Goal: Task Accomplishment & Management: Manage account settings

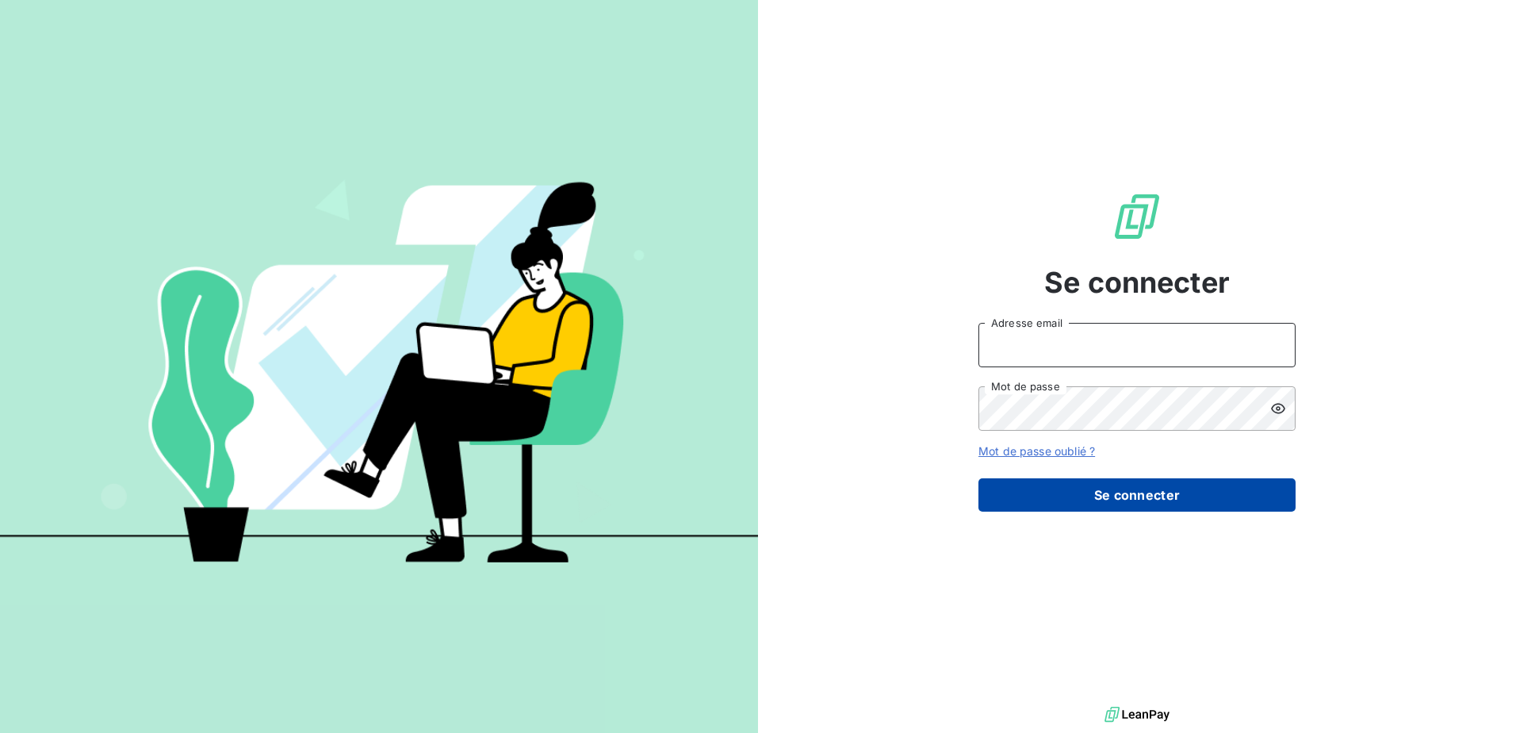
type input "[EMAIL_ADDRESS][DOMAIN_NAME]"
click at [1135, 500] on button "Se connecter" at bounding box center [1136, 494] width 317 height 33
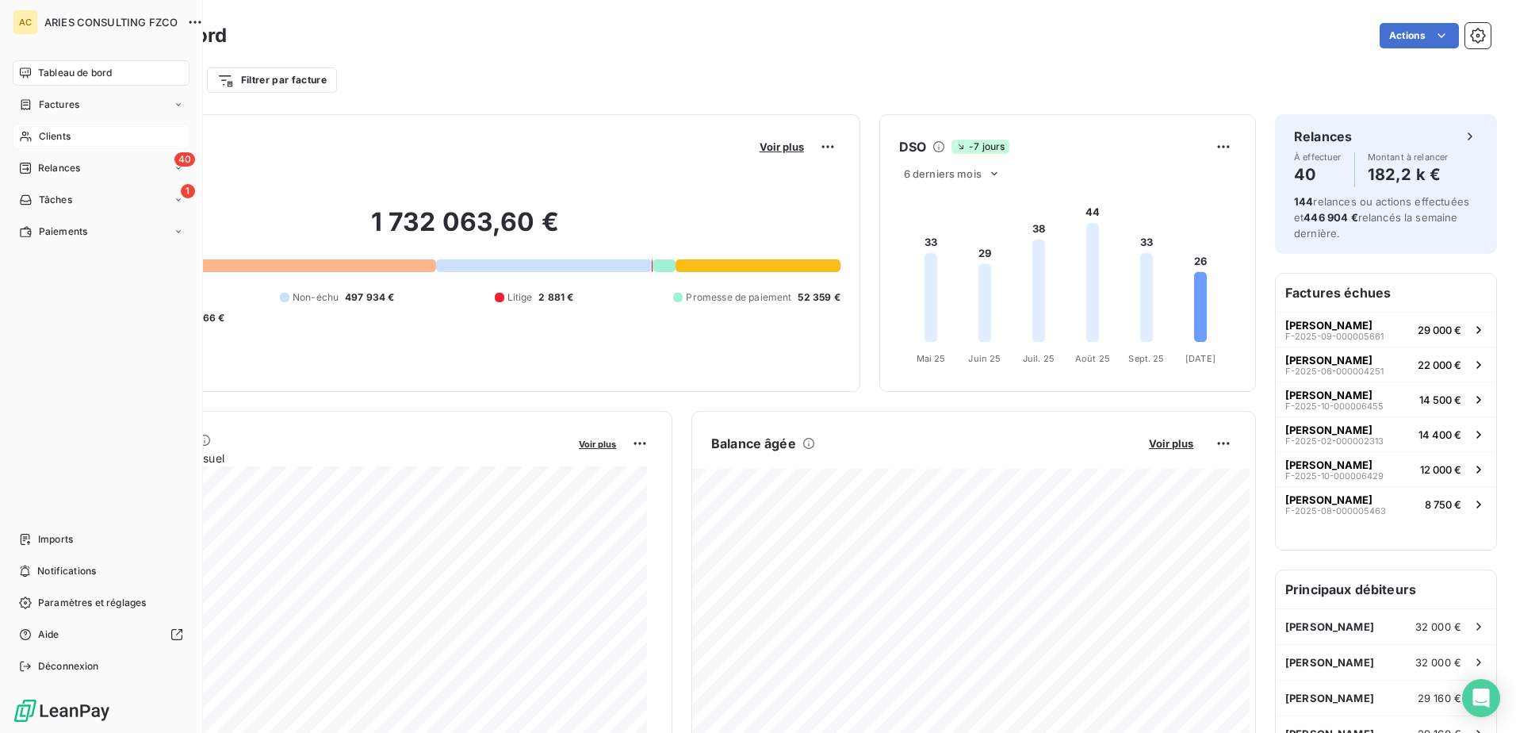
click at [35, 142] on div "Clients" at bounding box center [101, 136] width 177 height 25
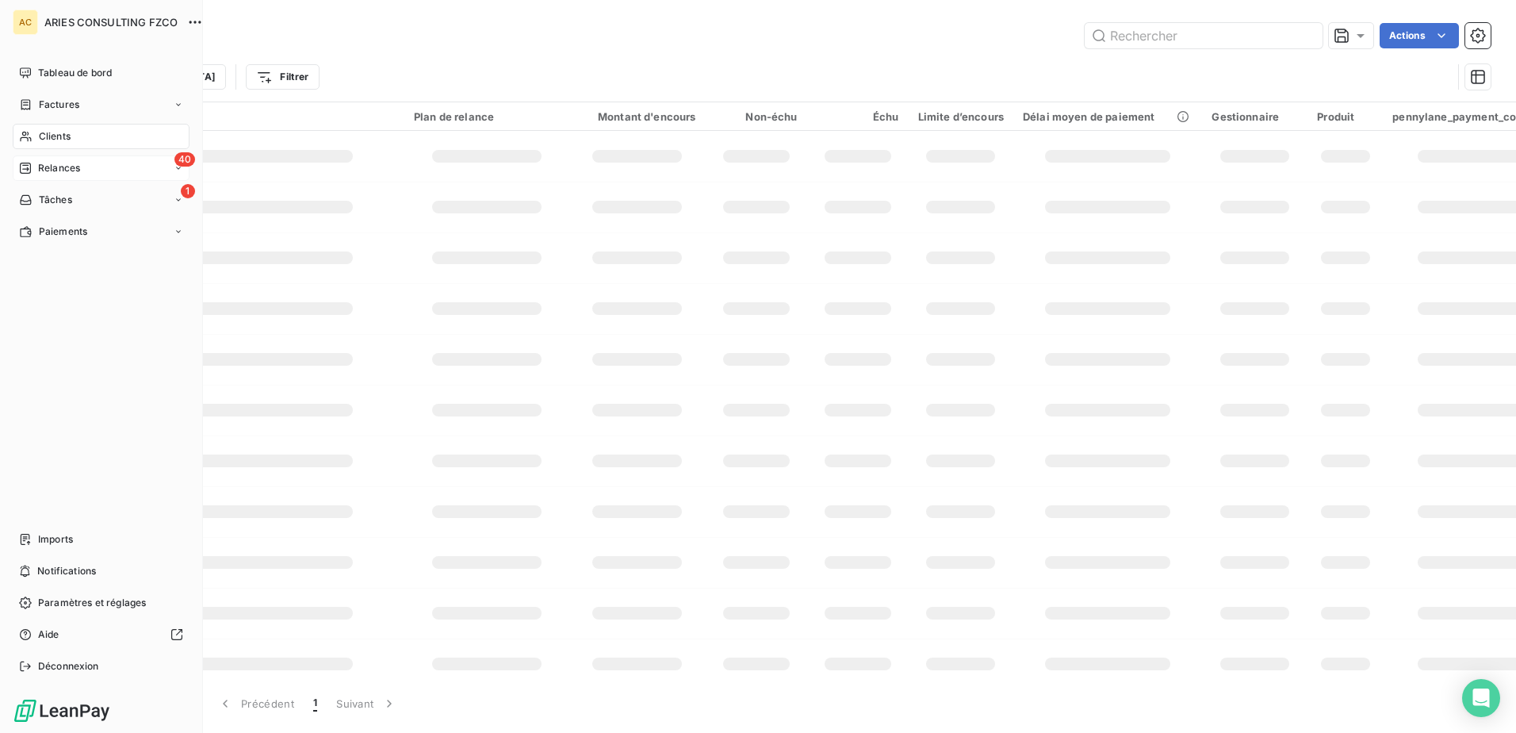
click at [36, 167] on div "Relances" at bounding box center [49, 168] width 61 height 14
click at [39, 203] on span "À effectuer" at bounding box center [64, 200] width 52 height 14
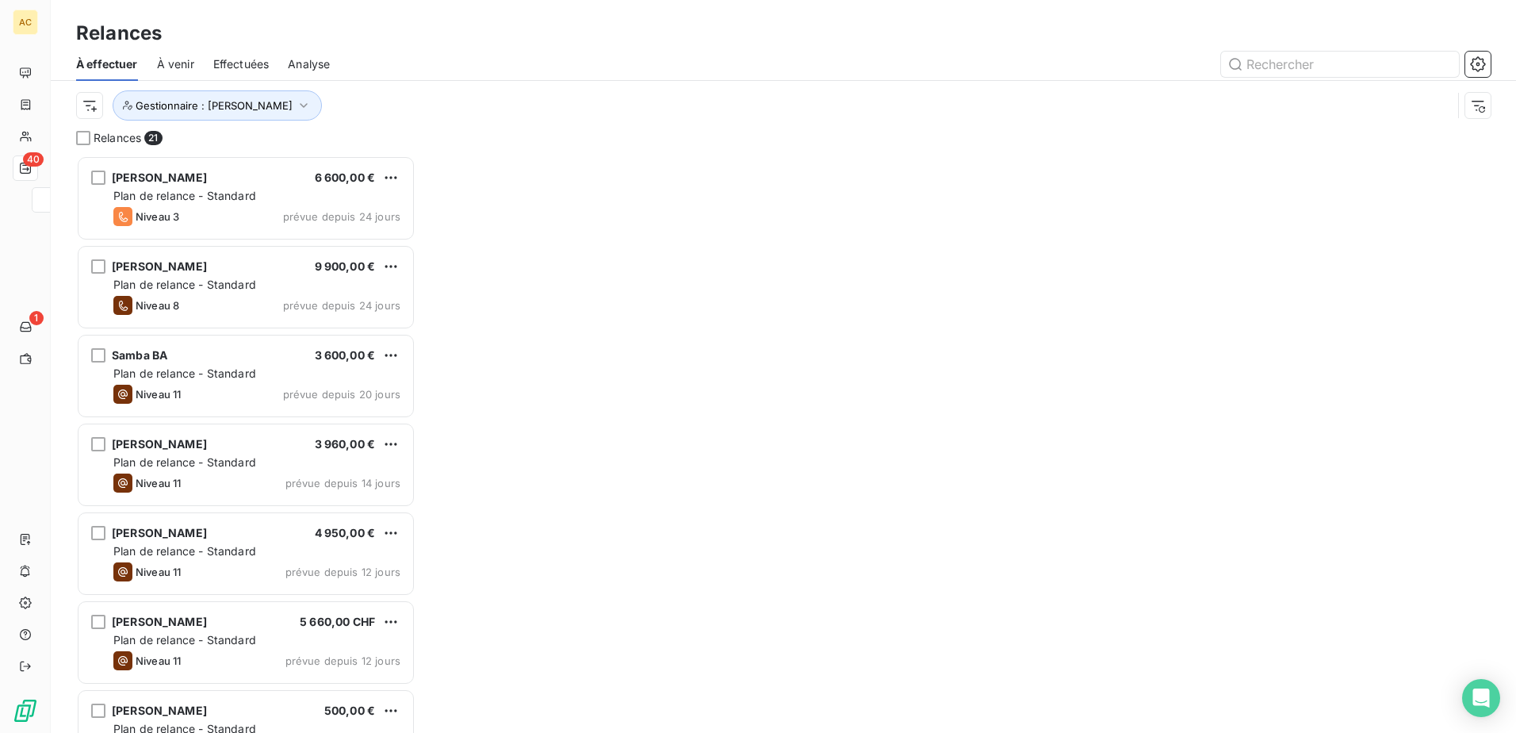
scroll to position [565, 327]
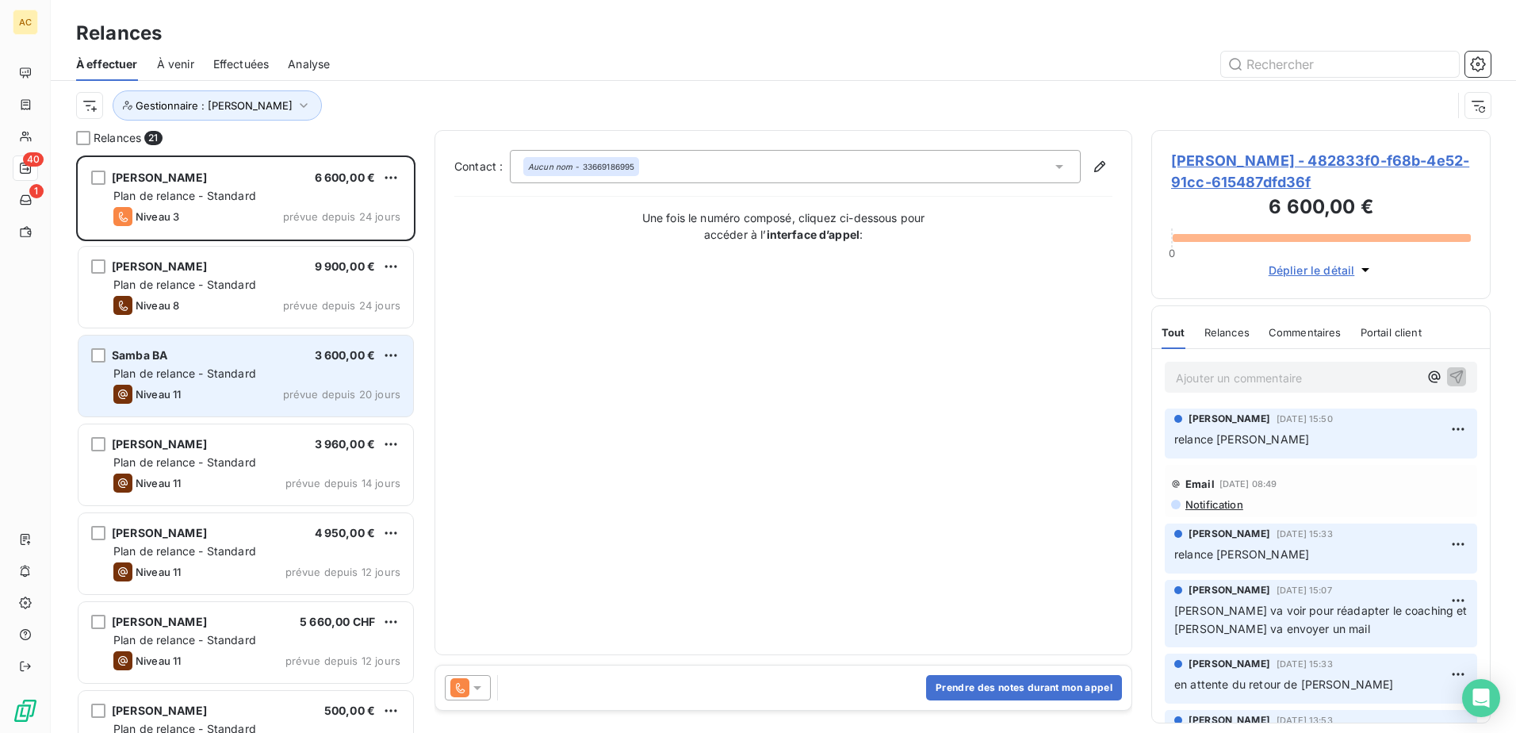
click at [210, 387] on div "Niveau 11 prévue depuis 20 jours" at bounding box center [256, 394] width 287 height 19
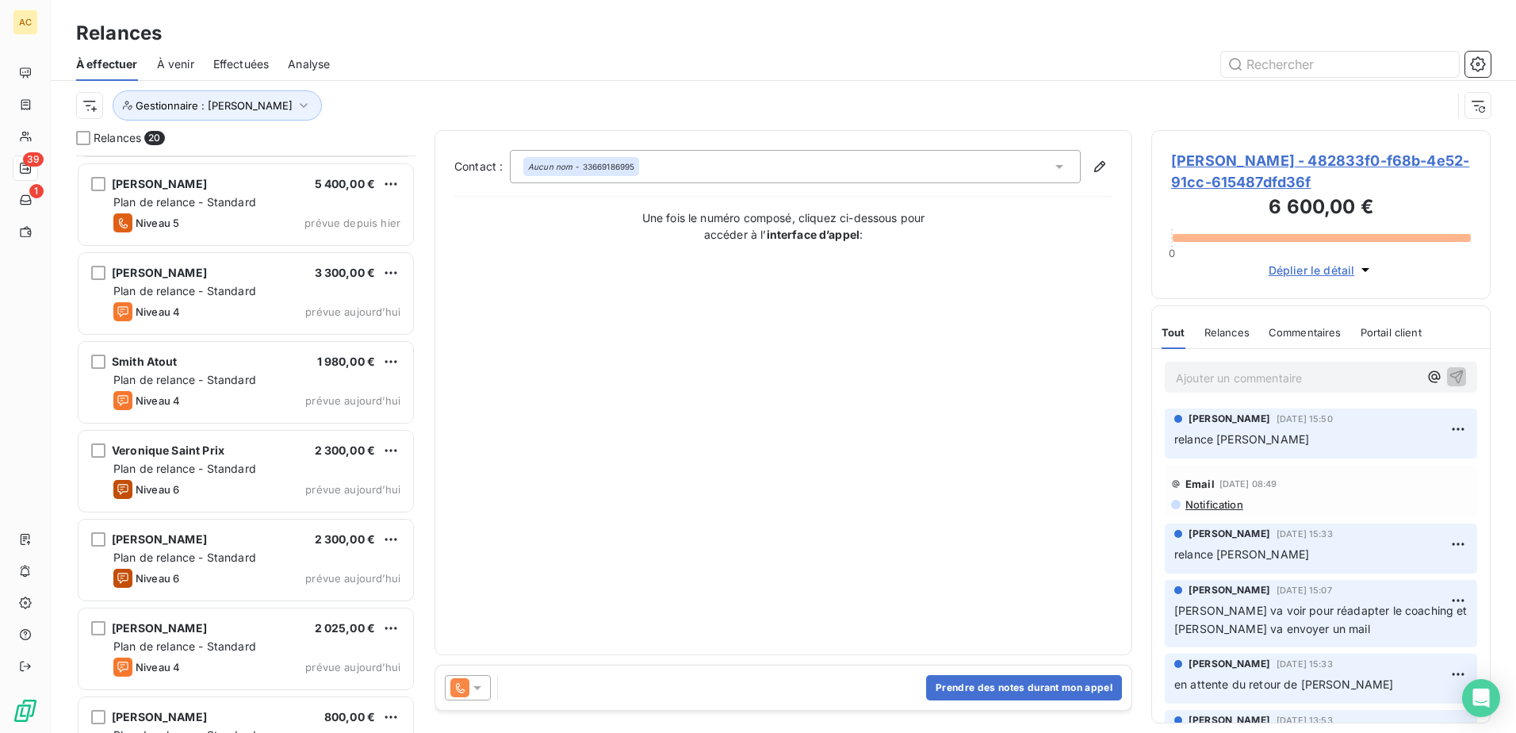
scroll to position [803, 0]
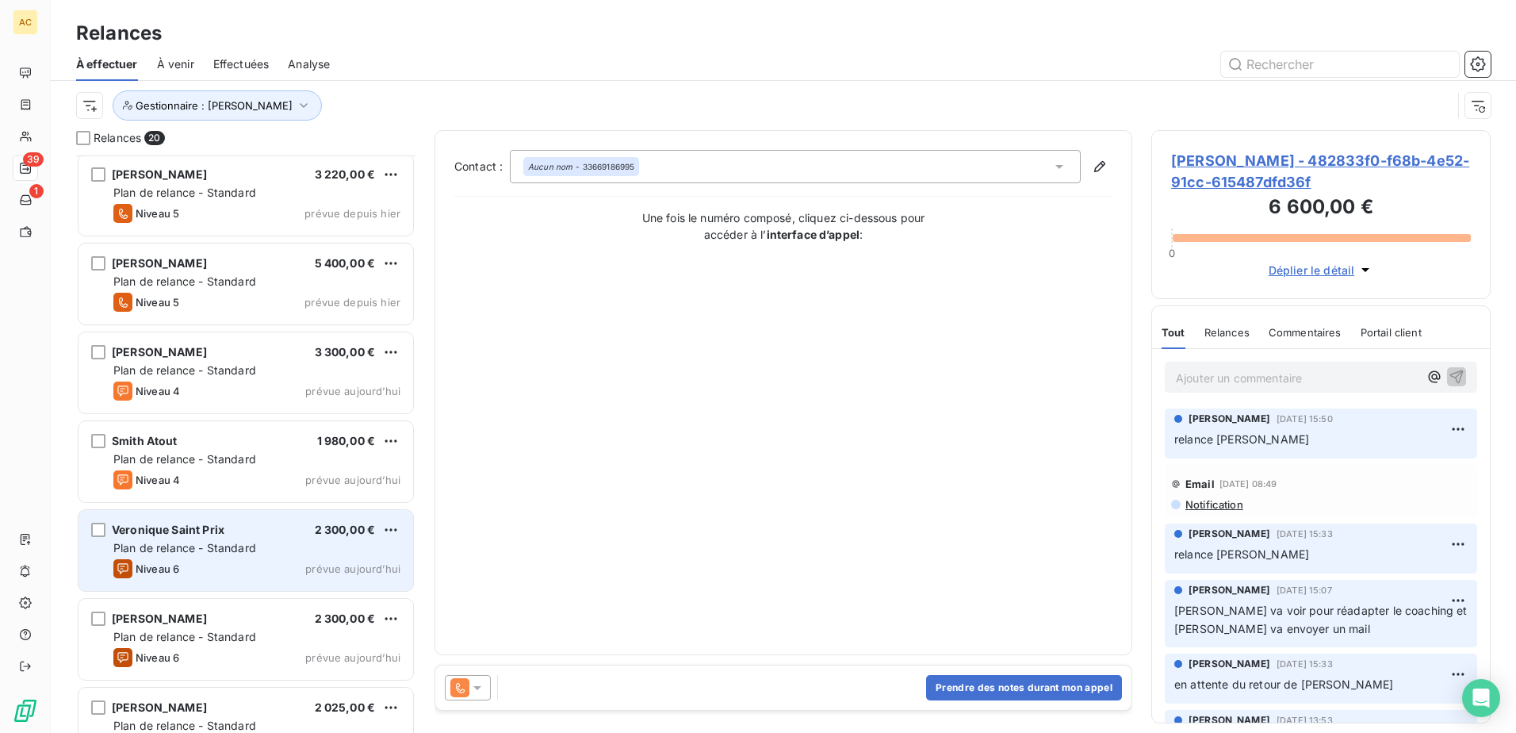
click at [224, 551] on span "Plan de relance - Standard" at bounding box center [184, 547] width 143 height 13
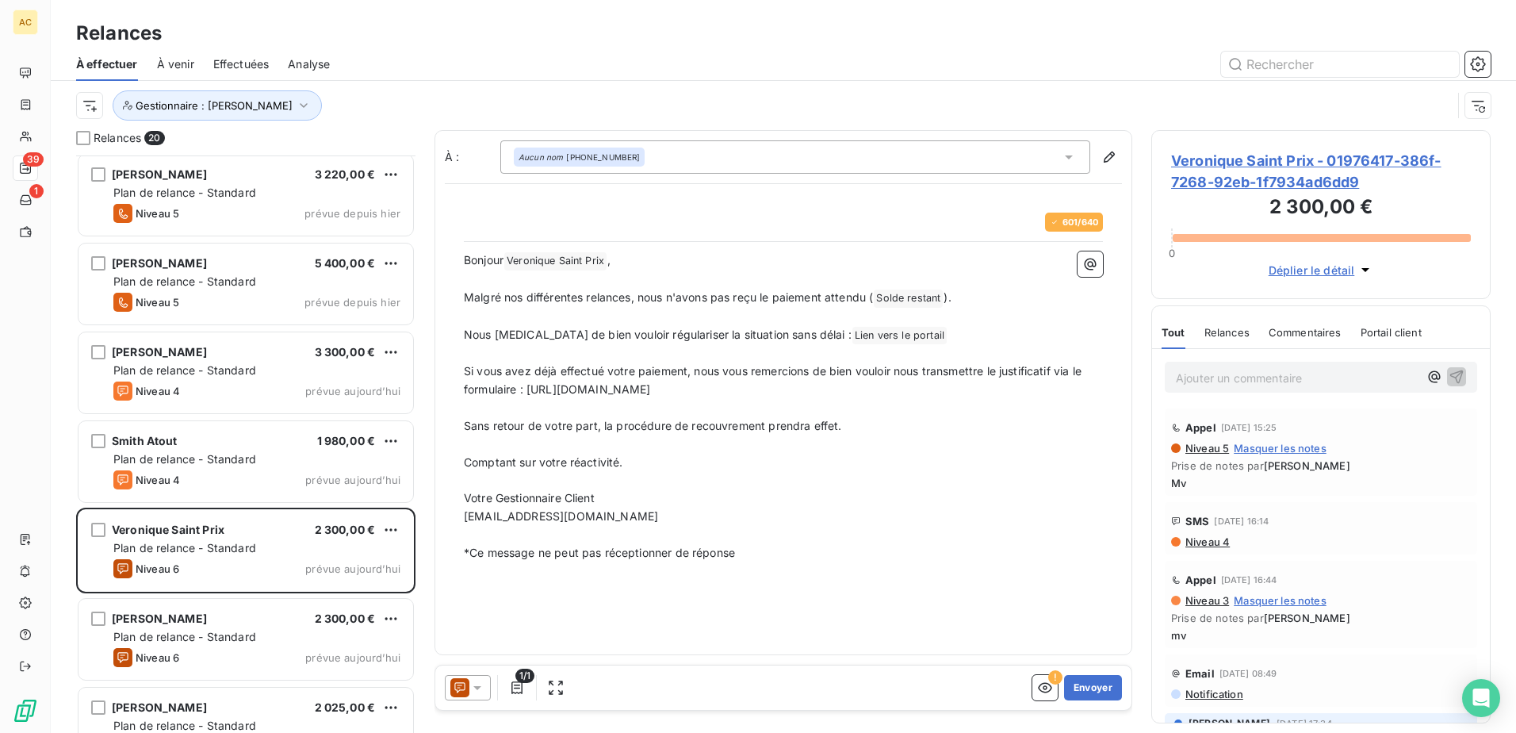
scroll to position [565, 327]
click at [1091, 682] on button "Envoyer" at bounding box center [1093, 687] width 58 height 25
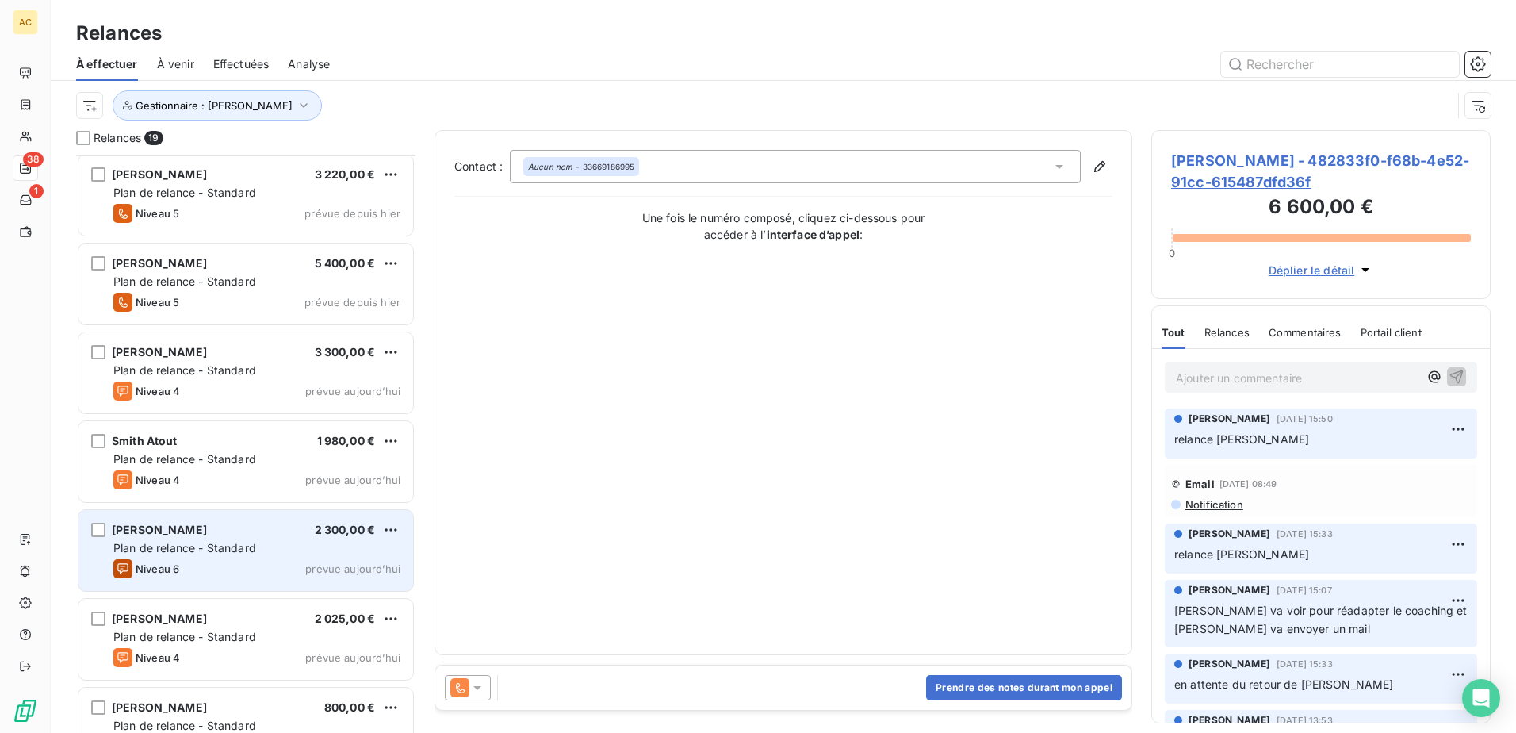
click at [240, 550] on span "Plan de relance - Standard" at bounding box center [184, 547] width 143 height 13
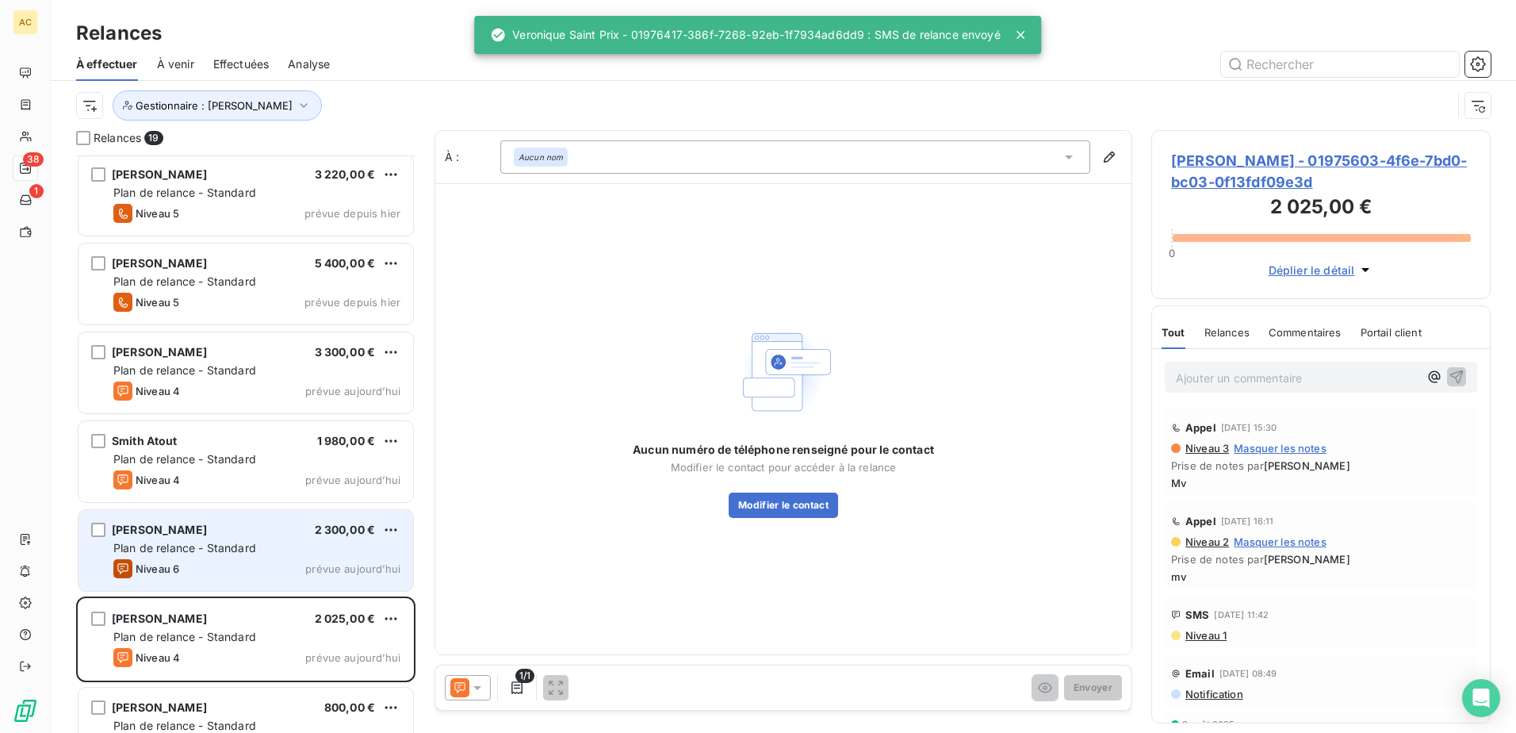
click at [160, 559] on div "[PERSON_NAME] 2 300,00 € Plan de relance - Standard Niveau 6 prévue [DATE]" at bounding box center [245, 550] width 335 height 81
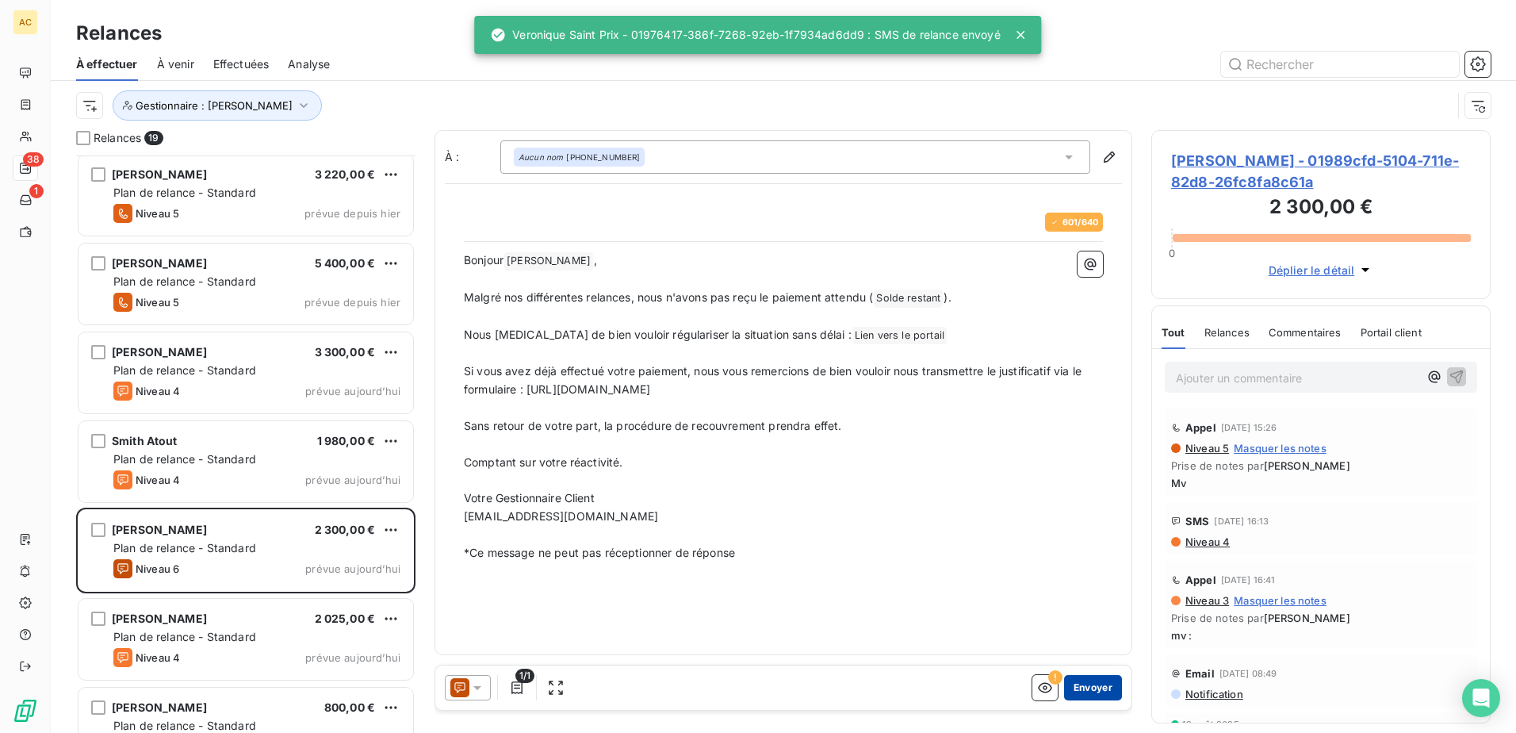
click at [1101, 688] on button "Envoyer" at bounding box center [1093, 687] width 58 height 25
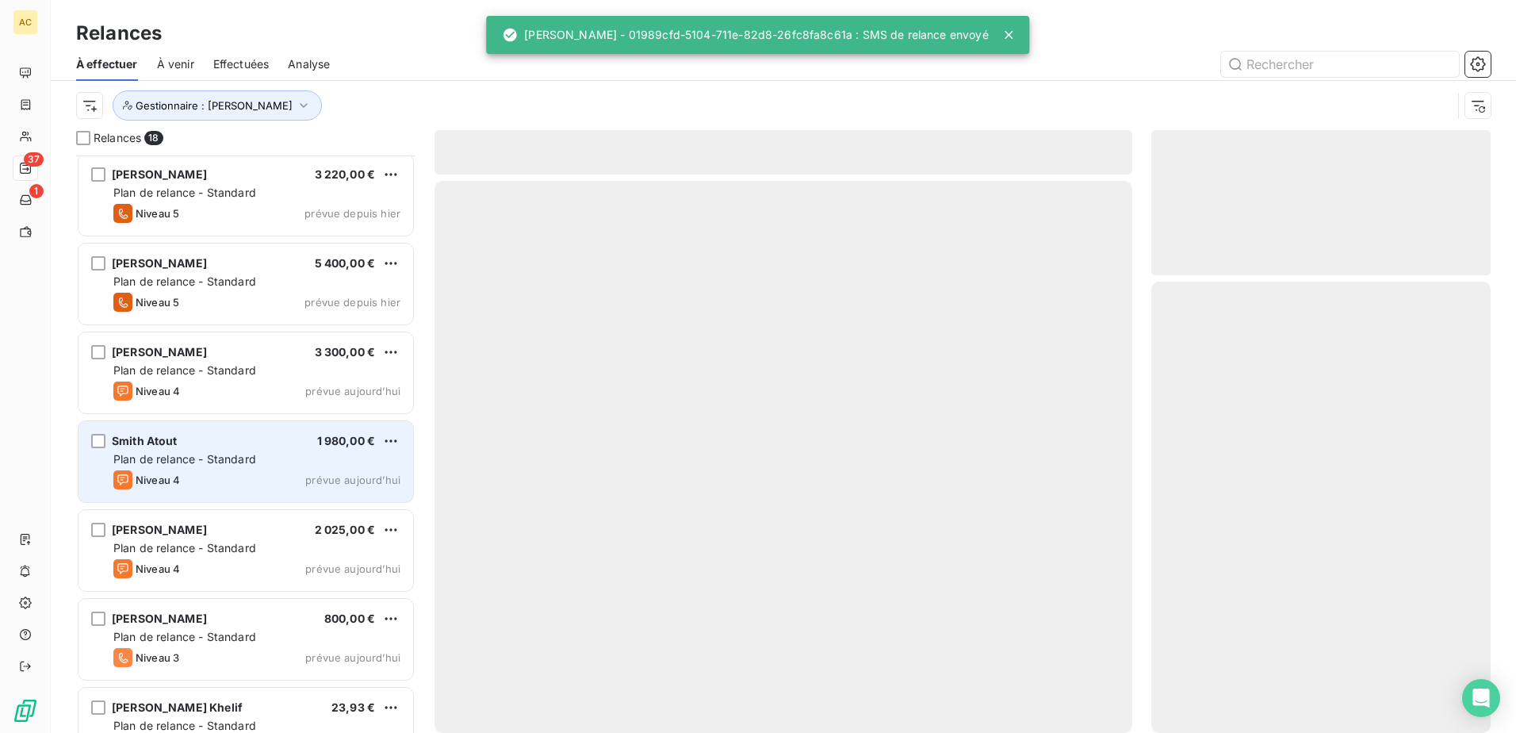
click at [201, 473] on div "Niveau 4 prévue aujourd’hui" at bounding box center [256, 479] width 287 height 19
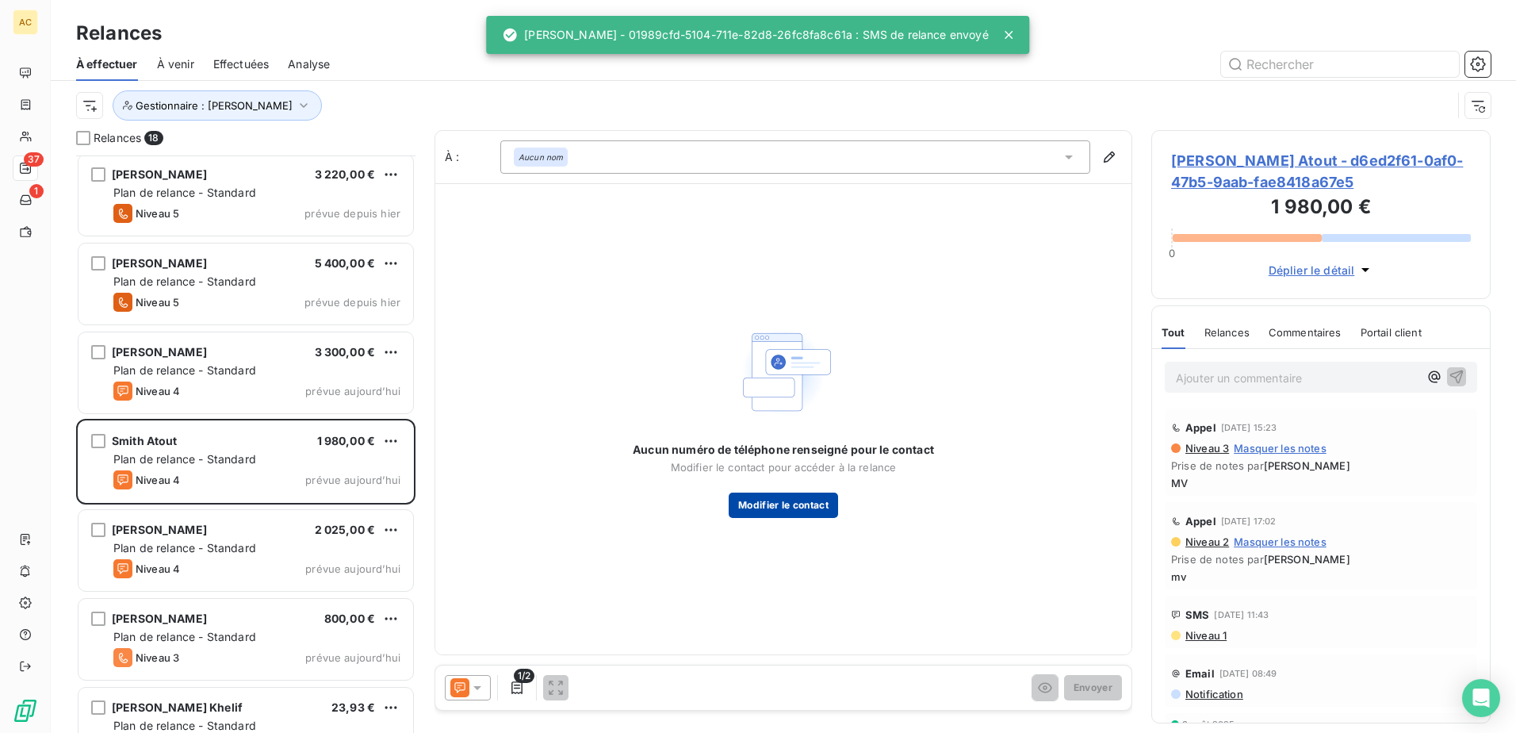
click at [796, 510] on button "Modifier le contact" at bounding box center [783, 504] width 109 height 25
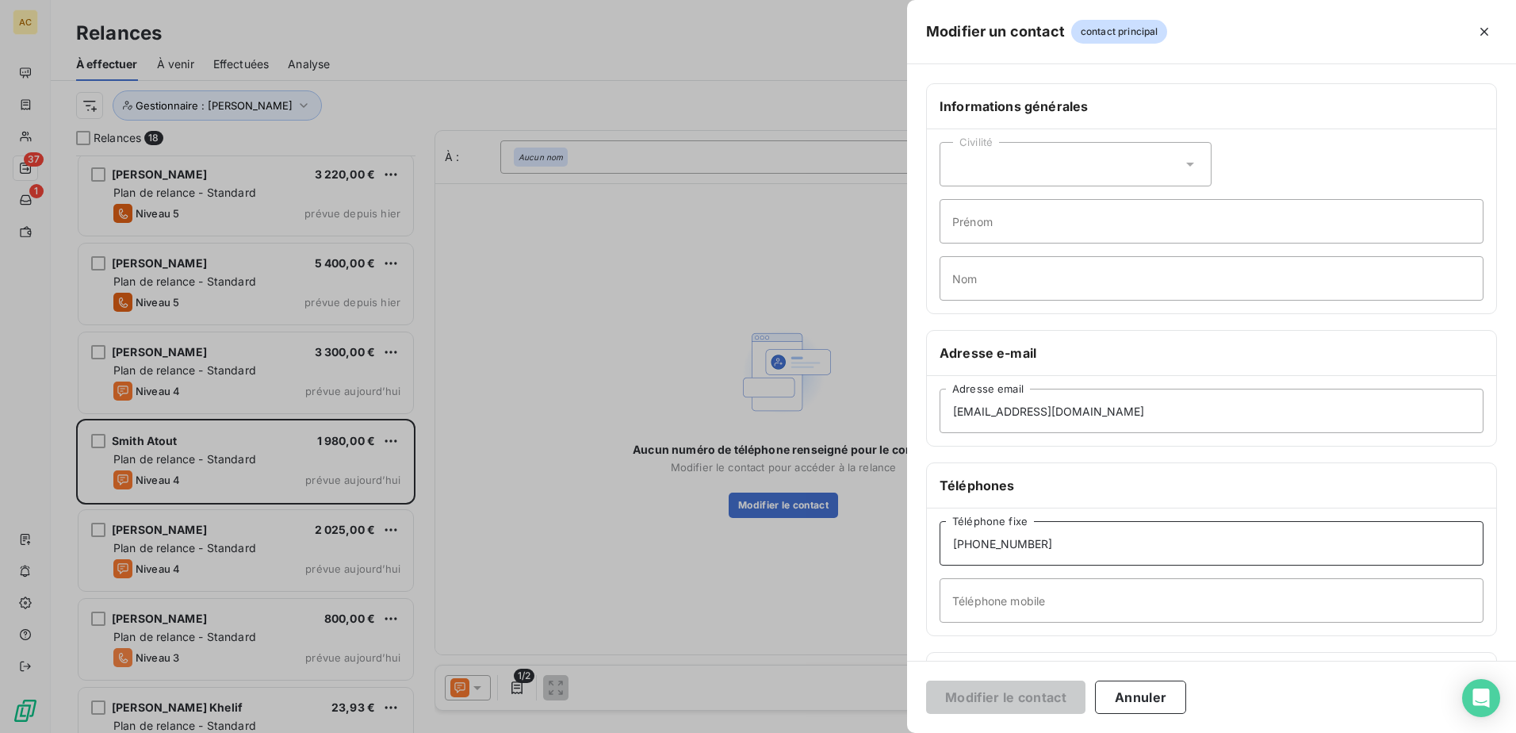
drag, startPoint x: 1055, startPoint y: 539, endPoint x: 921, endPoint y: 544, distance: 133.3
click at [921, 544] on div "Informations générales Civilité Prénom Nom Adresse e-mail [EMAIL_ADDRESS][DOMAI…" at bounding box center [1211, 435] width 609 height 704
click at [989, 601] on input "Téléphone mobile" at bounding box center [1212, 600] width 544 height 44
paste input "[PHONE_NUMBER]"
type input "[PHONE_NUMBER]"
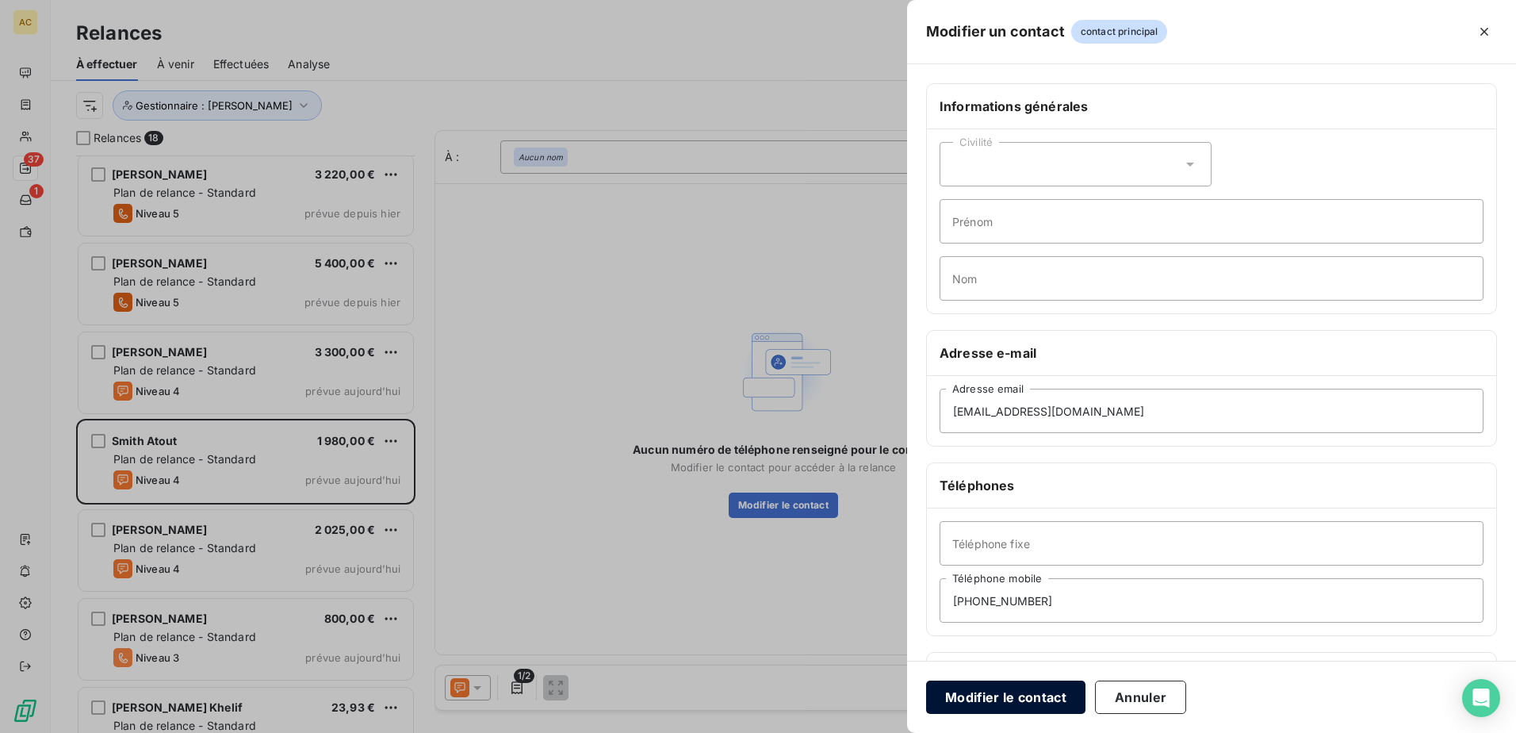
click at [1013, 690] on button "Modifier le contact" at bounding box center [1005, 696] width 159 height 33
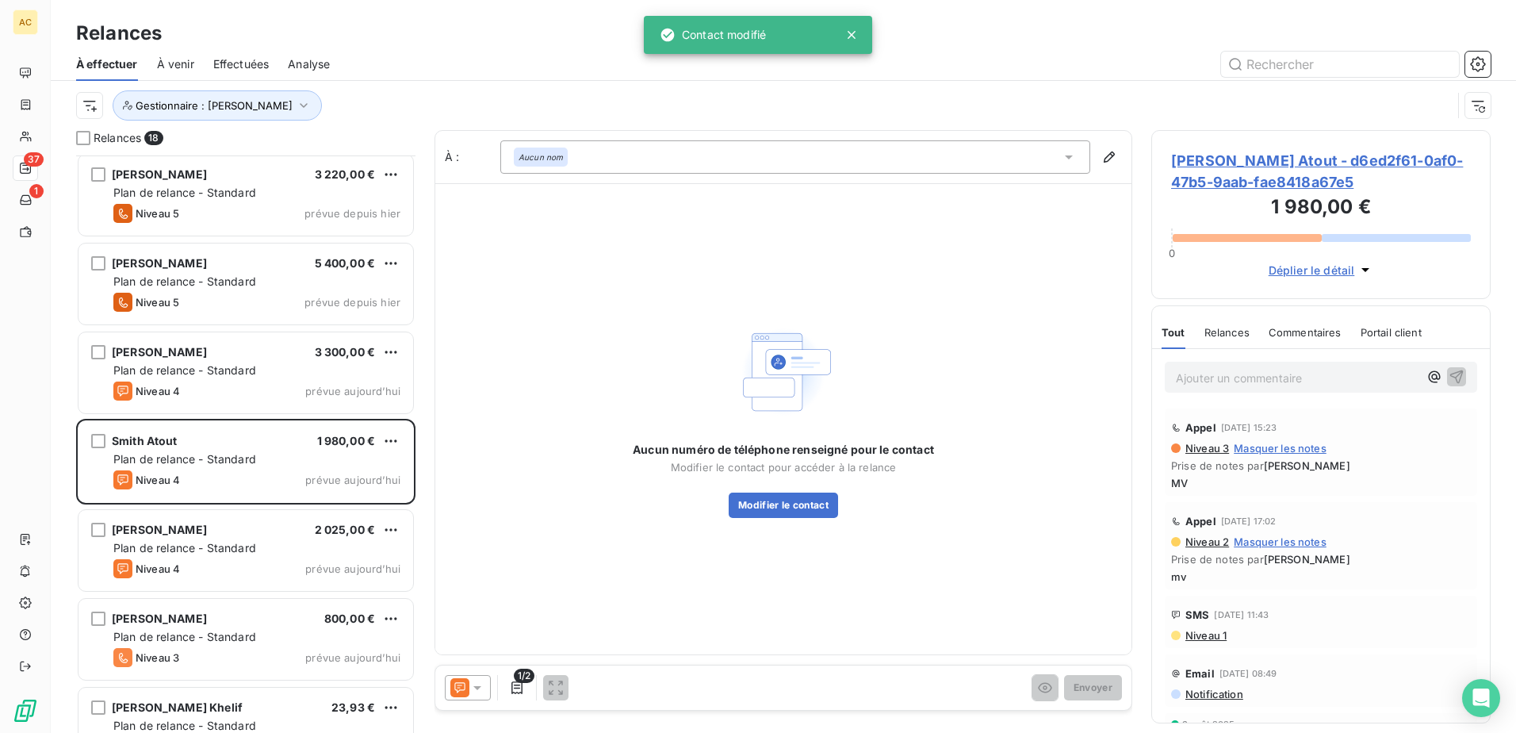
click at [994, 577] on div "Aucun numéro de téléphone renseigné pour le contact Modifier le contact pour ac…" at bounding box center [783, 418] width 696 height 471
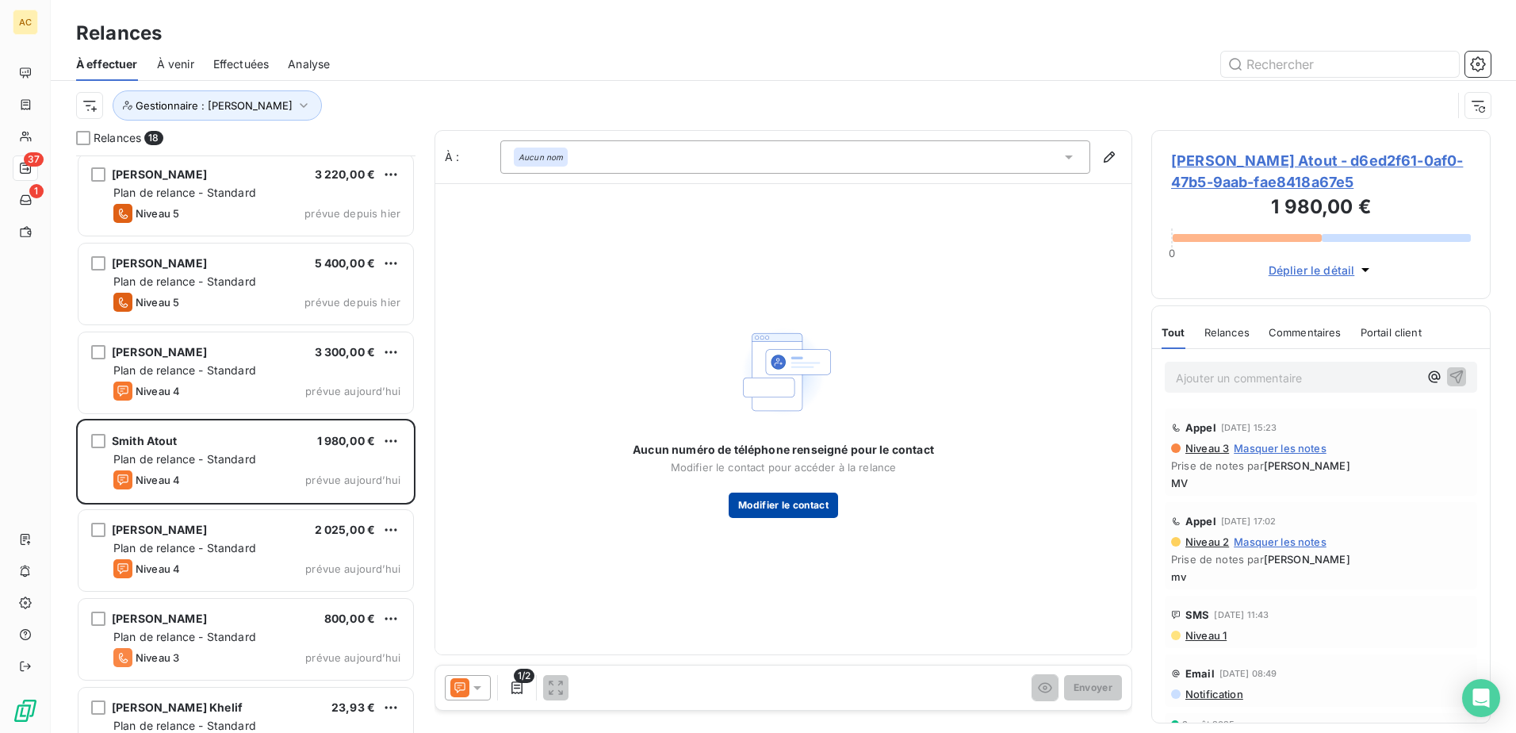
click at [782, 514] on button "Modifier le contact" at bounding box center [783, 504] width 109 height 25
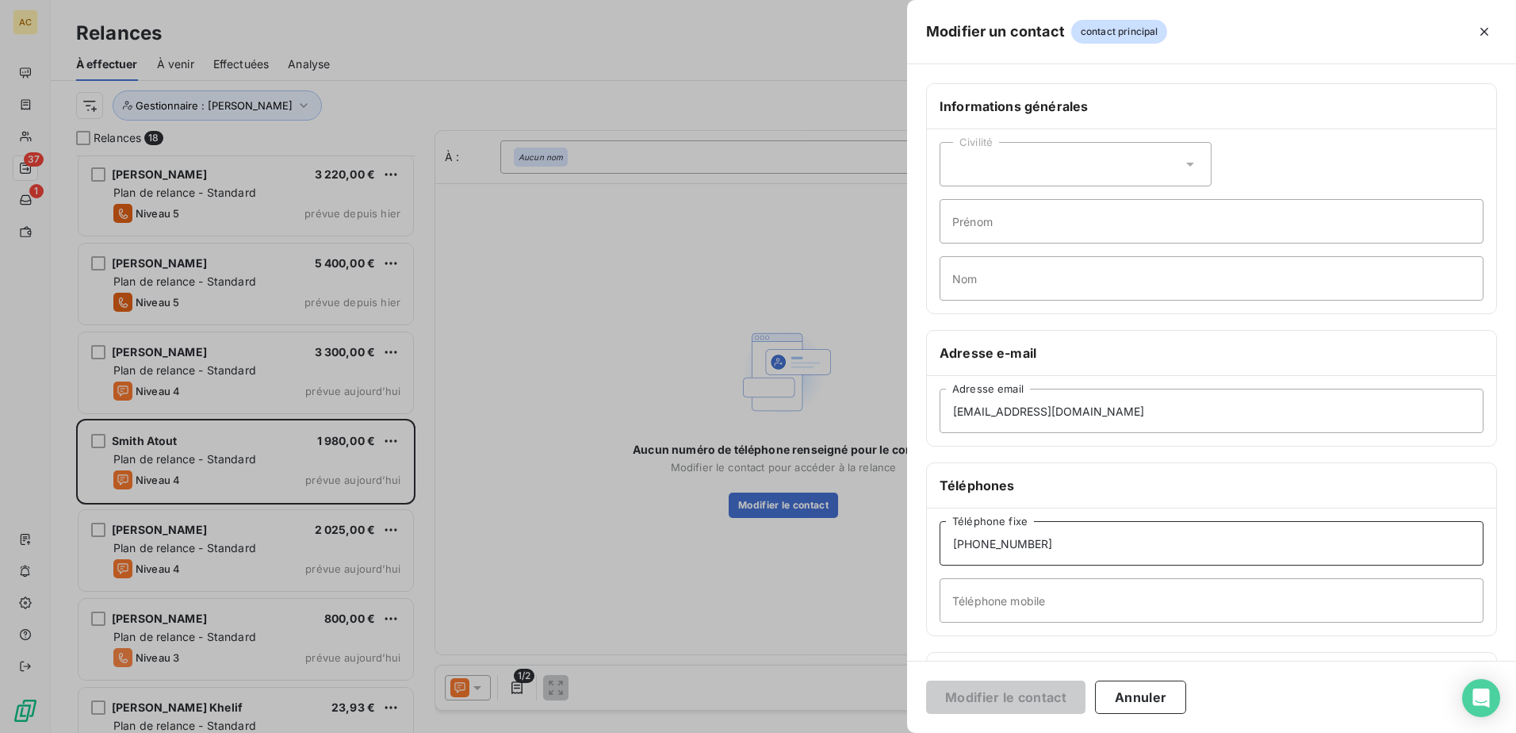
drag, startPoint x: 1076, startPoint y: 546, endPoint x: 908, endPoint y: 547, distance: 168.1
click at [908, 547] on div "Informations générales Civilité Prénom Nom Adresse e-mail [EMAIL_ADDRESS][DOMAI…" at bounding box center [1211, 435] width 609 height 704
click at [974, 603] on input "Téléphone mobile" at bounding box center [1212, 600] width 544 height 44
paste input "[PHONE_NUMBER]"
type input "[PHONE_NUMBER]"
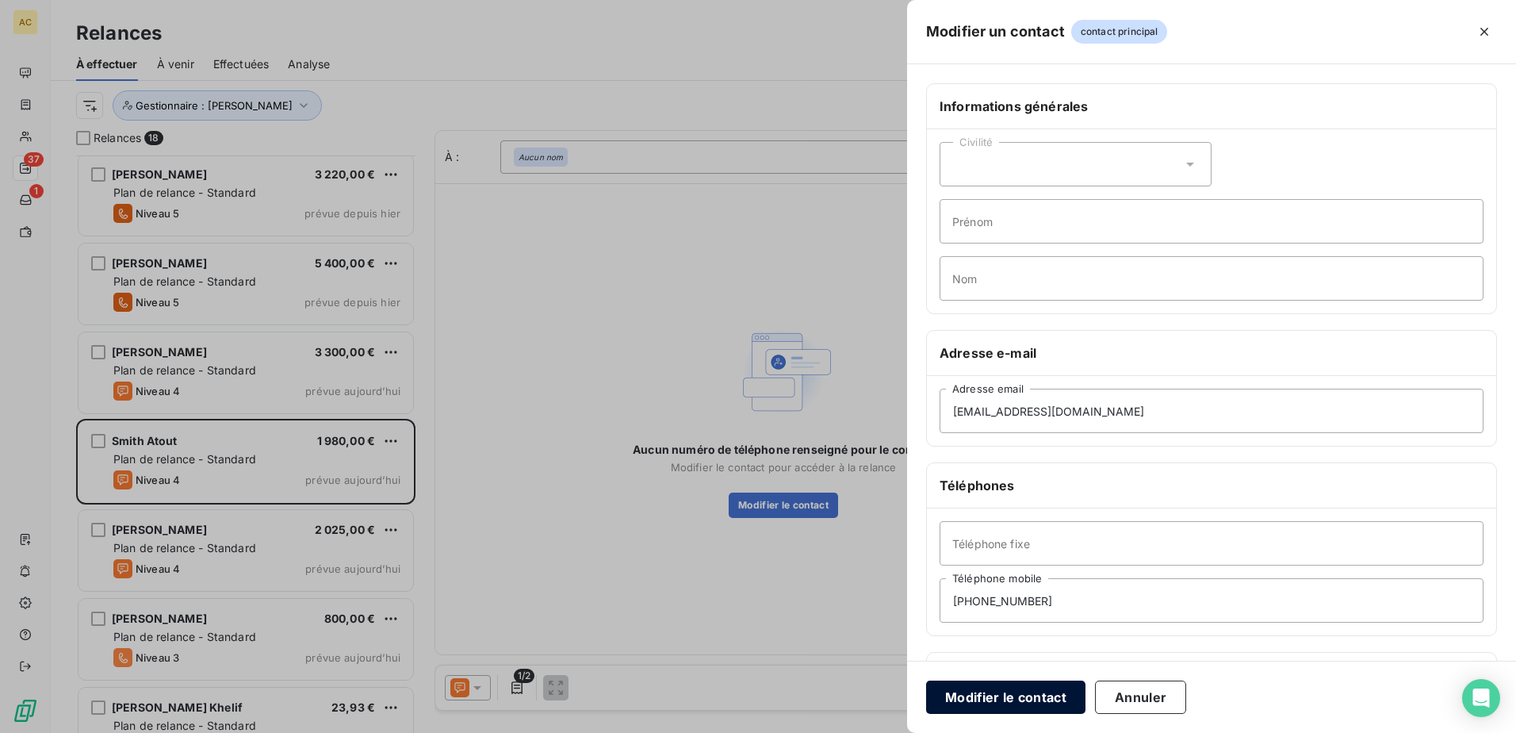
click at [984, 698] on button "Modifier le contact" at bounding box center [1005, 696] width 159 height 33
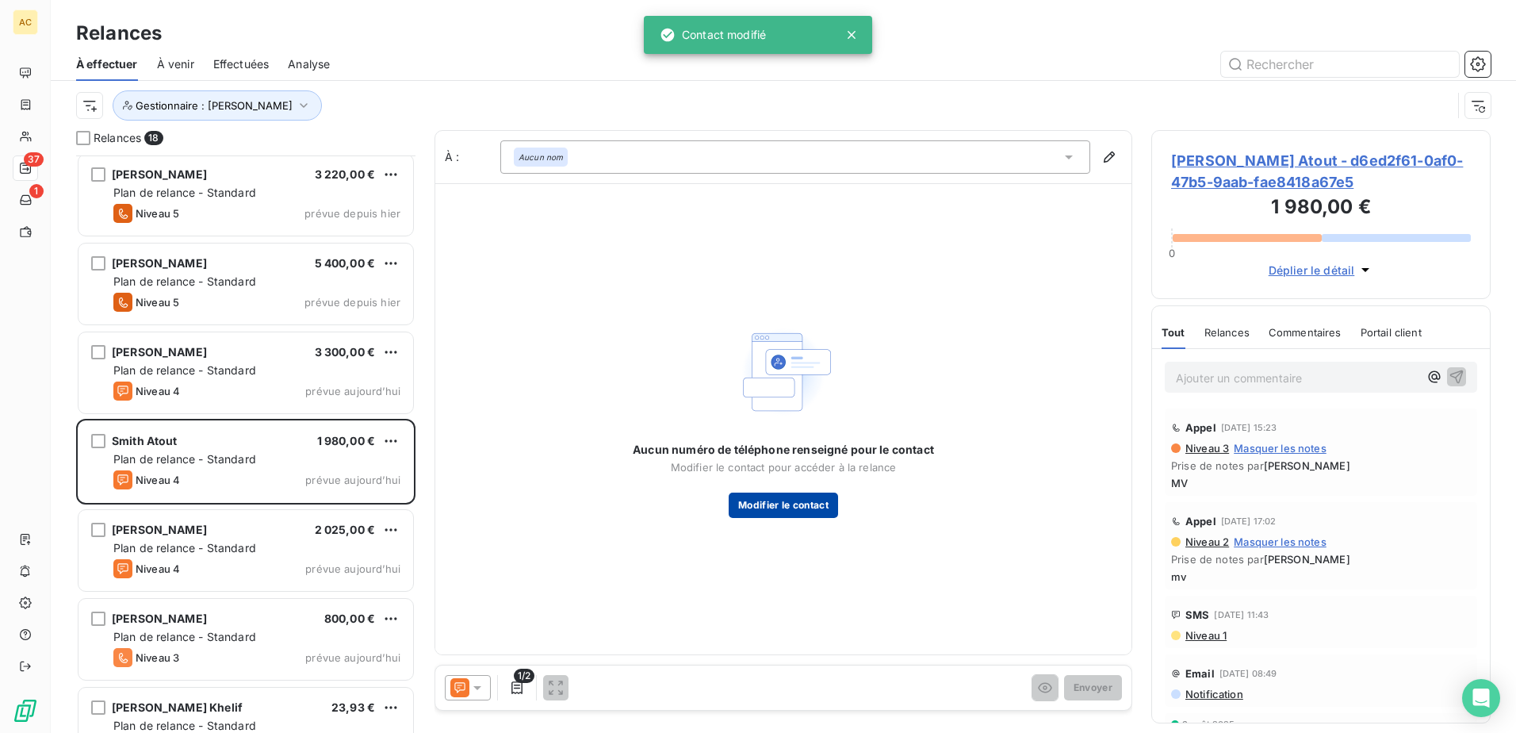
click at [806, 507] on button "Modifier le contact" at bounding box center [783, 504] width 109 height 25
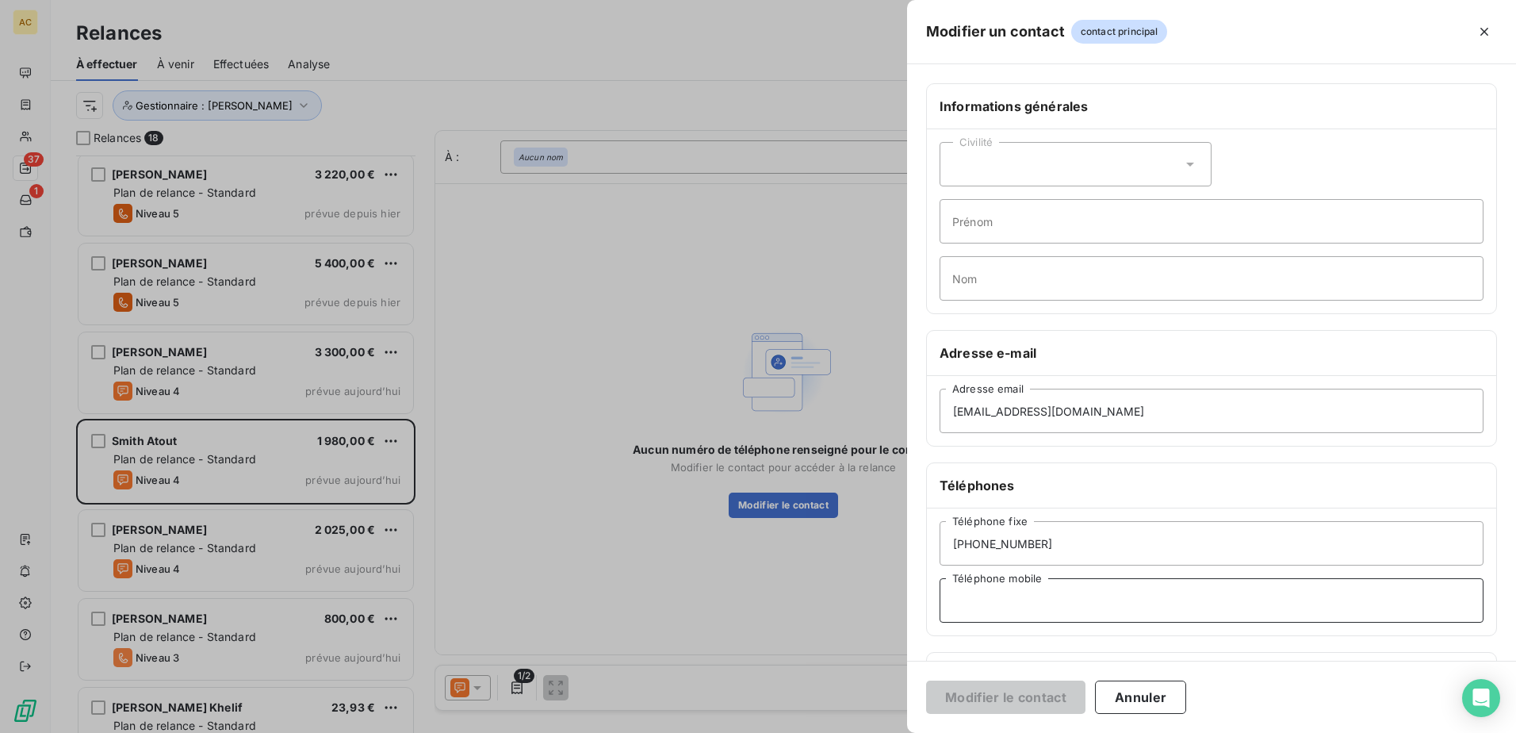
click at [1071, 604] on input "Téléphone mobile" at bounding box center [1212, 600] width 544 height 44
click at [1337, 526] on input "[PHONE_NUMBER]" at bounding box center [1212, 543] width 544 height 44
click at [1092, 611] on input "+33" at bounding box center [1212, 600] width 544 height 44
type input "[PHONE_NUMBER]"
click at [1022, 710] on button "Modifier le contact" at bounding box center [1005, 696] width 159 height 33
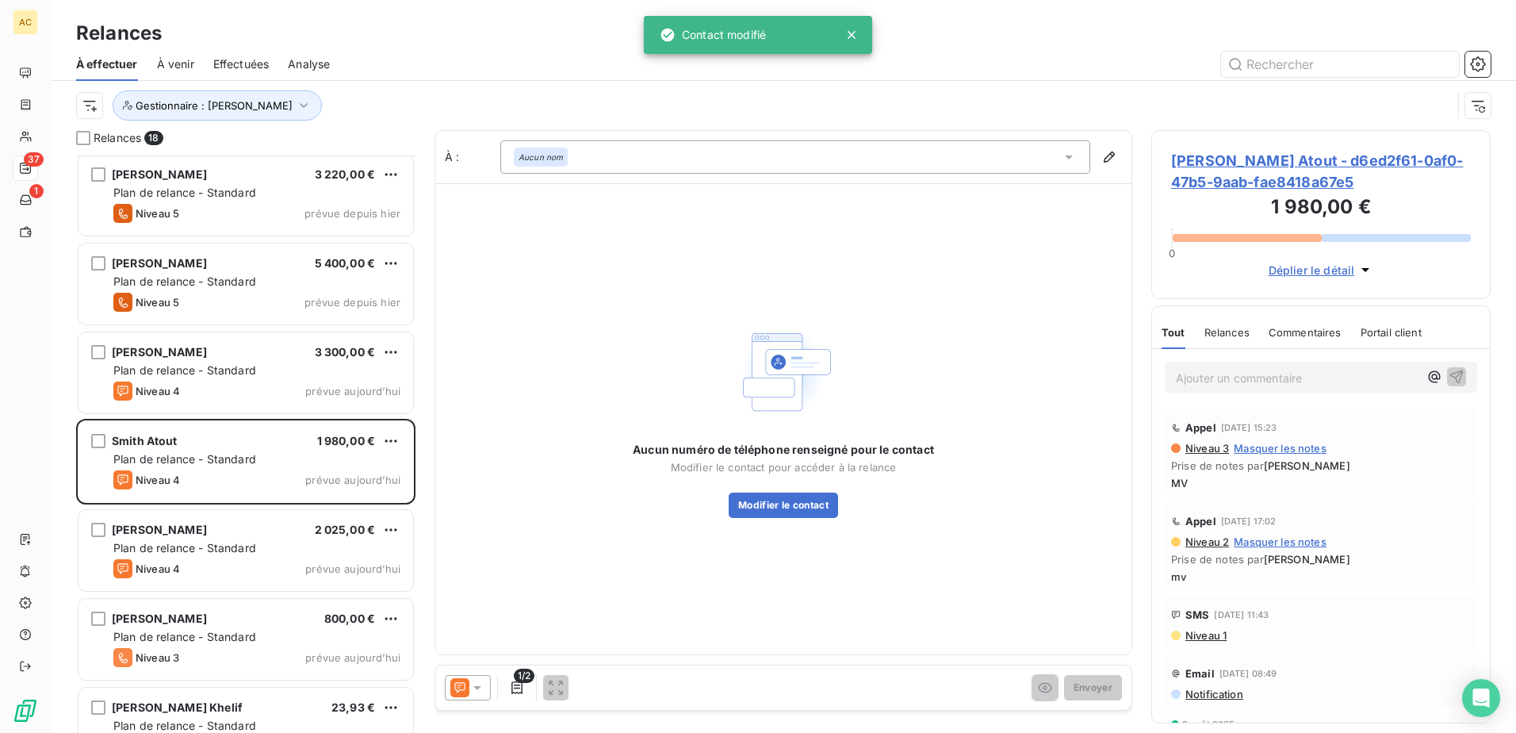
click at [970, 544] on div "Aucun numéro de téléphone renseigné pour le contact Modifier le contact pour ac…" at bounding box center [783, 418] width 696 height 471
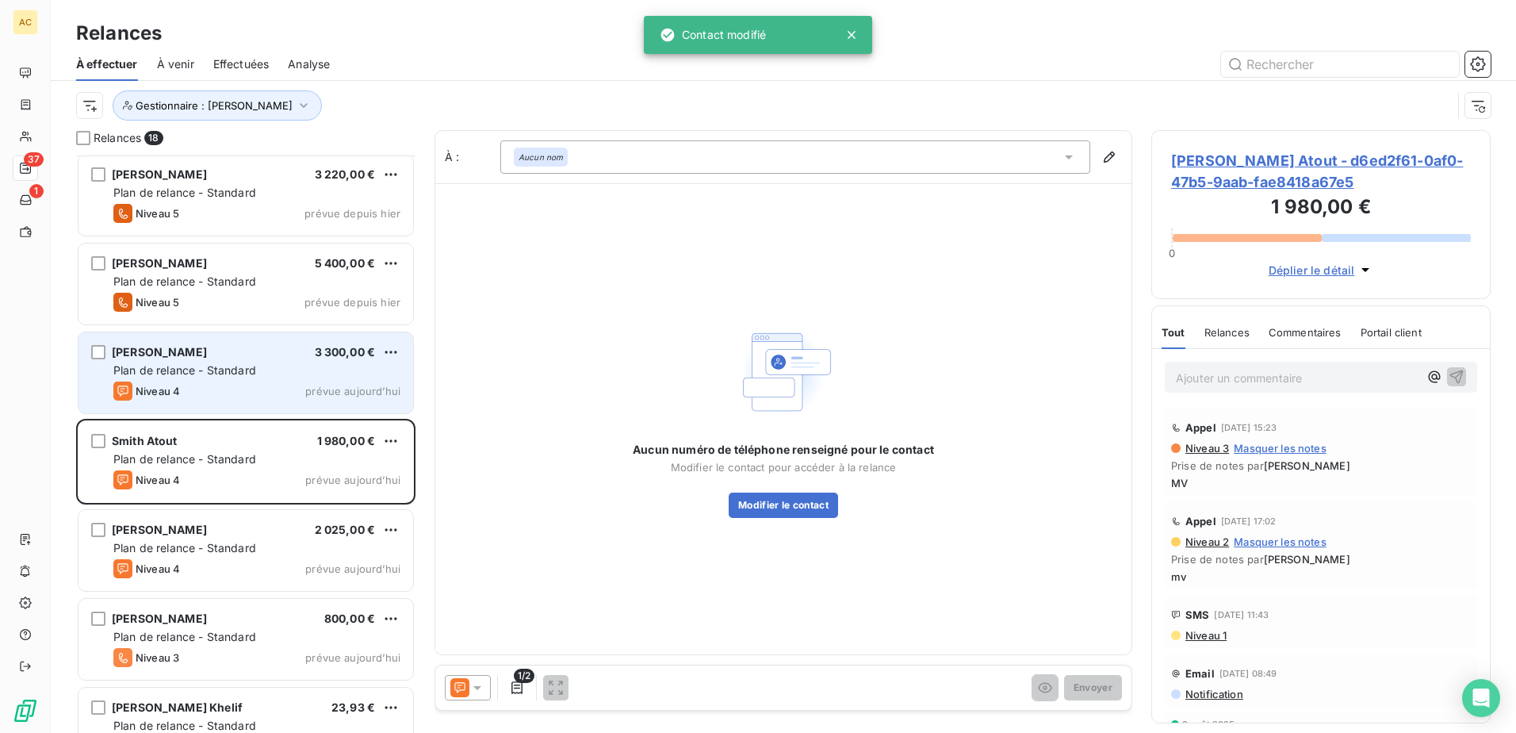
click at [230, 378] on div "[PERSON_NAME] 3 300,00 € Plan de relance - Standard Niveau 4 prévue [DATE]" at bounding box center [245, 372] width 335 height 81
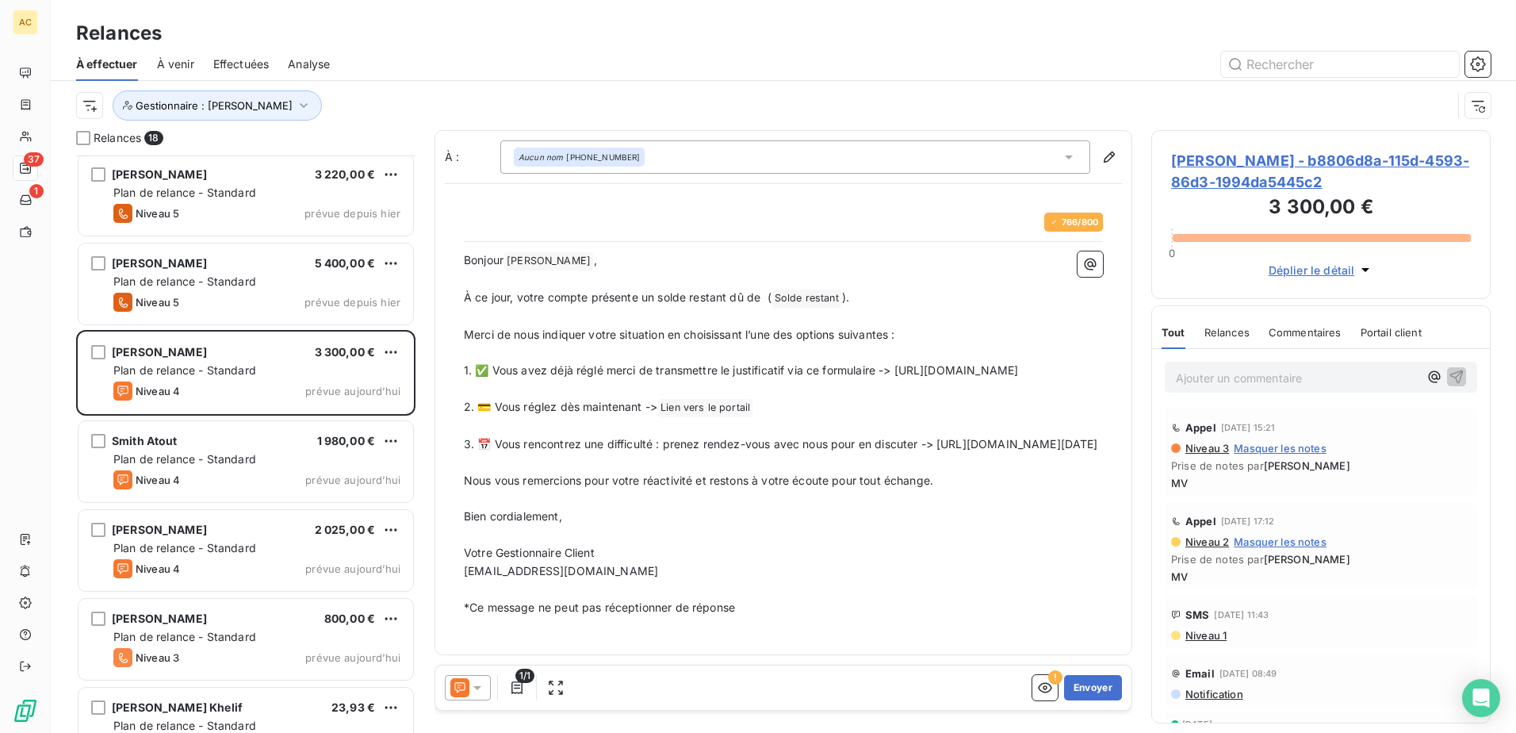
drag, startPoint x: 854, startPoint y: 389, endPoint x: 493, endPoint y: 387, distance: 360.8
click at [493, 380] on p "1. ✅ Vous avez déjà réglé merci de transmettre le justificatif via ce formulair…" at bounding box center [783, 371] width 639 height 18
drag, startPoint x: 993, startPoint y: 481, endPoint x: 450, endPoint y: 481, distance: 543.2
click at [450, 481] on div "766 / 800 Bonjour [PERSON_NAME] ﻿ , ﻿ À ce jour, votre compte présente un solde…" at bounding box center [783, 414] width 677 height 442
click at [1072, 690] on button "Envoyer" at bounding box center [1093, 687] width 58 height 25
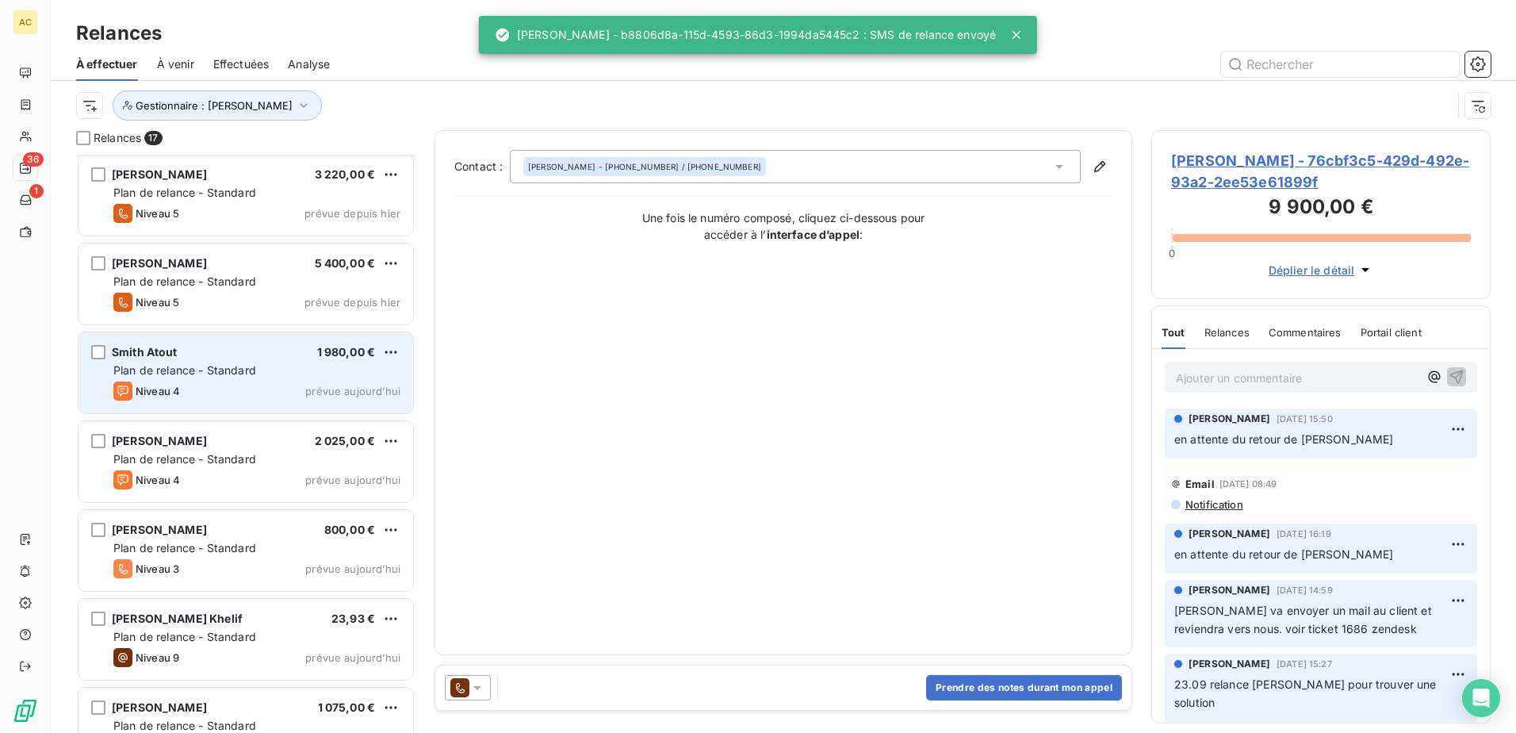
click at [243, 381] on div "Niveau 4 prévue aujourd’hui" at bounding box center [256, 390] width 287 height 19
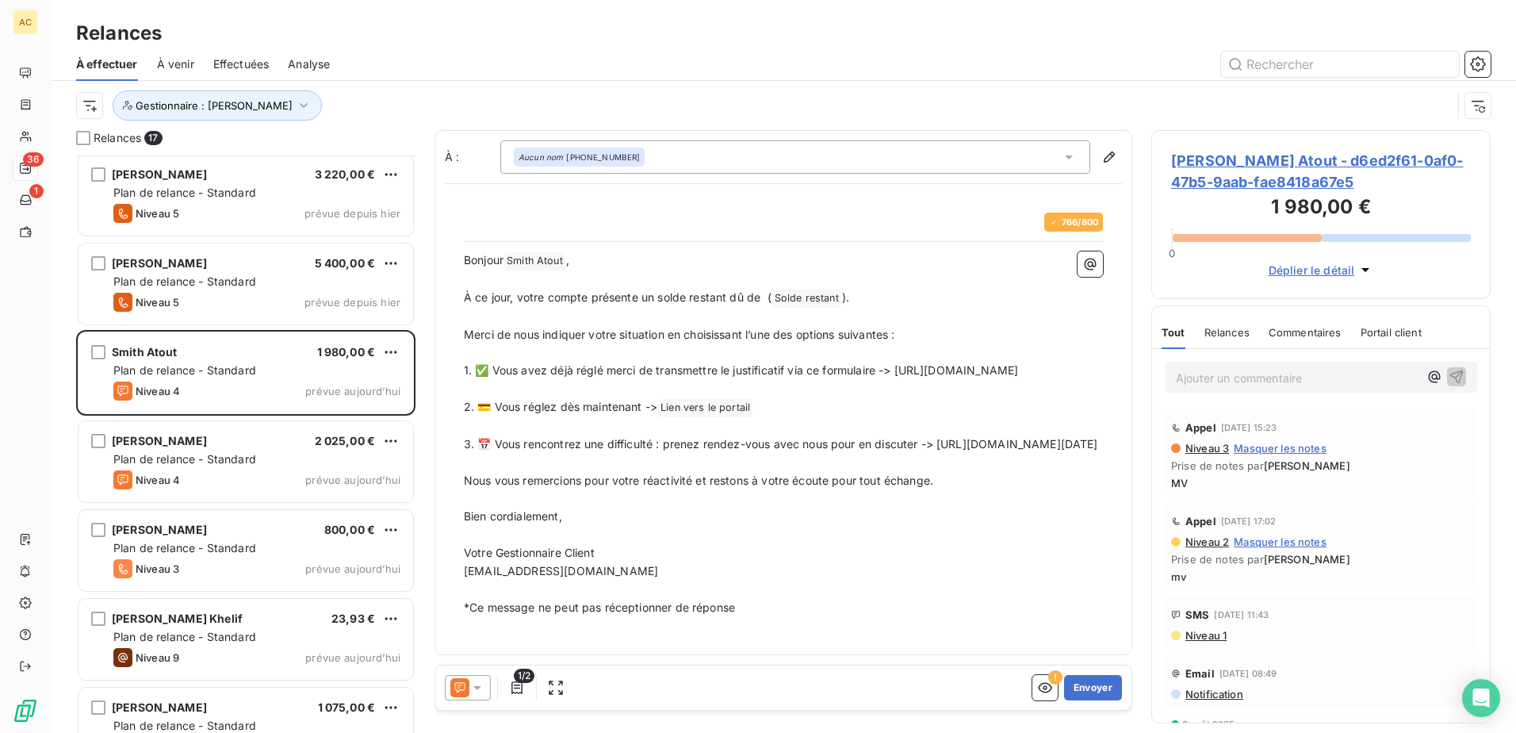
drag, startPoint x: 987, startPoint y: 479, endPoint x: 465, endPoint y: 484, distance: 522.6
click at [465, 454] on p "3. 📅 Vous rencontrez une difficulté : prenez rendez-vous avec nous pour en disc…" at bounding box center [783, 444] width 639 height 18
click at [1098, 688] on button "Envoyer" at bounding box center [1093, 687] width 58 height 25
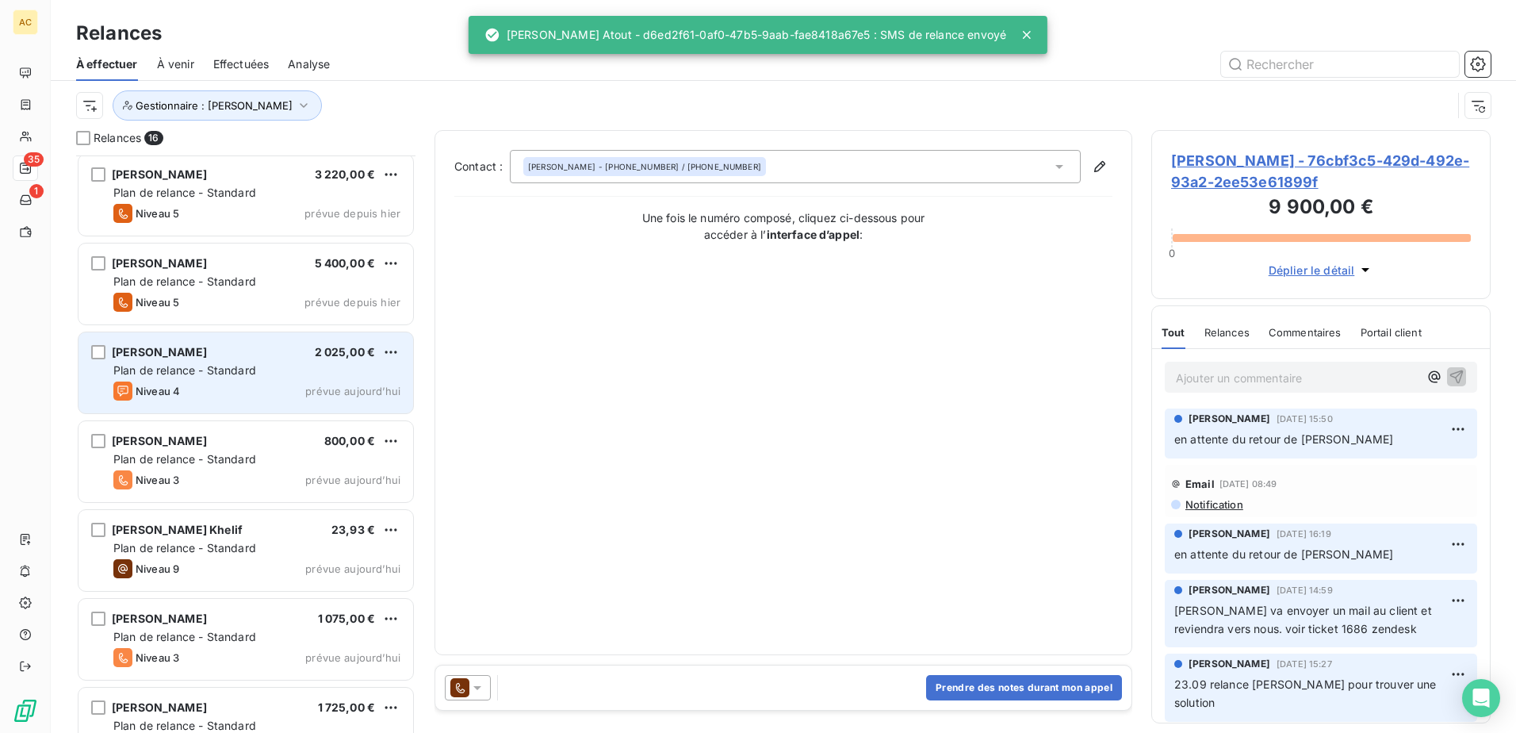
click at [222, 364] on span "Plan de relance - Standard" at bounding box center [184, 369] width 143 height 13
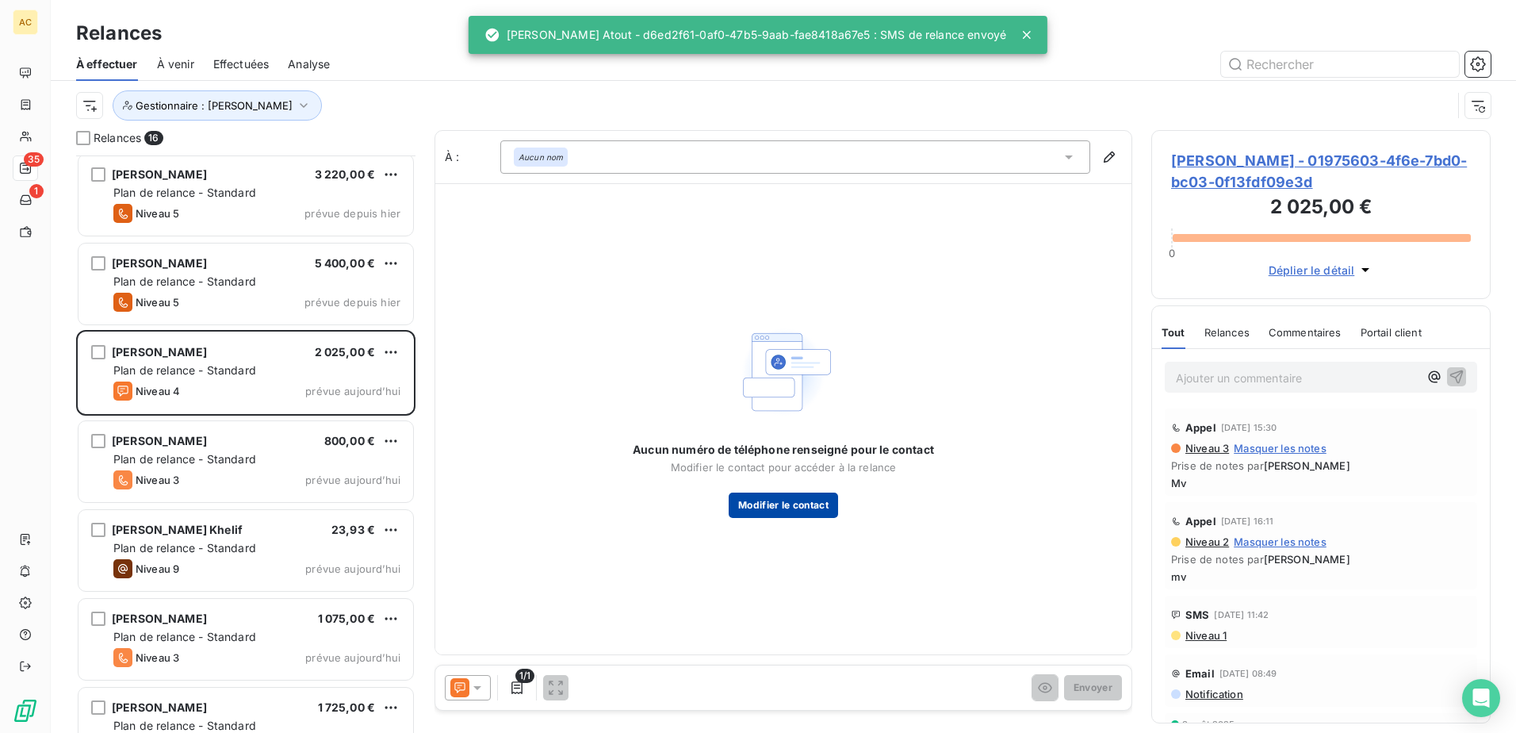
click at [810, 511] on button "Modifier le contact" at bounding box center [783, 504] width 109 height 25
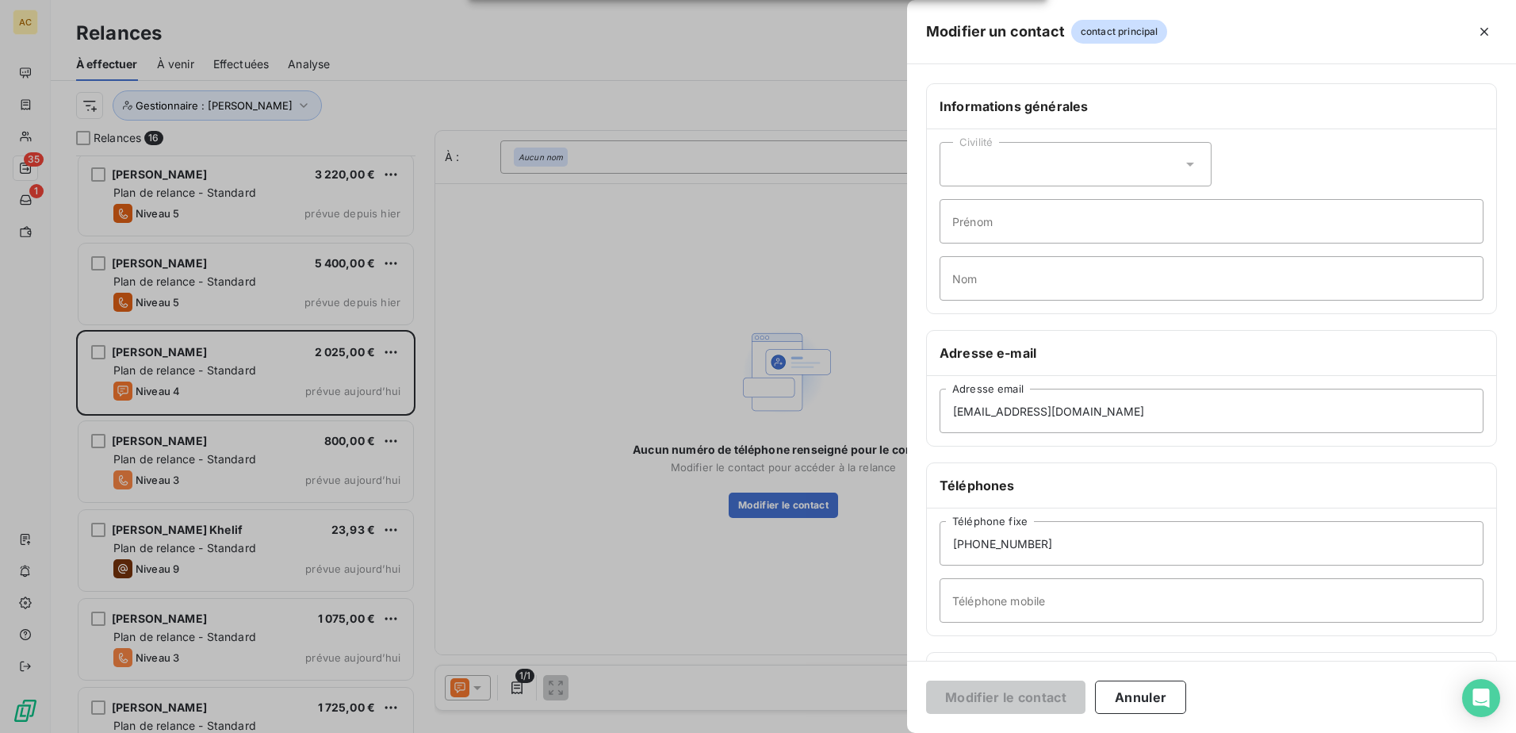
click at [1010, 623] on div "[PHONE_NUMBER] Téléphone fixe Téléphone mobile" at bounding box center [1211, 571] width 569 height 127
click at [1013, 608] on input "Téléphone mobile" at bounding box center [1212, 600] width 544 height 44
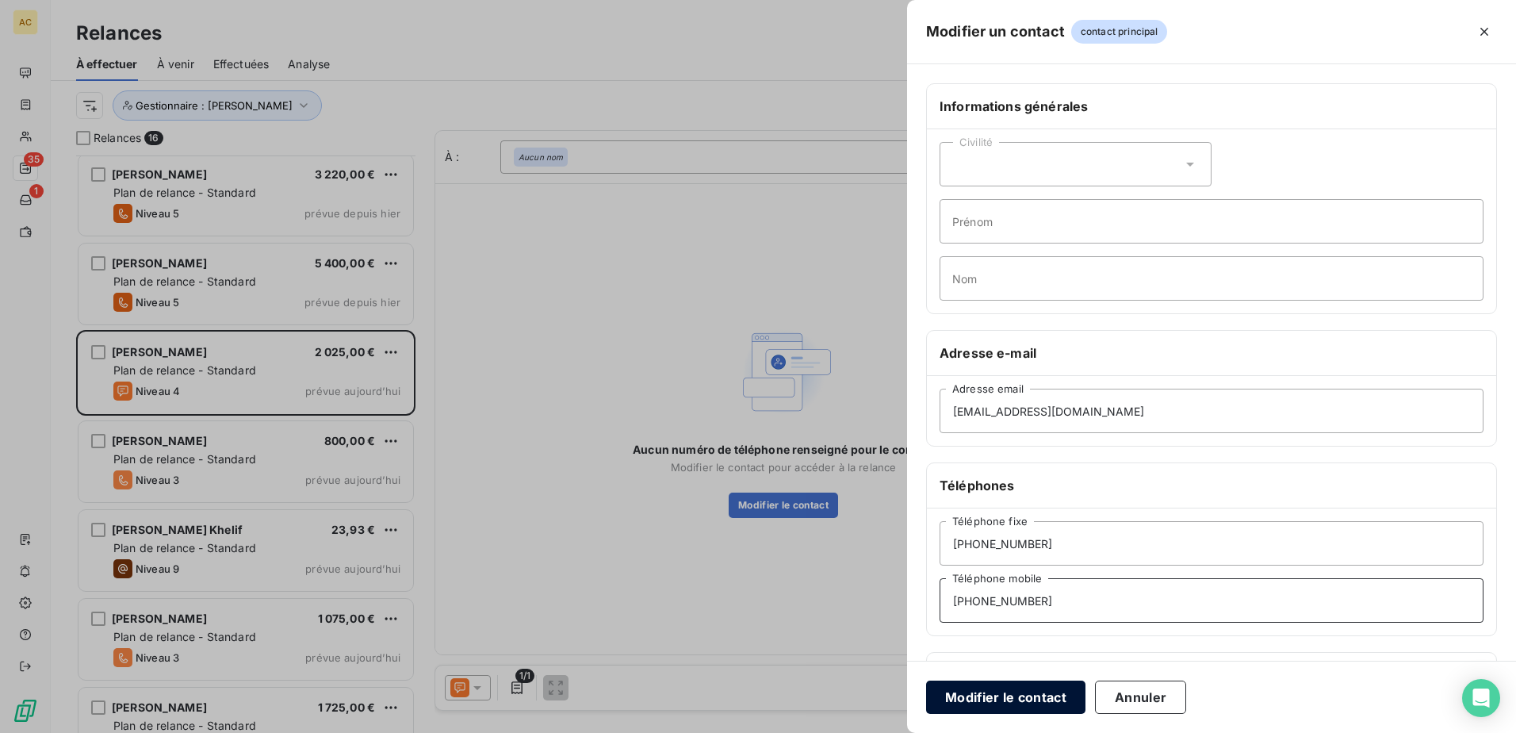
type input "[PHONE_NUMBER]"
click at [1014, 701] on button "Modifier le contact" at bounding box center [1005, 696] width 159 height 33
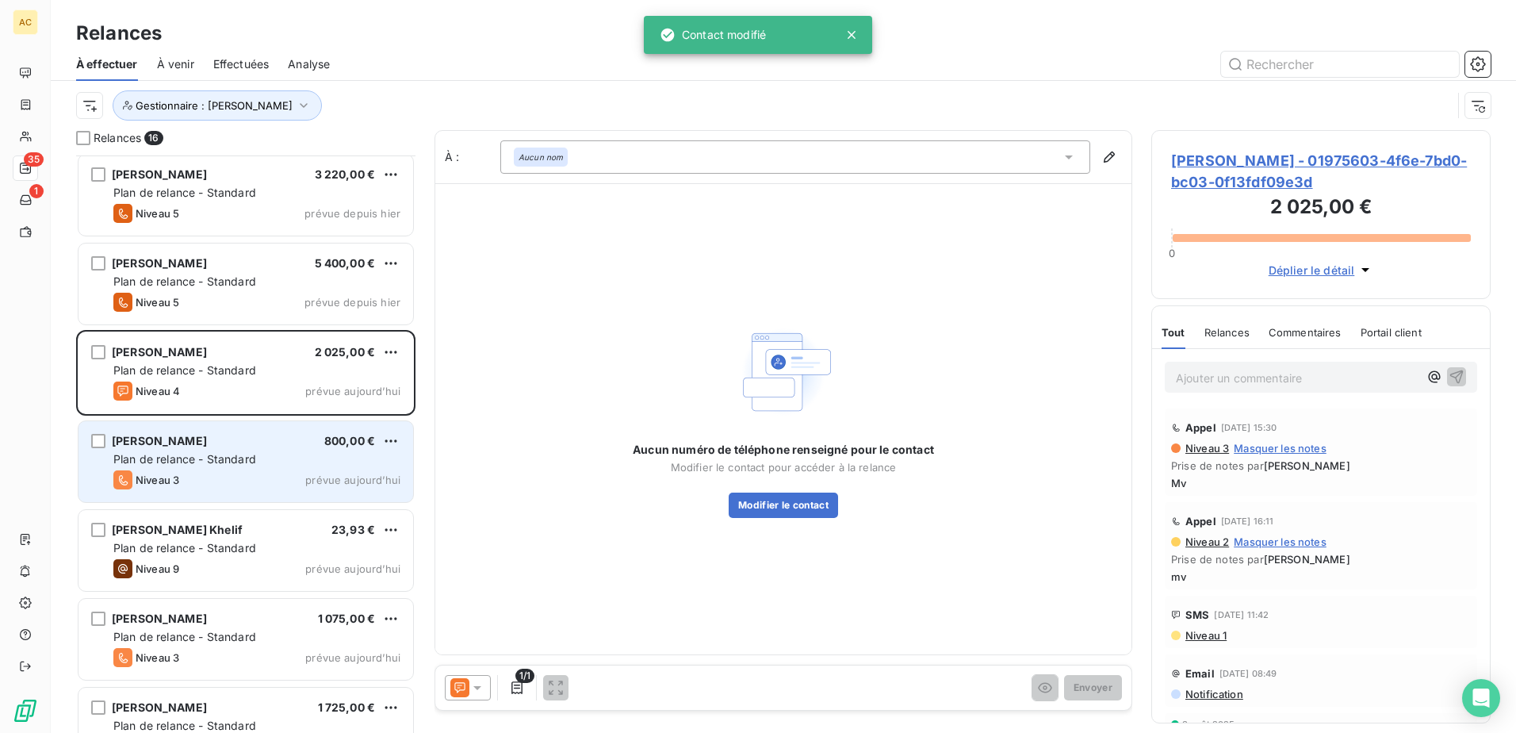
click at [243, 464] on span "Plan de relance - Standard" at bounding box center [184, 458] width 143 height 13
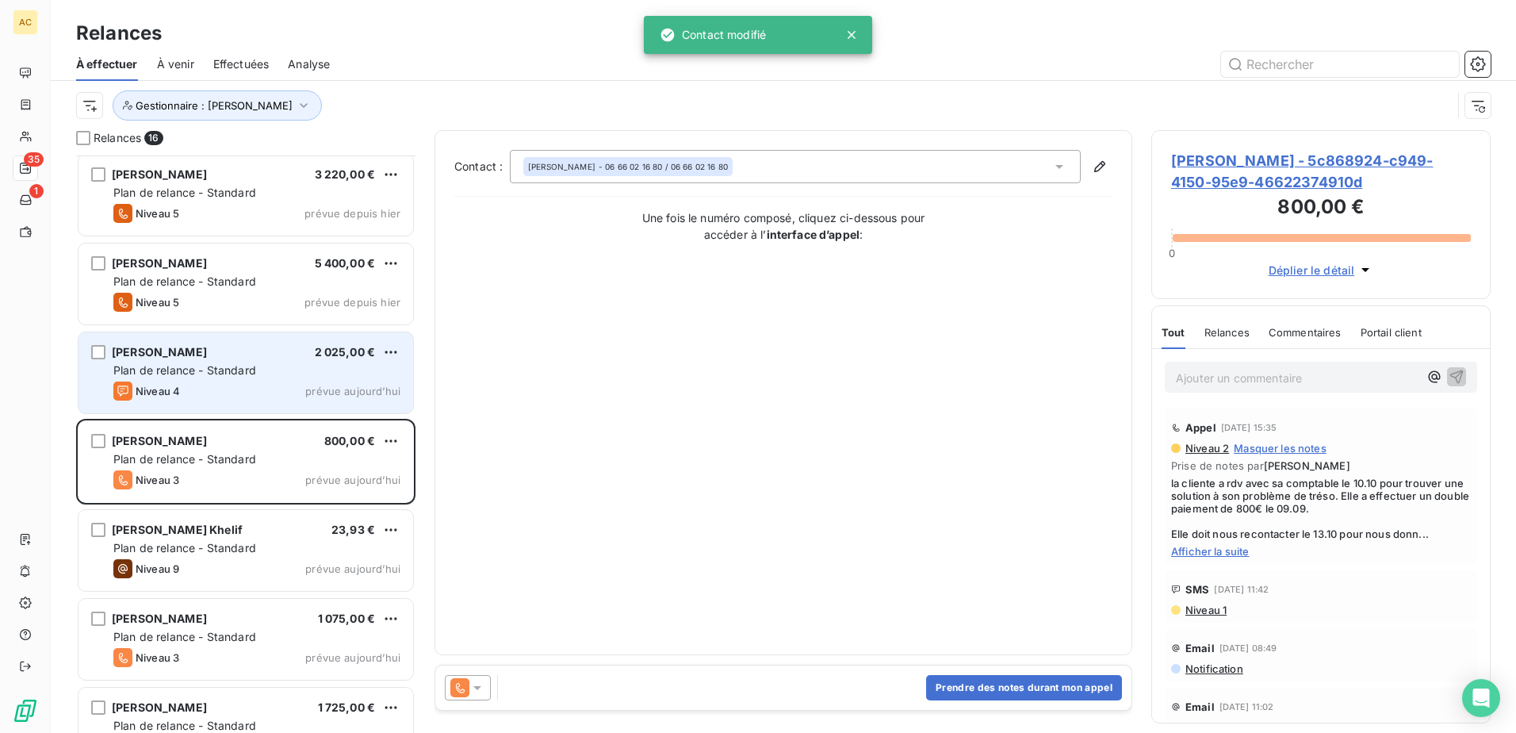
click at [243, 382] on div "Niveau 4 prévue aujourd’hui" at bounding box center [256, 390] width 287 height 19
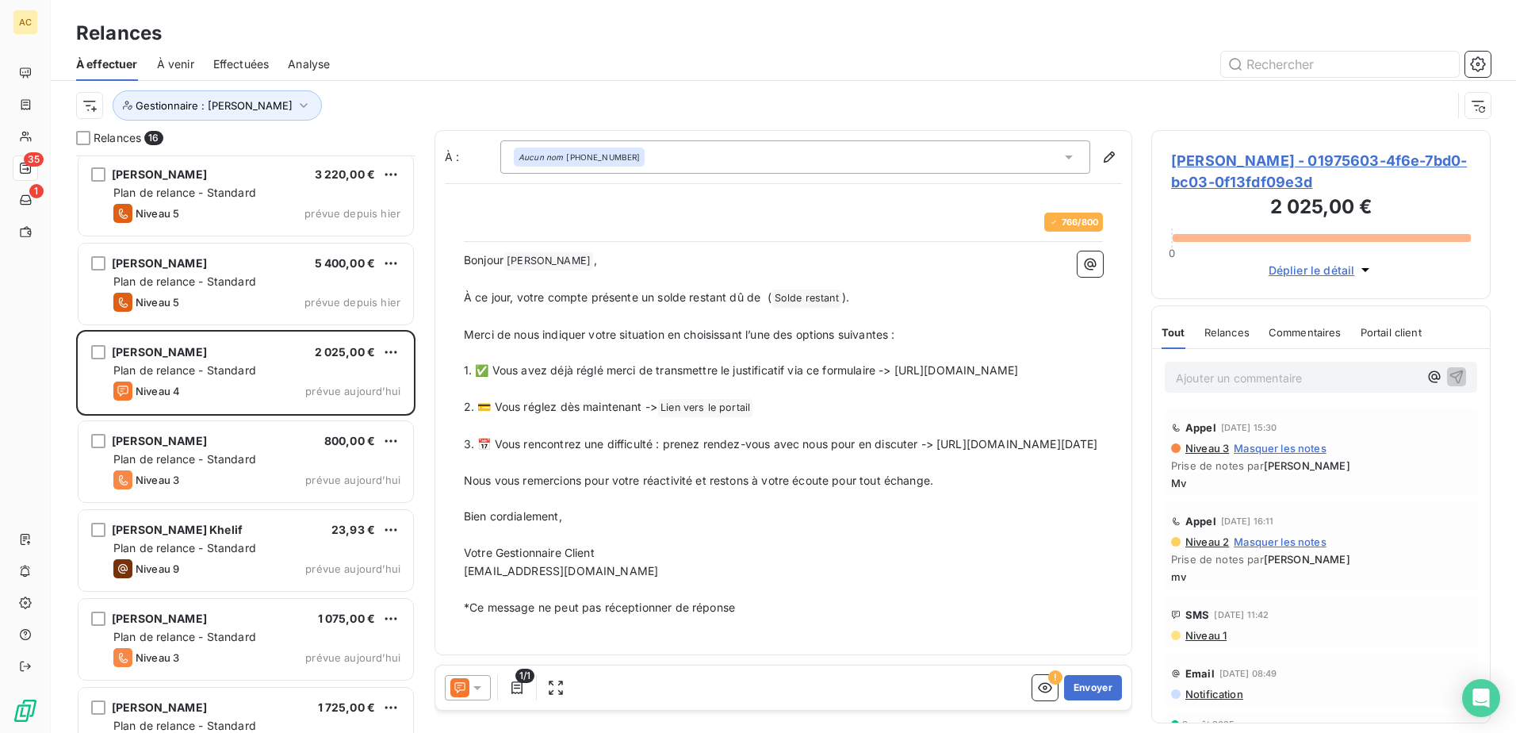
drag, startPoint x: 976, startPoint y: 476, endPoint x: 460, endPoint y: 481, distance: 516.2
click at [460, 481] on div "766 / 800 Bonjour [PERSON_NAME] ﻿ , ﻿ À ce jour, votre compte présente un solde…" at bounding box center [783, 414] width 658 height 423
click at [1081, 695] on button "Envoyer" at bounding box center [1093, 687] width 58 height 25
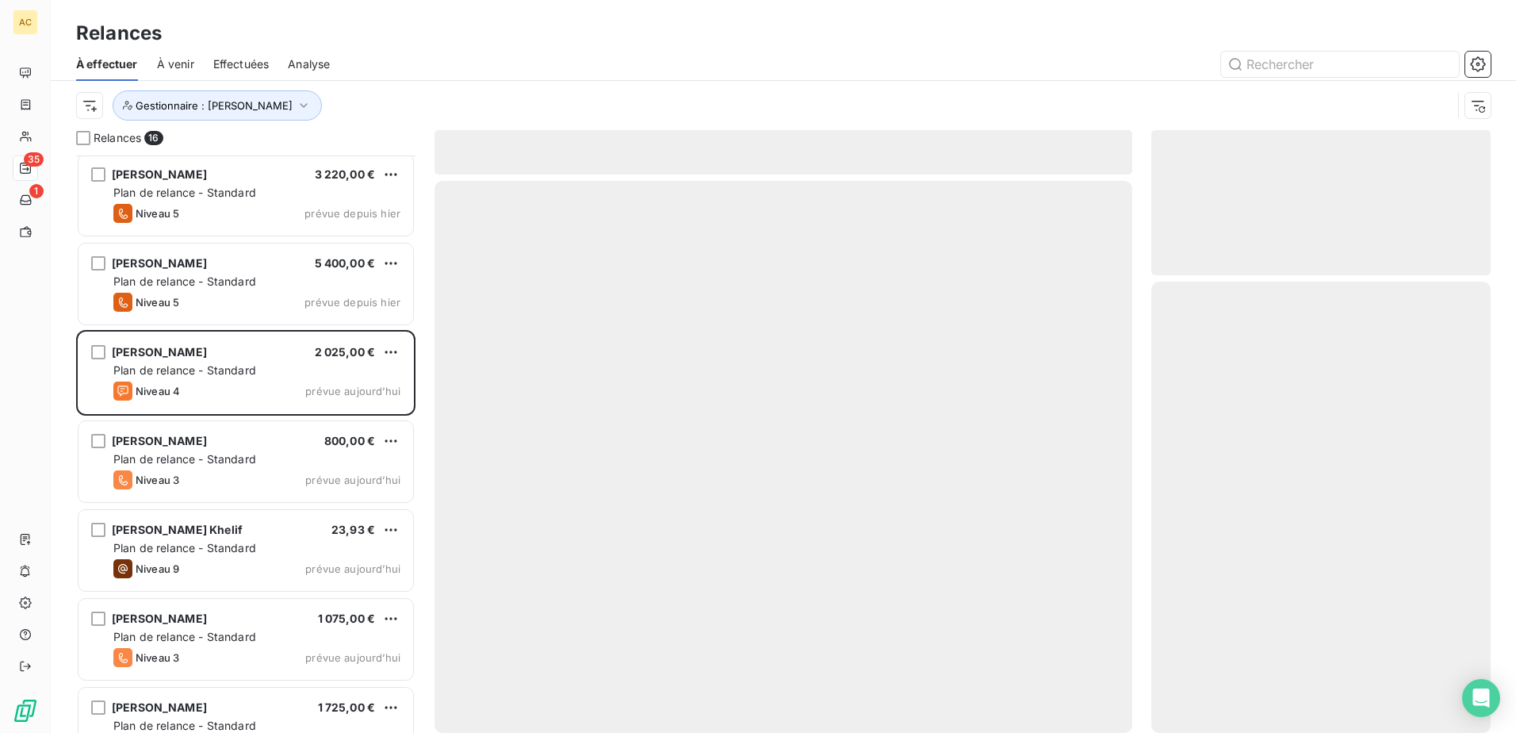
scroll to position [755, 0]
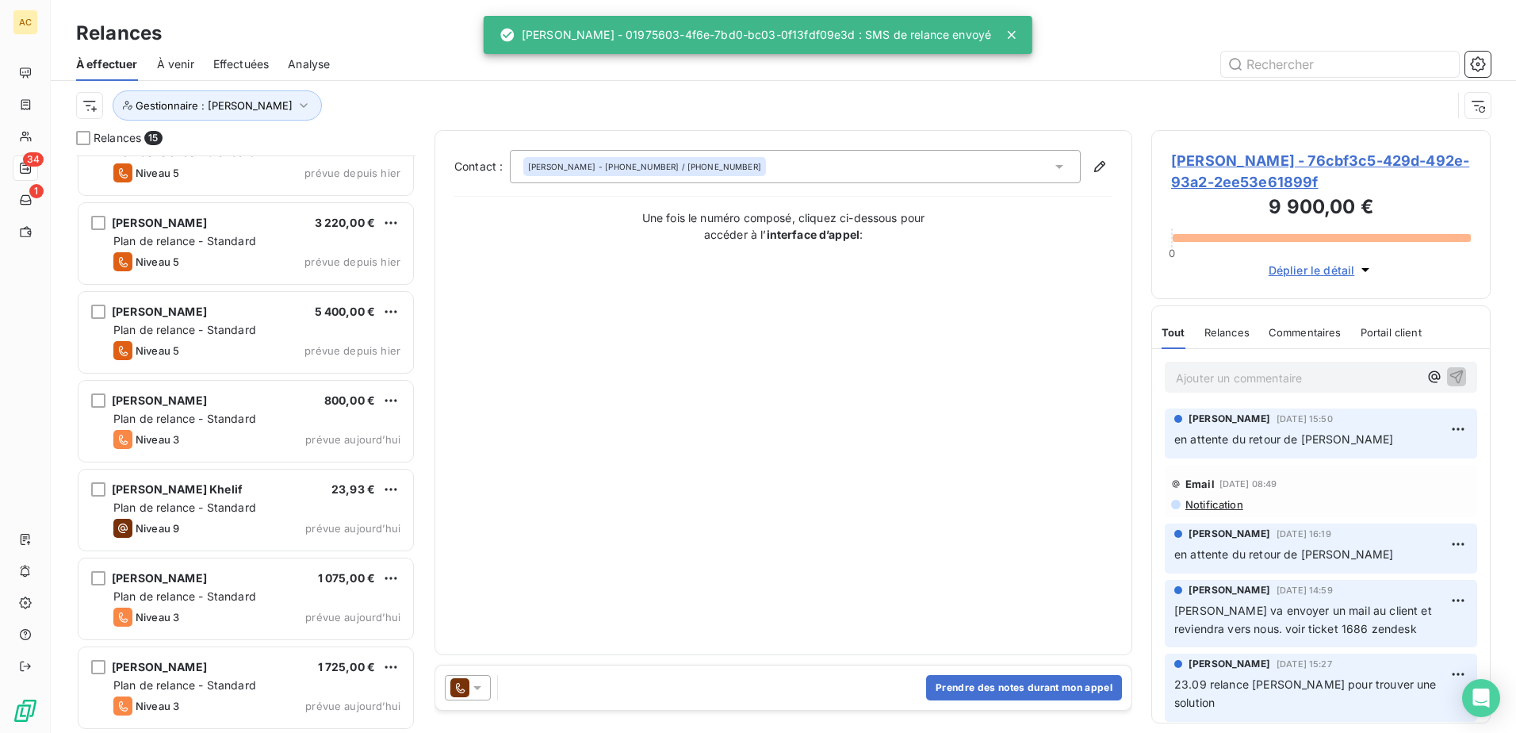
scroll to position [756, 0]
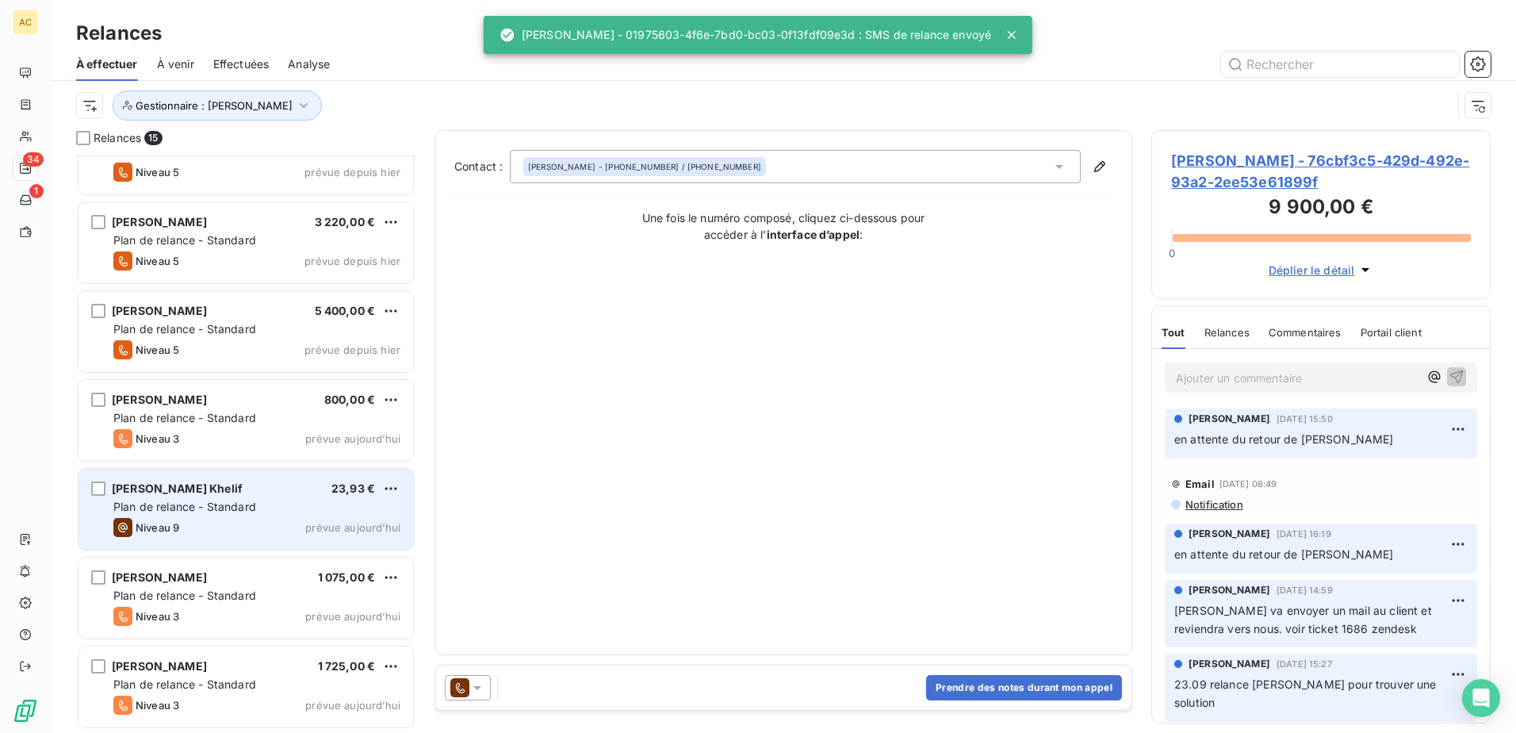
click at [203, 506] on span "Plan de relance - Standard" at bounding box center [184, 506] width 143 height 13
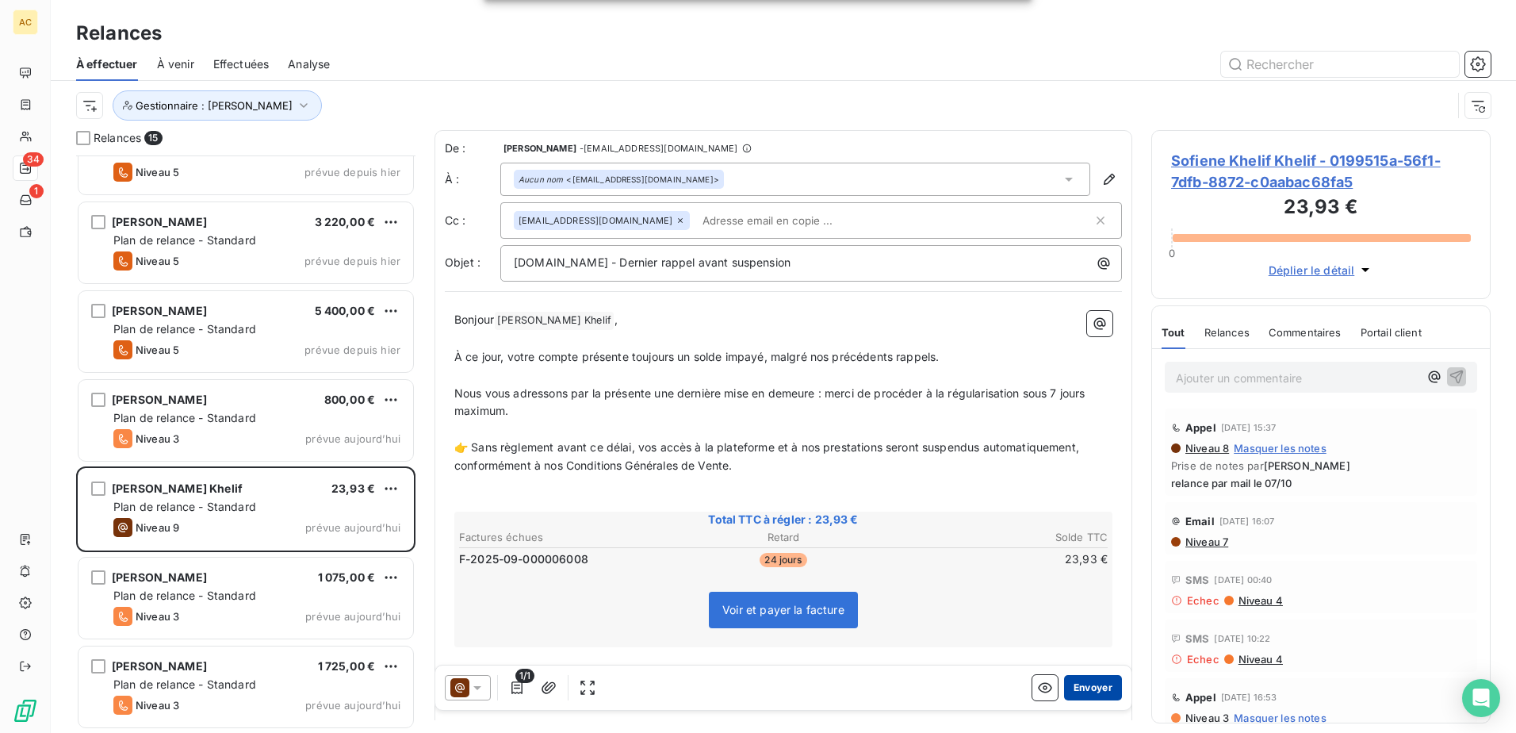
click at [1101, 695] on button "Envoyer" at bounding box center [1093, 687] width 58 height 25
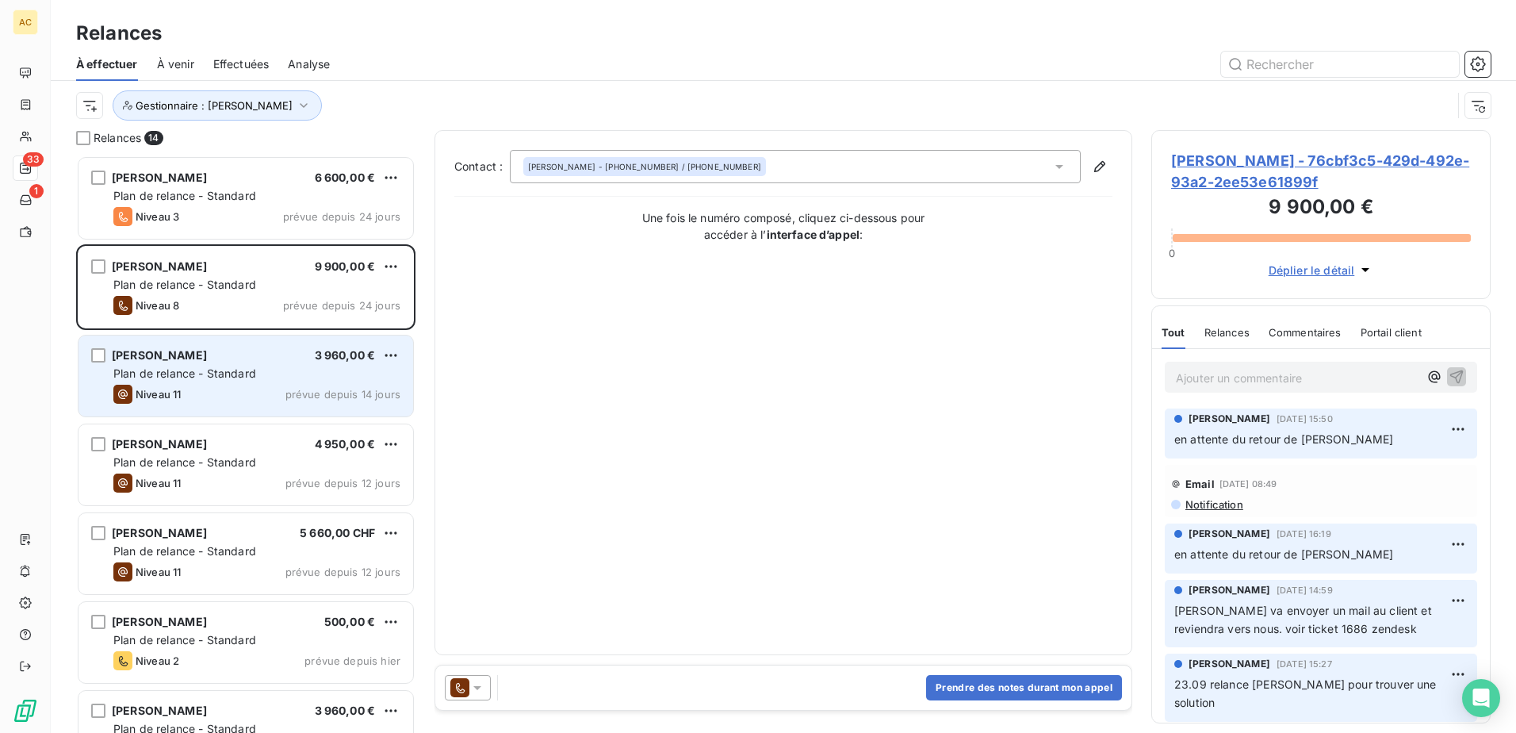
click at [175, 391] on span "Niveau 11" at bounding box center [158, 394] width 45 height 13
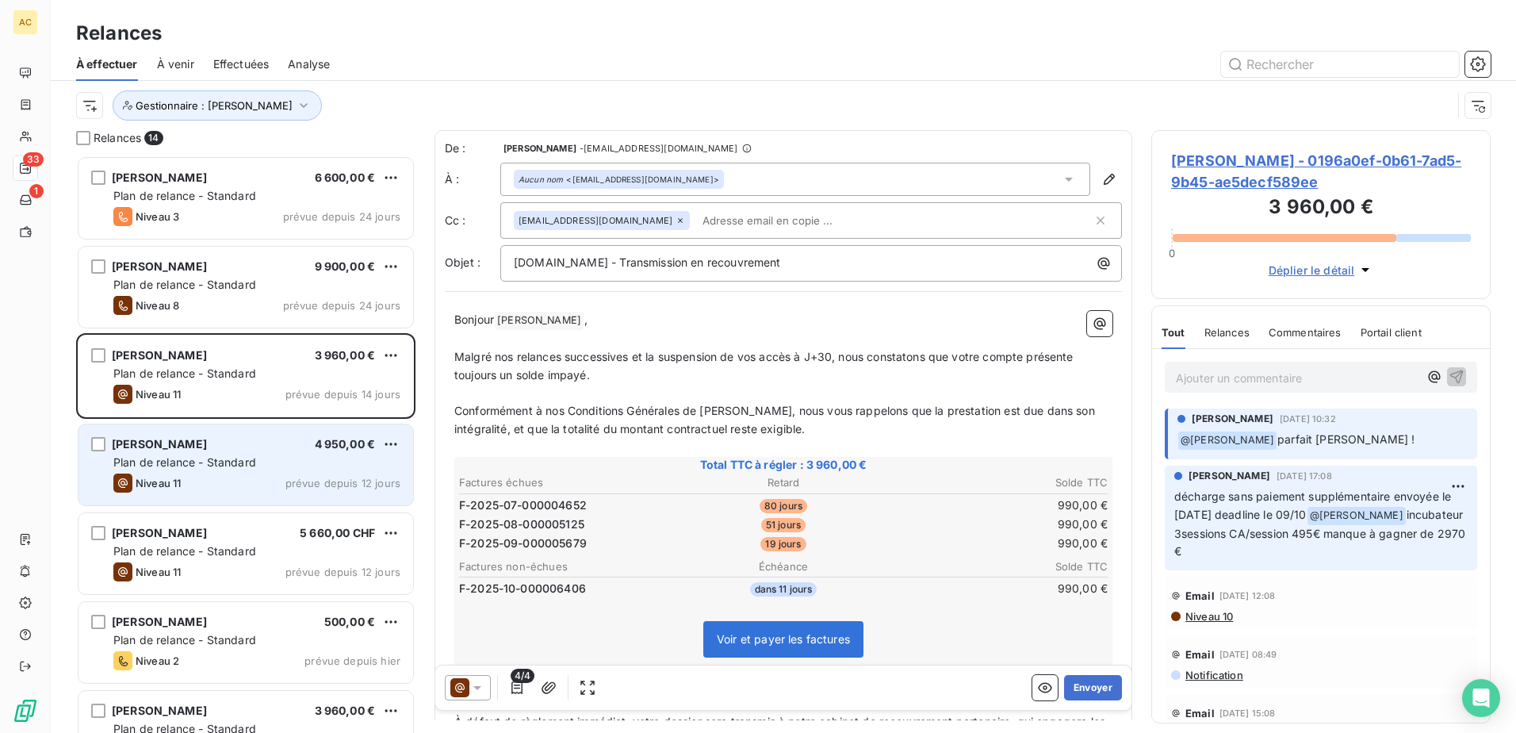
click at [224, 474] on div "Niveau 11 prévue depuis 12 jours" at bounding box center [256, 482] width 287 height 19
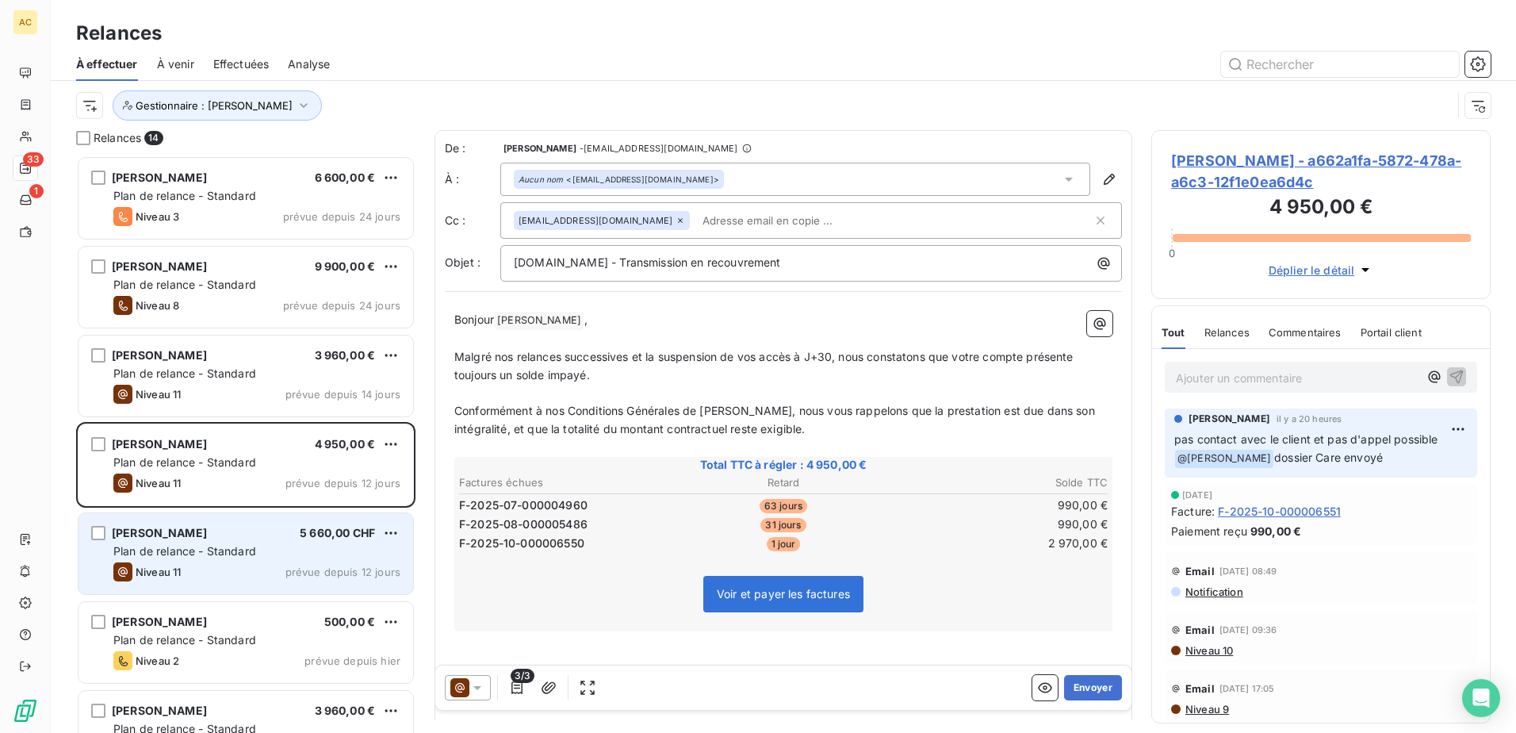
click at [213, 564] on div "Niveau 11 prévue depuis 12 jours" at bounding box center [256, 571] width 287 height 19
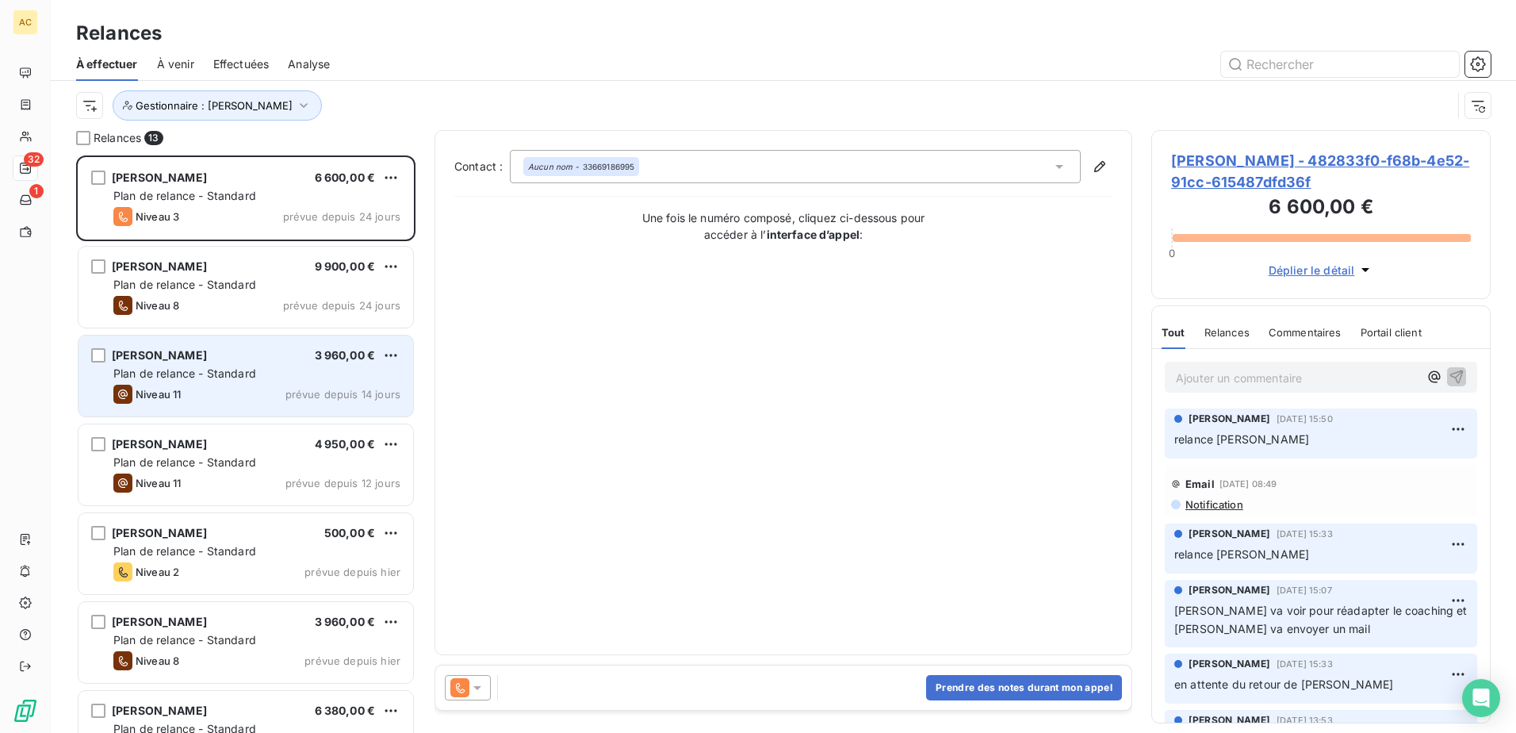
click at [220, 375] on span "Plan de relance - Standard" at bounding box center [184, 372] width 143 height 13
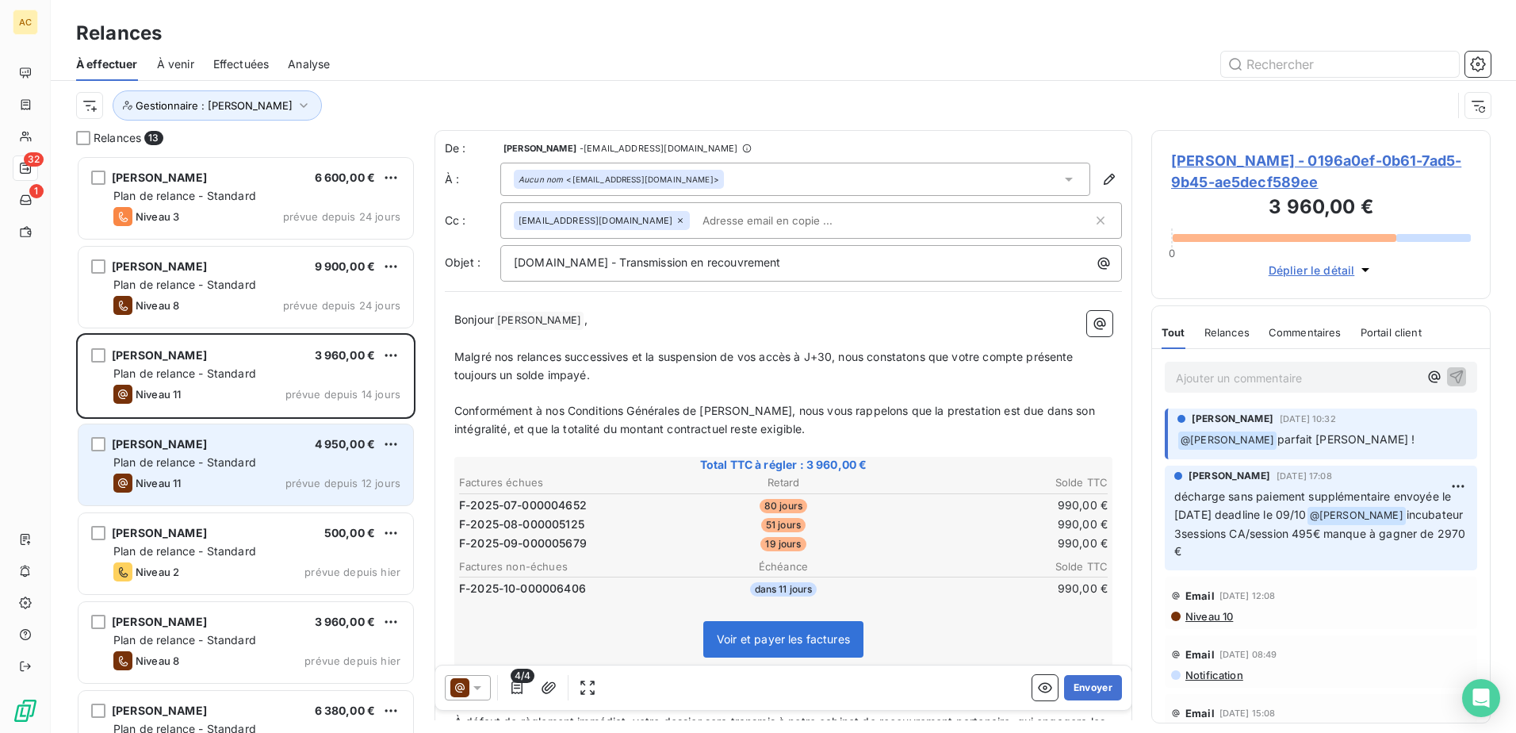
click at [180, 452] on div "[PERSON_NAME]" at bounding box center [159, 444] width 95 height 16
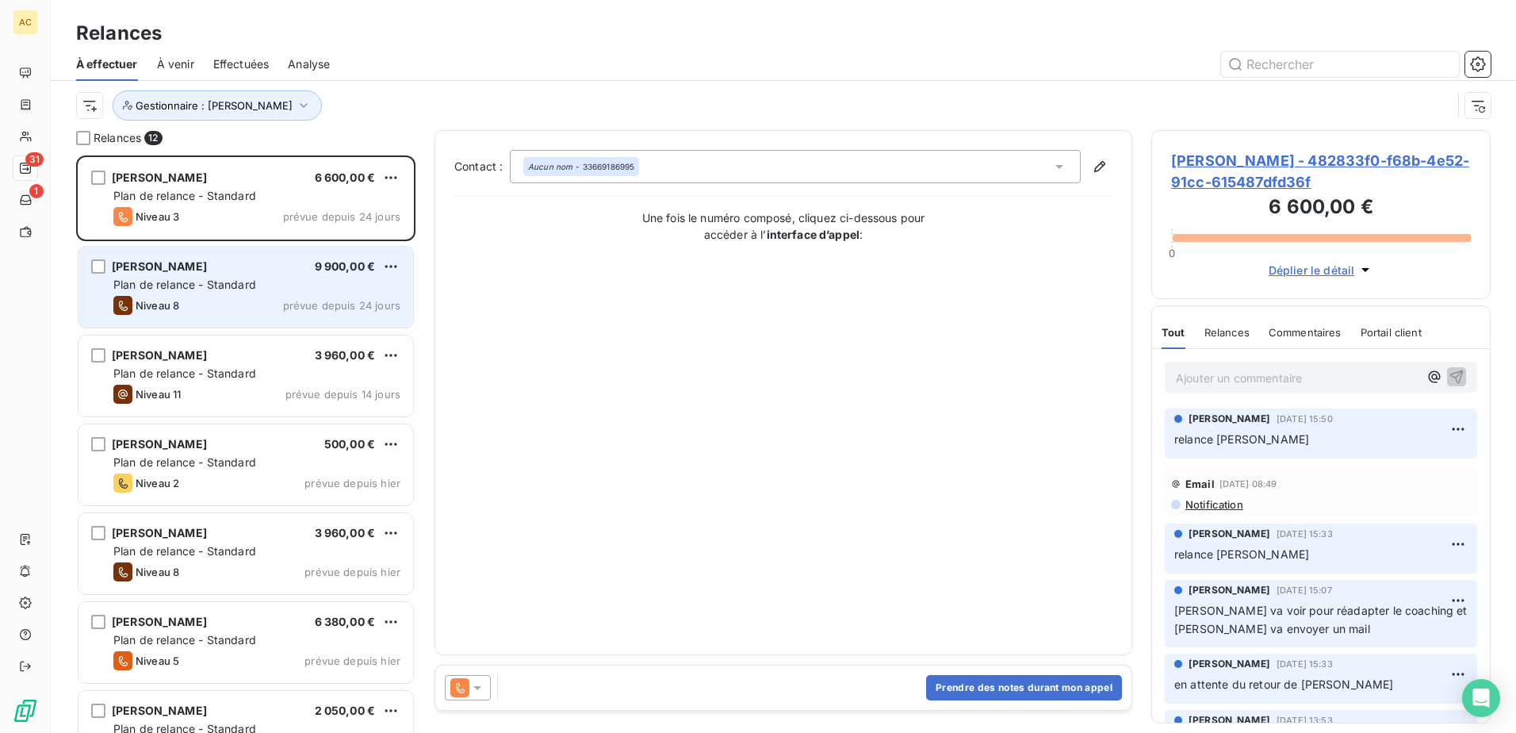
click at [198, 274] on div "[PERSON_NAME] 9 900,00 € Plan de relance - Standard Niveau 8 prévue depuis 24 j…" at bounding box center [245, 287] width 335 height 81
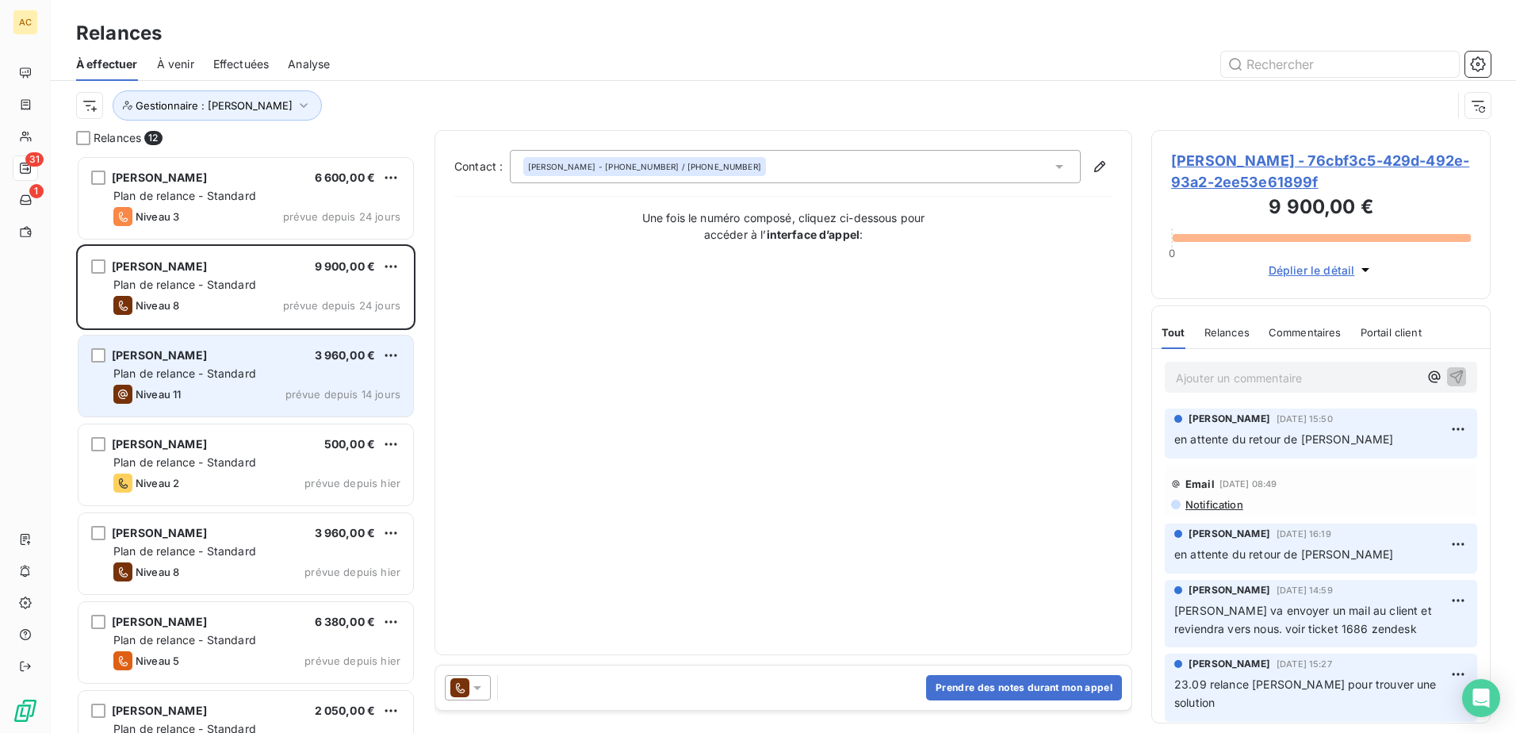
click at [194, 370] on span "Plan de relance - Standard" at bounding box center [184, 372] width 143 height 13
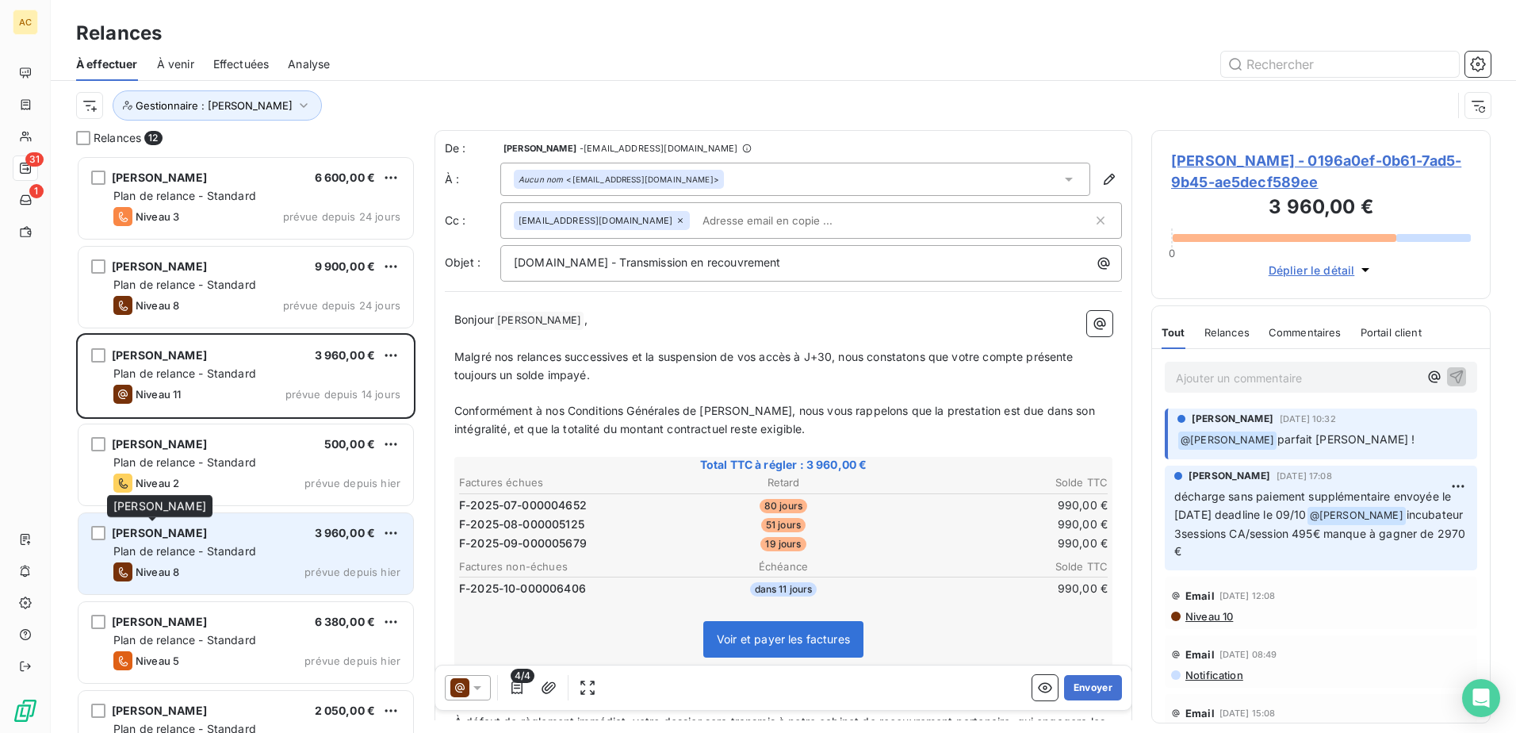
click at [153, 538] on span "[PERSON_NAME]" at bounding box center [159, 532] width 95 height 13
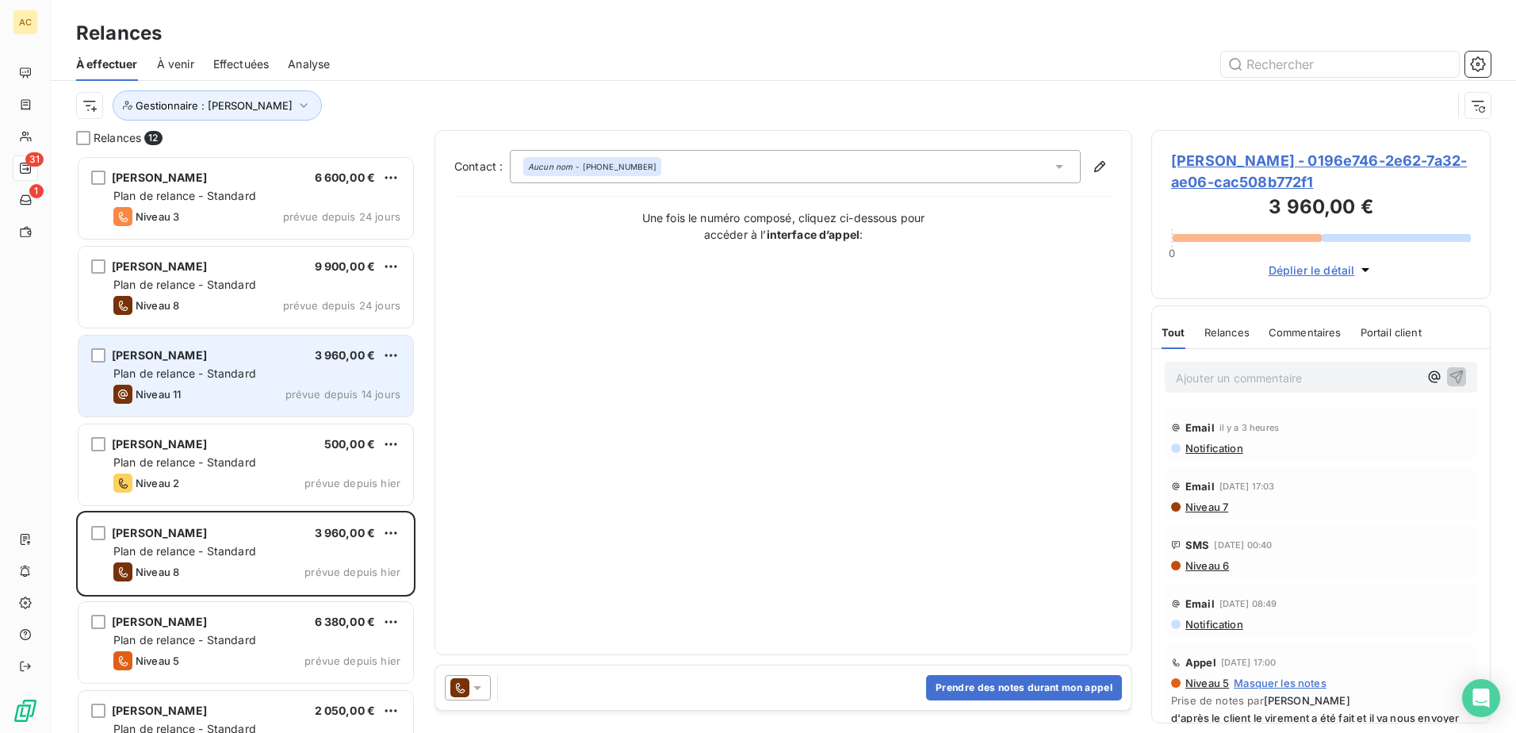
click at [228, 370] on span "Plan de relance - Standard" at bounding box center [184, 372] width 143 height 13
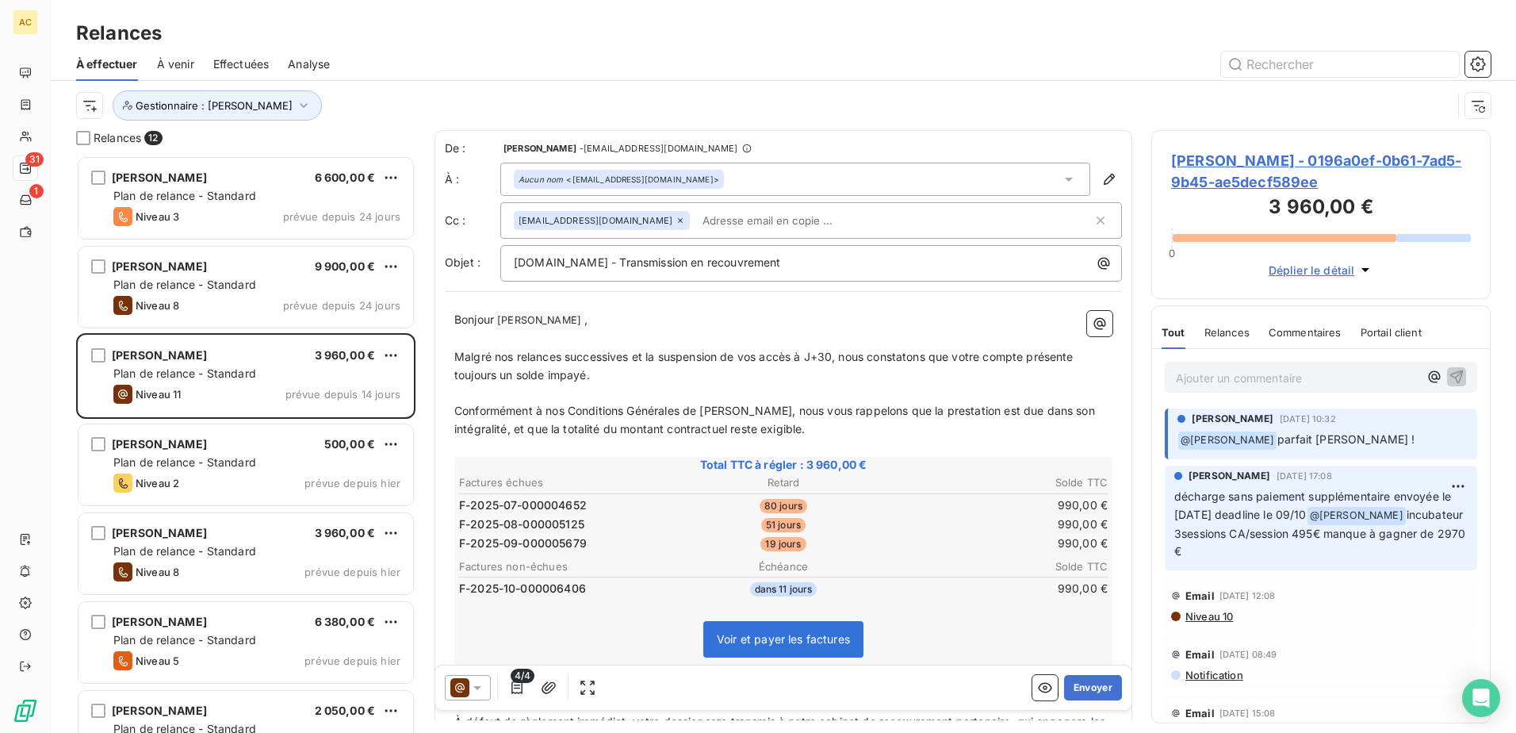
click at [1318, 376] on p "Ajouter un commentaire ﻿" at bounding box center [1297, 378] width 243 height 20
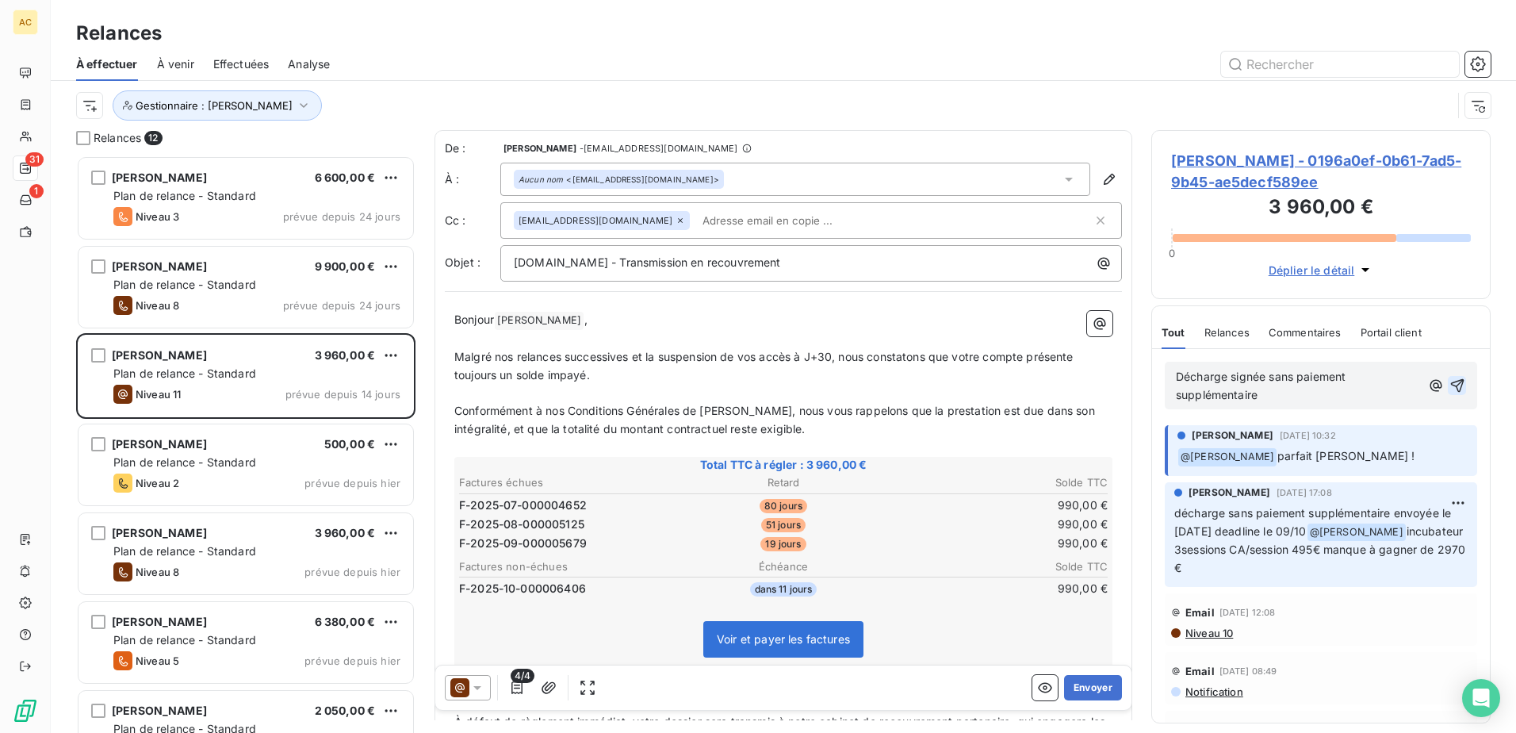
click at [1449, 392] on icon "button" at bounding box center [1457, 385] width 16 height 16
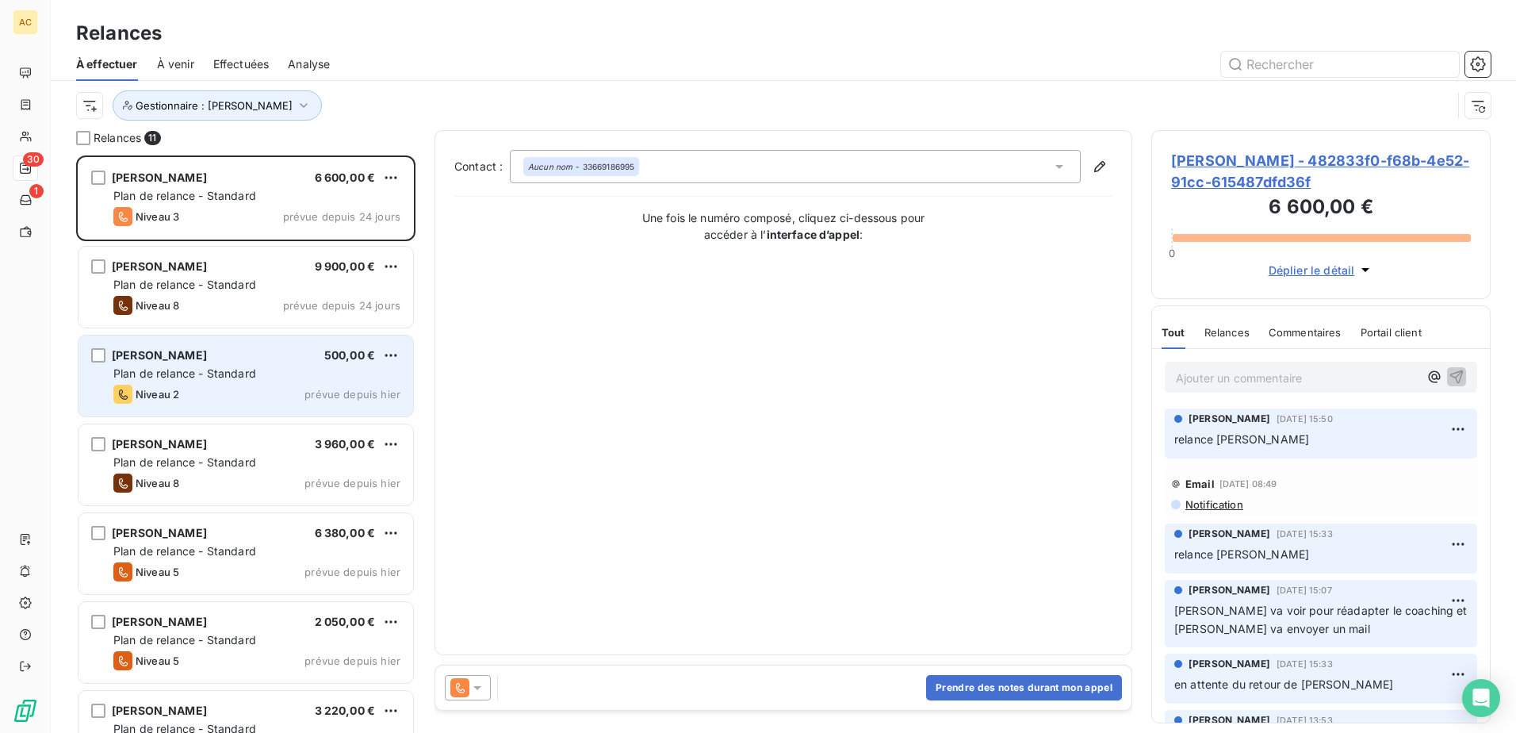
click at [186, 391] on div "Niveau 2 prévue depuis hier" at bounding box center [256, 394] width 287 height 19
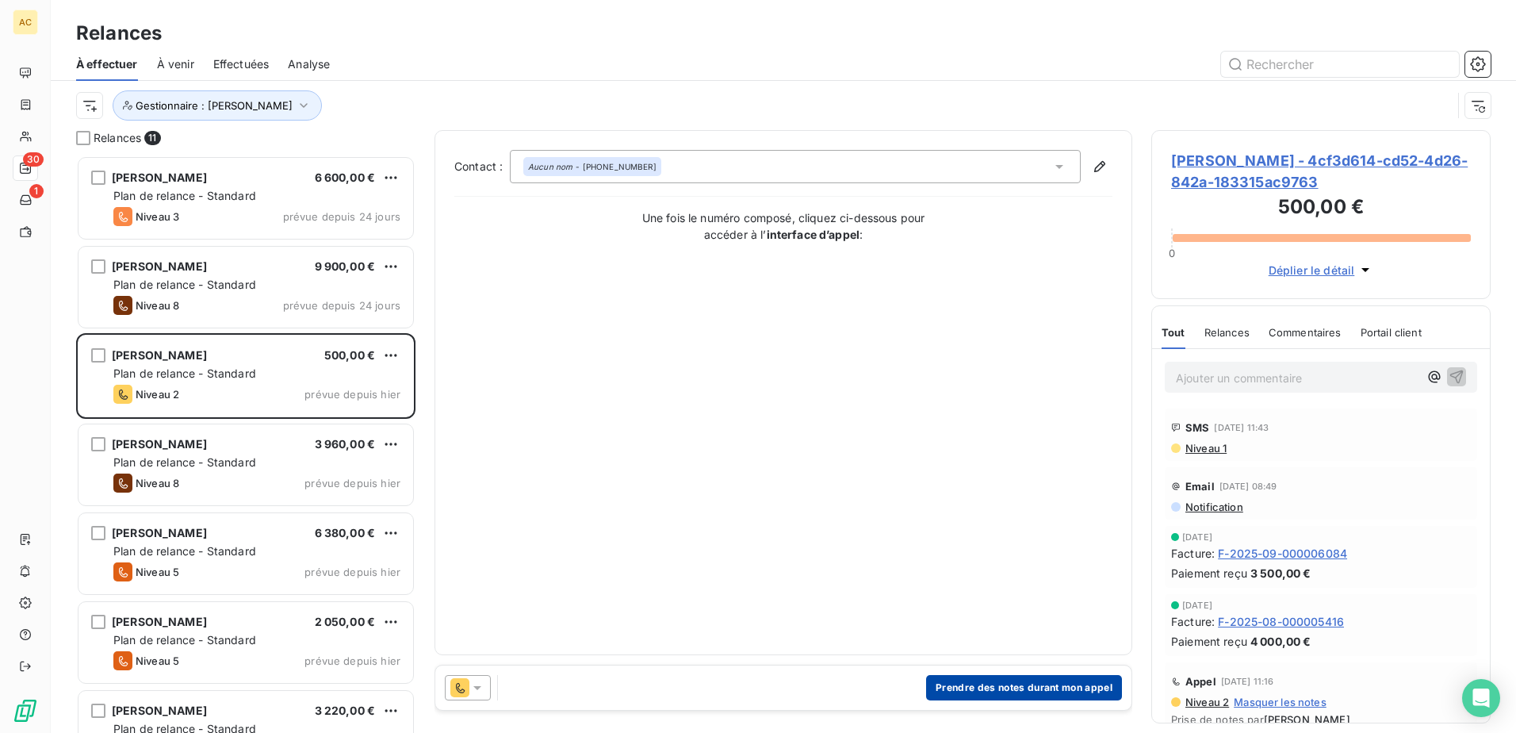
click at [999, 686] on button "Prendre des notes durant mon appel" at bounding box center [1024, 687] width 196 height 25
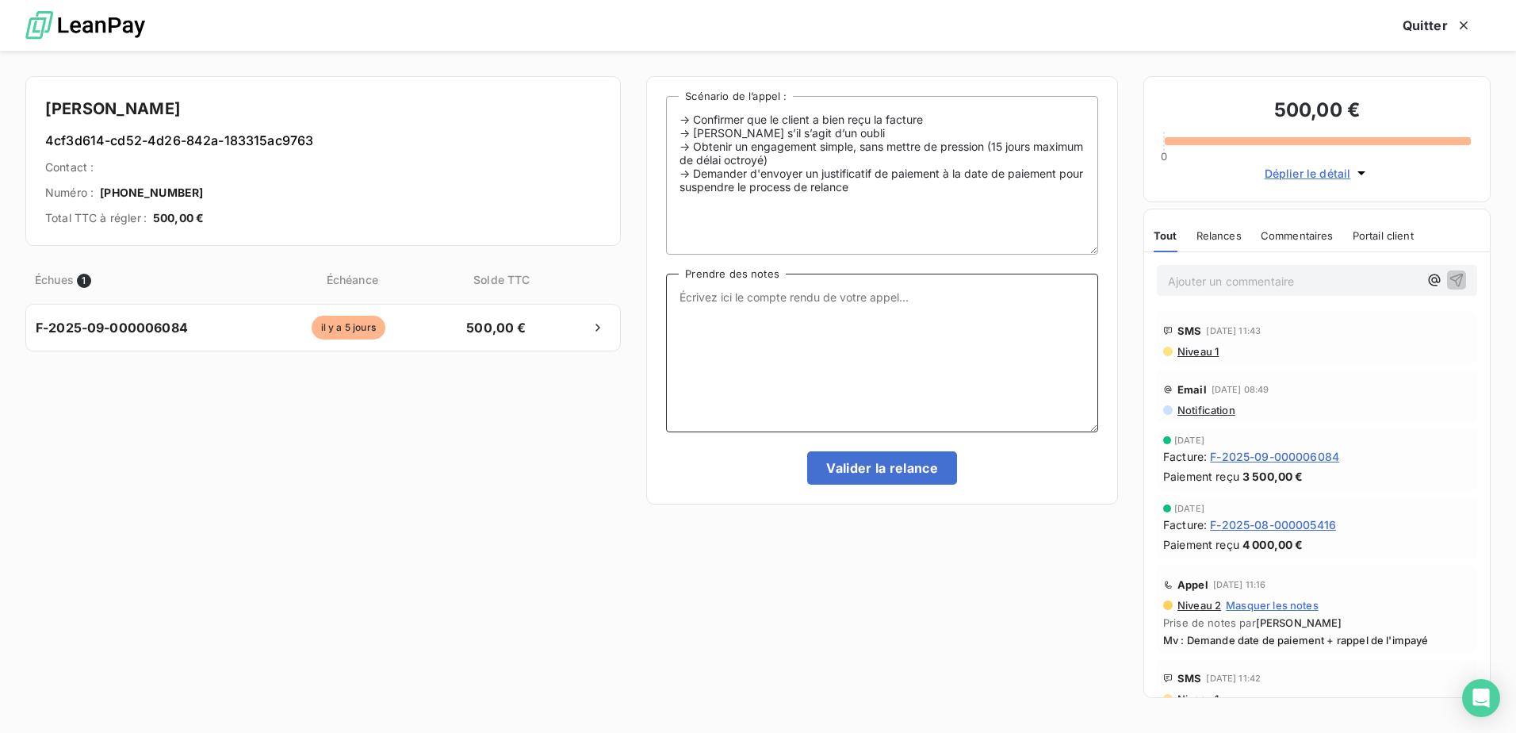
click at [810, 316] on textarea "Prendre des notes" at bounding box center [882, 353] width 432 height 159
click at [733, 317] on textarea "Prendre des notes" at bounding box center [882, 353] width 432 height 159
type textarea "Mv"
click at [875, 465] on button "Valider la relance" at bounding box center [882, 467] width 150 height 33
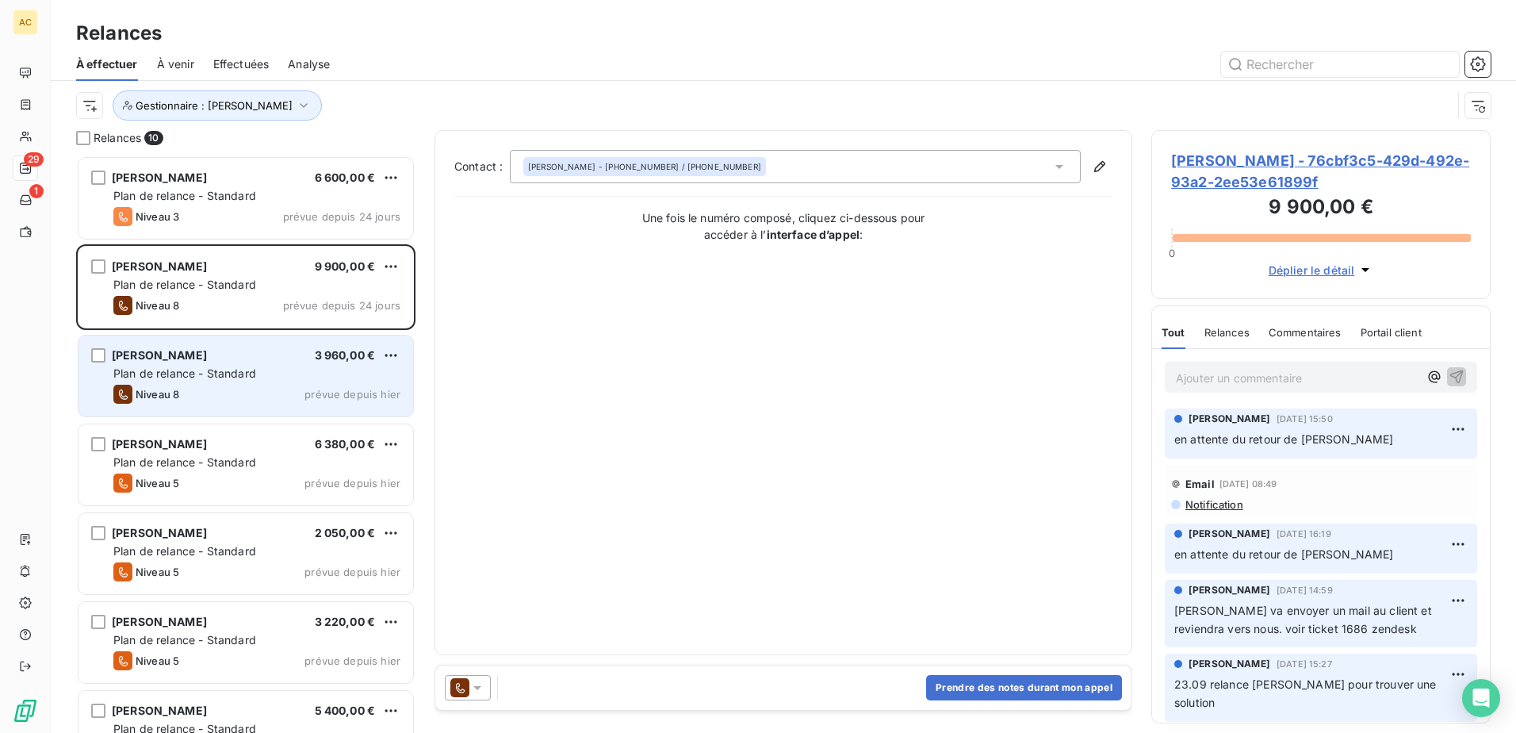
click at [289, 356] on div "[PERSON_NAME] 3 960,00 €" at bounding box center [256, 355] width 287 height 14
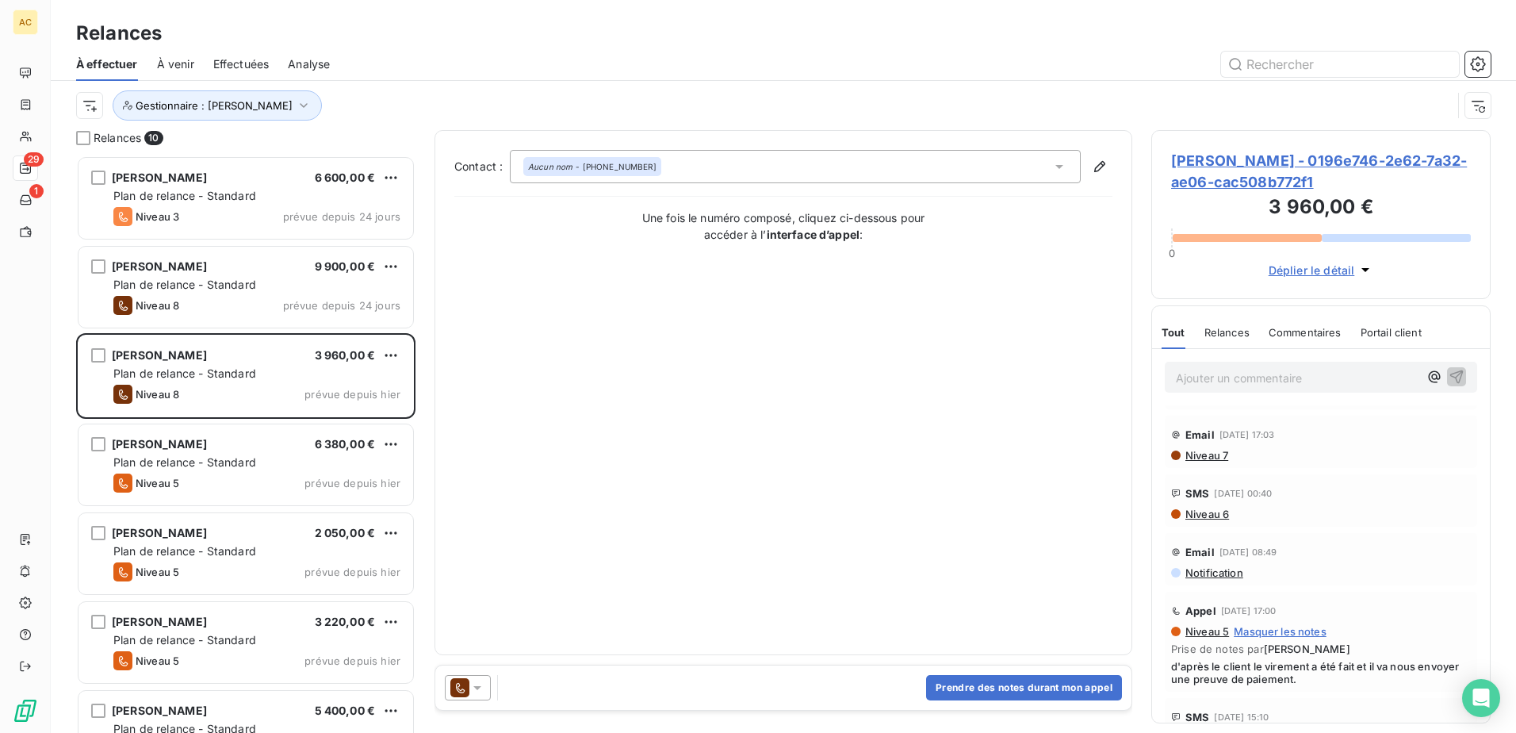
scroll to position [79, 0]
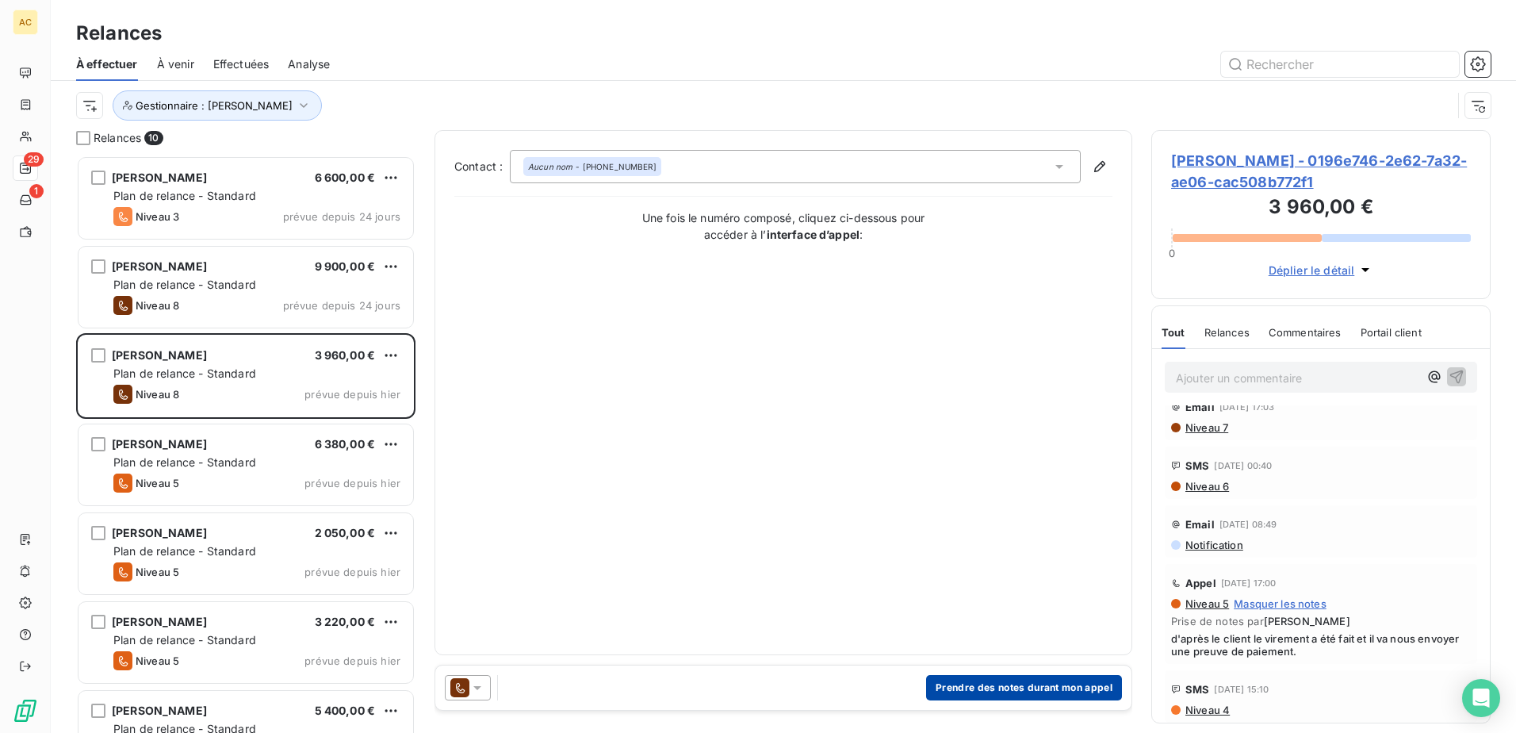
click at [976, 699] on button "Prendre des notes durant mon appel" at bounding box center [1024, 687] width 196 height 25
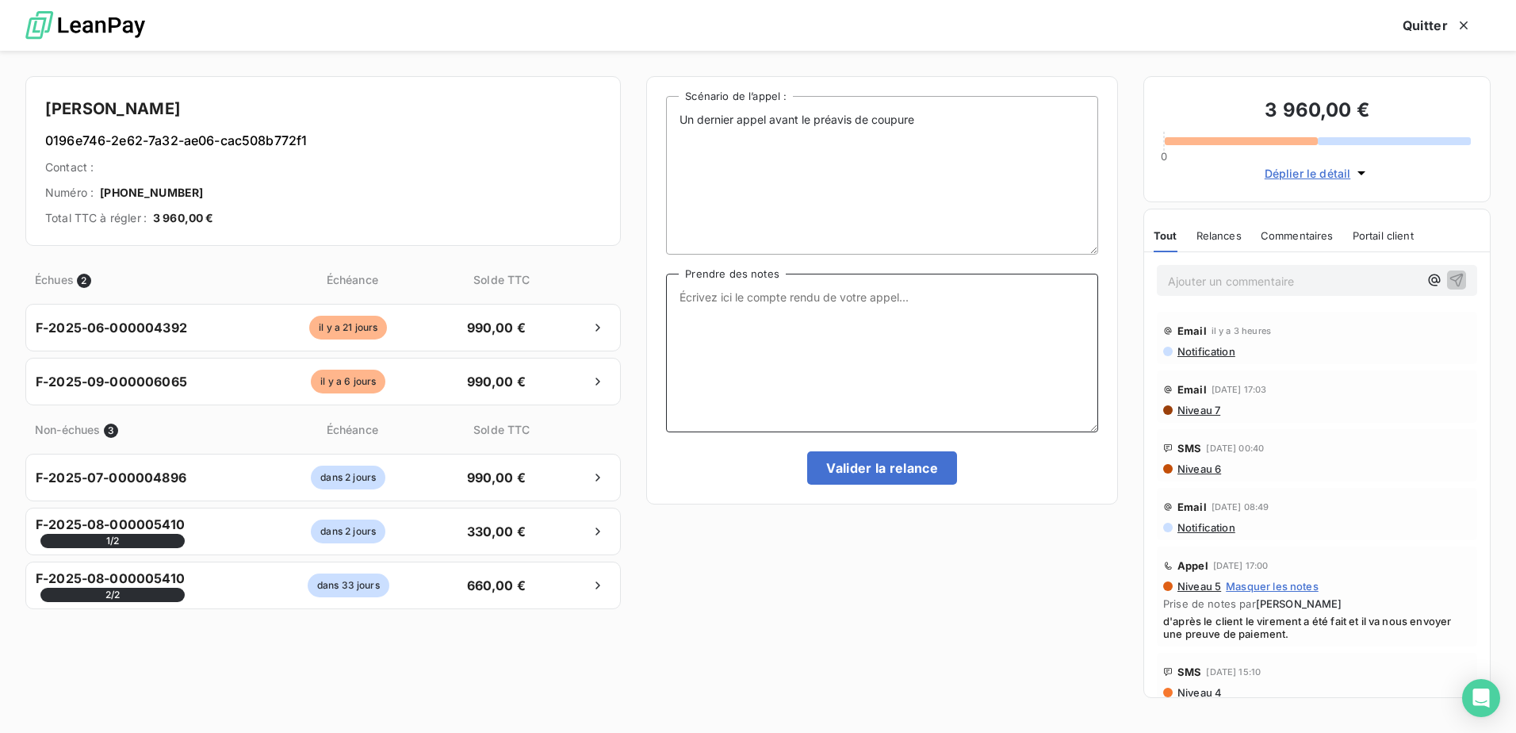
click at [868, 356] on textarea "Prendre des notes" at bounding box center [882, 353] width 432 height 159
type textarea "mv"
click at [900, 468] on button "Valider la relance" at bounding box center [882, 467] width 150 height 33
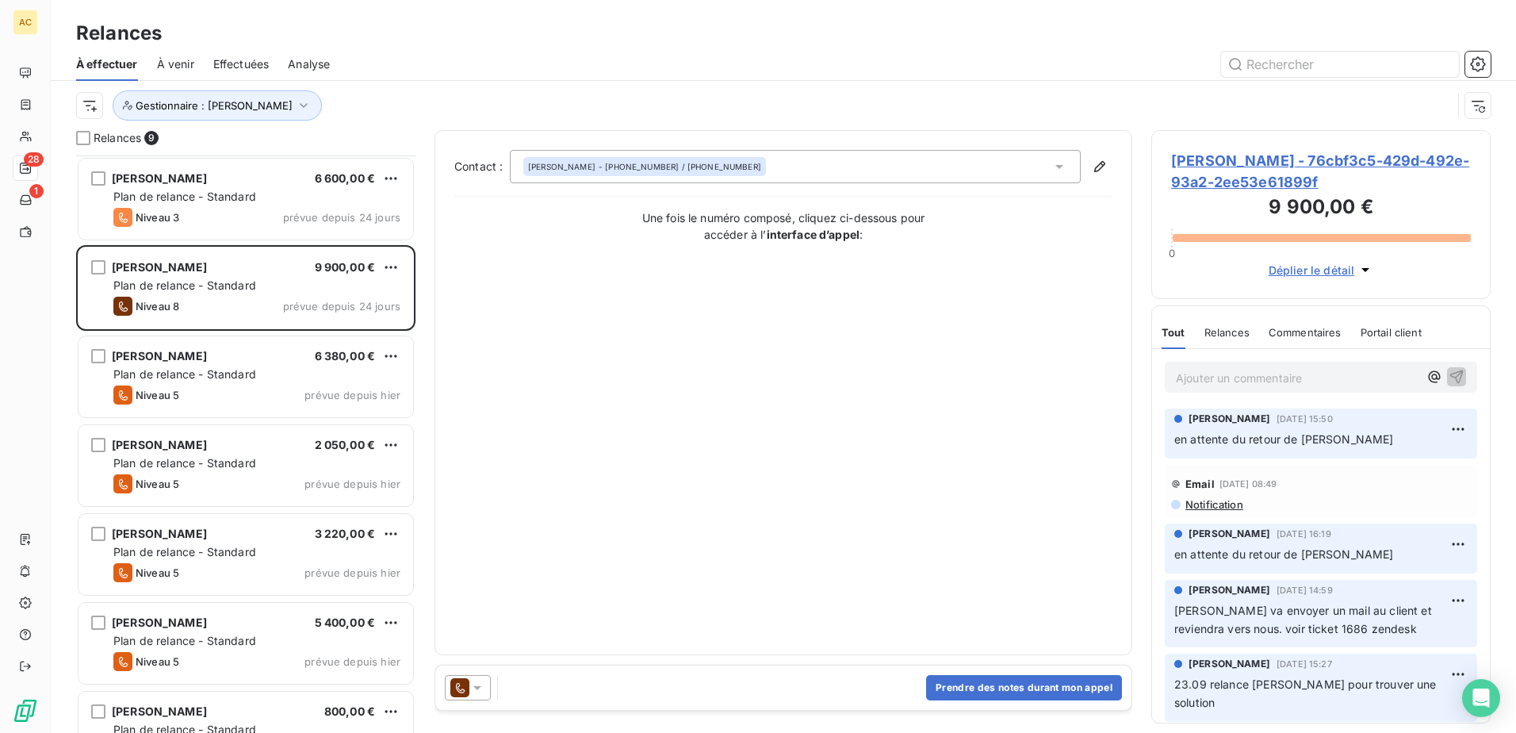
scroll to position [223, 0]
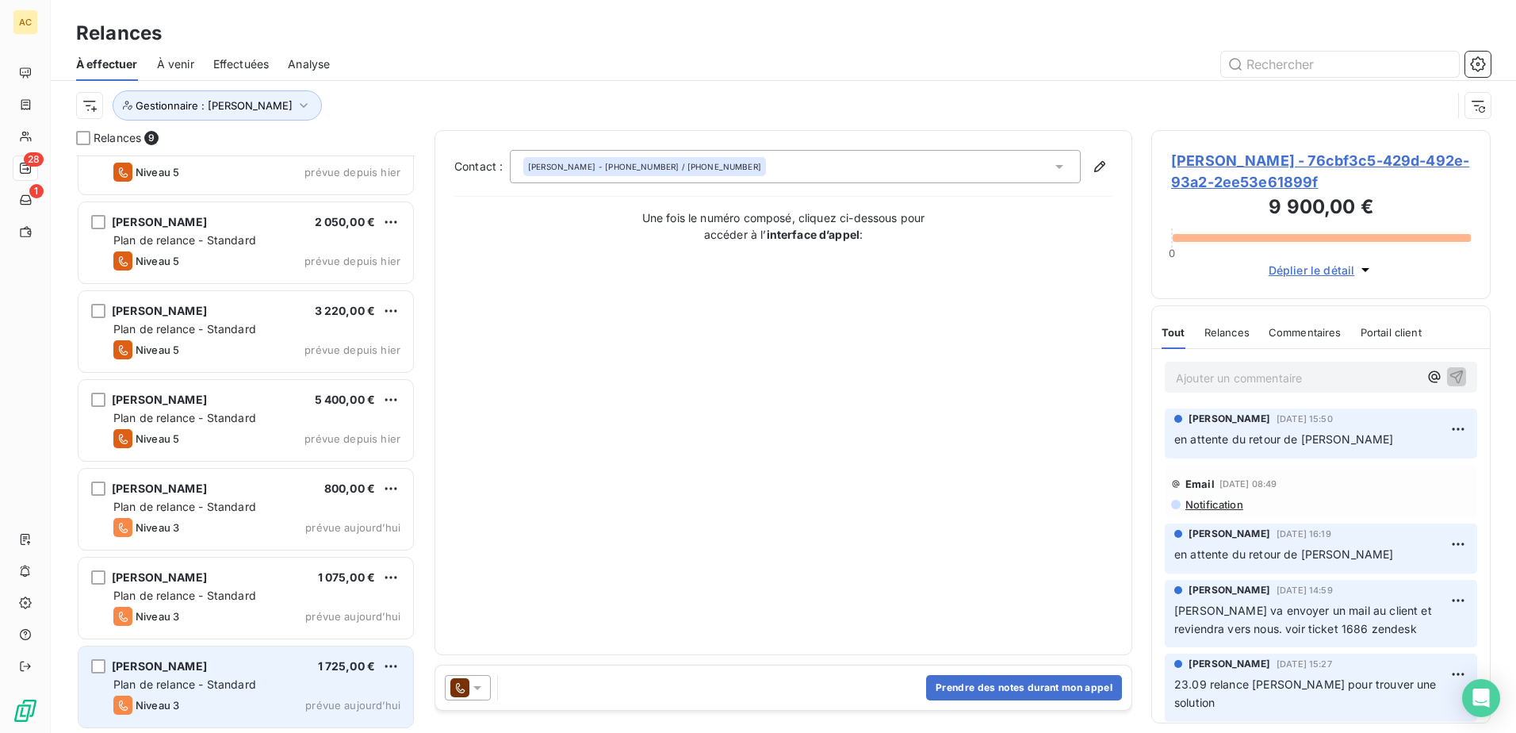
click at [162, 677] on span "Plan de relance - Standard" at bounding box center [184, 683] width 143 height 13
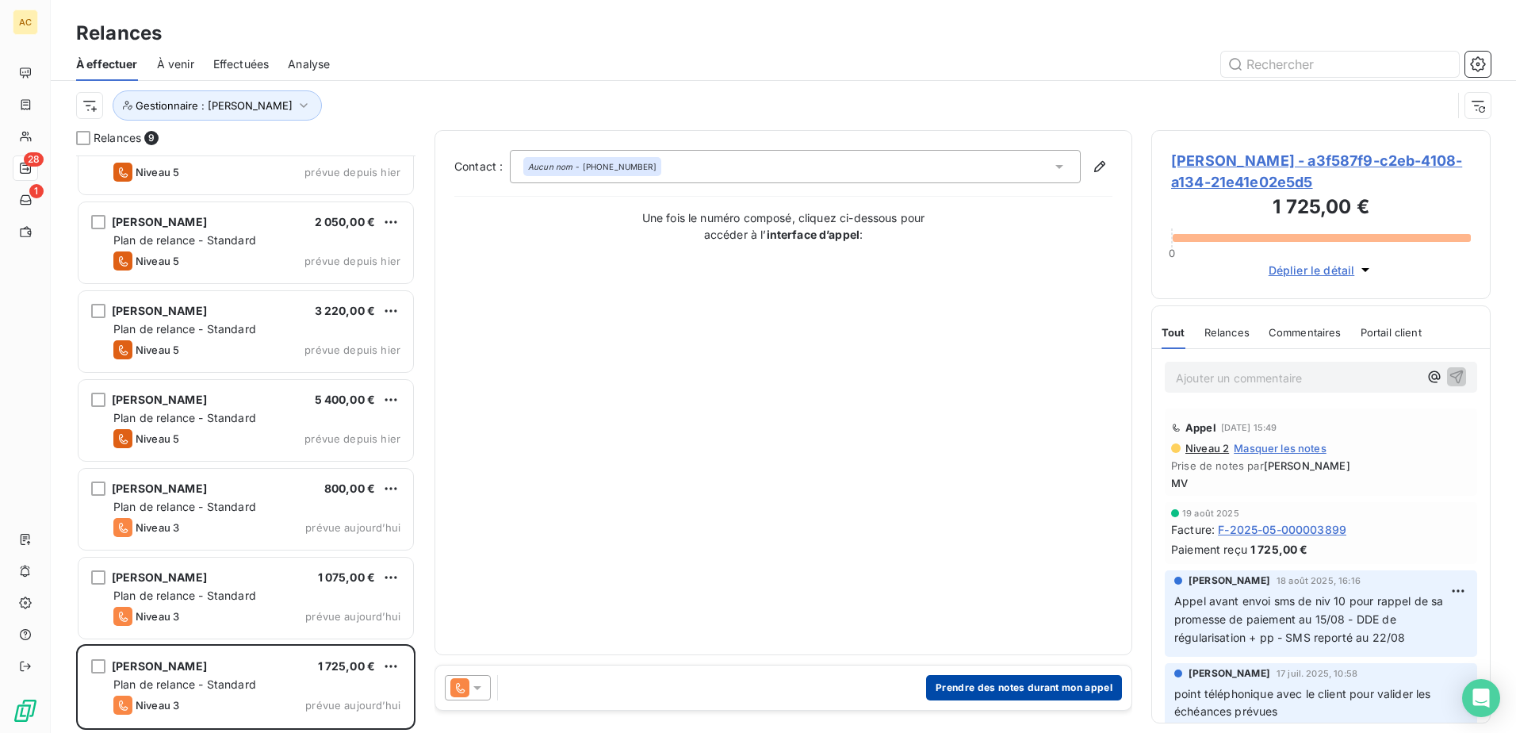
click at [1027, 690] on button "Prendre des notes durant mon appel" at bounding box center [1024, 687] width 196 height 25
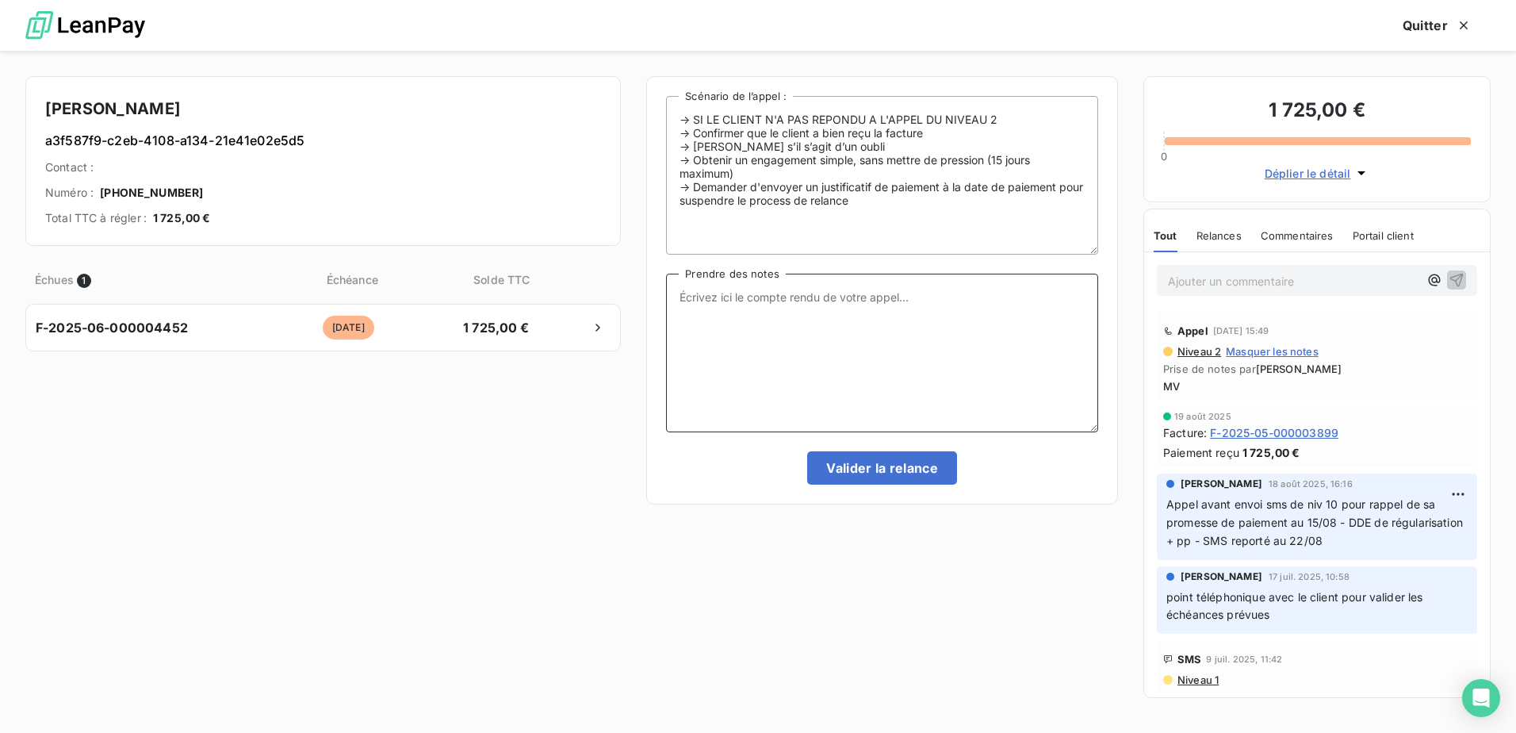
click at [718, 339] on textarea "Prendre des notes" at bounding box center [882, 353] width 432 height 159
click at [777, 303] on textarea "mv" at bounding box center [882, 353] width 432 height 159
type textarea "mv + sms"
click at [844, 461] on button "Valider la relance" at bounding box center [882, 467] width 150 height 33
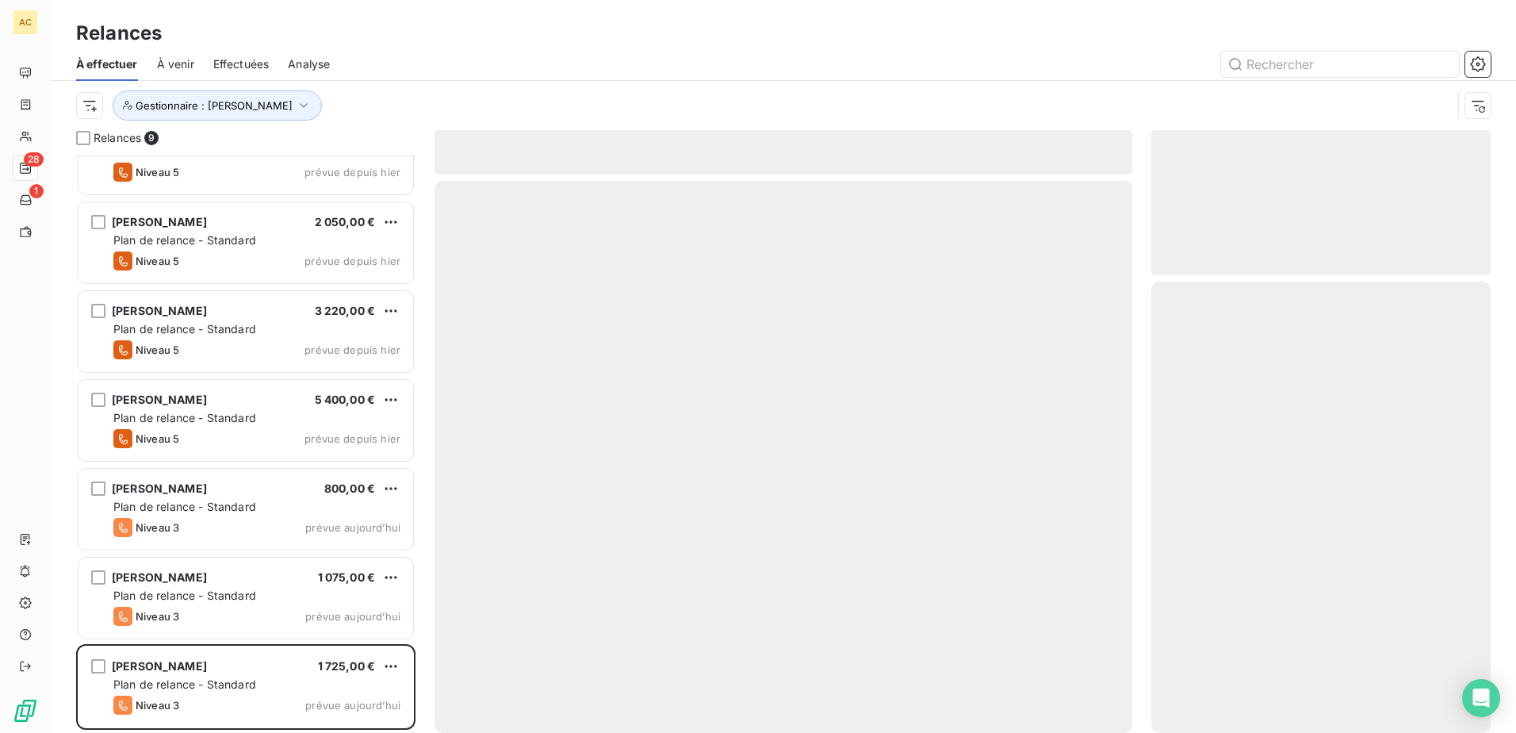
scroll to position [133, 0]
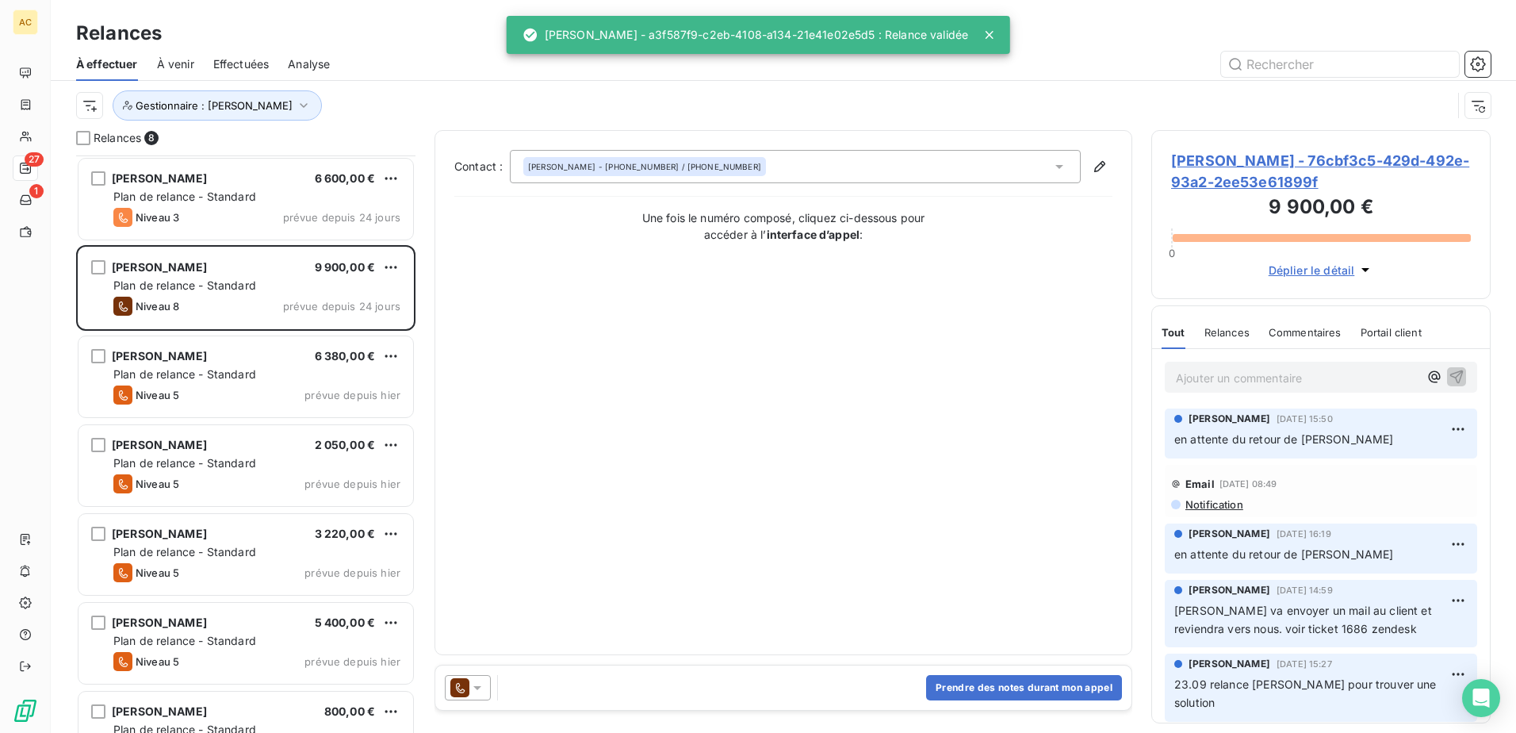
scroll to position [134, 0]
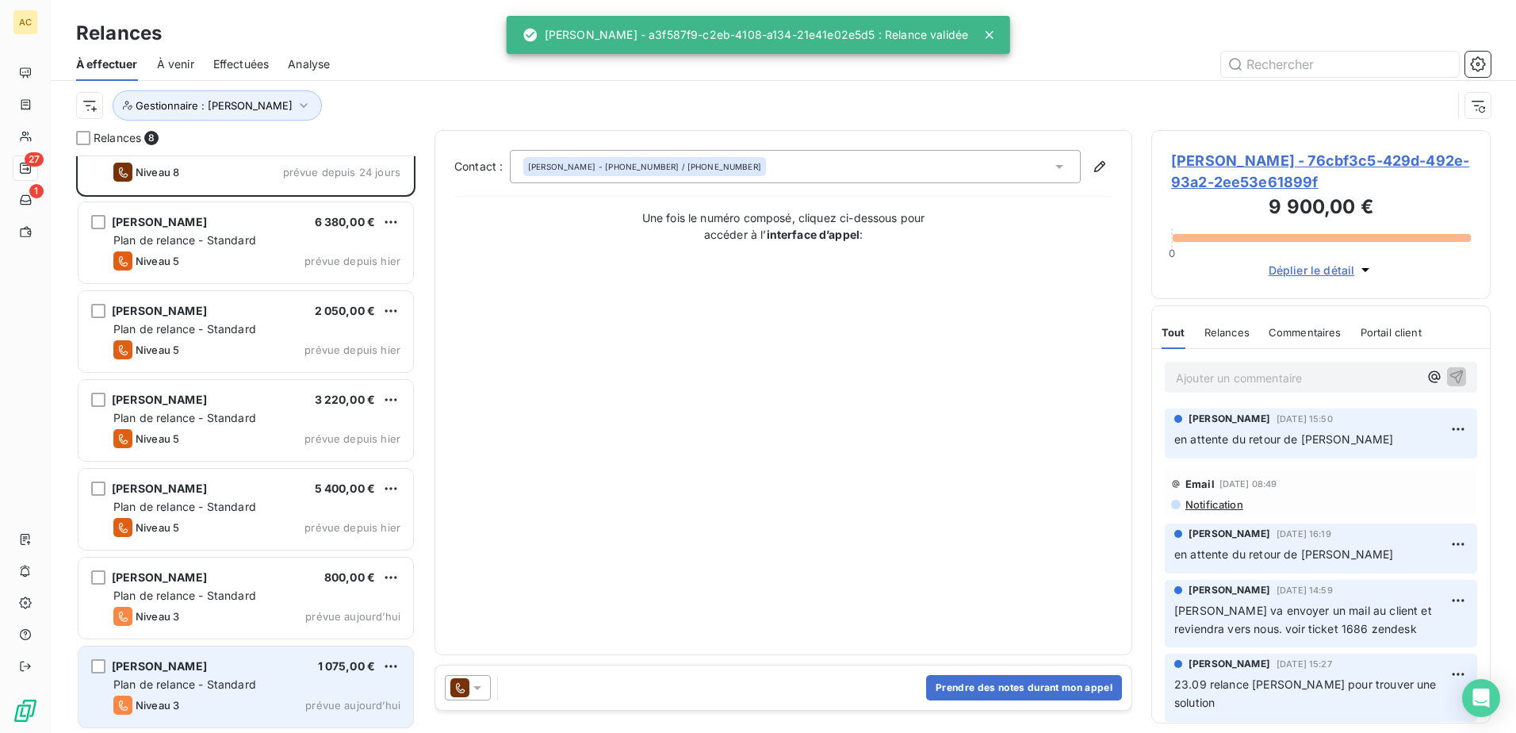
click at [169, 705] on span "Niveau 3" at bounding box center [158, 705] width 44 height 13
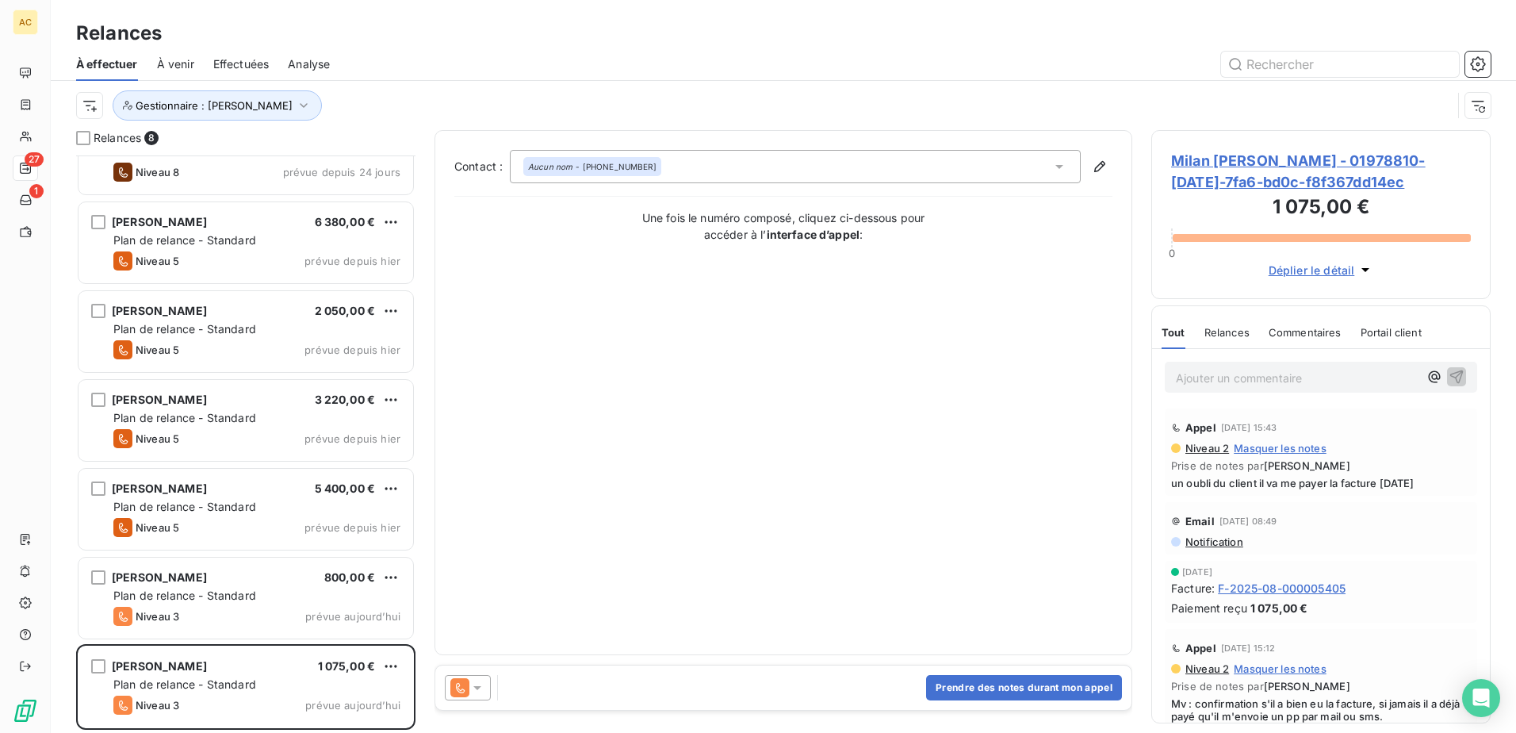
click at [1007, 672] on div "Prendre des notes durant mon appel" at bounding box center [783, 687] width 696 height 44
click at [1008, 677] on button "Prendre des notes durant mon appel" at bounding box center [1024, 687] width 196 height 25
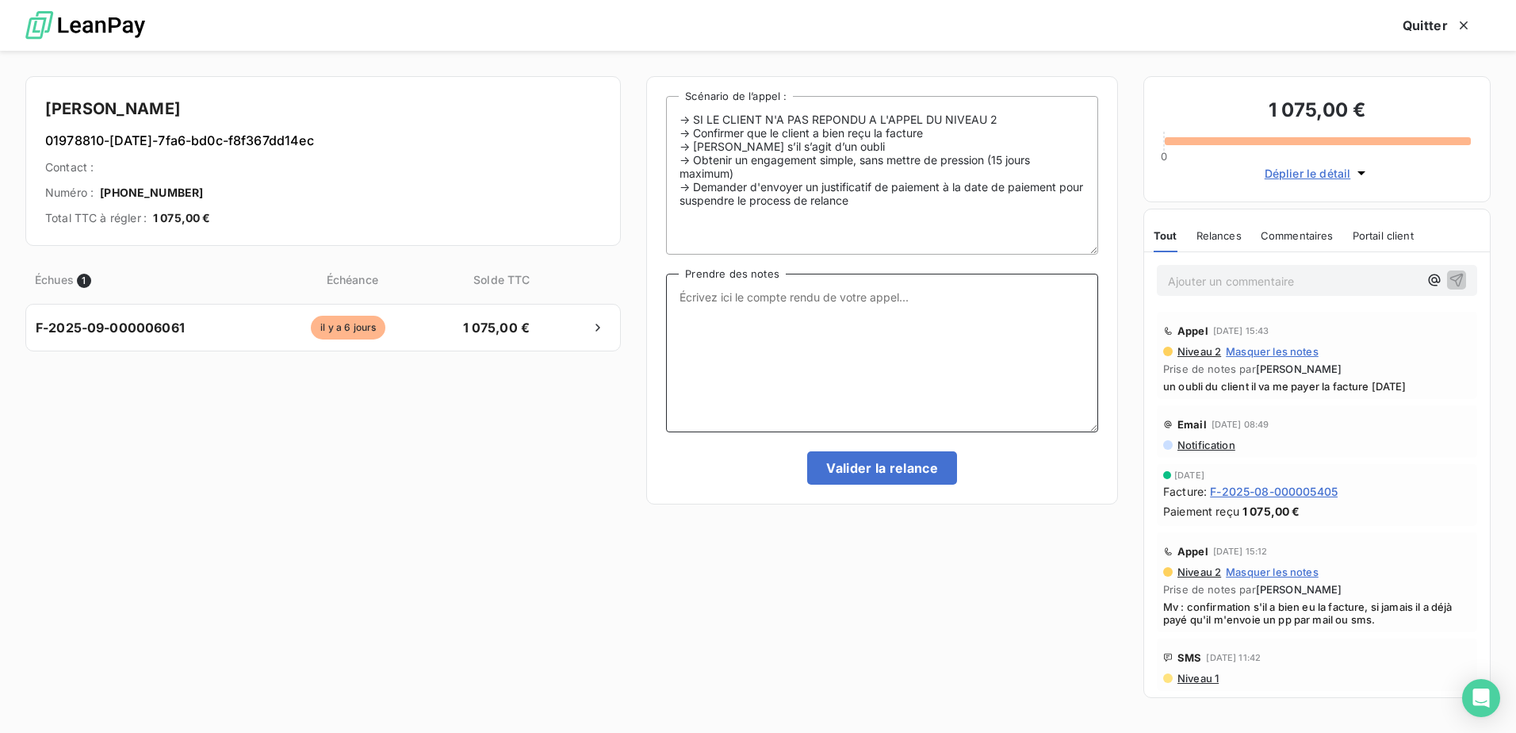
click at [746, 365] on textarea "Prendre des notes" at bounding box center [882, 353] width 432 height 159
type textarea "Mv"
click at [732, 312] on textarea "Mv" at bounding box center [882, 353] width 432 height 159
click at [817, 301] on textarea "Prendre des notes" at bounding box center [882, 353] width 432 height 159
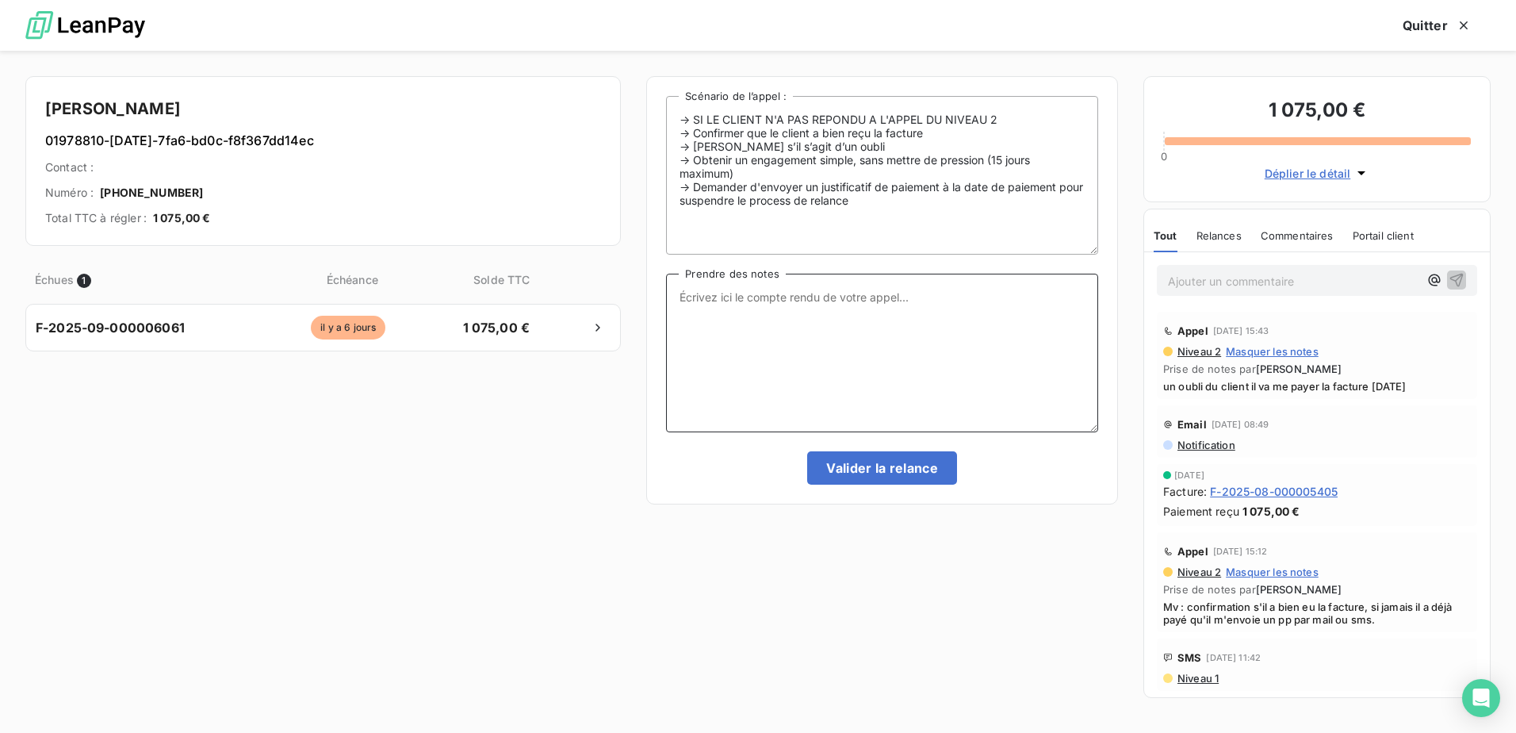
click at [776, 305] on textarea "Prendre des notes" at bounding box center [882, 353] width 432 height 159
click at [787, 330] on textarea "Prendre des notes" at bounding box center [882, 353] width 432 height 159
click at [754, 288] on textarea "oubli du client,lien de paiement et paiement en direct" at bounding box center [882, 353] width 432 height 159
click at [756, 295] on textarea "oubli du client,lien de paiement et paiement en direct" at bounding box center [882, 353] width 432 height 159
click at [825, 392] on textarea "oubli du client, lien de paiement et paiement en direct" at bounding box center [882, 353] width 432 height 159
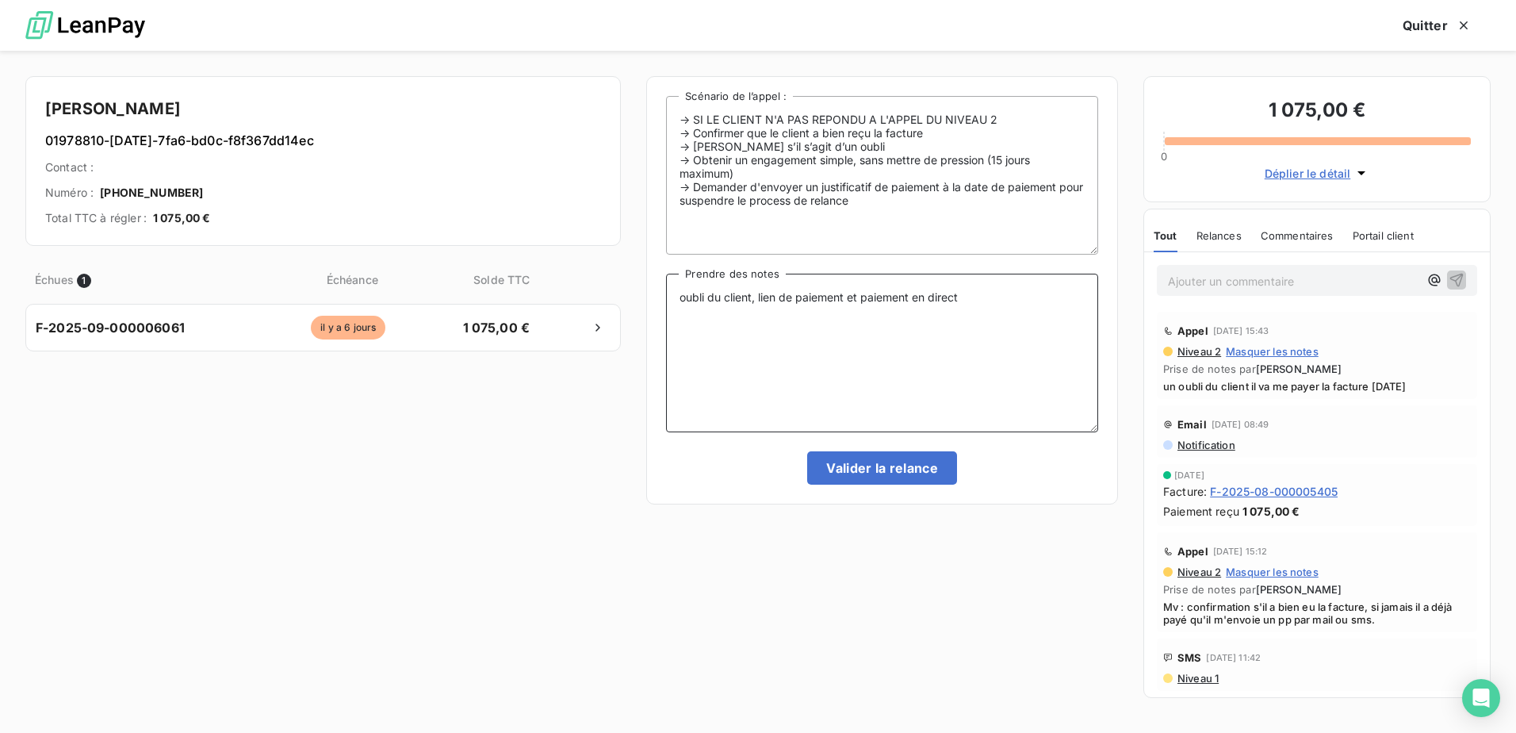
type textarea "oubli du client, lien de paiement et paiement en direct"
click at [859, 476] on button "Valider la relance" at bounding box center [882, 467] width 150 height 33
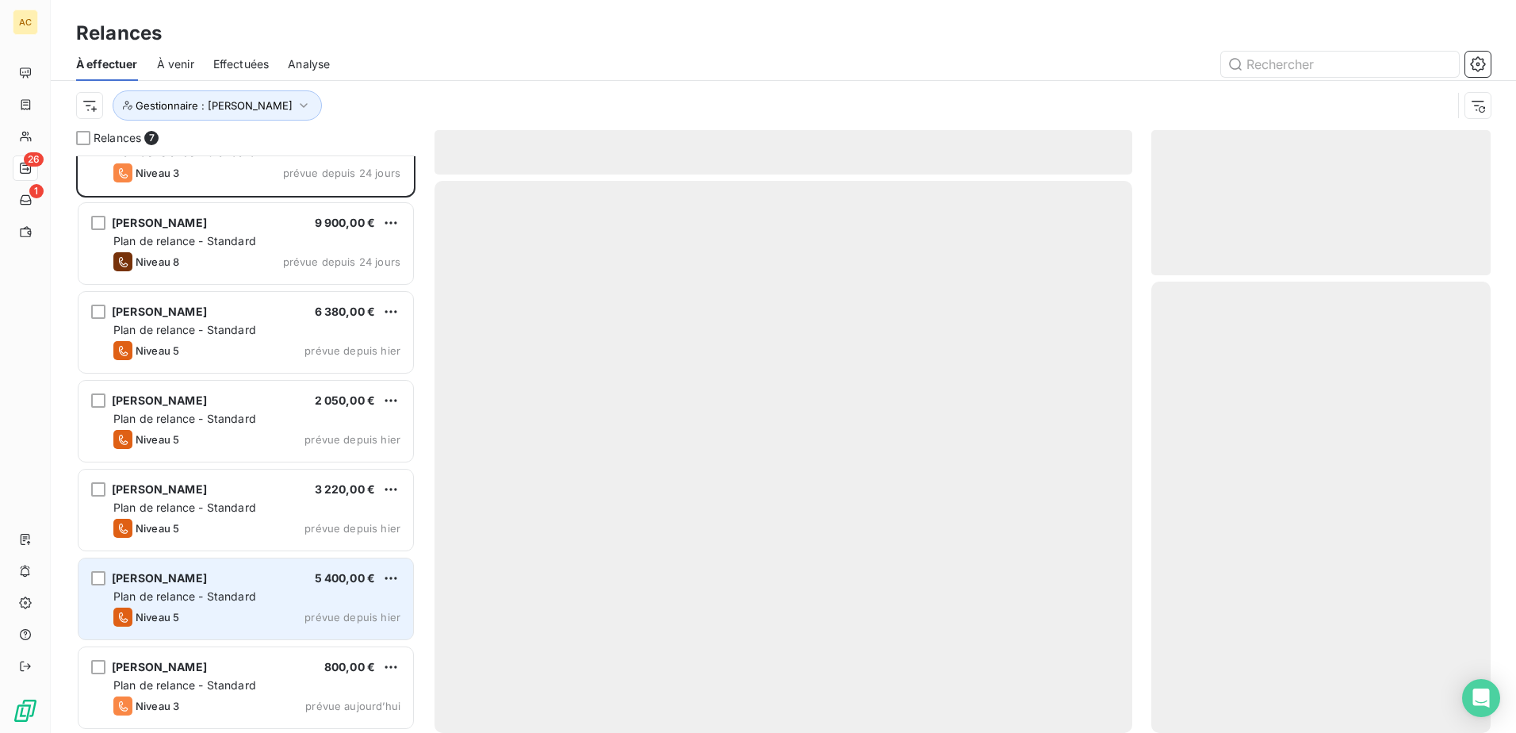
scroll to position [45, 0]
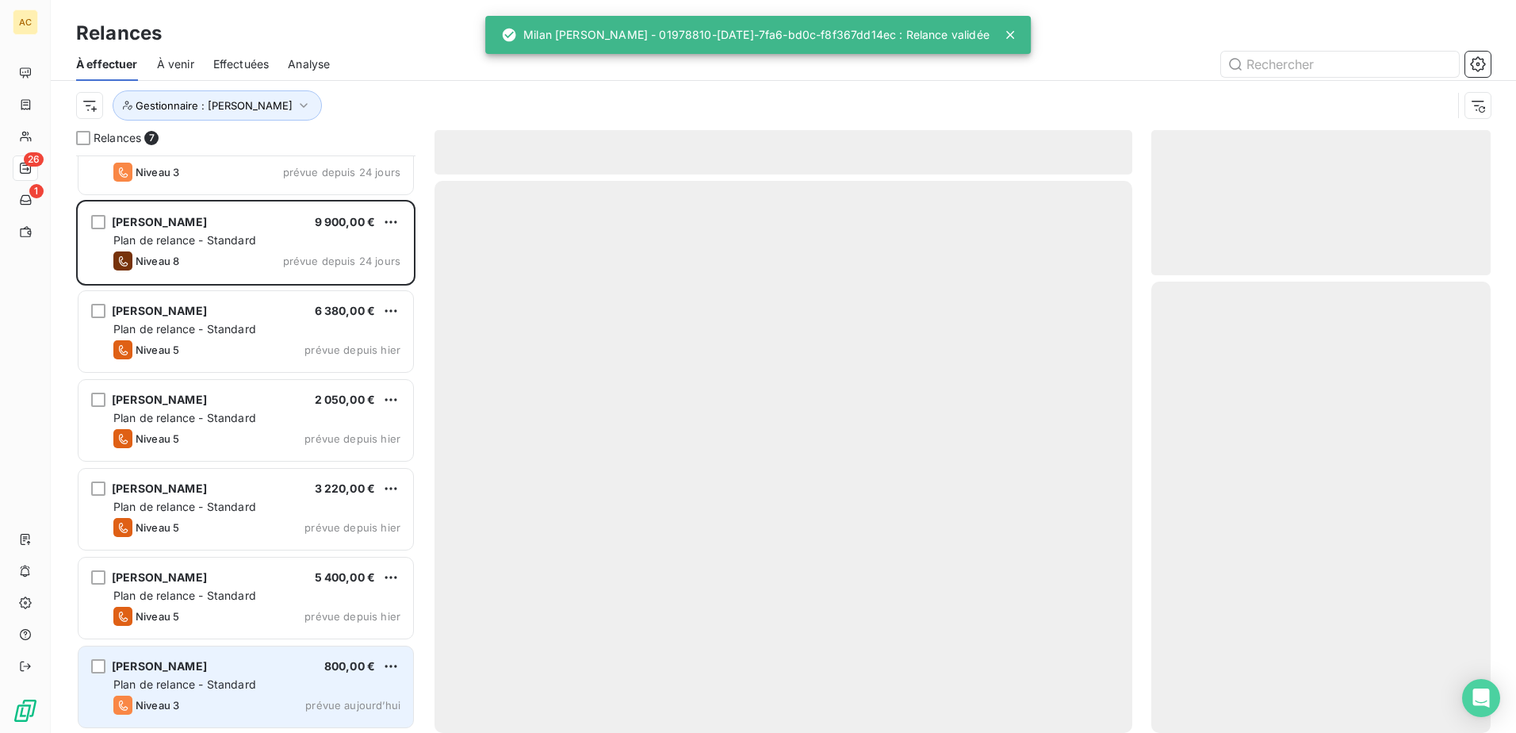
click at [207, 683] on span "Plan de relance - Standard" at bounding box center [184, 683] width 143 height 13
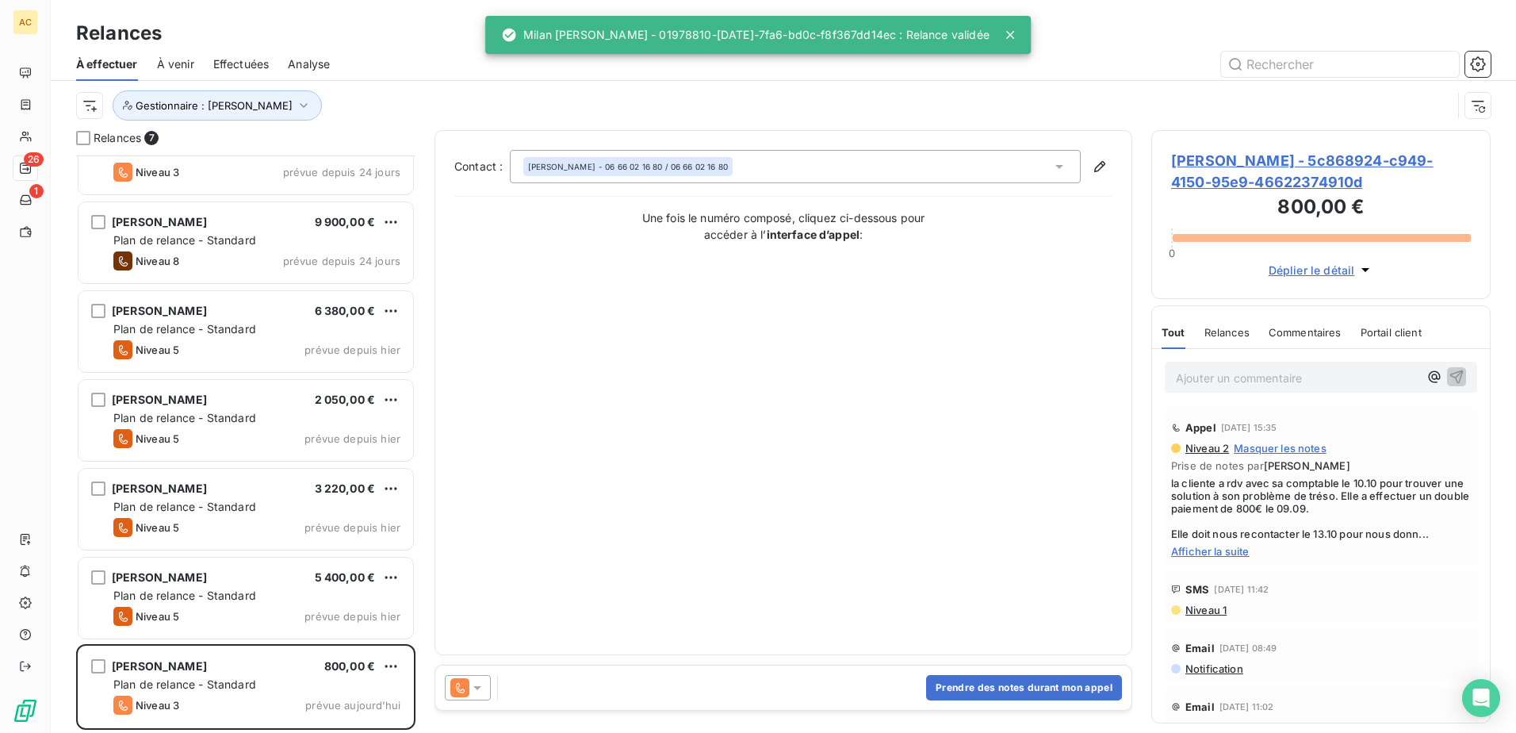
click at [727, 345] on div "Contact : [PERSON_NAME] - 06 66 02 16 80 / 06 66 02 16 80 Une fois le numéro co…" at bounding box center [783, 392] width 658 height 485
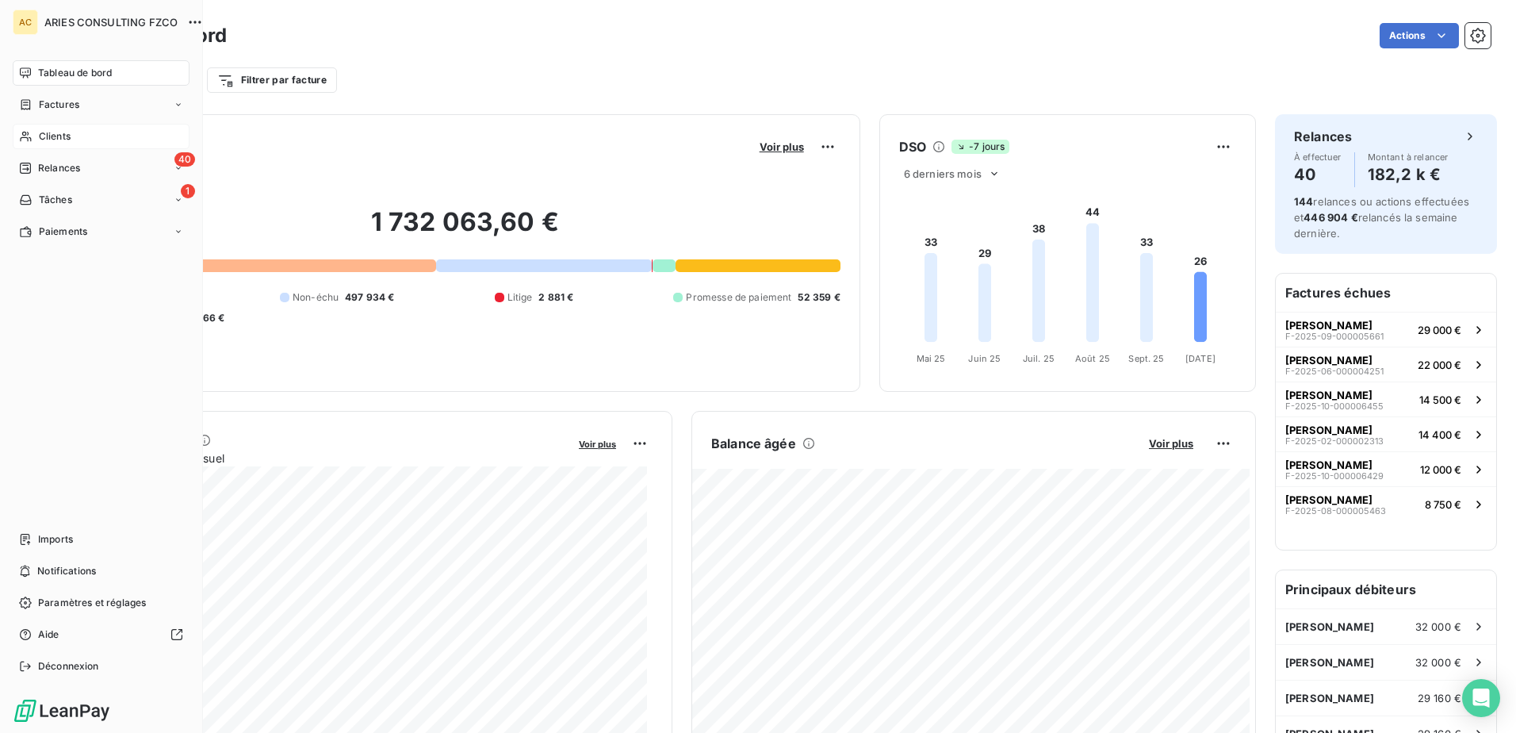
click at [33, 145] on div "Clients" at bounding box center [101, 136] width 177 height 25
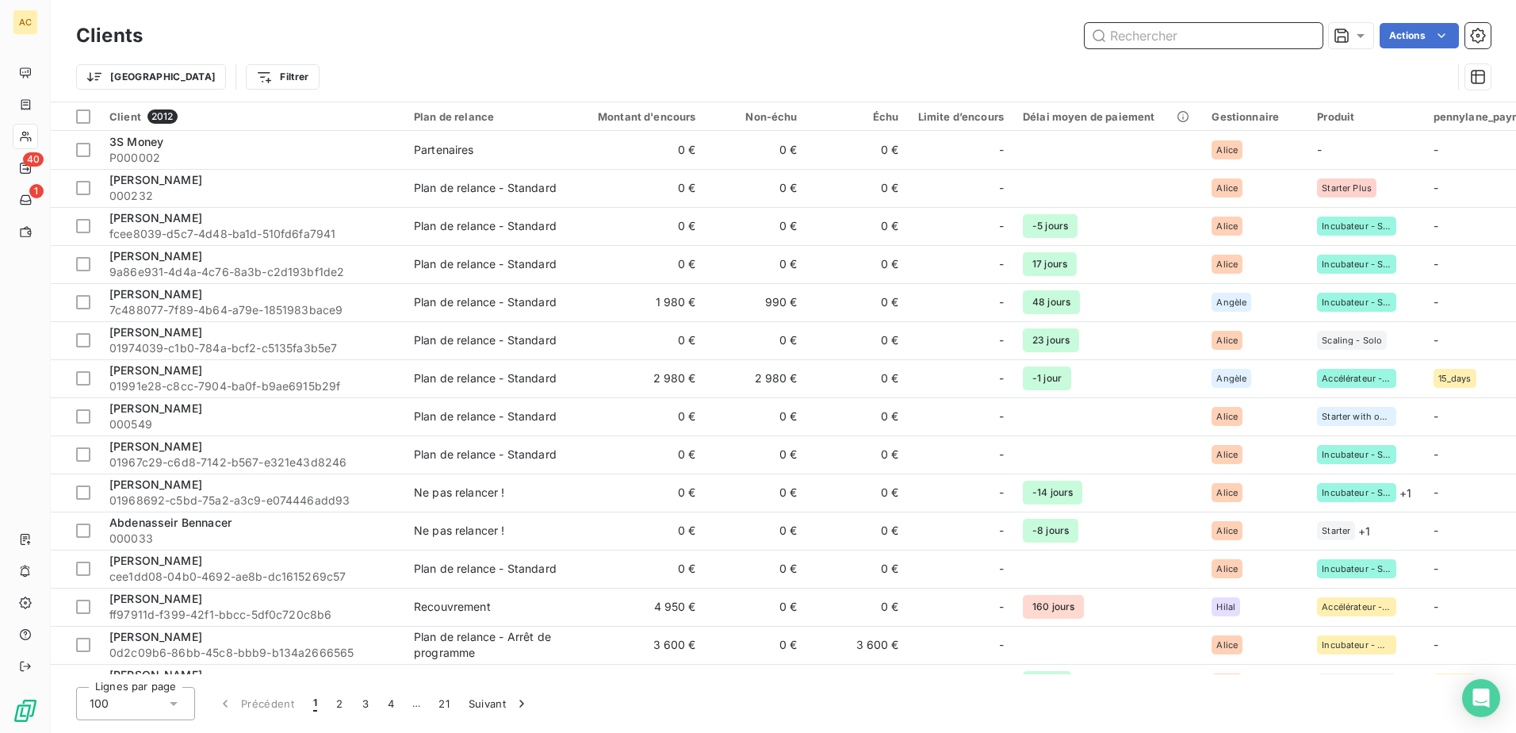
click at [1186, 37] on input "text" at bounding box center [1204, 35] width 238 height 25
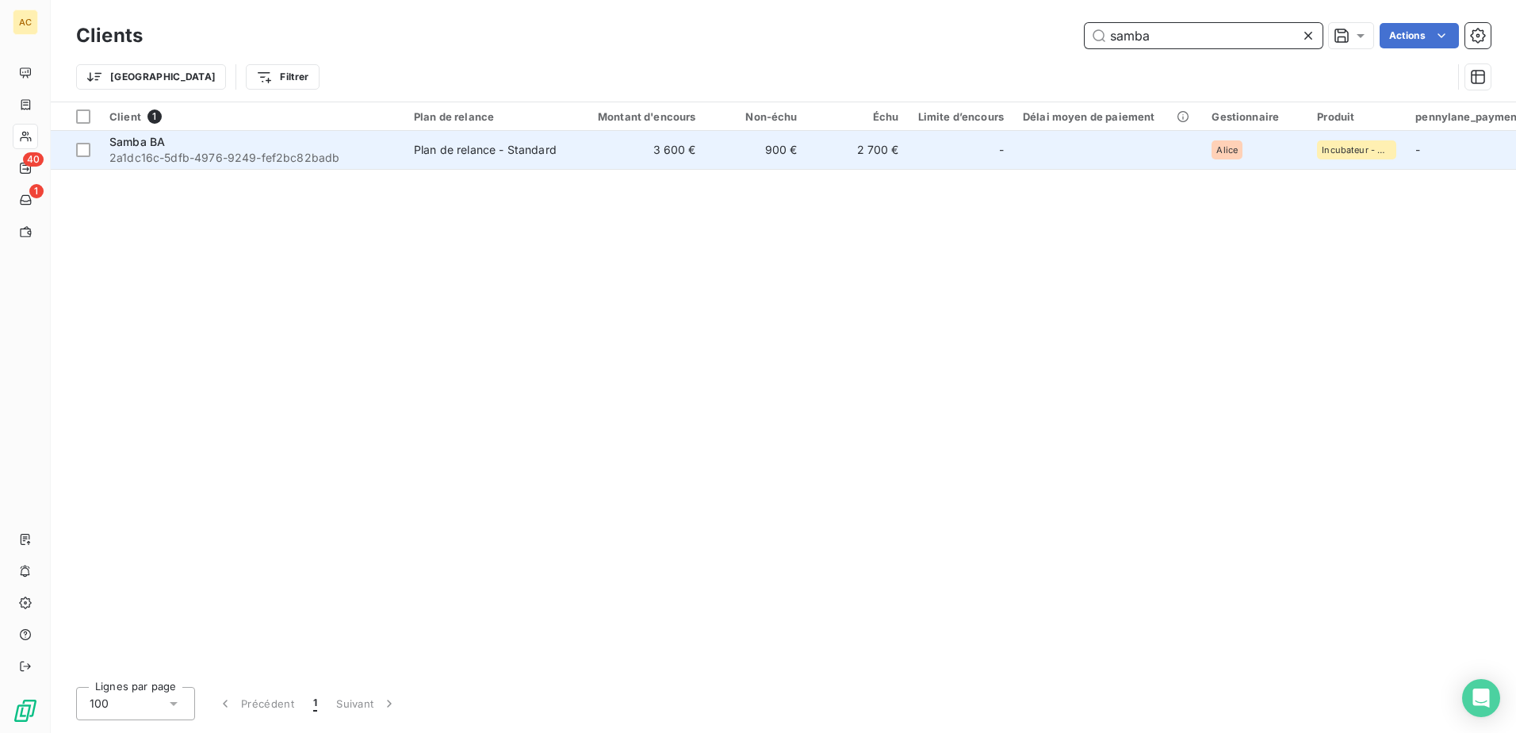
type input "samba"
click at [531, 149] on div "Plan de relance - Standard" at bounding box center [485, 150] width 143 height 16
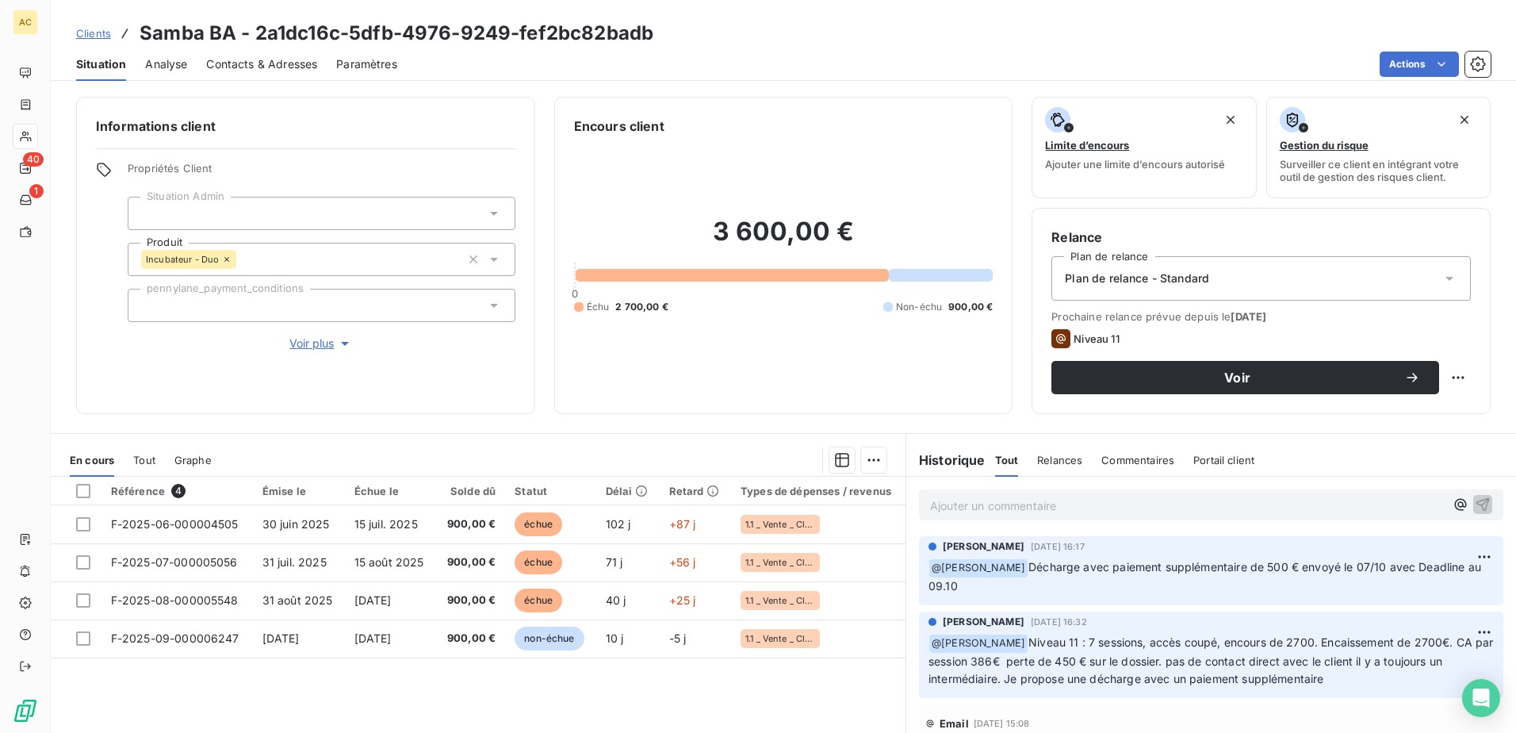
click at [174, 61] on span "Analyse" at bounding box center [166, 64] width 42 height 16
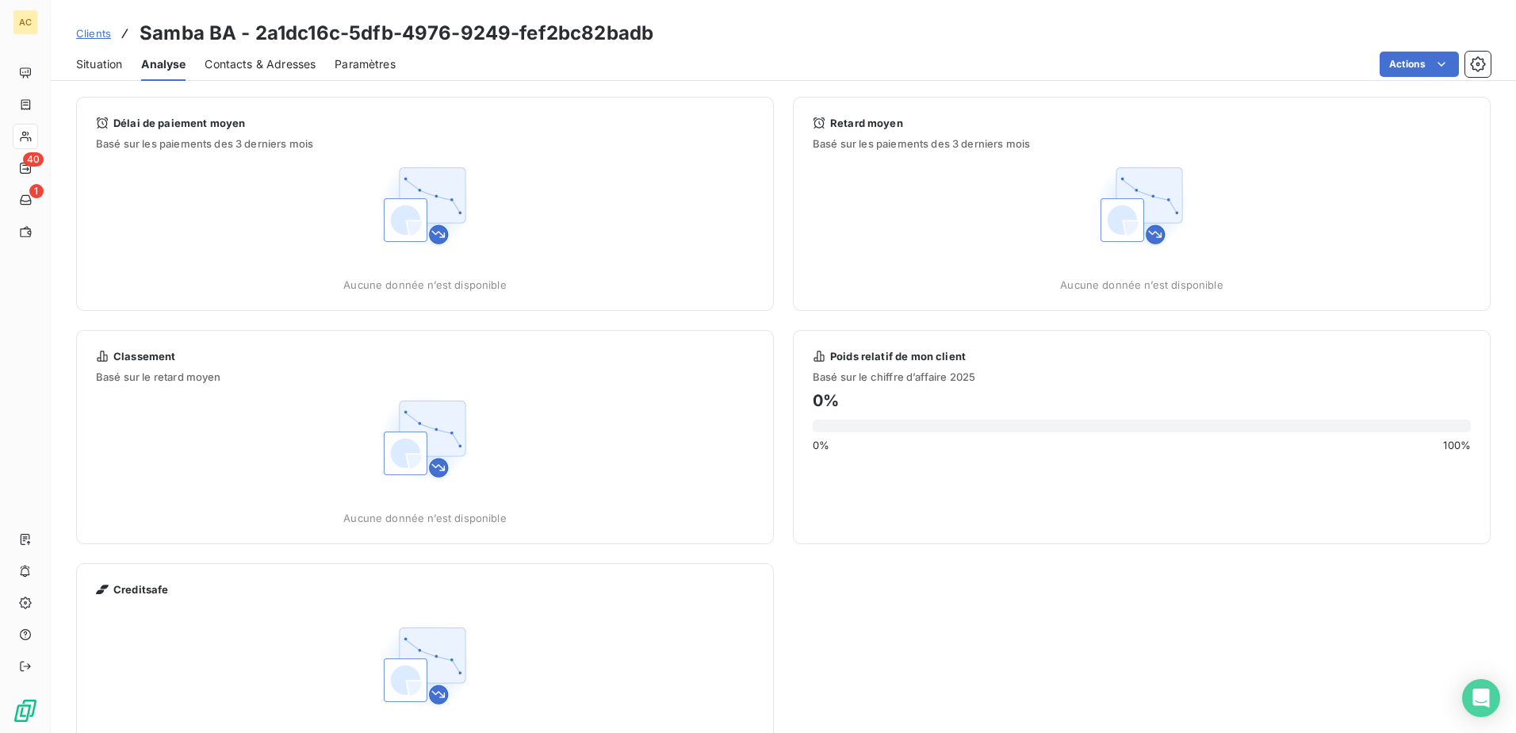
click at [242, 59] on span "Contacts & Adresses" at bounding box center [260, 64] width 111 height 16
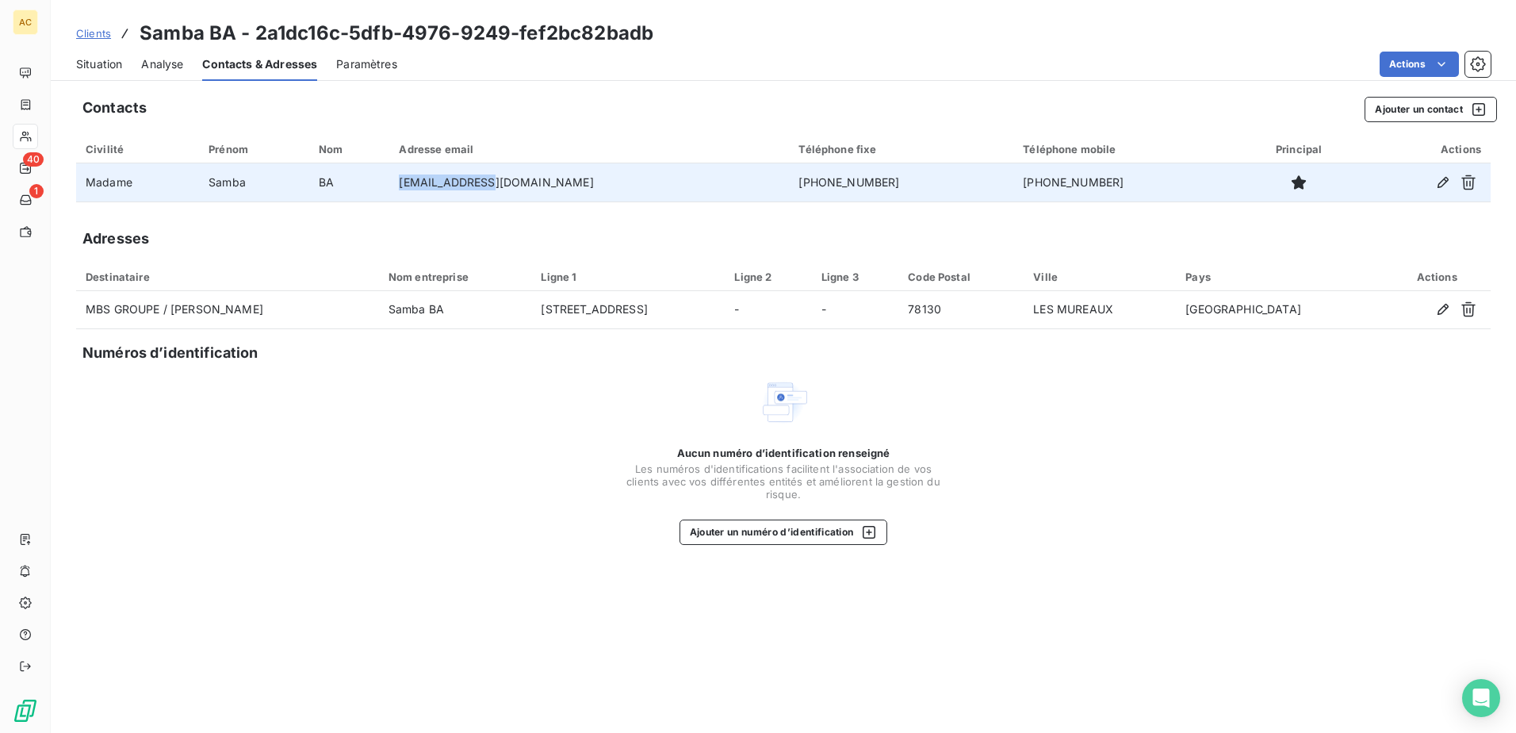
drag, startPoint x: 556, startPoint y: 178, endPoint x: 459, endPoint y: 178, distance: 96.7
click at [459, 178] on td "msow@allobs.fr" at bounding box center [589, 182] width 400 height 38
copy td "msow@allobs.fr"
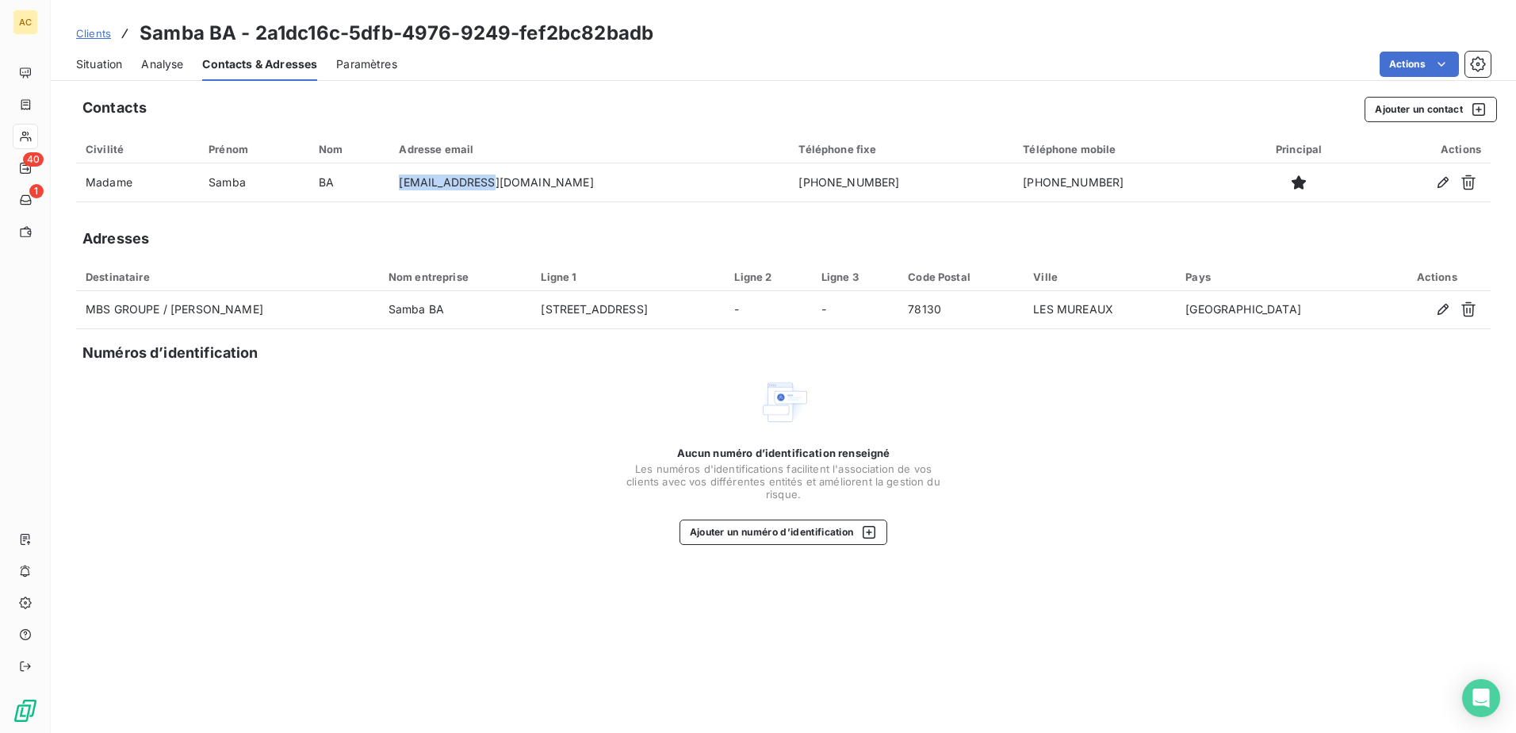
click at [90, 59] on span "Situation" at bounding box center [99, 64] width 46 height 16
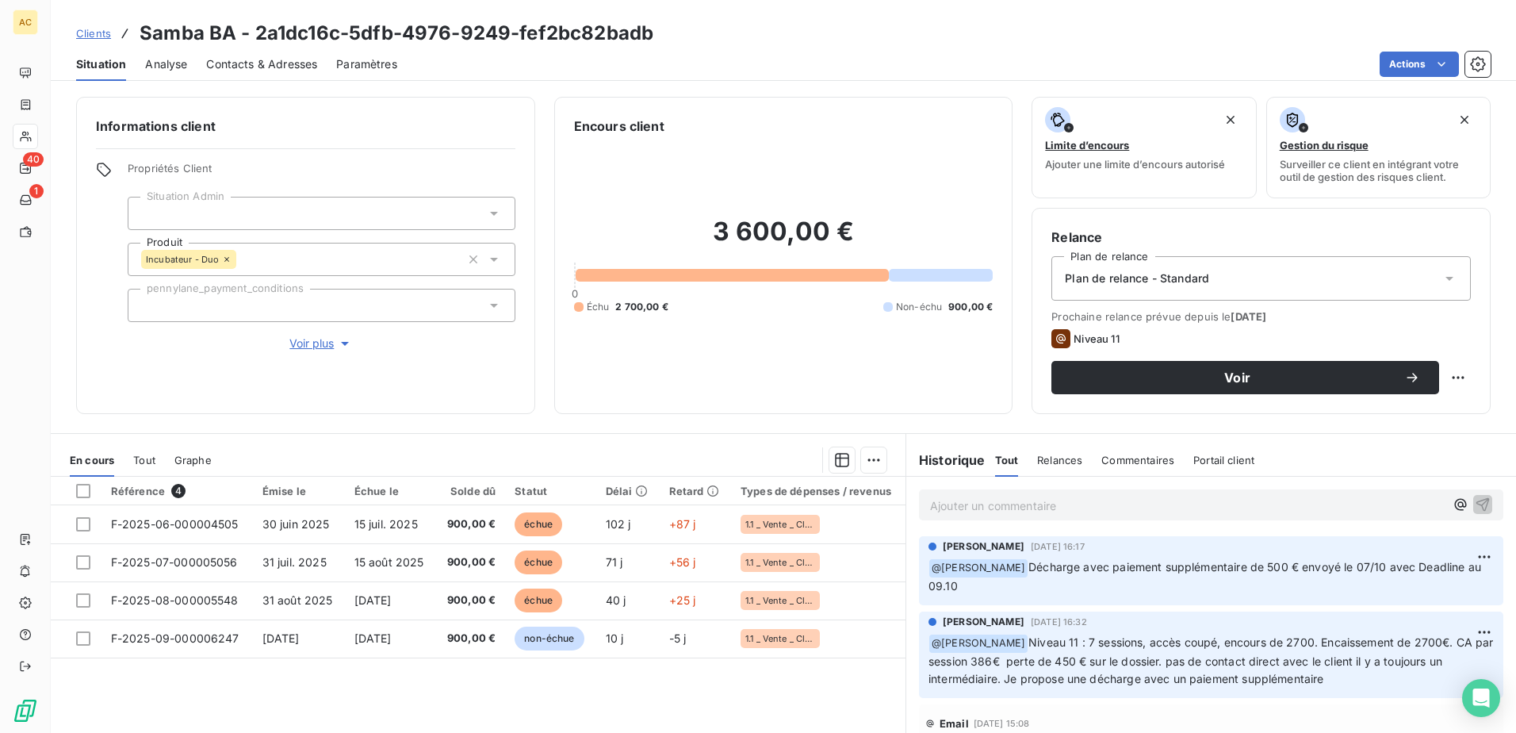
click at [1070, 507] on p "Ajouter un commentaire ﻿" at bounding box center [1187, 506] width 515 height 20
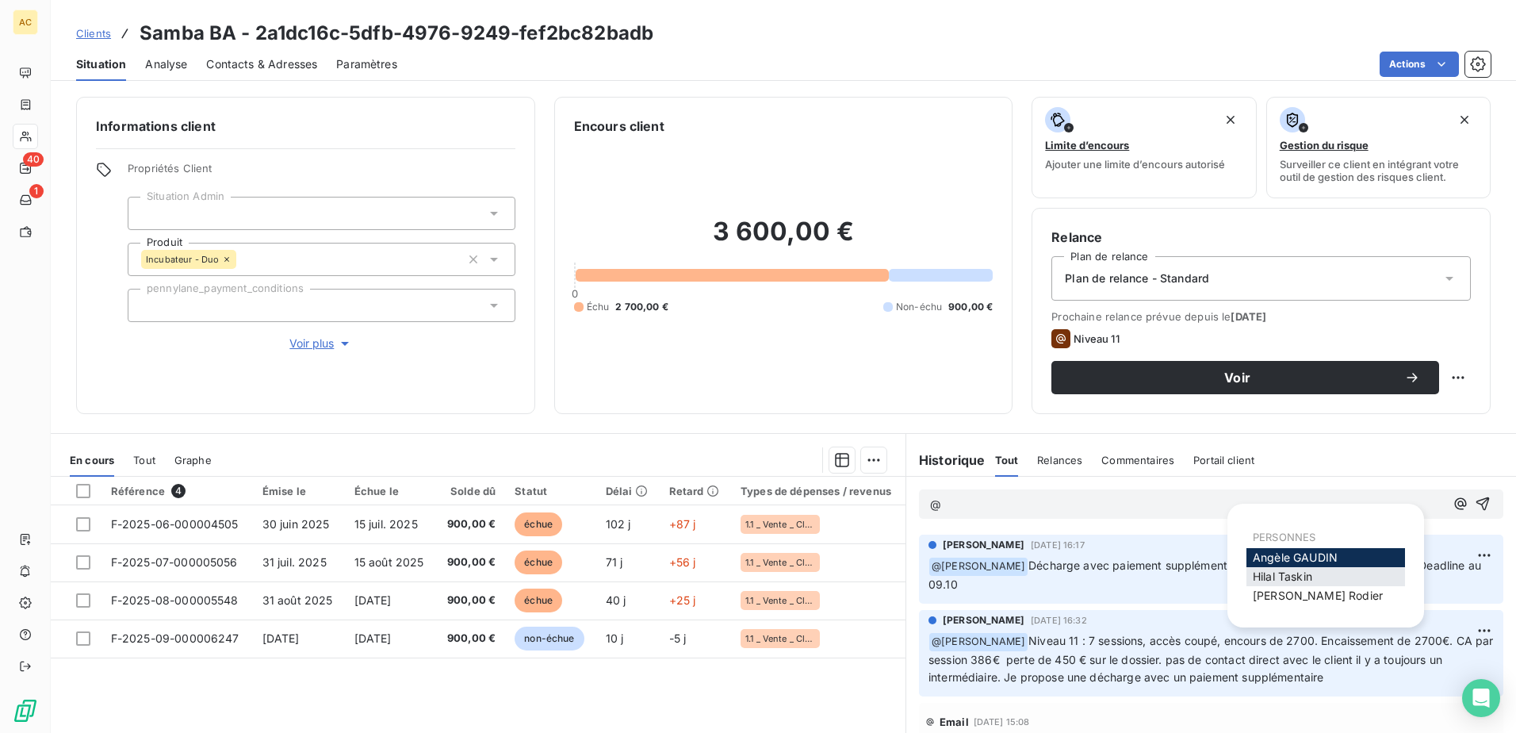
click at [1271, 580] on span "Hilal Taskin" at bounding box center [1282, 575] width 59 height 13
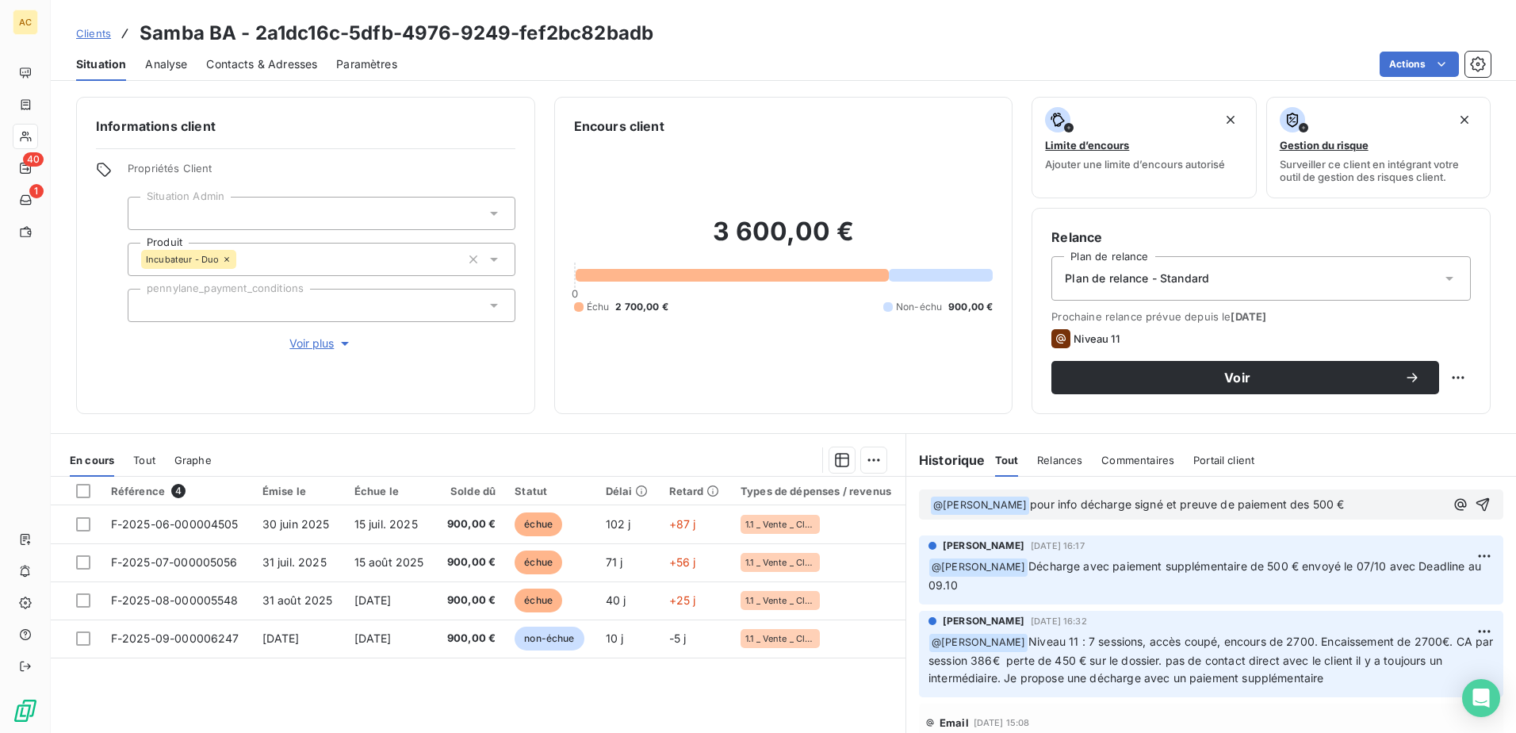
click at [1125, 502] on span "pour info décharge signé et preuve de paiement des 500 €" at bounding box center [1187, 503] width 314 height 13
click at [1468, 500] on div "﻿ @ Hilal Taskin ﻿ pour info décharge signée et preuve de paiement des 500 €" at bounding box center [1211, 504] width 584 height 30
click at [1475, 501] on icon "button" at bounding box center [1483, 504] width 16 height 16
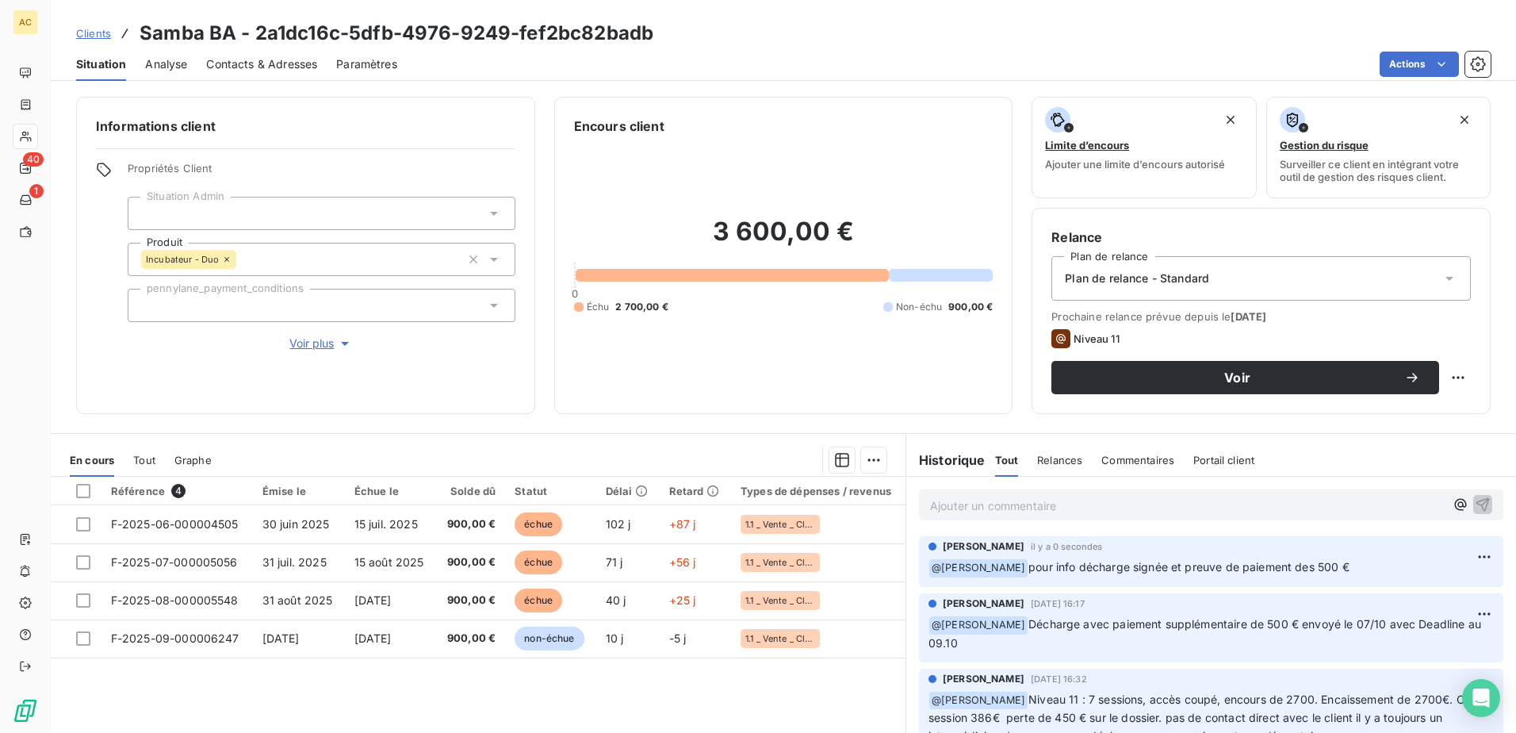
click at [1246, 267] on div "Plan de relance - Standard" at bounding box center [1260, 278] width 419 height 44
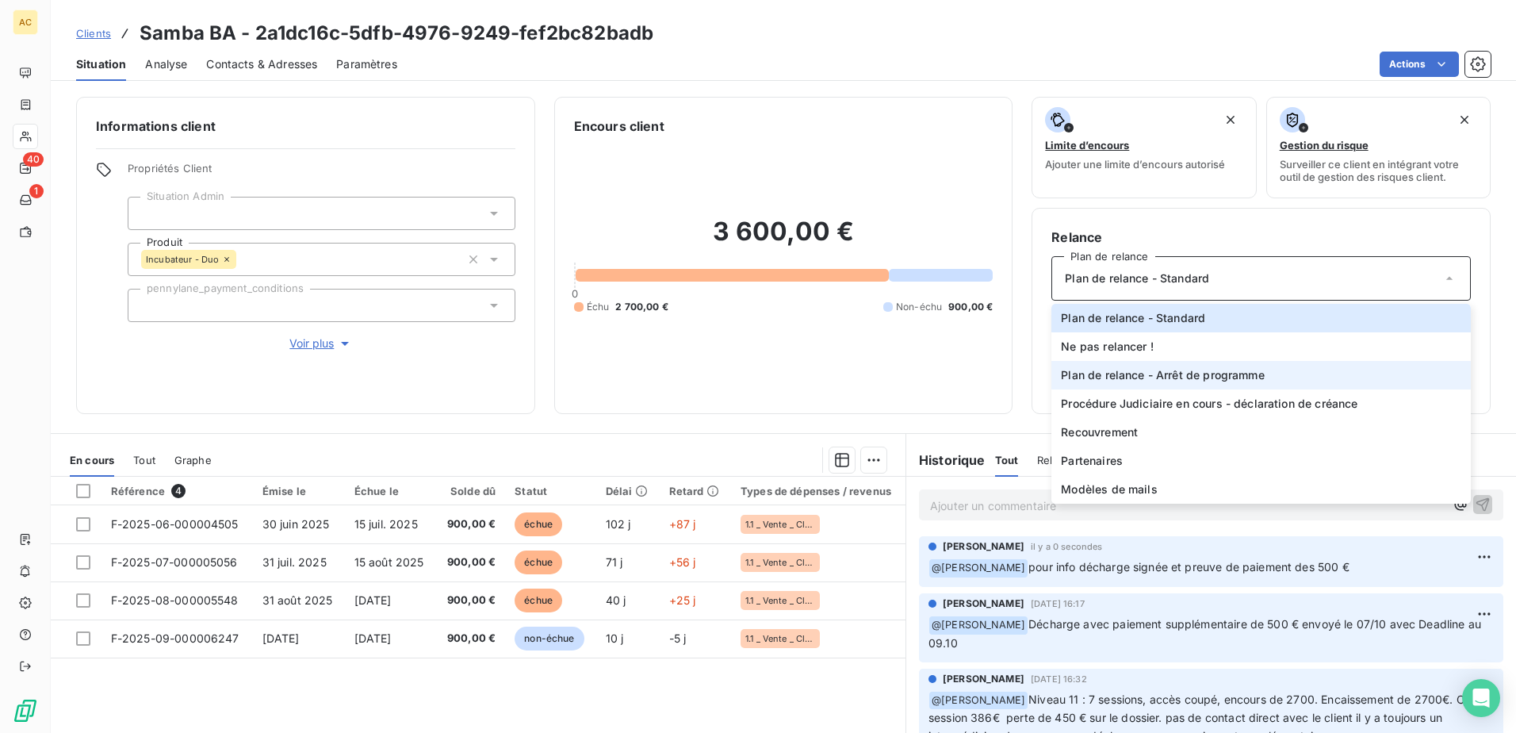
click at [1202, 380] on span "Plan de relance - Arrêt de programme" at bounding box center [1162, 375] width 203 height 16
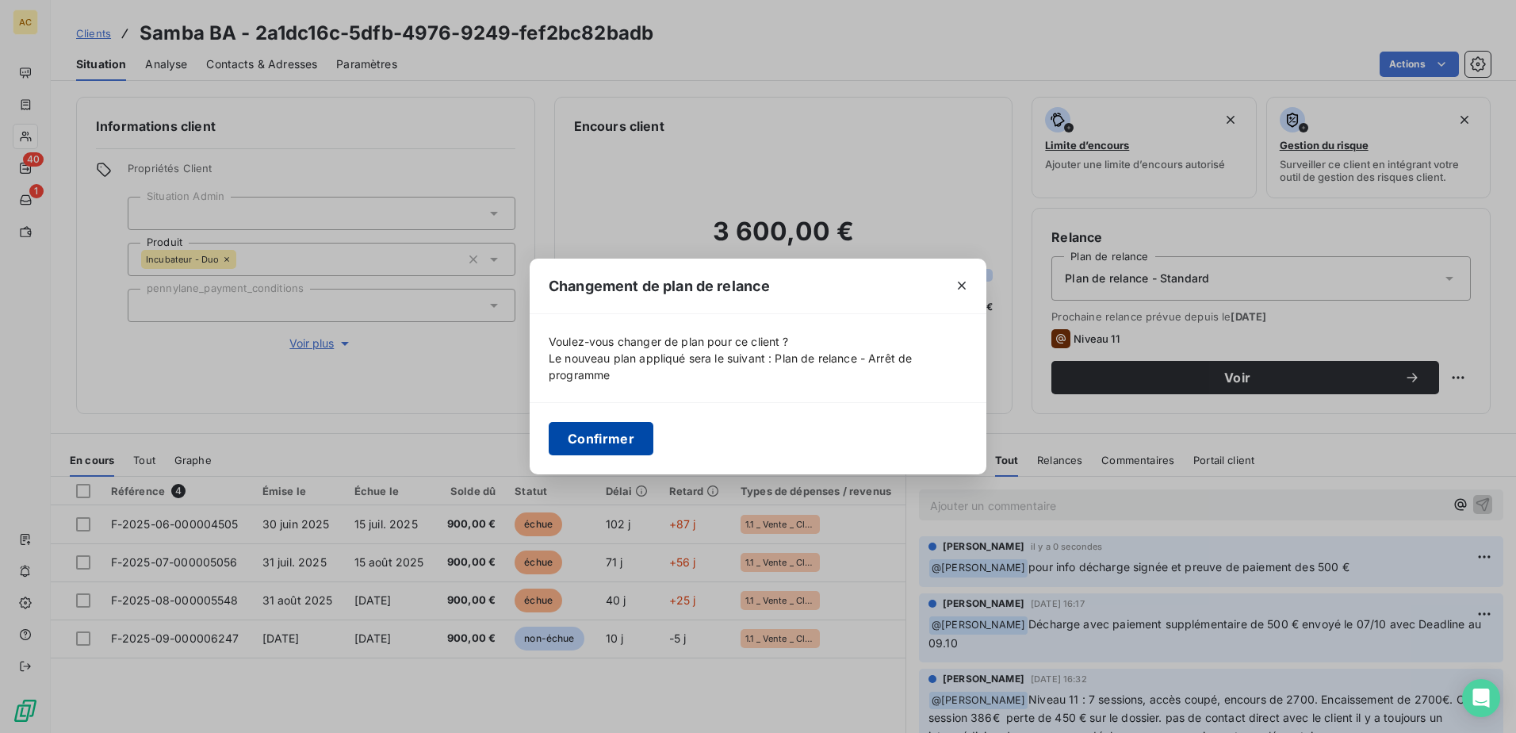
click at [618, 438] on button "Confirmer" at bounding box center [601, 438] width 105 height 33
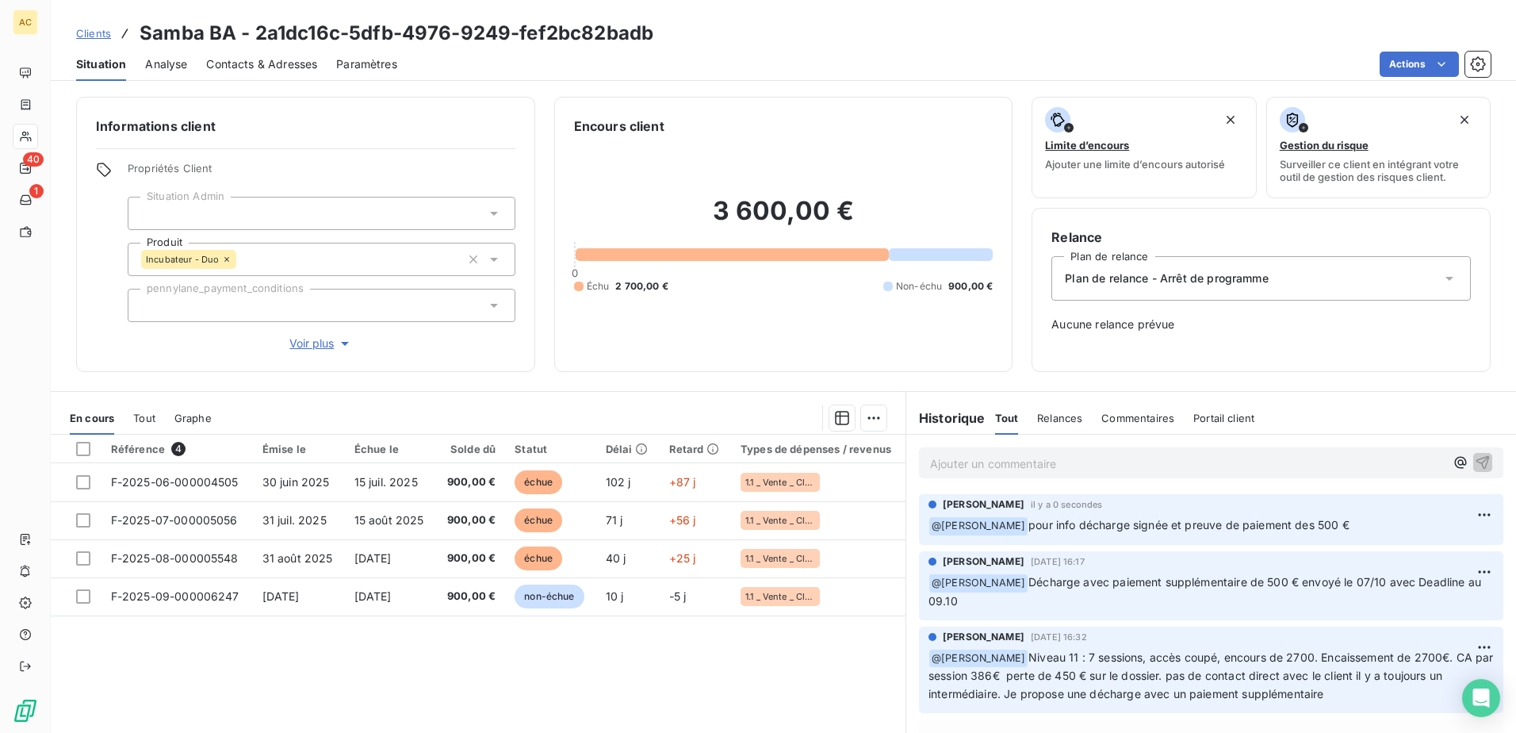
click at [95, 36] on span "Clients" at bounding box center [93, 33] width 35 height 13
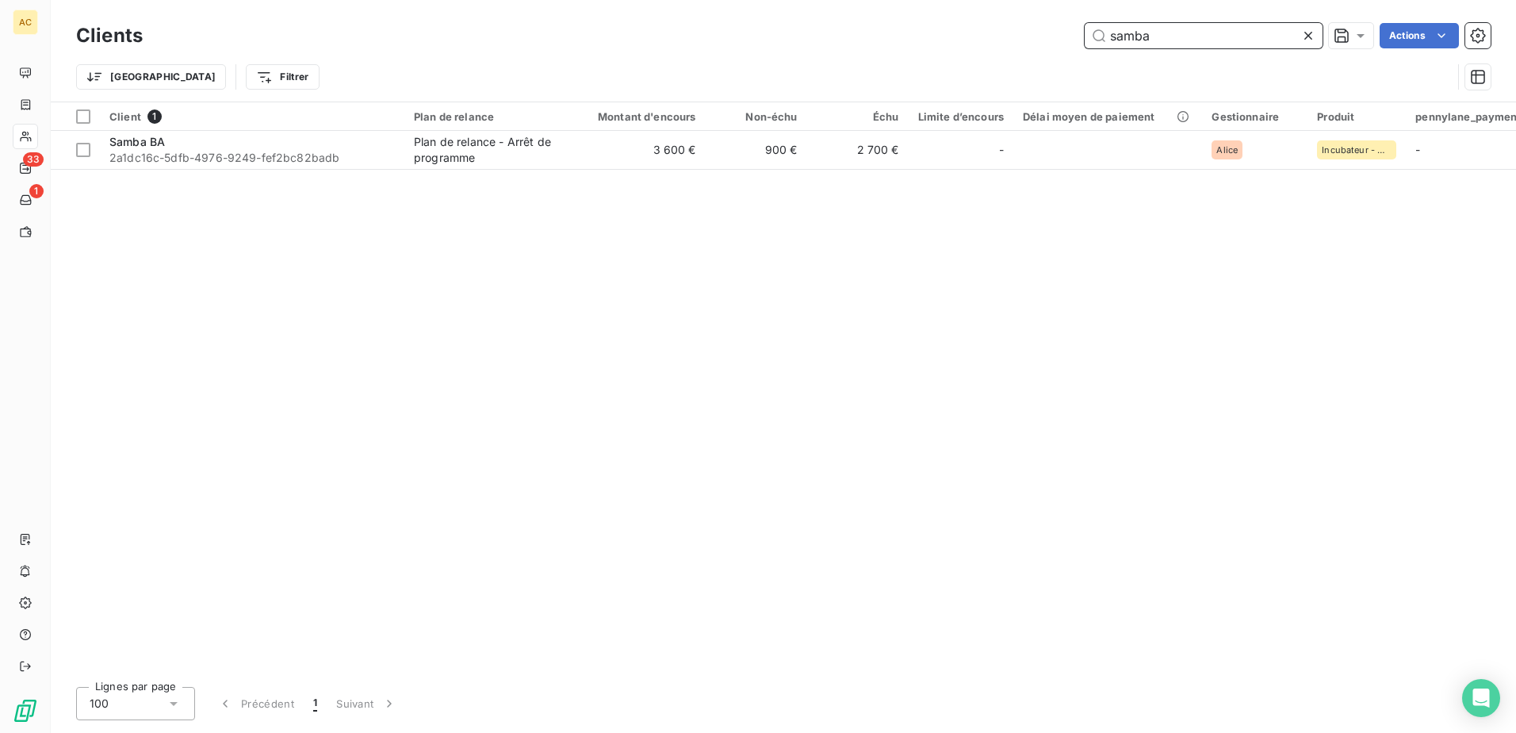
click at [1153, 35] on input "samba" at bounding box center [1204, 35] width 238 height 25
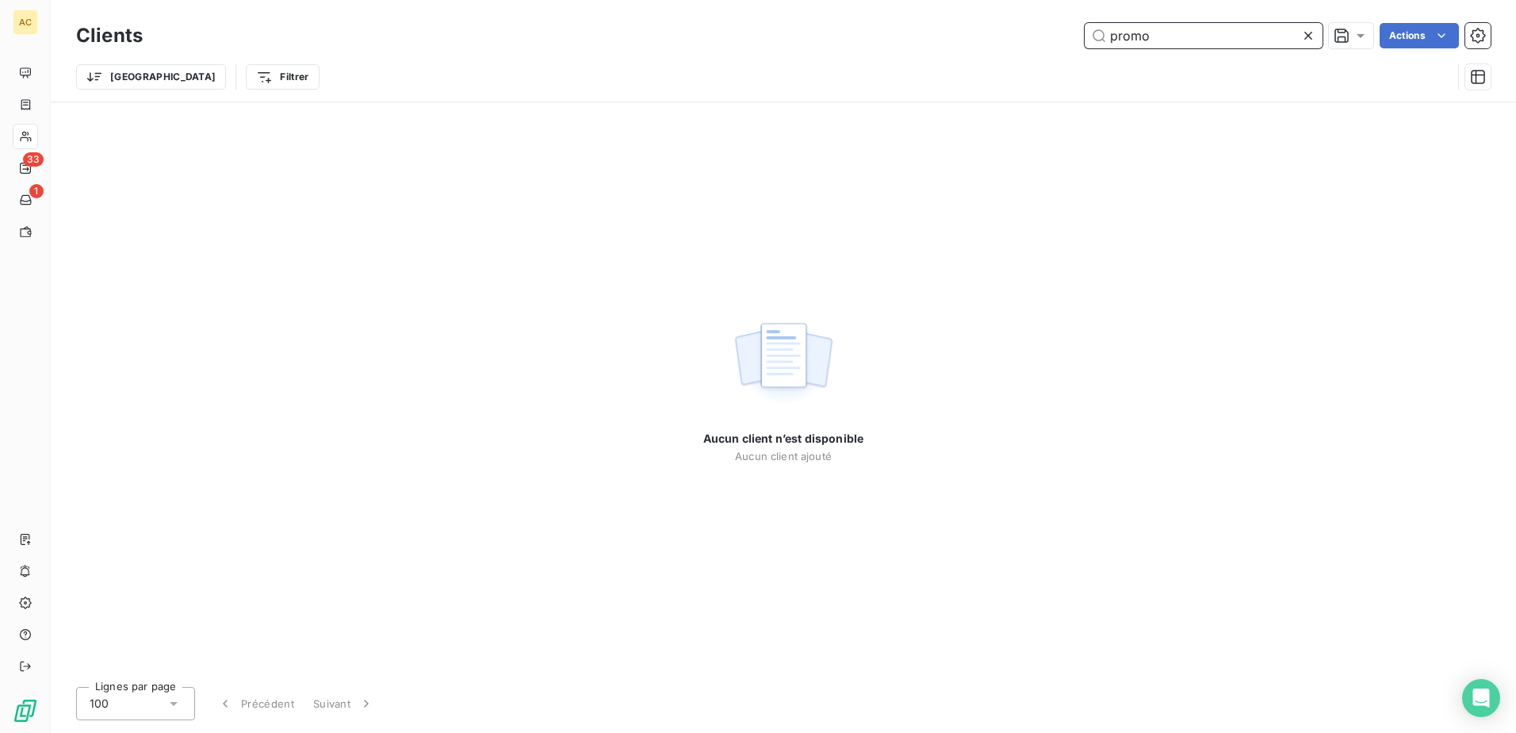
click at [1170, 35] on input "promo" at bounding box center [1204, 35] width 238 height 25
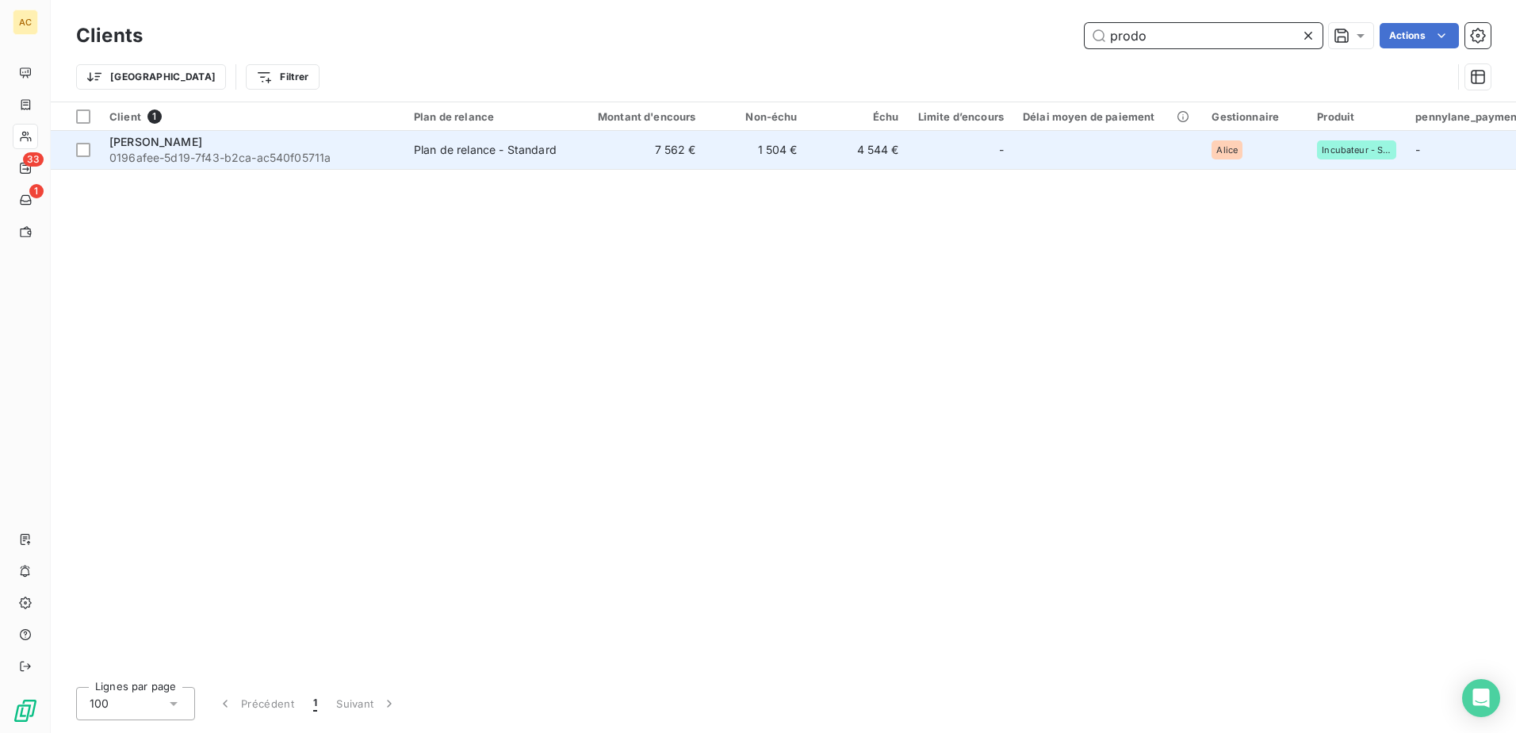
type input "prodo"
click at [317, 147] on div "[PERSON_NAME]" at bounding box center [251, 142] width 285 height 16
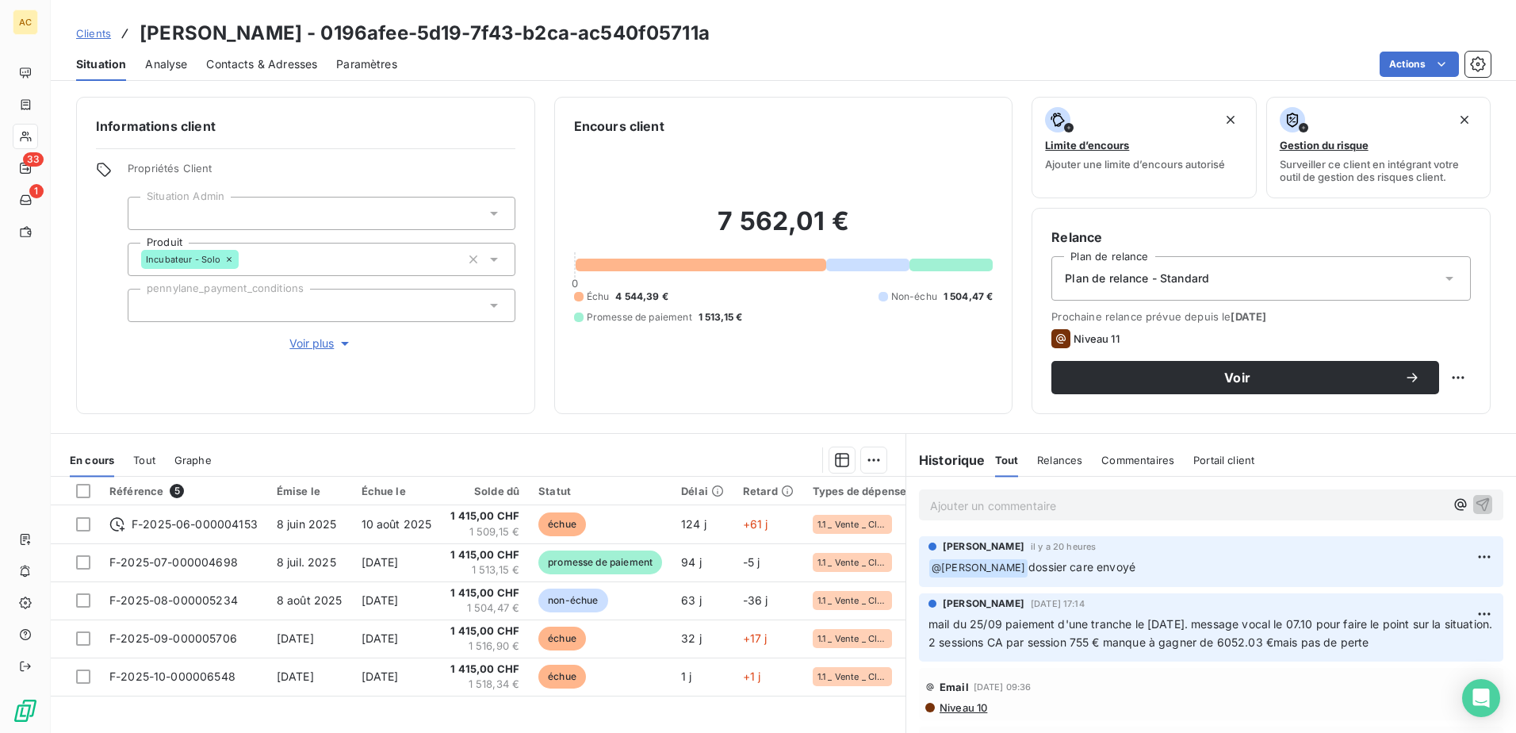
click at [1186, 268] on div "Plan de relance - Standard" at bounding box center [1260, 278] width 419 height 44
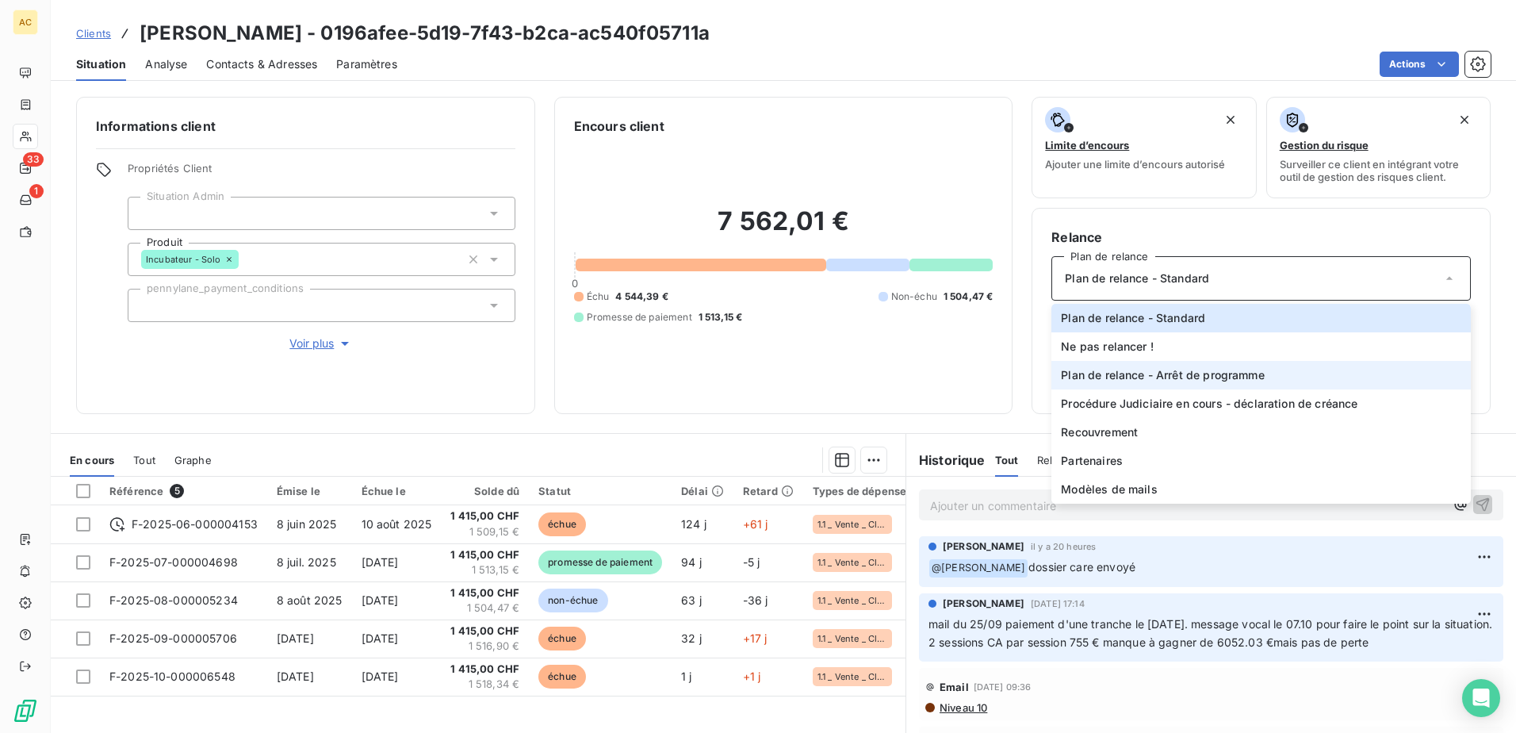
click at [1172, 384] on li "Plan de relance - Arrêt de programme" at bounding box center [1260, 375] width 419 height 29
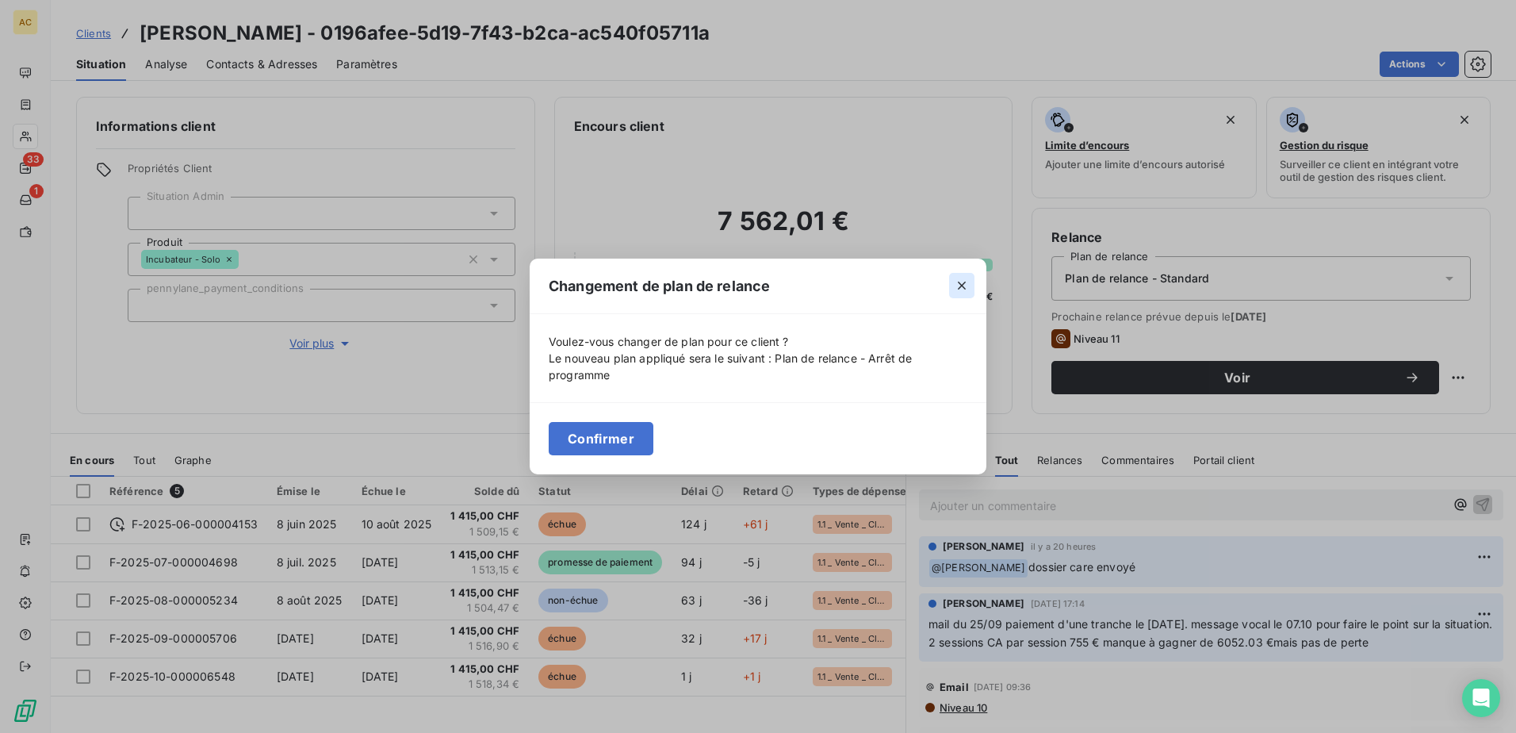
click at [966, 282] on icon "button" at bounding box center [962, 286] width 16 height 16
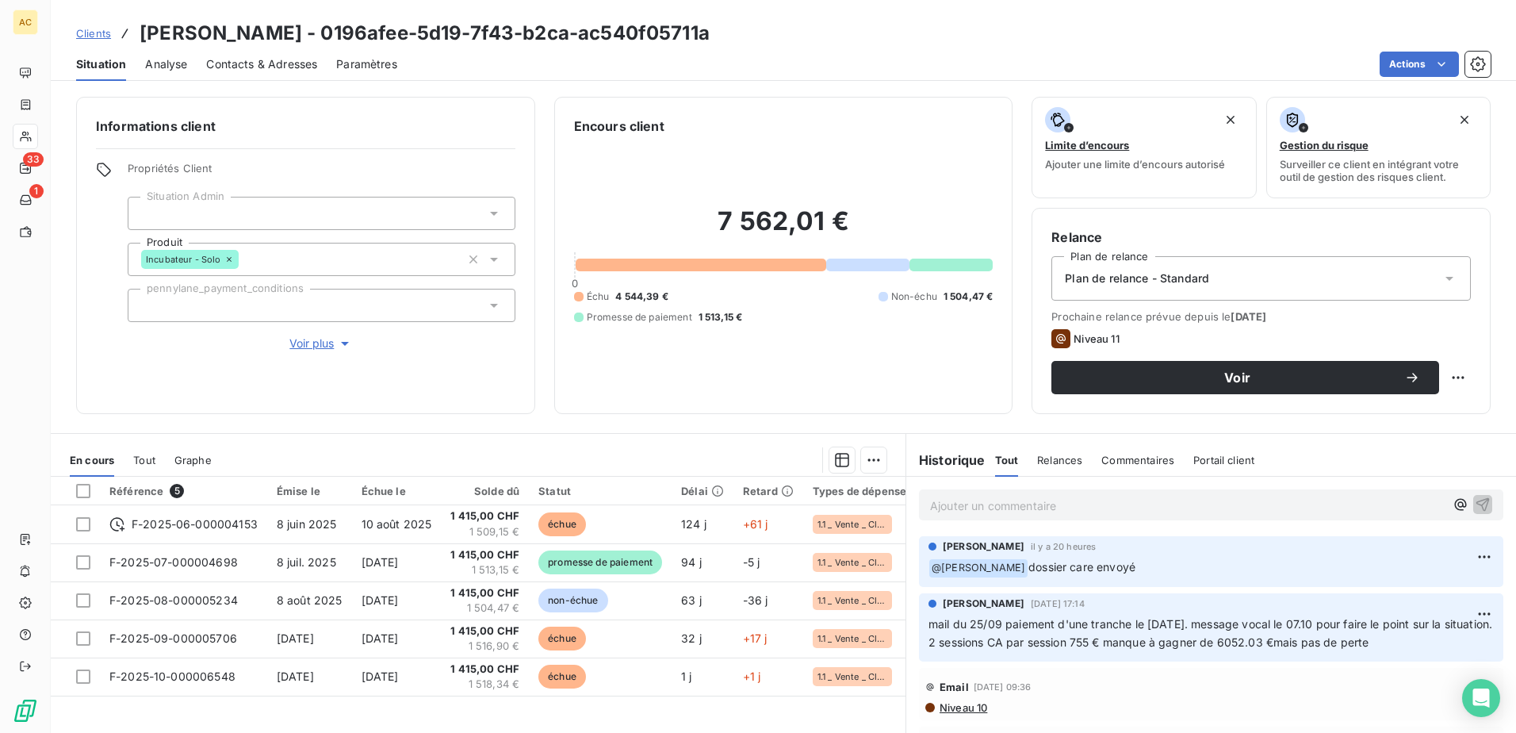
click at [1120, 283] on span "Plan de relance - Standard" at bounding box center [1137, 278] width 144 height 16
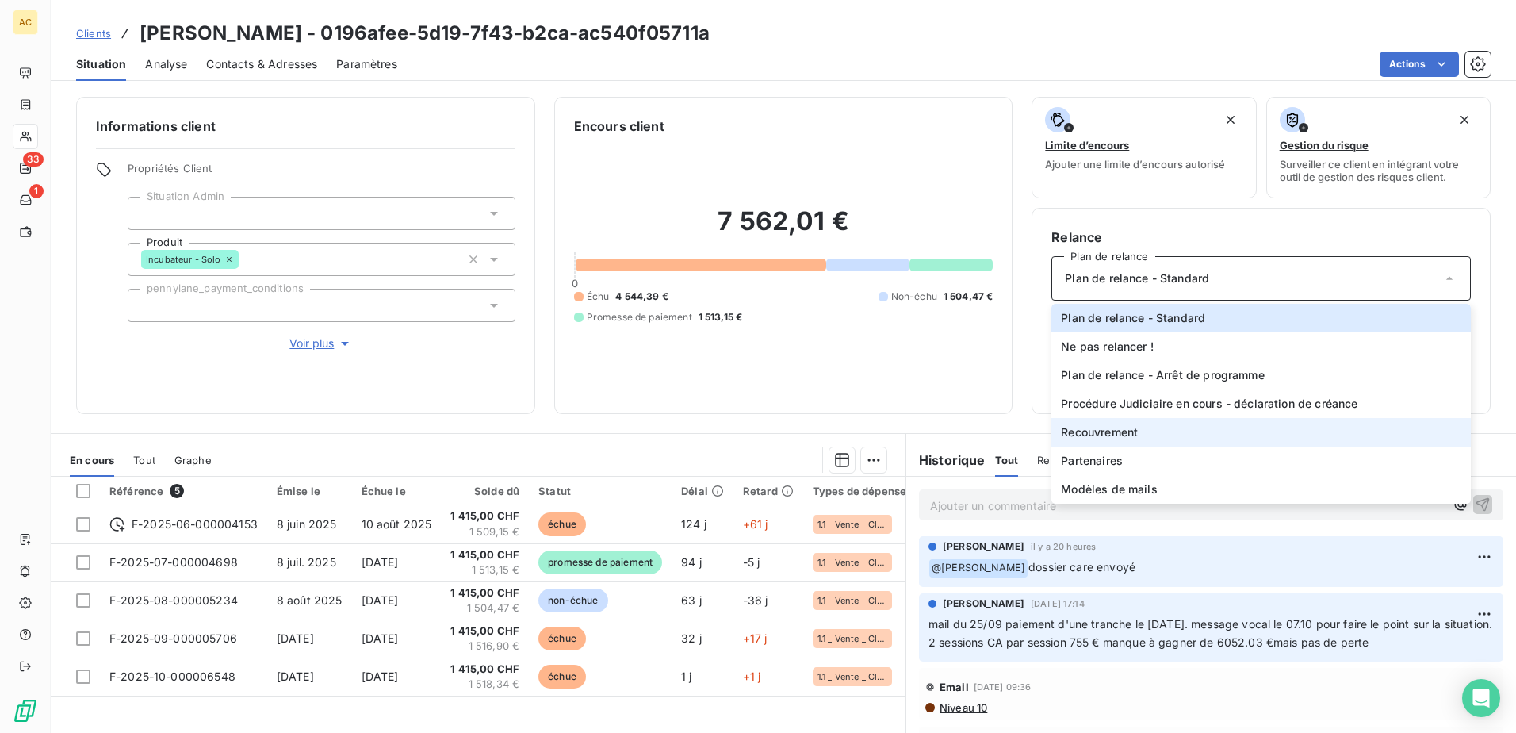
click at [1163, 424] on li "Recouvrement" at bounding box center [1260, 432] width 419 height 29
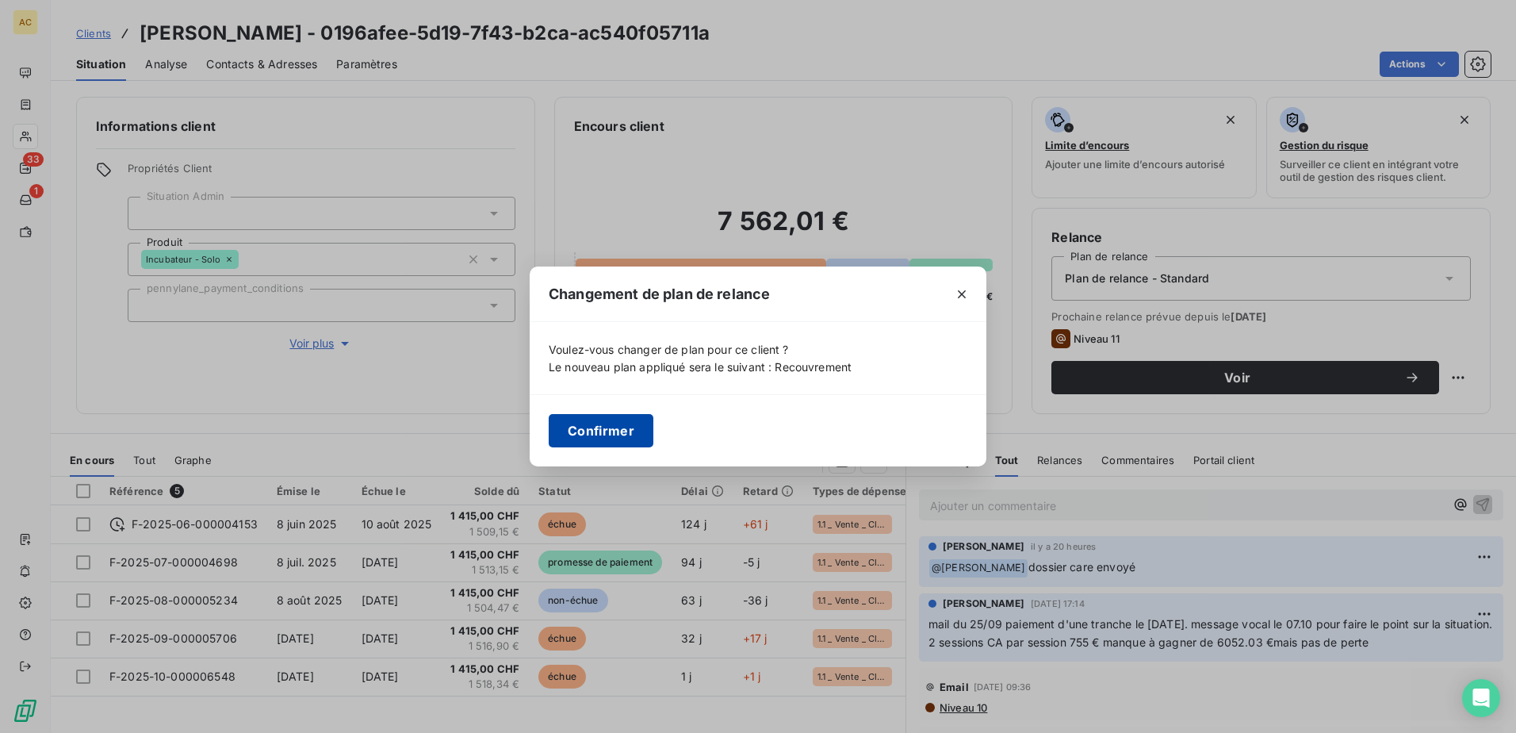
click at [634, 433] on button "Confirmer" at bounding box center [601, 430] width 105 height 33
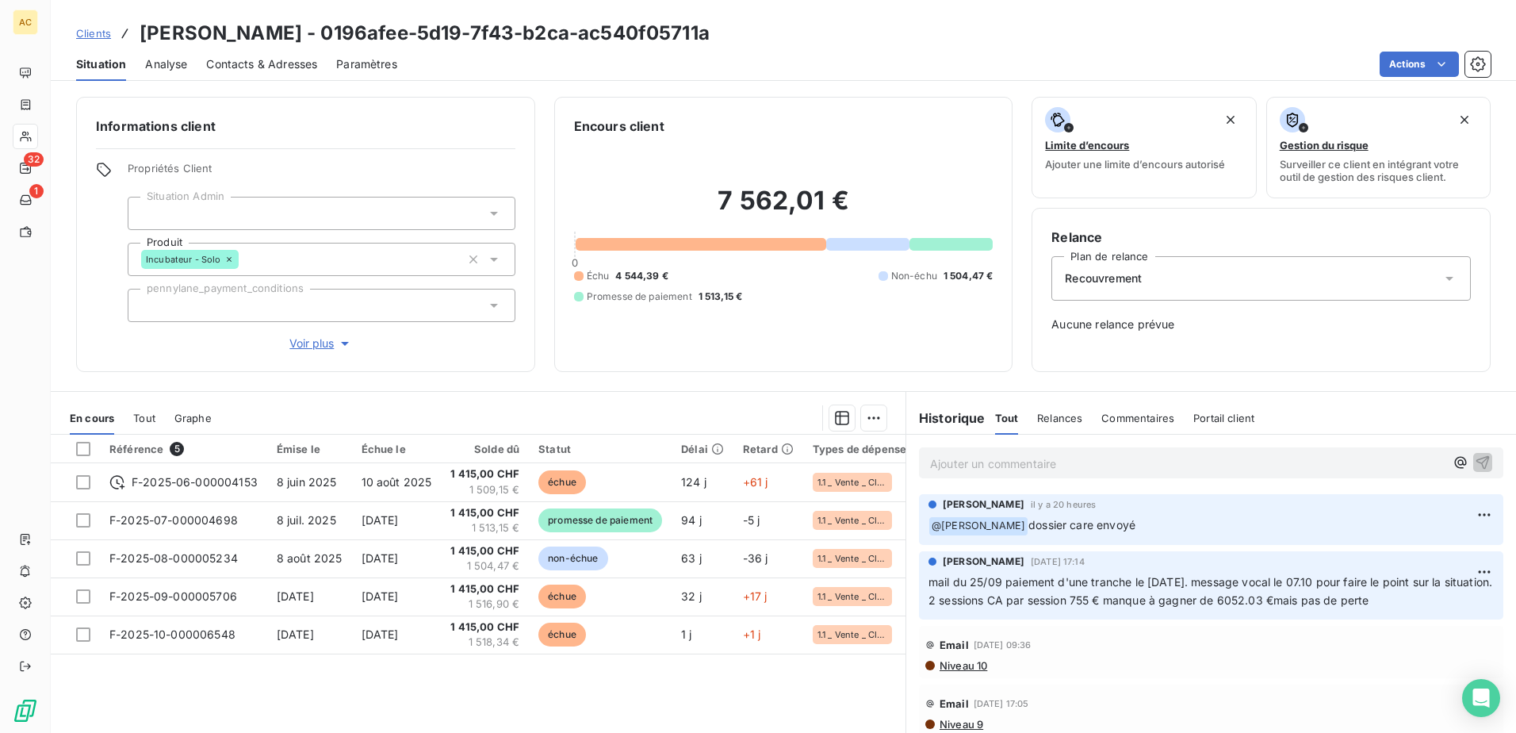
click at [107, 33] on span "Clients" at bounding box center [93, 33] width 35 height 13
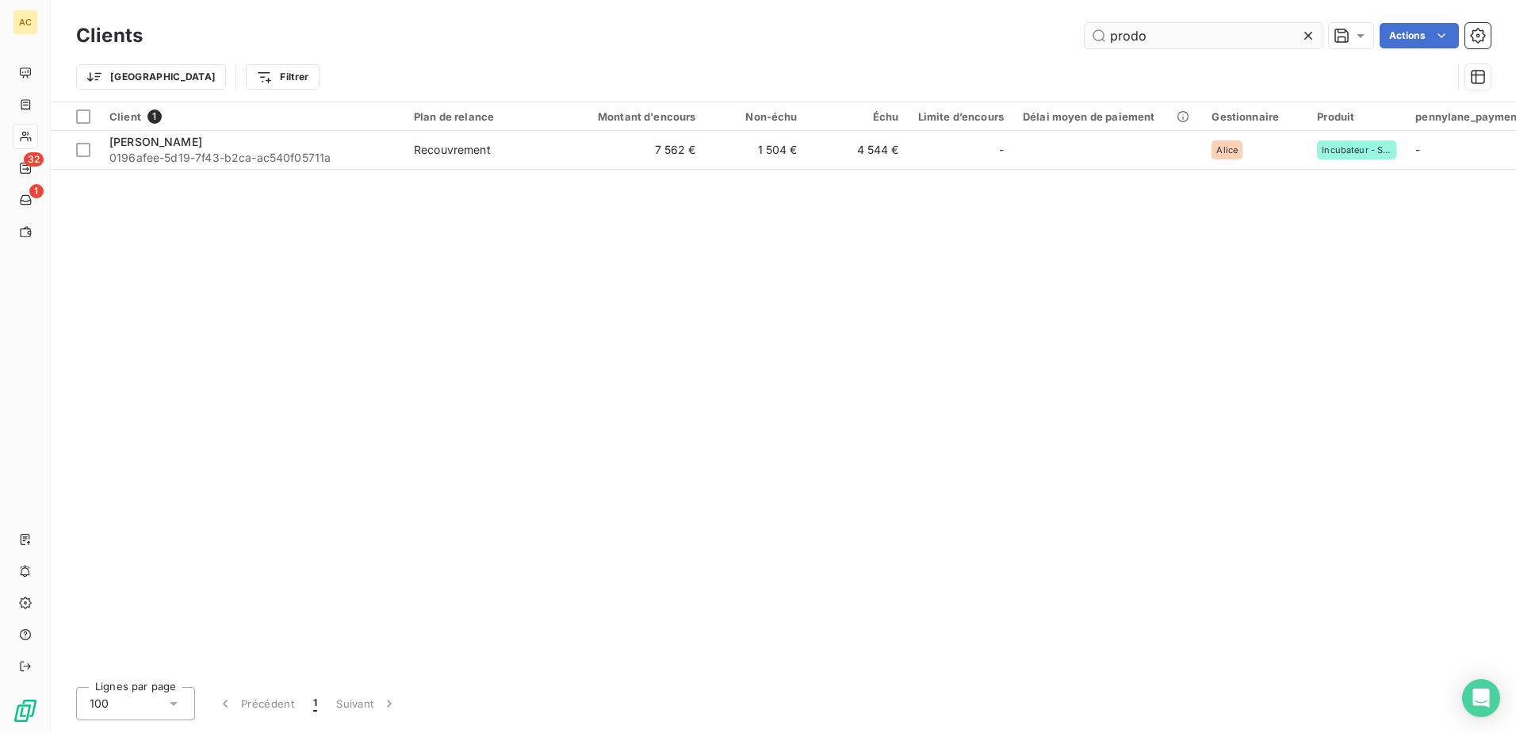
click at [1097, 33] on input "prodo" at bounding box center [1204, 35] width 238 height 25
drag, startPoint x: 1100, startPoint y: 33, endPoint x: 1131, endPoint y: 33, distance: 31.7
click at [1101, 33] on input "prodo" at bounding box center [1204, 35] width 238 height 25
click at [1131, 33] on input "prodo" at bounding box center [1204, 35] width 238 height 25
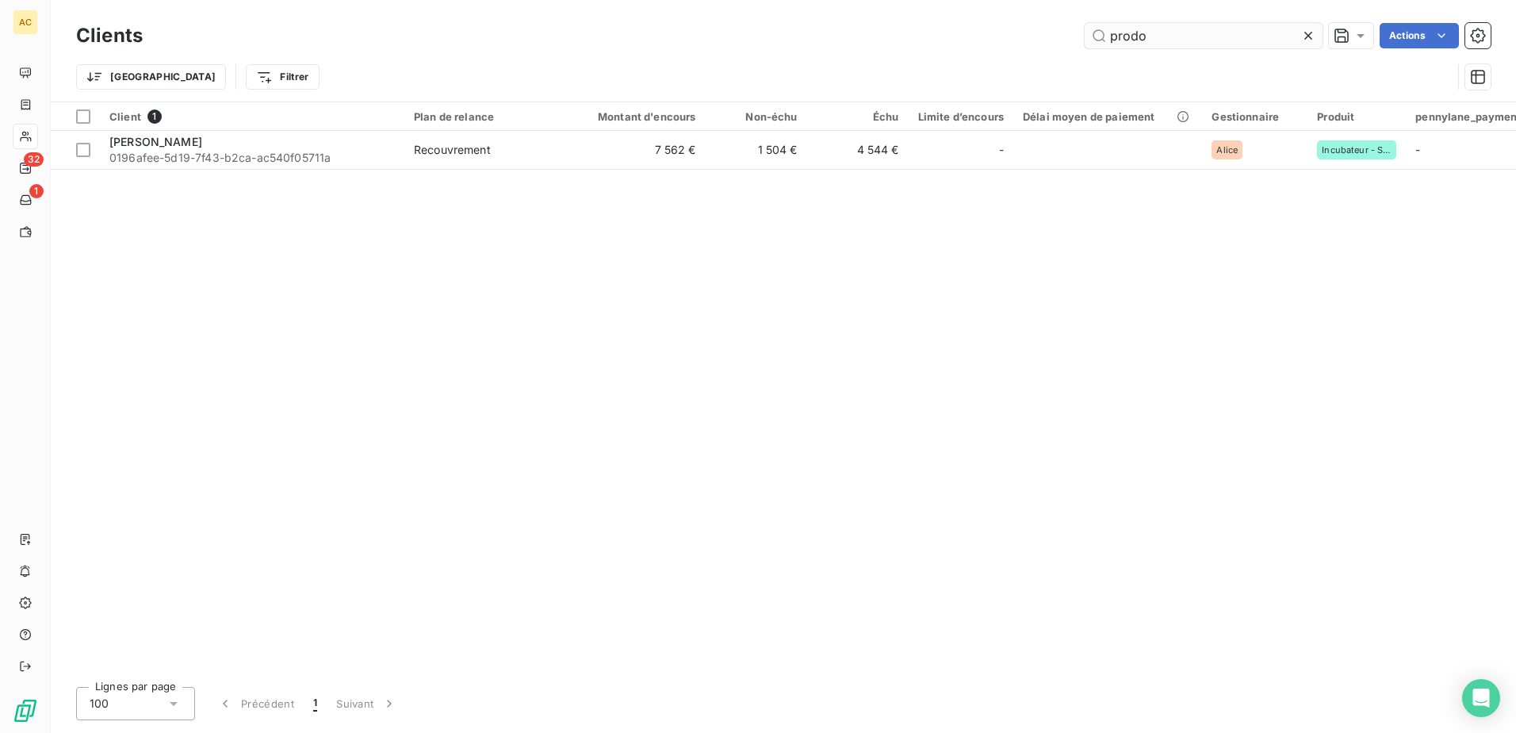
click at [1131, 33] on input "prodo" at bounding box center [1204, 35] width 238 height 25
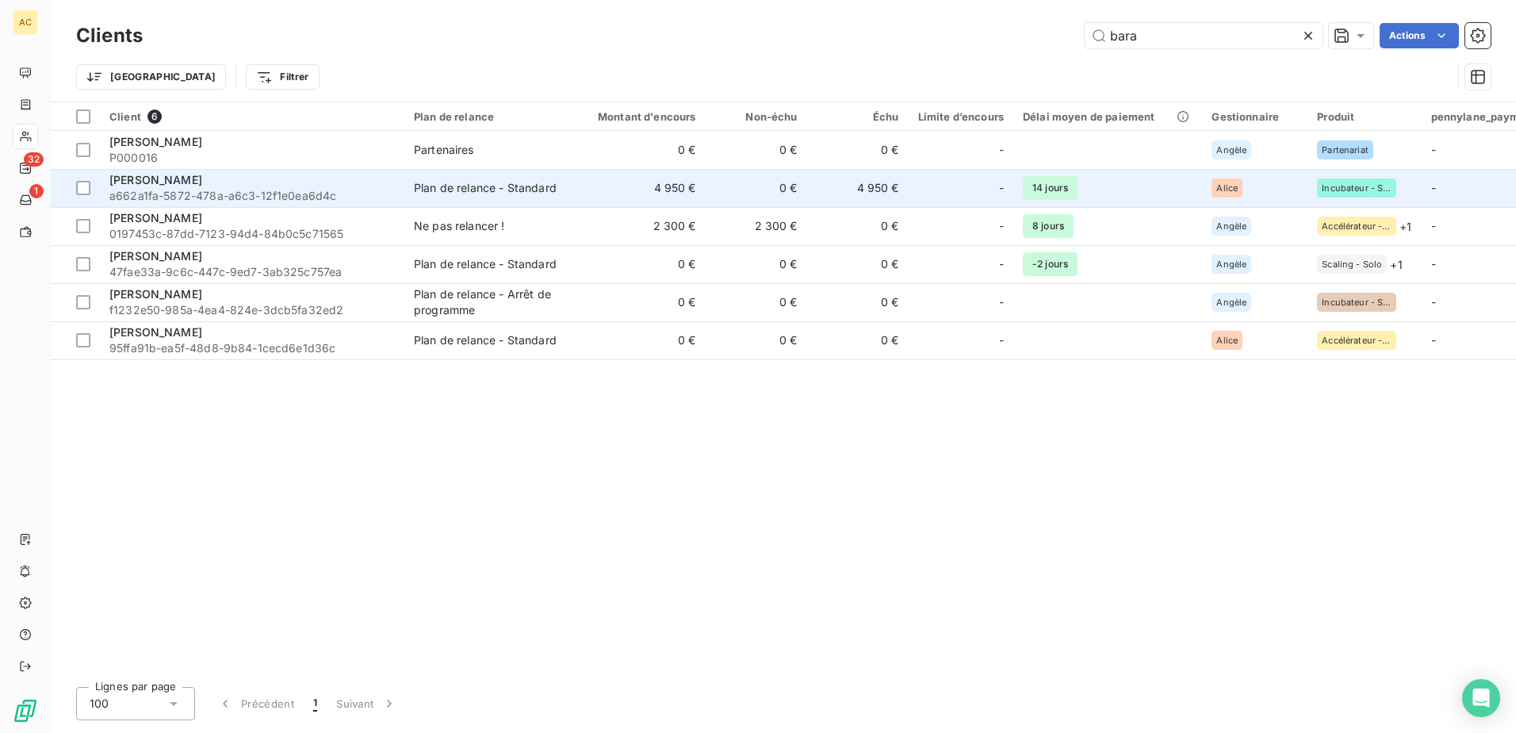
type input "bara"
click at [282, 192] on span "a662a1fa-5872-478a-a6c3-12f1e0ea6d4c" at bounding box center [251, 196] width 285 height 16
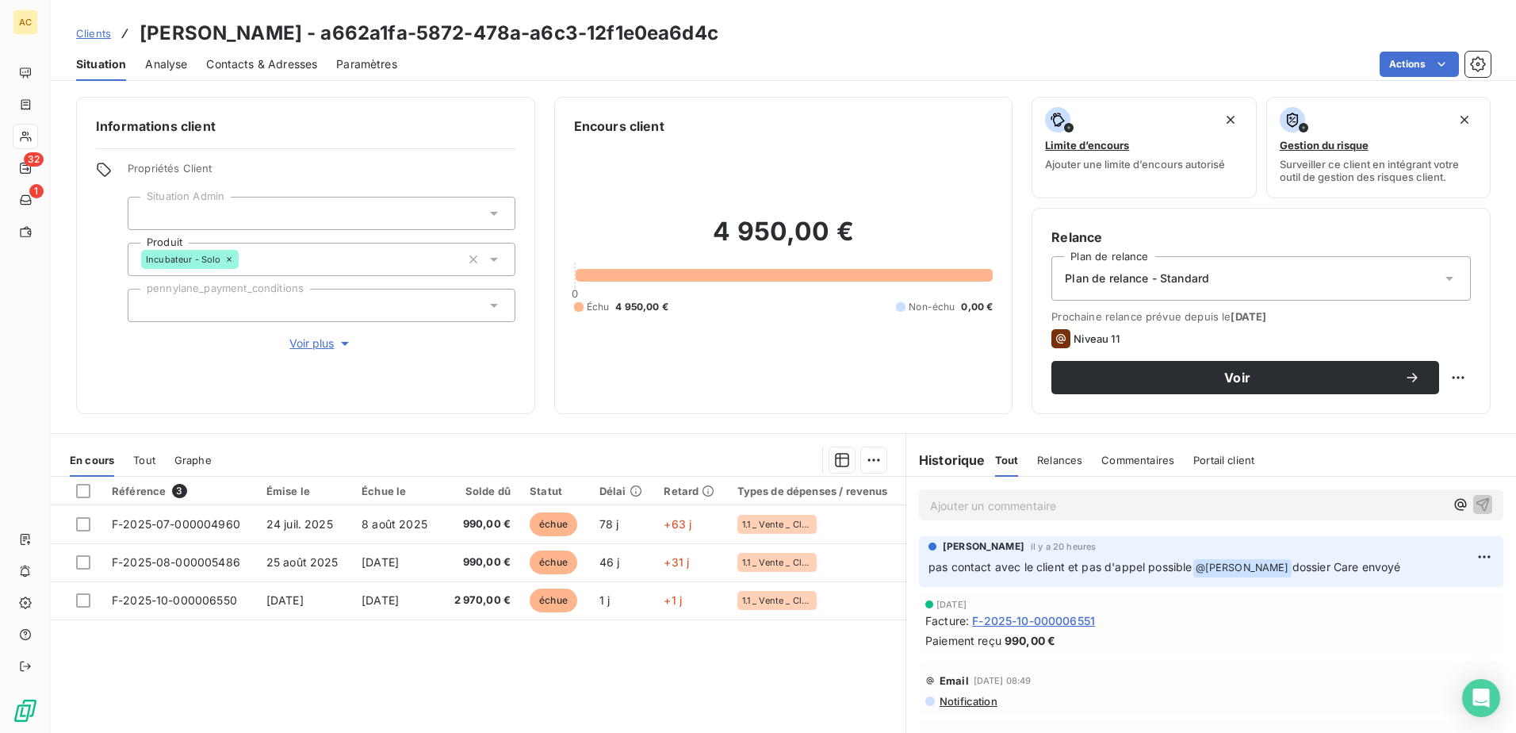
click at [1167, 287] on div "Plan de relance - Standard" at bounding box center [1260, 278] width 419 height 44
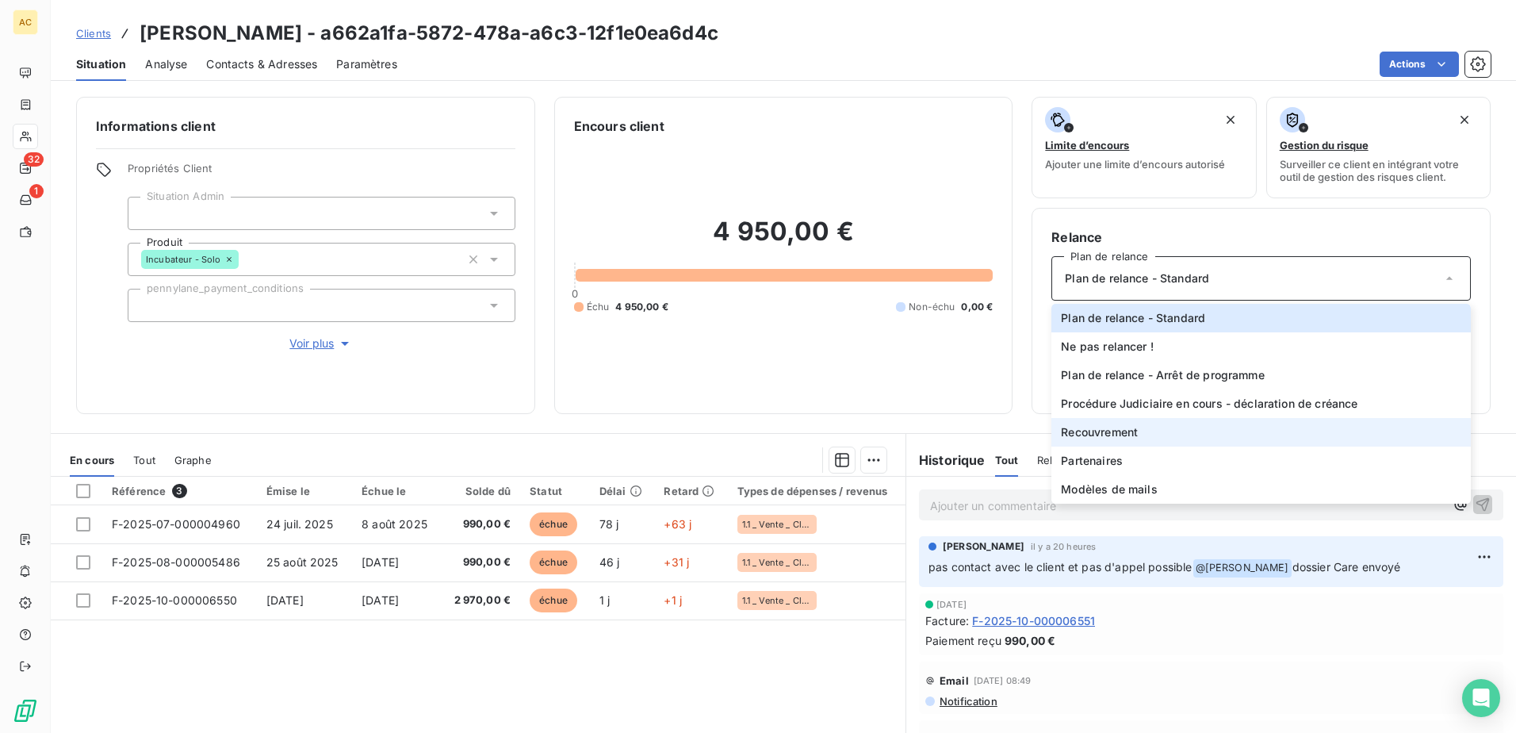
click at [1138, 428] on li "Recouvrement" at bounding box center [1260, 432] width 419 height 29
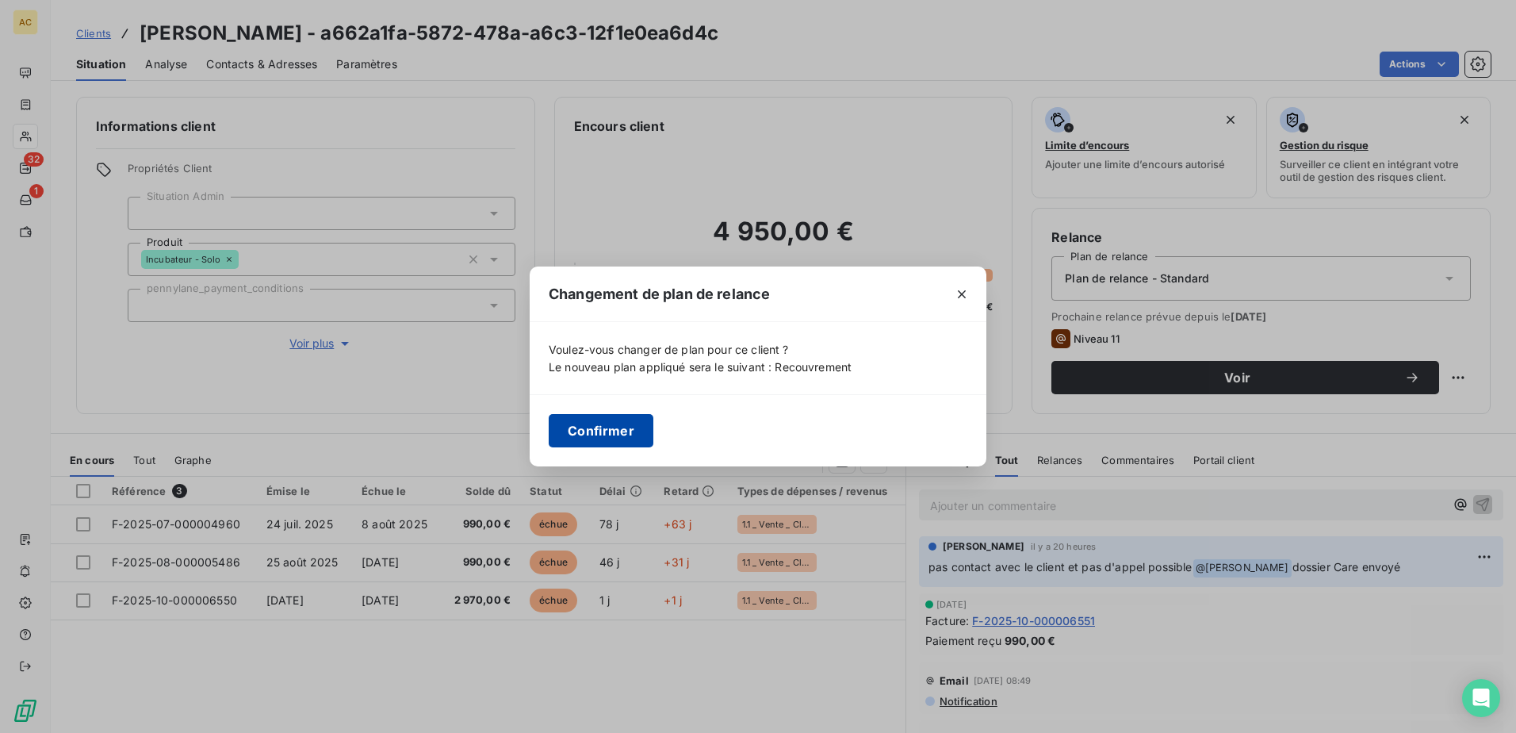
click at [633, 429] on button "Confirmer" at bounding box center [601, 430] width 105 height 33
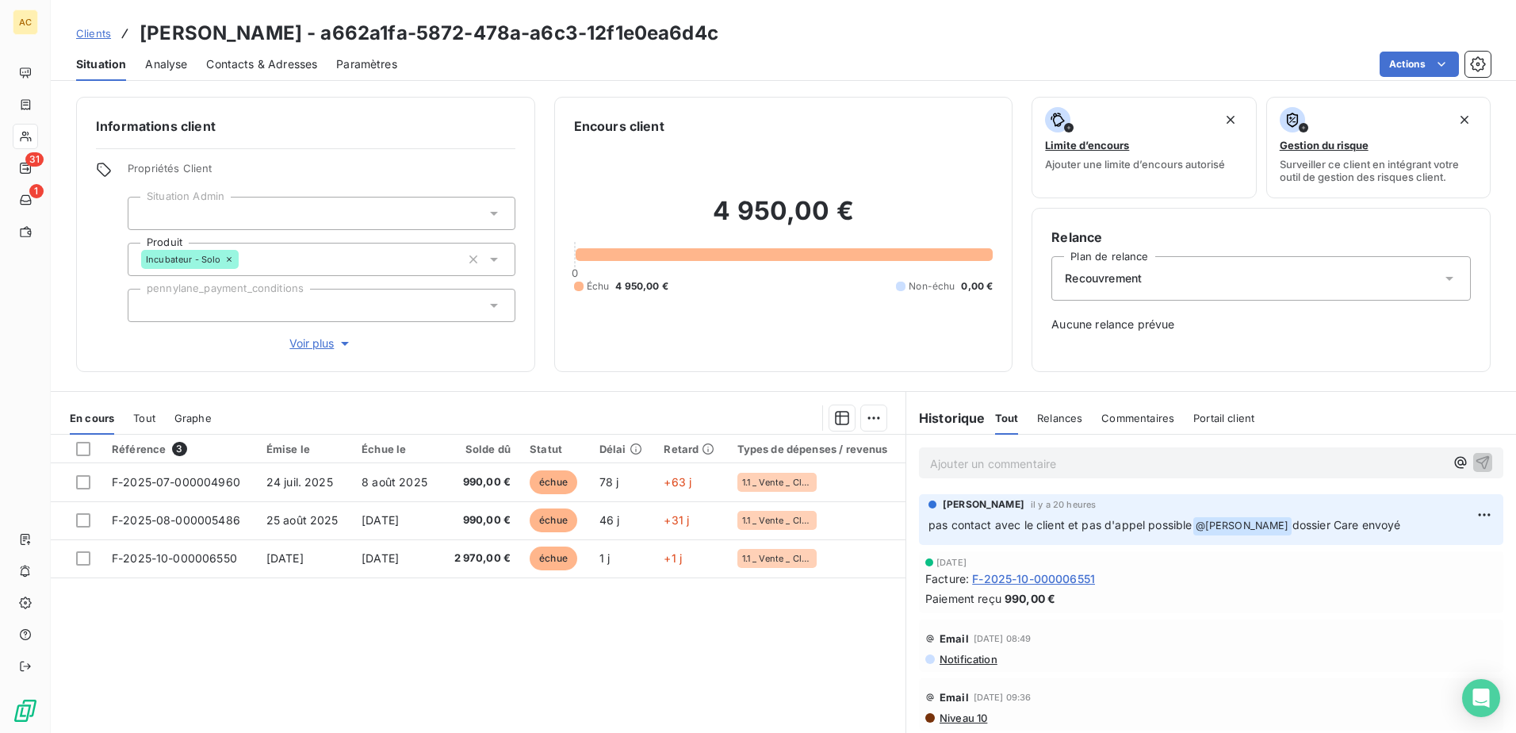
click at [99, 40] on link "Clients" at bounding box center [93, 33] width 35 height 16
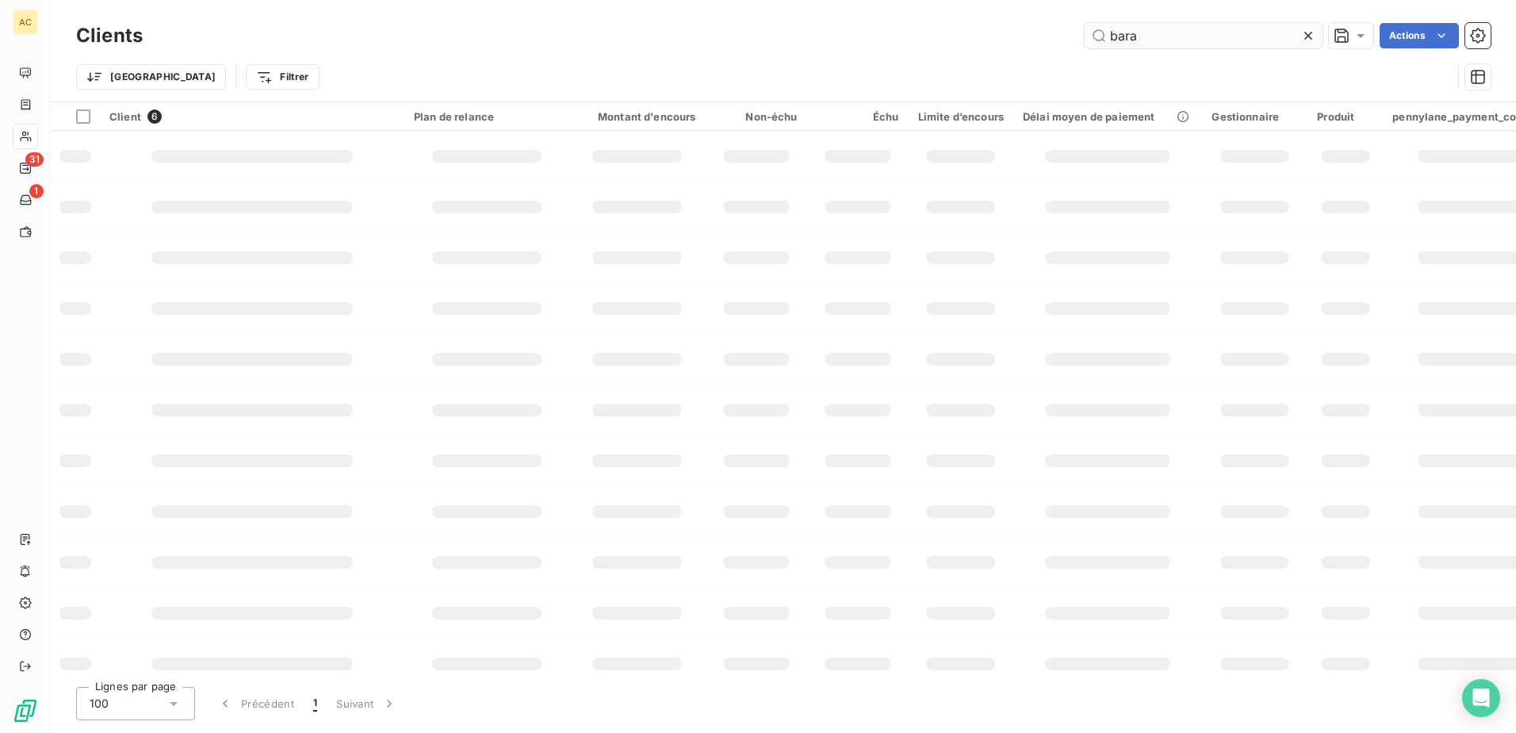
click at [1188, 24] on input "bara" at bounding box center [1204, 35] width 238 height 25
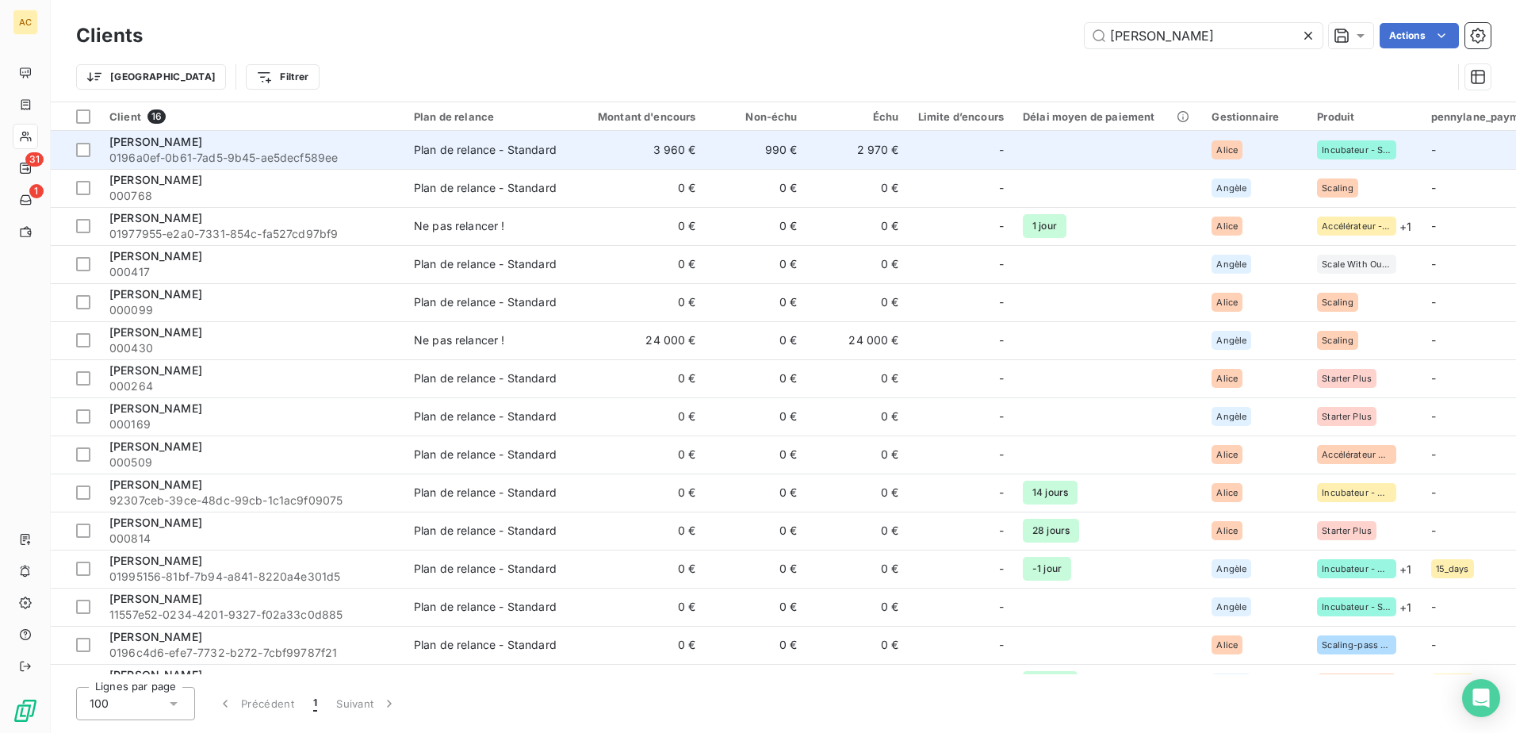
type input "guillaume"
click at [197, 141] on span "[PERSON_NAME]" at bounding box center [155, 141] width 93 height 13
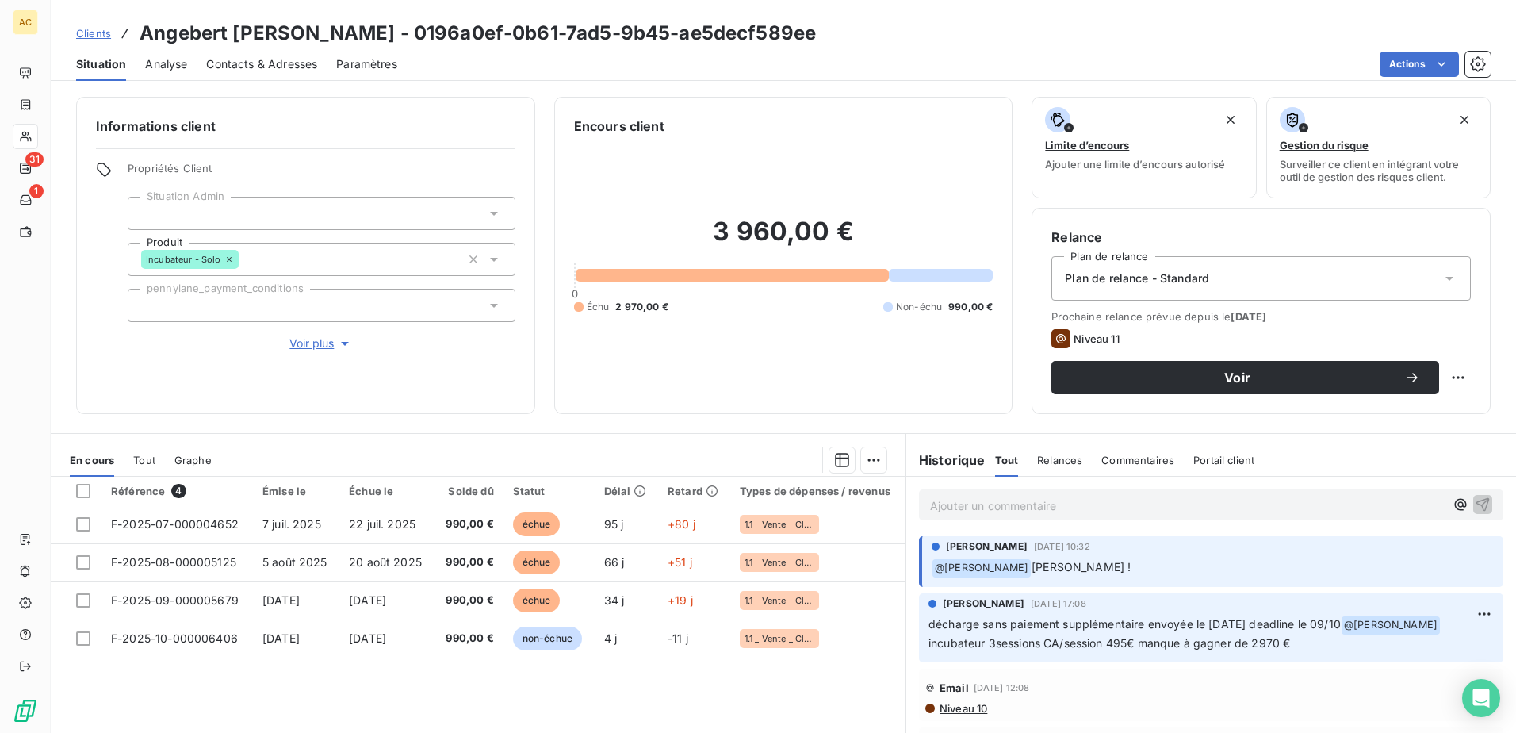
click at [177, 62] on span "Analyse" at bounding box center [166, 64] width 42 height 16
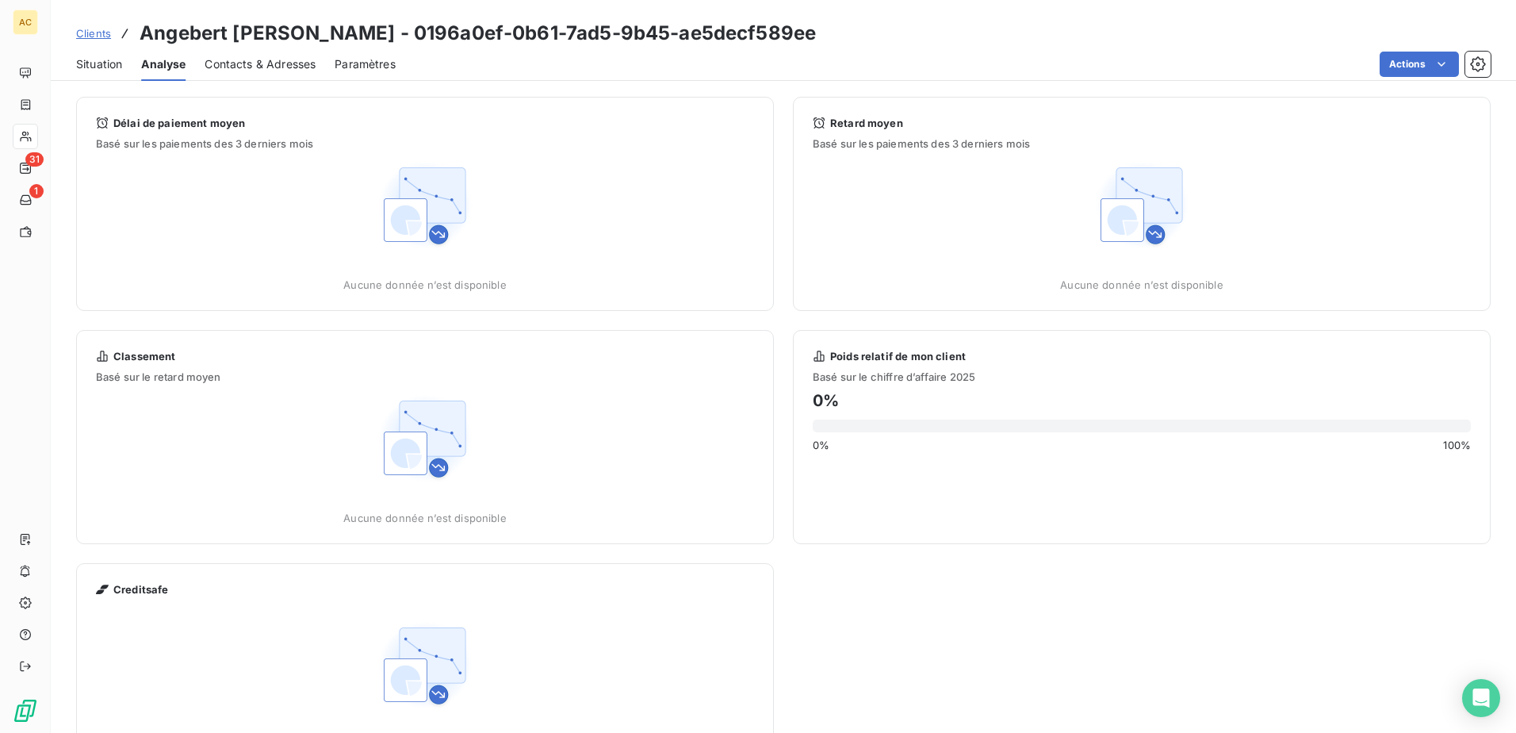
click at [260, 61] on span "Contacts & Adresses" at bounding box center [260, 64] width 111 height 16
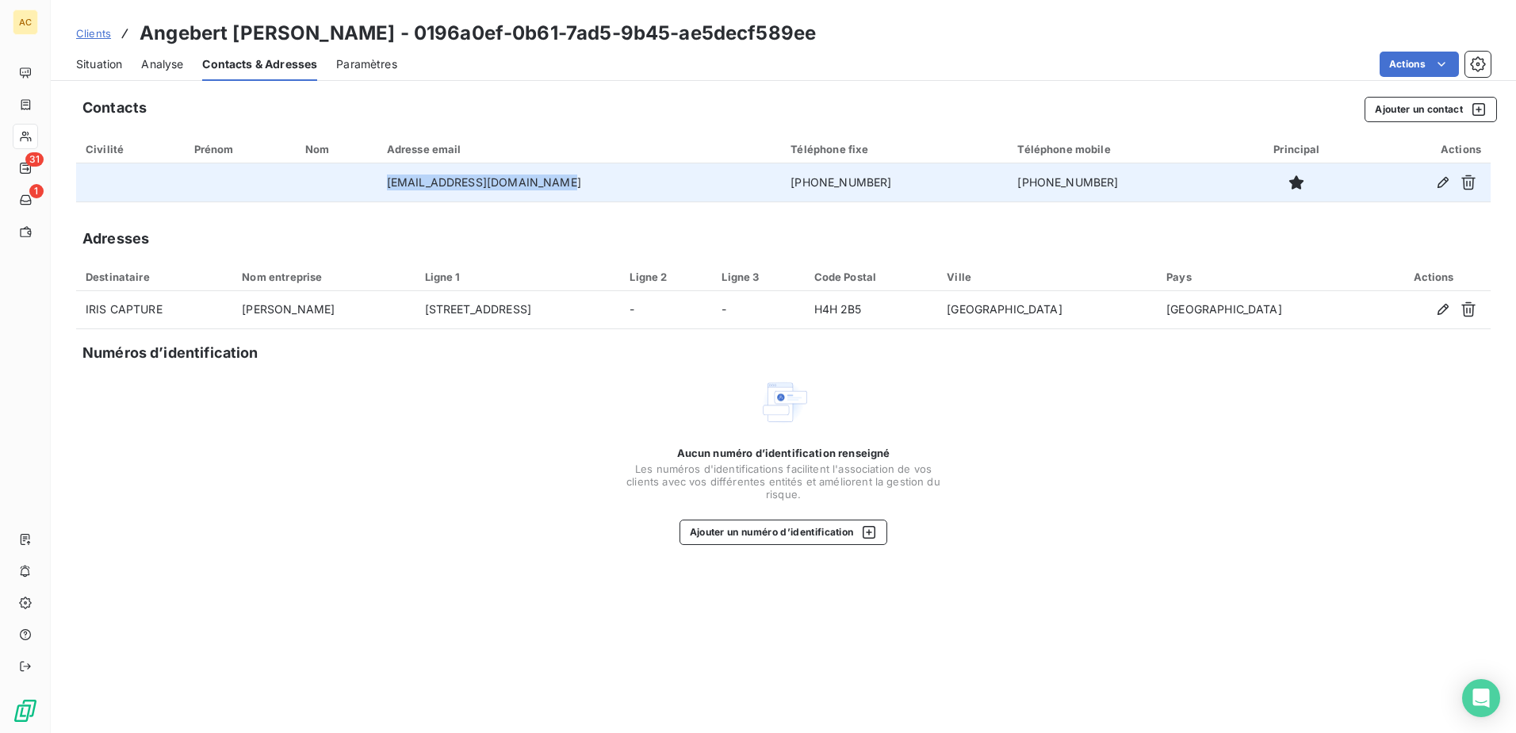
drag, startPoint x: 592, startPoint y: 186, endPoint x: 401, endPoint y: 187, distance: 190.3
click at [401, 187] on td "photo@angebertguillaume.com" at bounding box center [579, 182] width 404 height 38
copy td "photo@angebertguillaume.com"
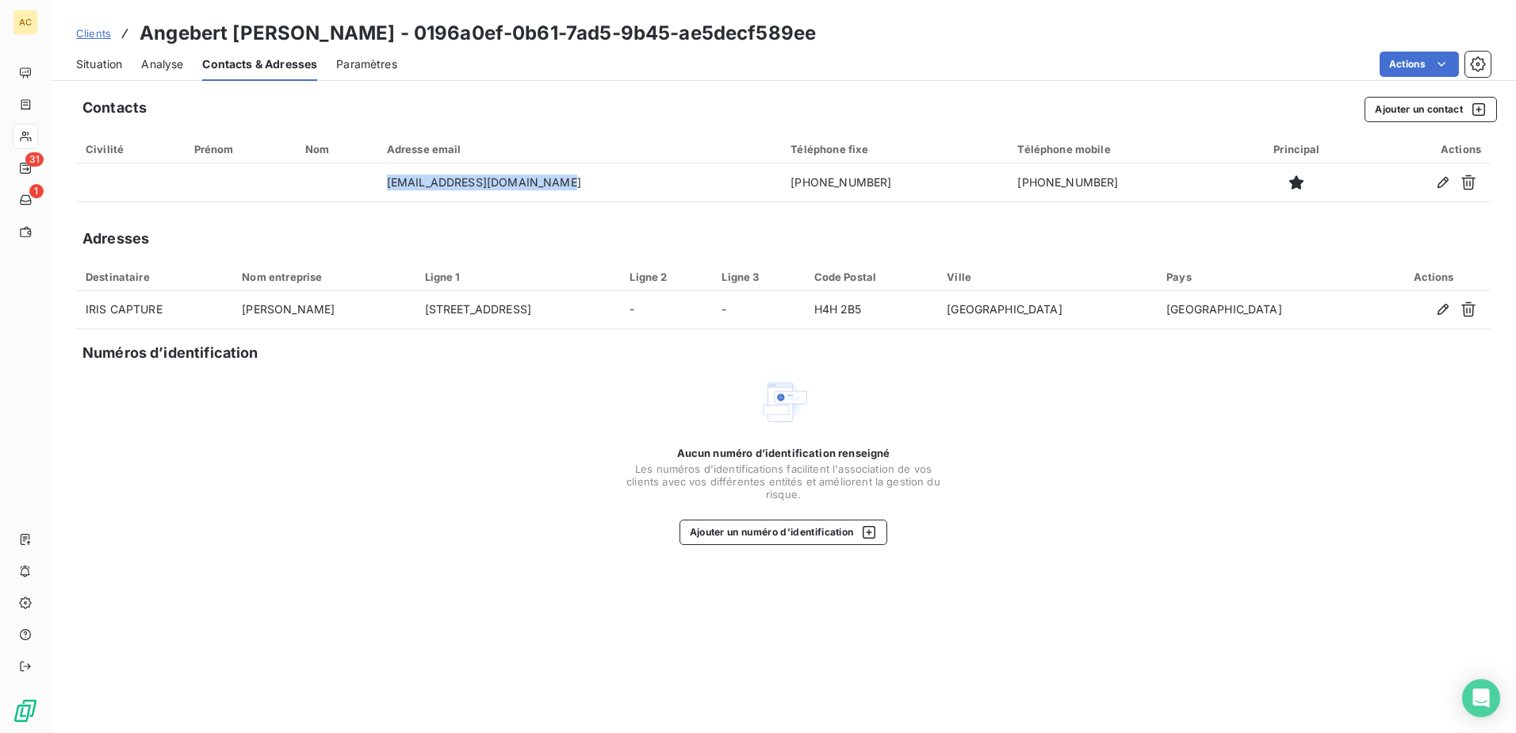
click at [96, 36] on span "Clients" at bounding box center [93, 33] width 35 height 13
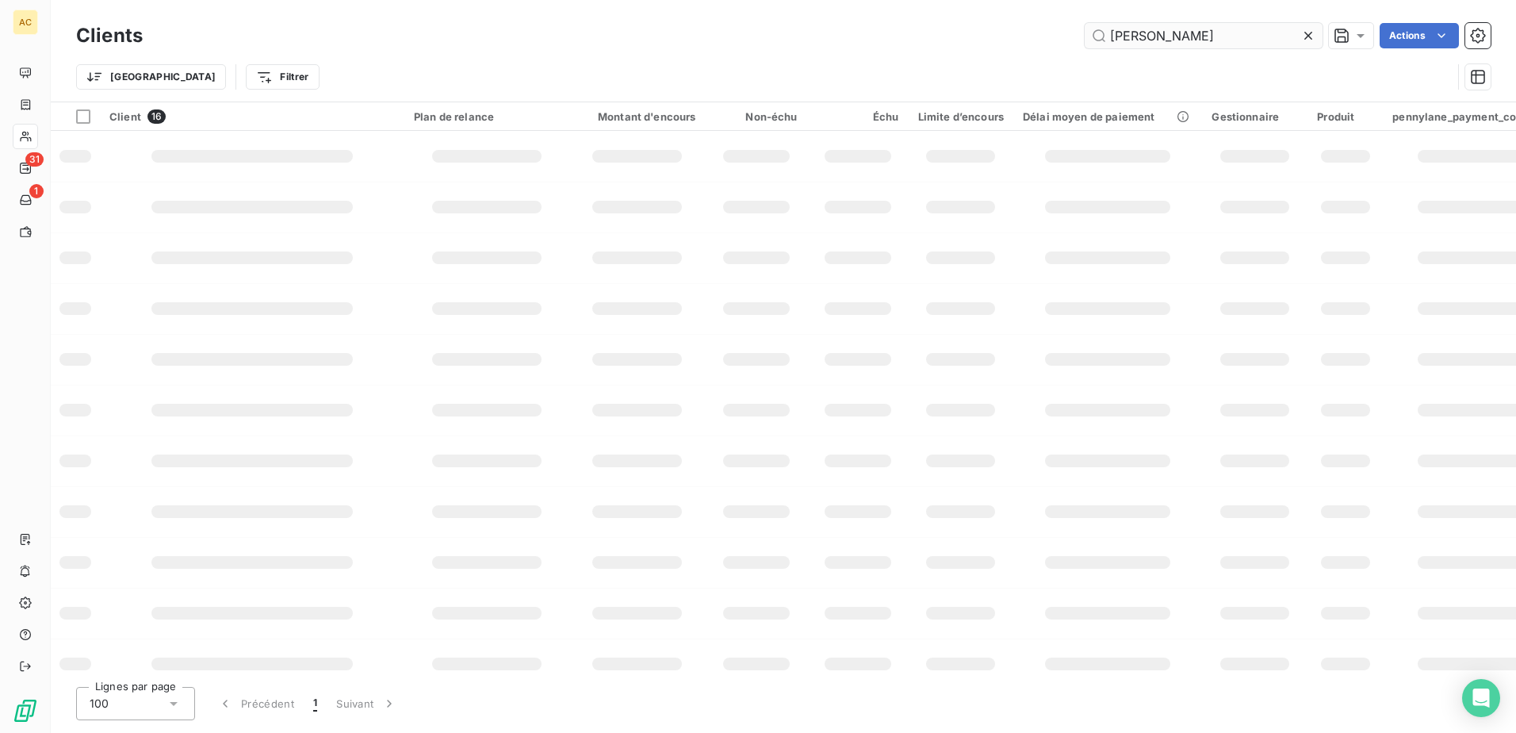
click at [1185, 39] on input "guillaume" at bounding box center [1204, 35] width 238 height 25
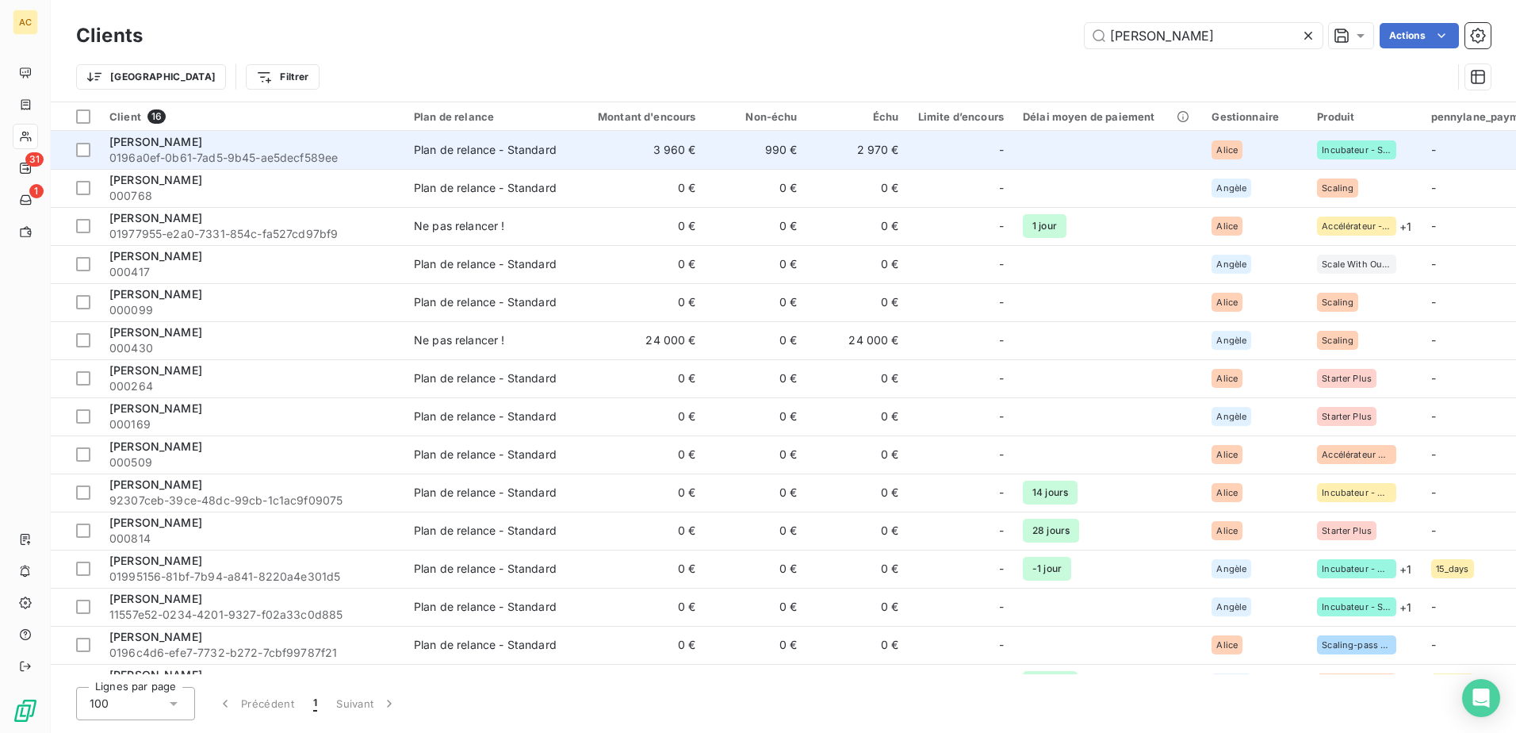
click at [129, 151] on span "0196a0ef-0b61-7ad5-9b45-ae5decf589ee" at bounding box center [251, 158] width 285 height 16
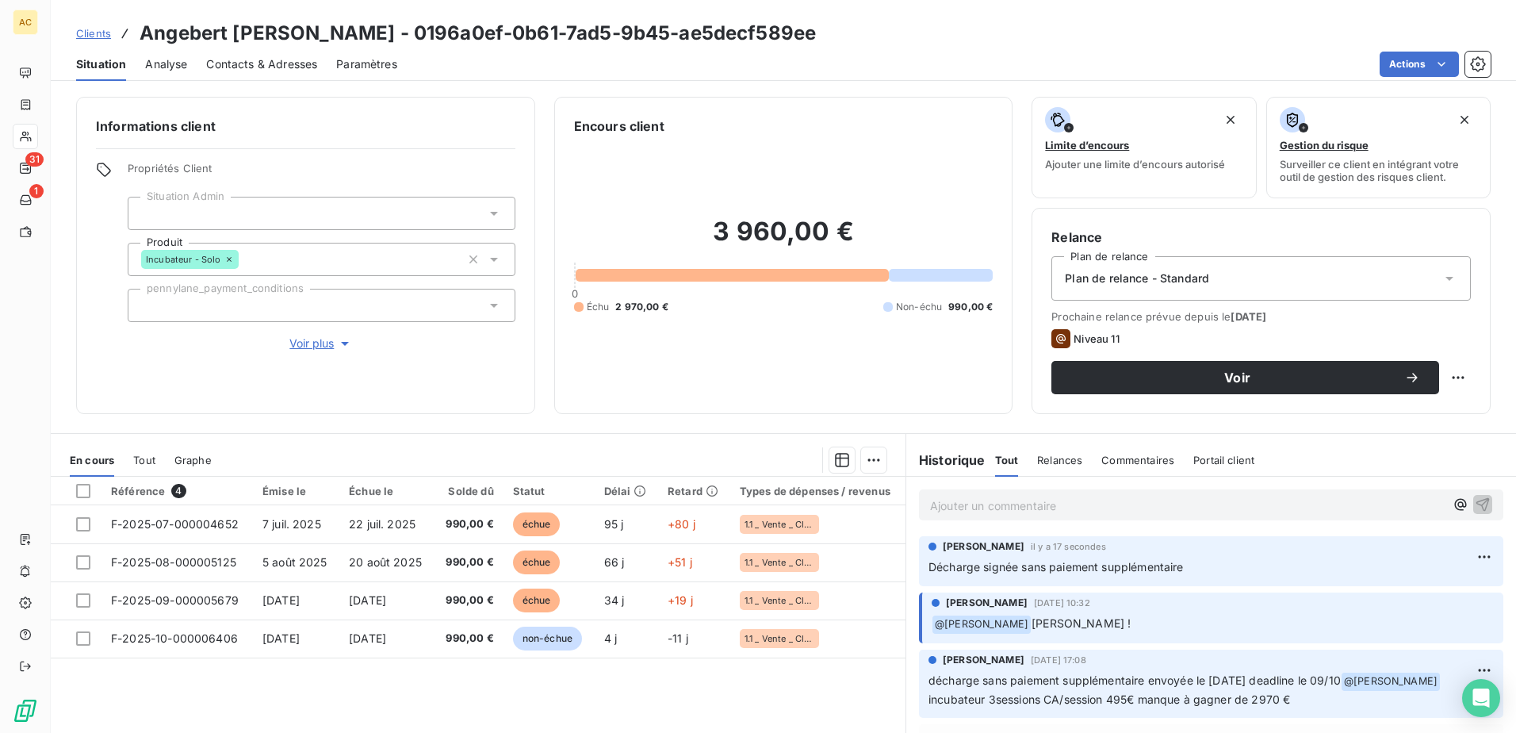
click at [1170, 278] on span "Plan de relance - Standard" at bounding box center [1137, 278] width 144 height 16
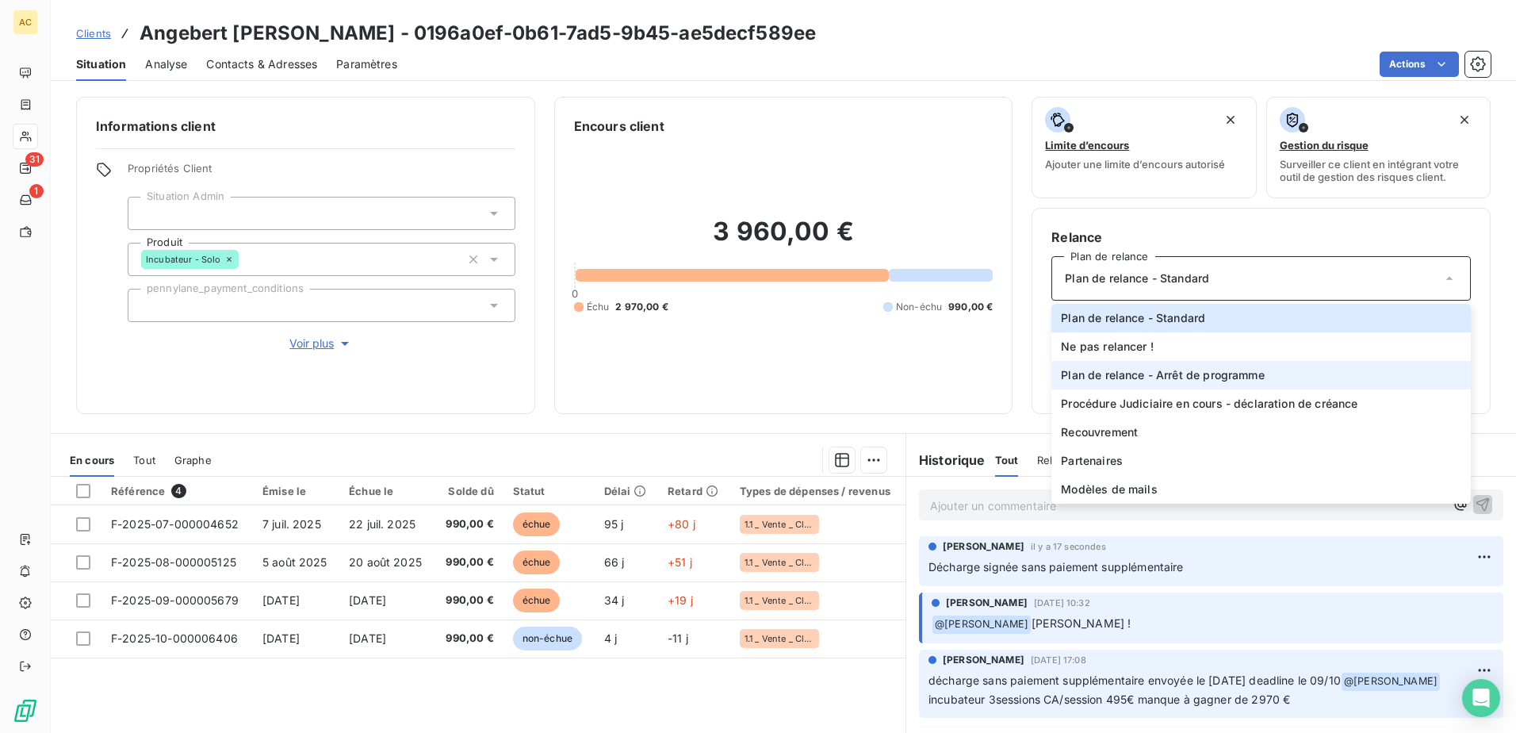
click at [1165, 381] on span "Plan de relance - Arrêt de programme" at bounding box center [1162, 375] width 203 height 16
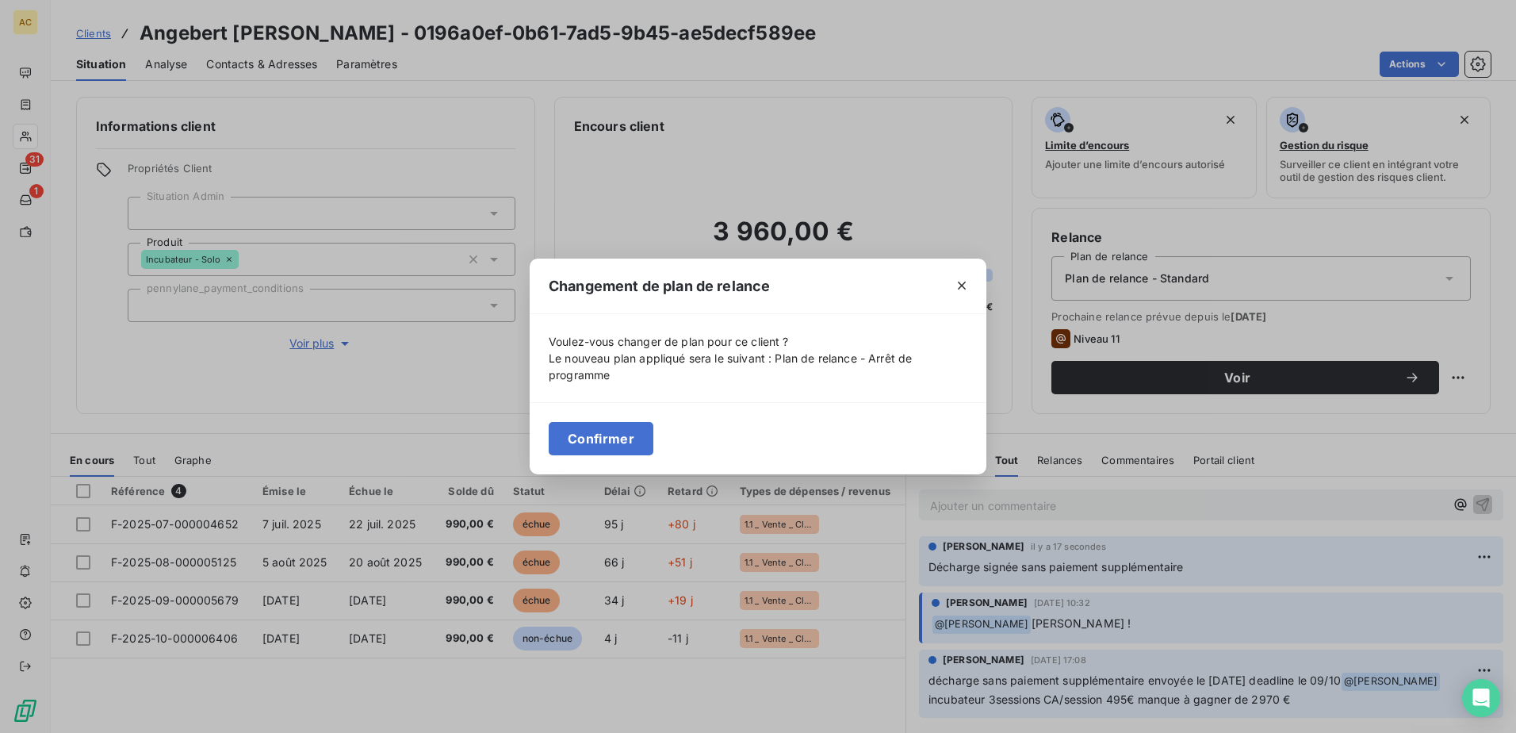
click at [615, 426] on button "Confirmer" at bounding box center [601, 438] width 105 height 33
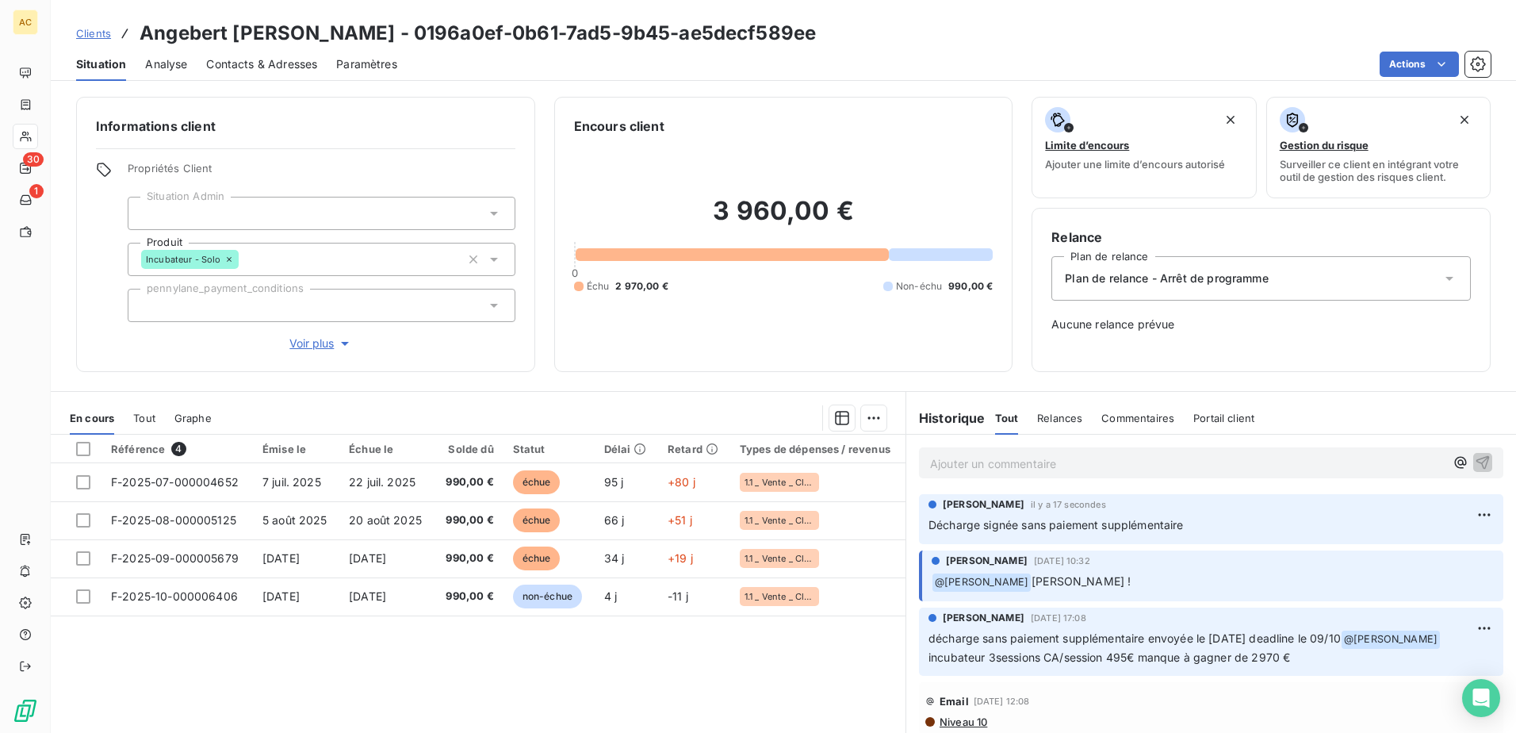
click at [98, 35] on span "Clients" at bounding box center [93, 33] width 35 height 13
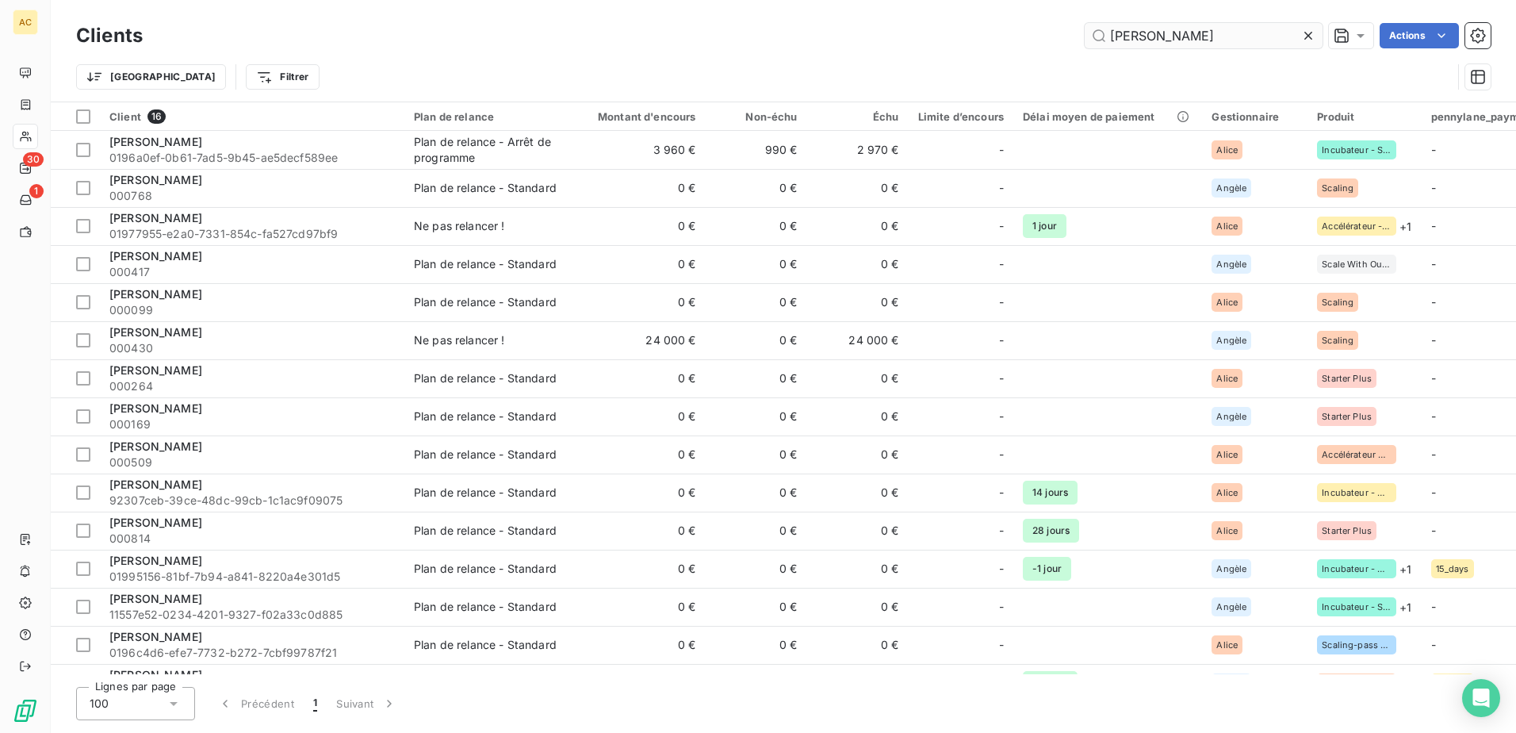
click at [1207, 35] on input "guillaume" at bounding box center [1204, 35] width 238 height 25
click at [1207, 34] on input "guillaume" at bounding box center [1204, 35] width 238 height 25
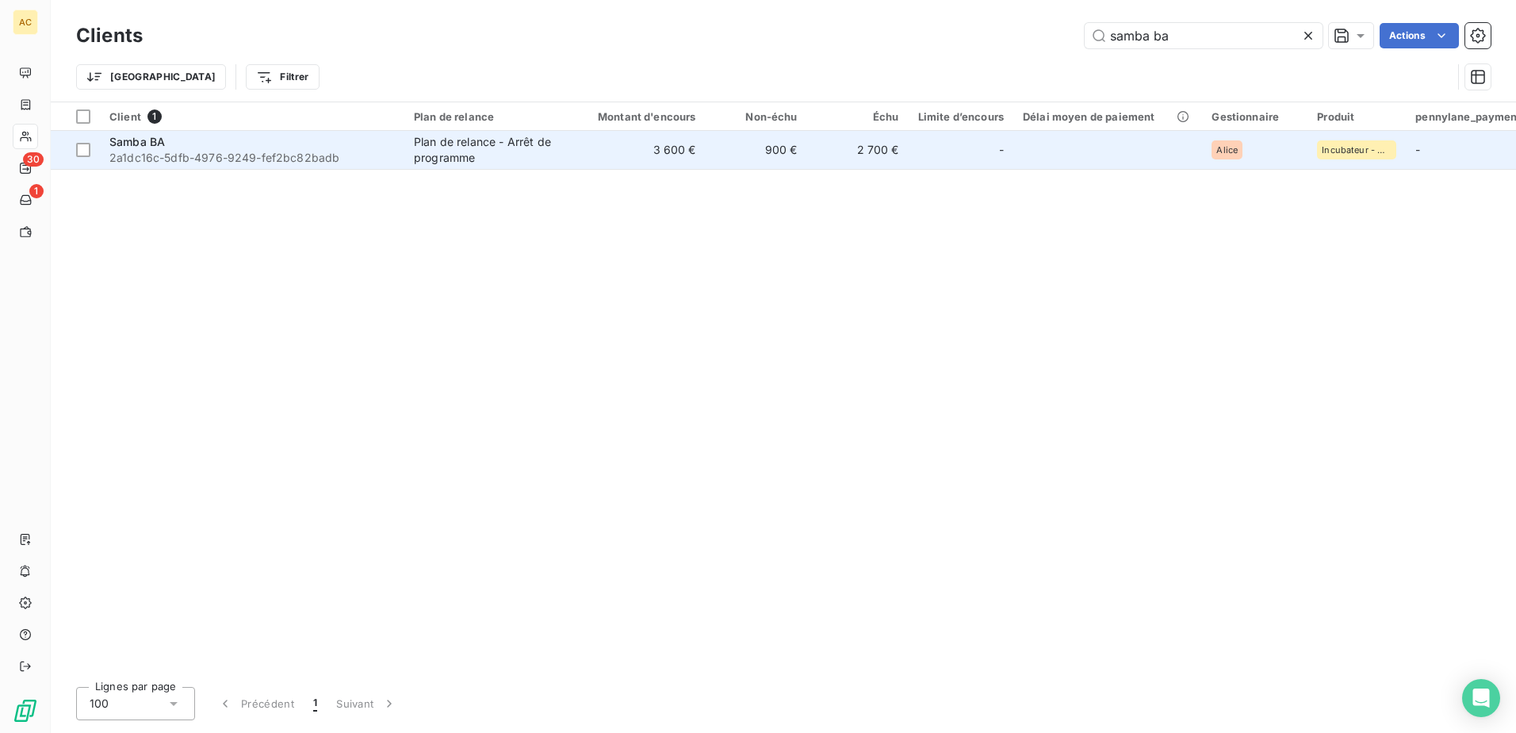
type input "samba ba"
click at [256, 147] on div "Samba BA" at bounding box center [251, 142] width 285 height 16
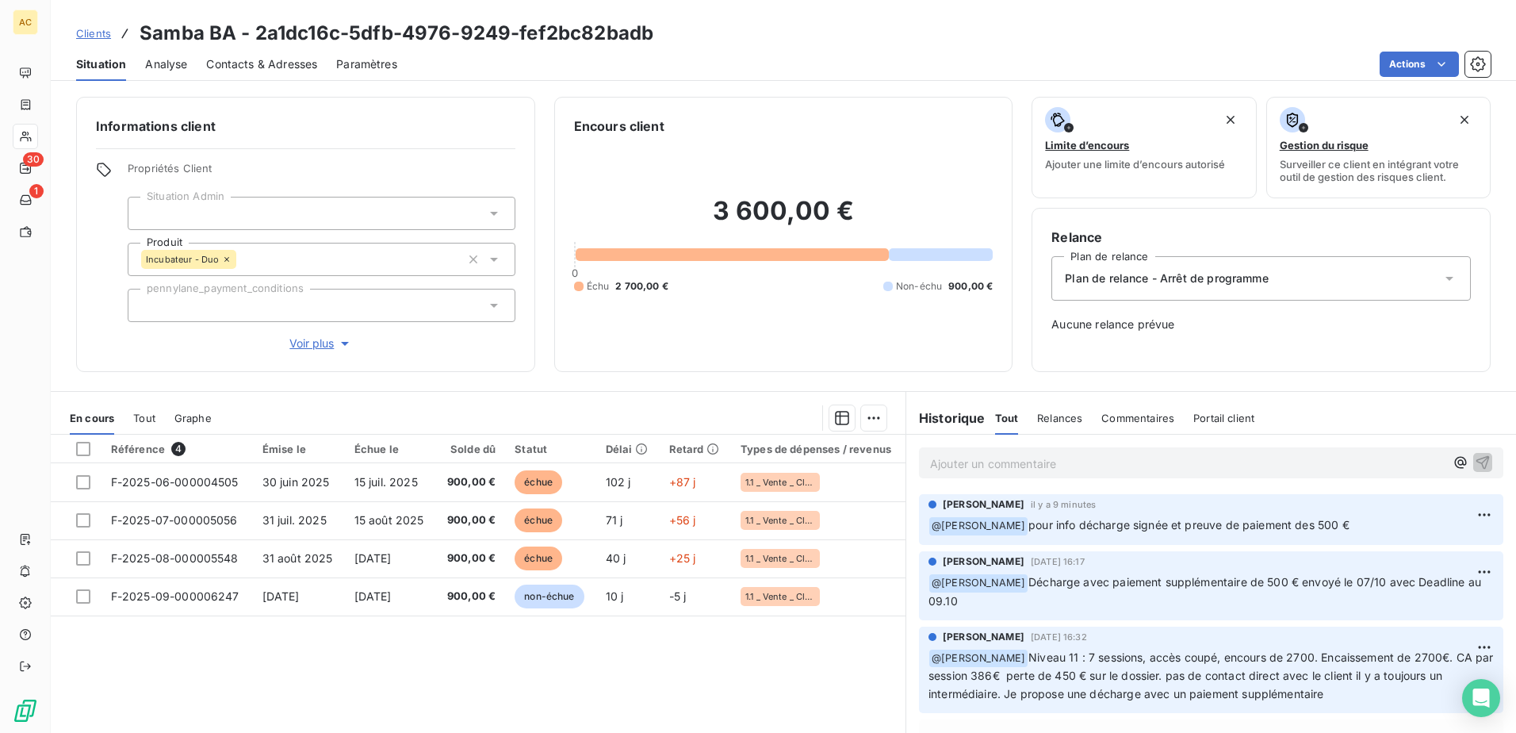
click at [175, 59] on span "Analyse" at bounding box center [166, 64] width 42 height 16
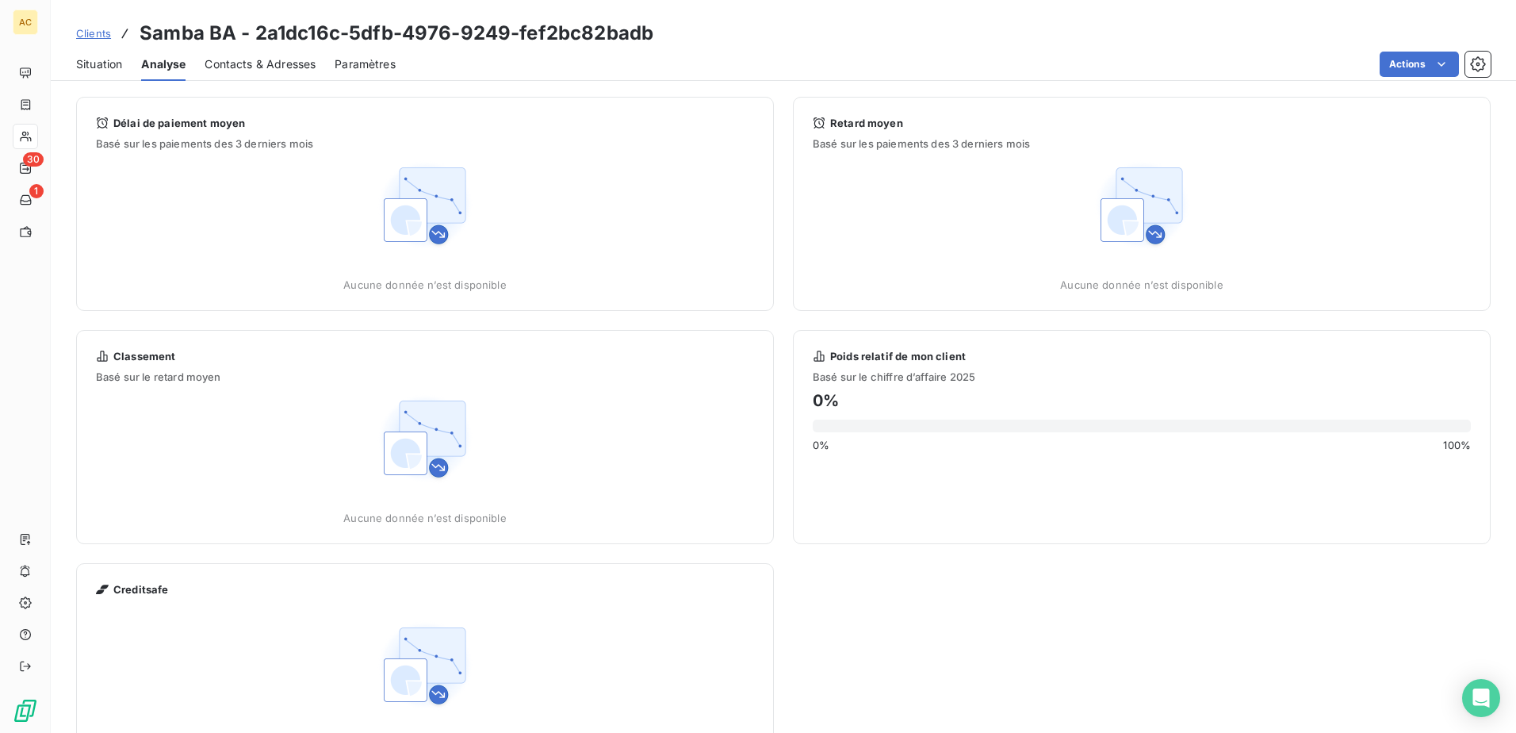
click at [223, 59] on span "Contacts & Adresses" at bounding box center [260, 64] width 111 height 16
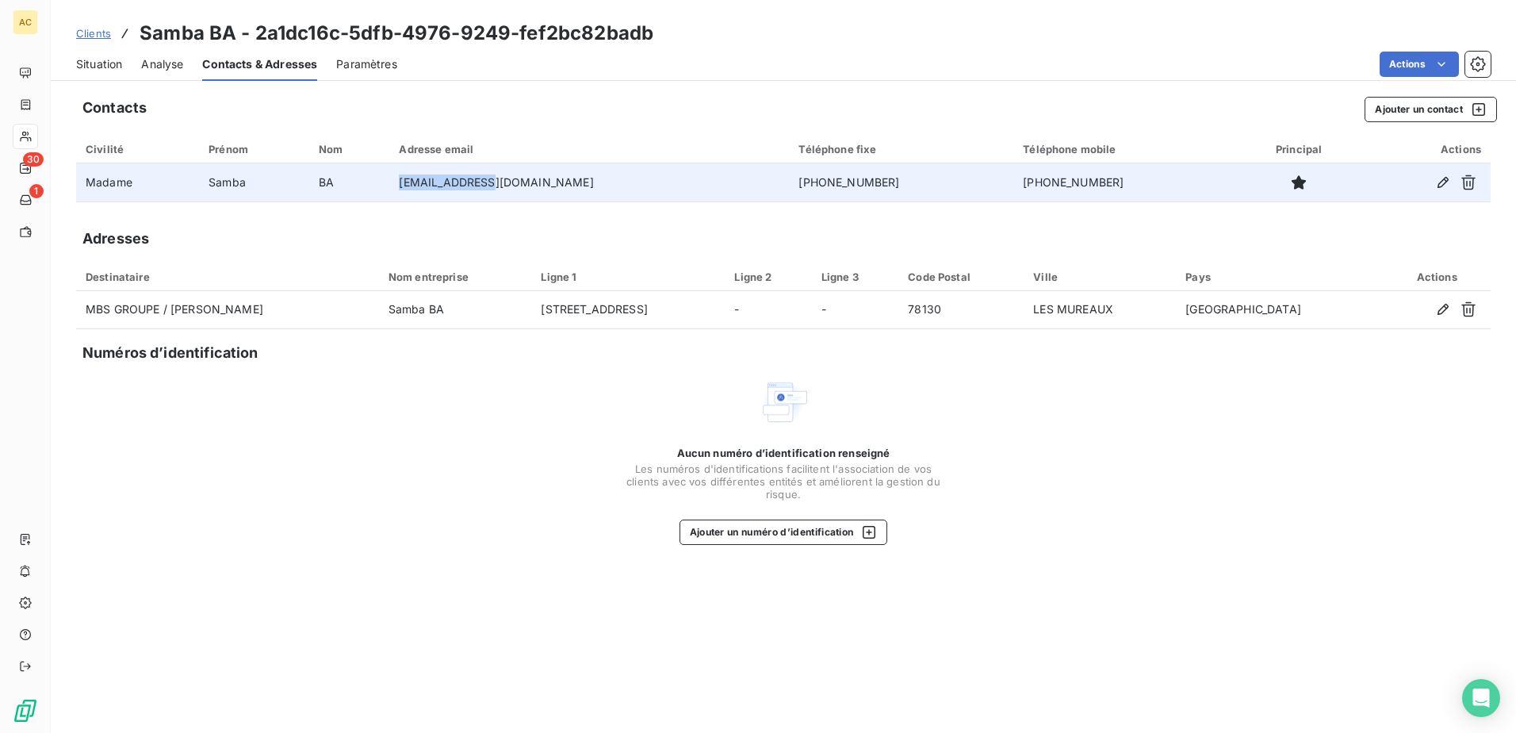
drag, startPoint x: 546, startPoint y: 190, endPoint x: 451, endPoint y: 188, distance: 95.2
click at [451, 188] on td "msow@allobs.fr" at bounding box center [589, 182] width 400 height 38
copy td "msow@allobs.fr"
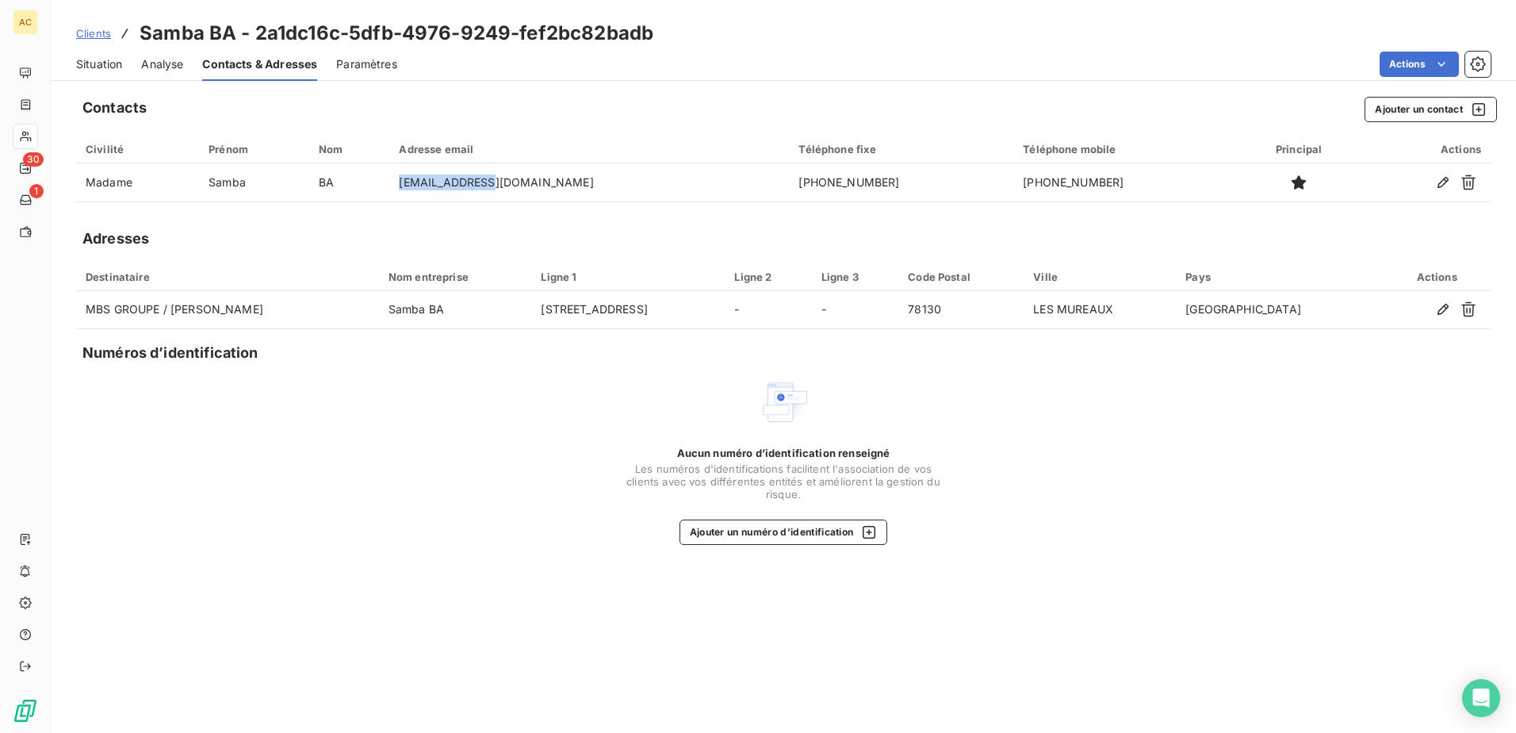
click at [174, 66] on span "Analyse" at bounding box center [162, 64] width 42 height 16
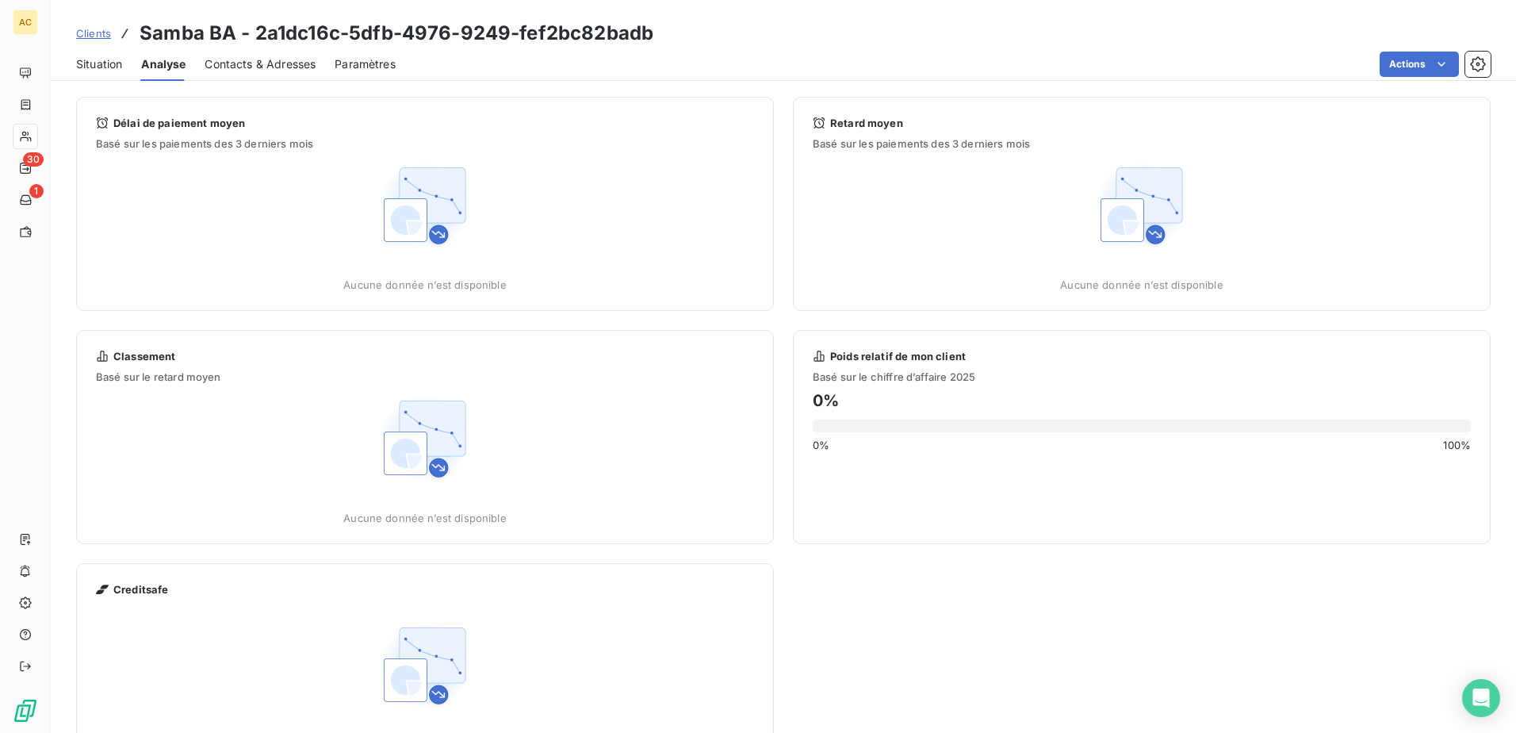
click at [117, 65] on span "Situation" at bounding box center [99, 64] width 46 height 16
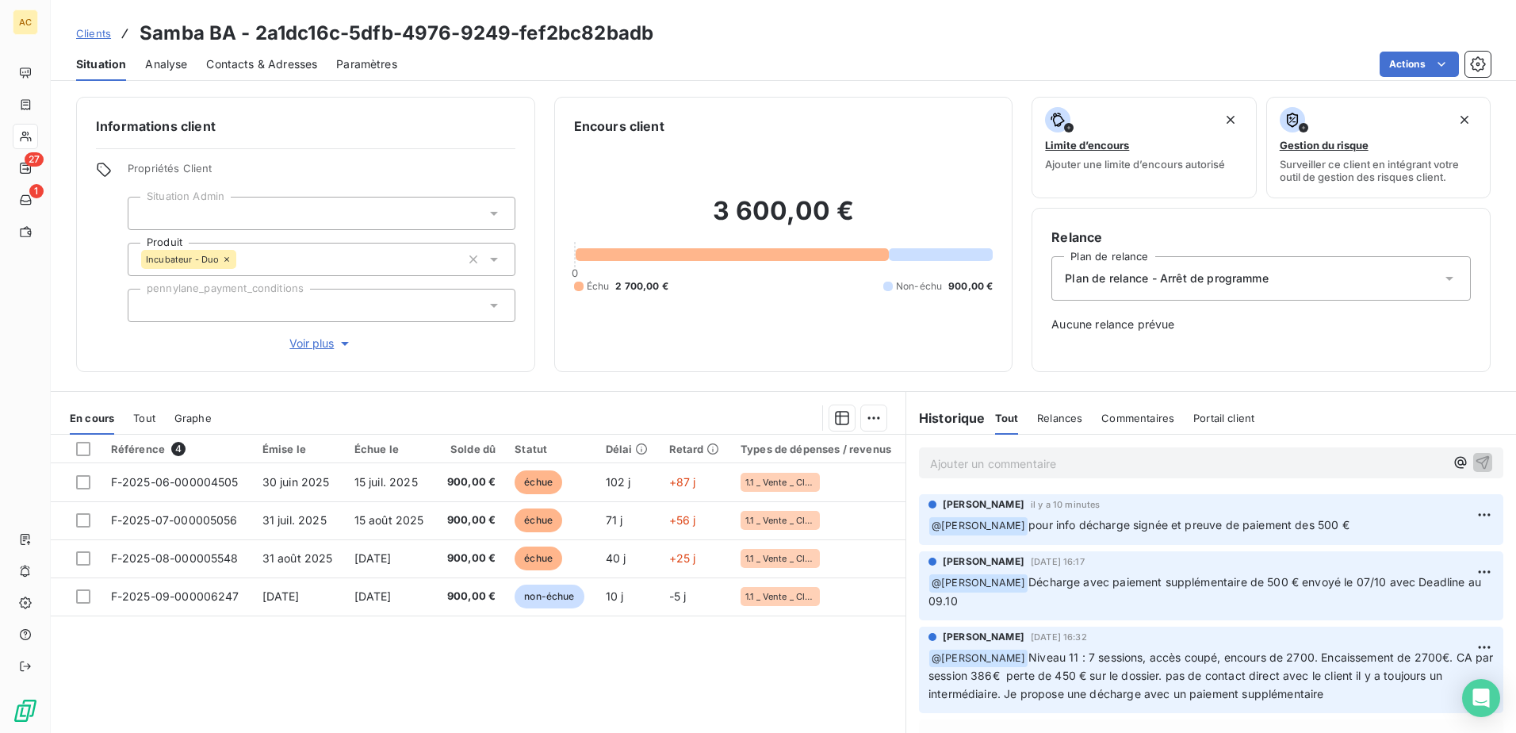
click at [94, 27] on span "Clients" at bounding box center [93, 33] width 35 height 13
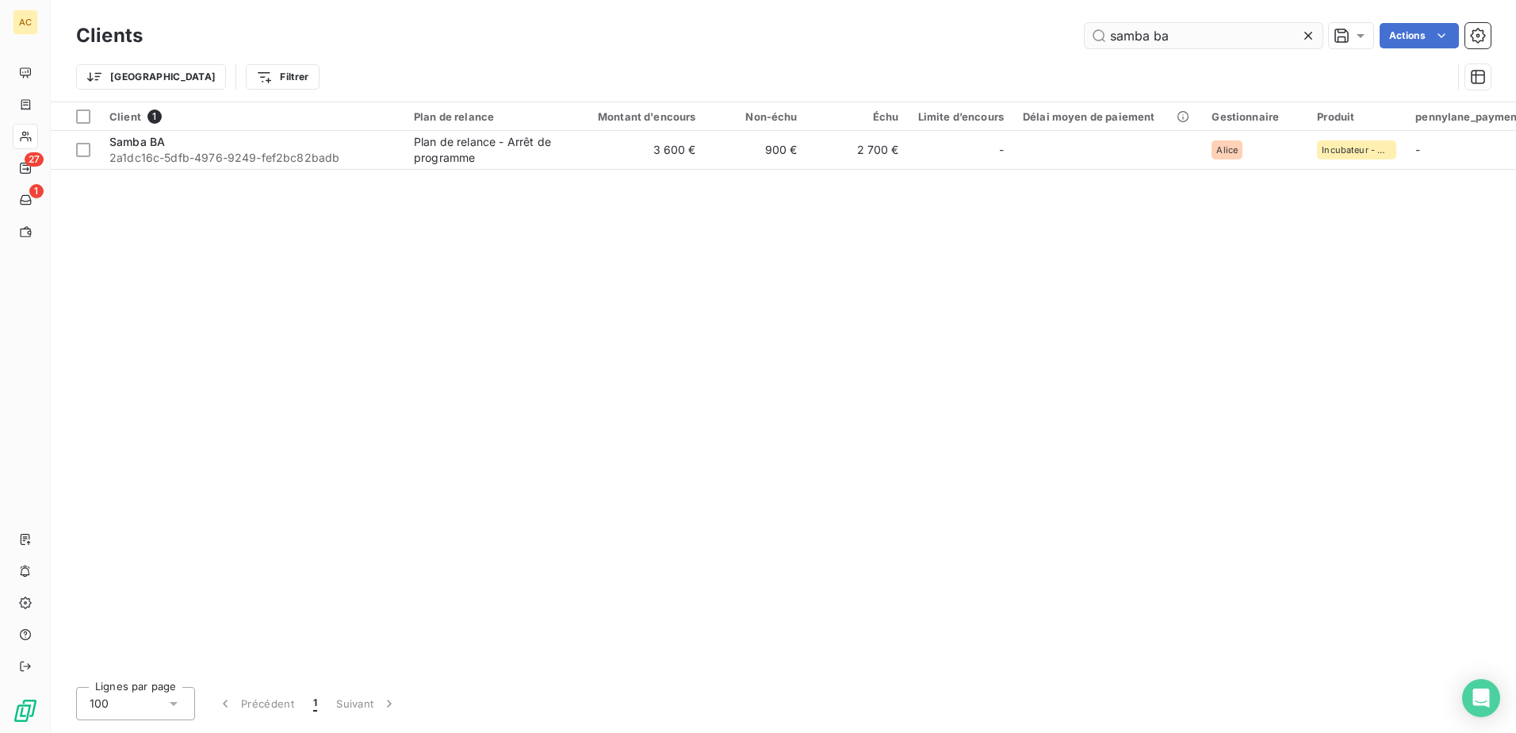
click at [1210, 46] on input "samba ba" at bounding box center [1204, 35] width 238 height 25
click at [1210, 45] on input "samba ba" at bounding box center [1204, 35] width 238 height 25
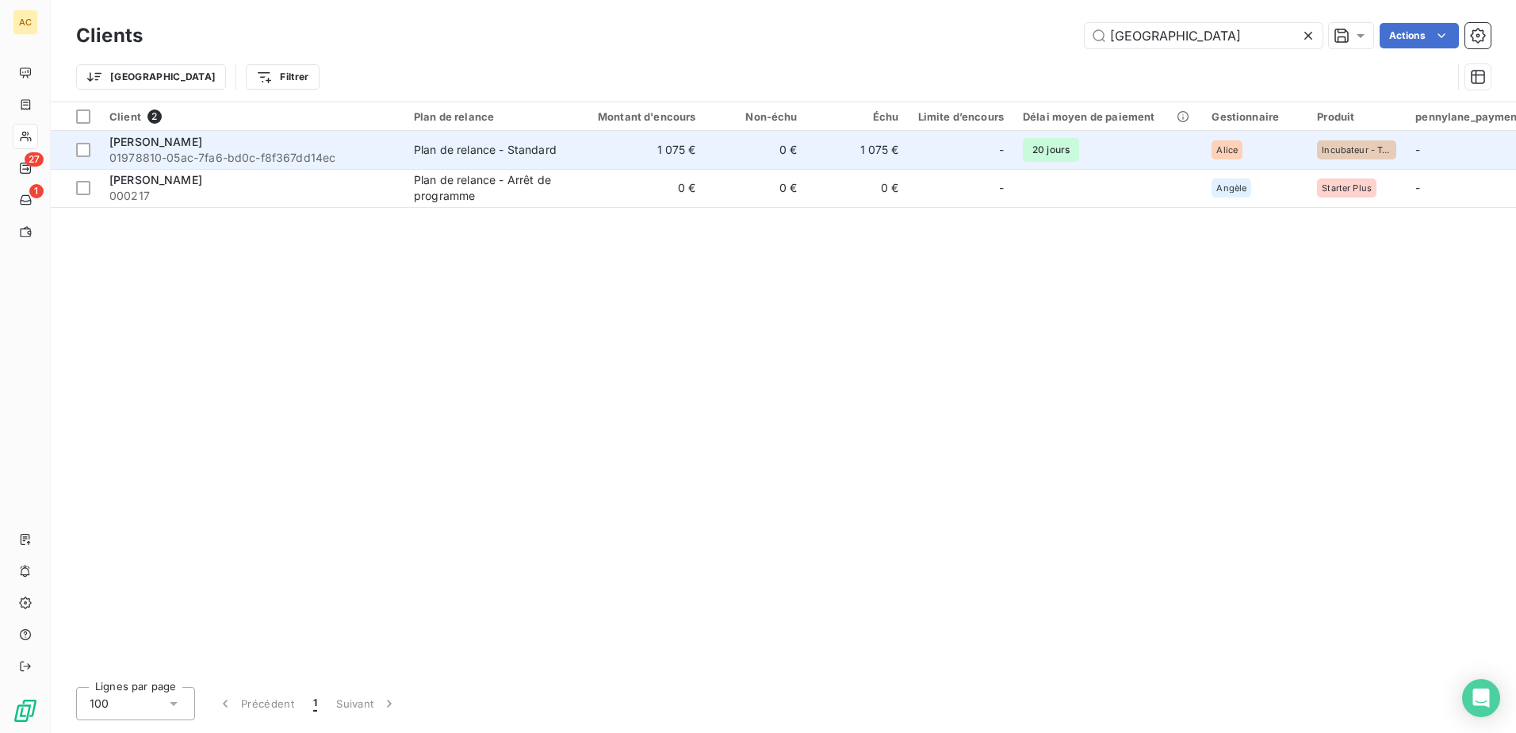
type input "milan"
click at [364, 143] on div "[PERSON_NAME]" at bounding box center [251, 142] width 285 height 16
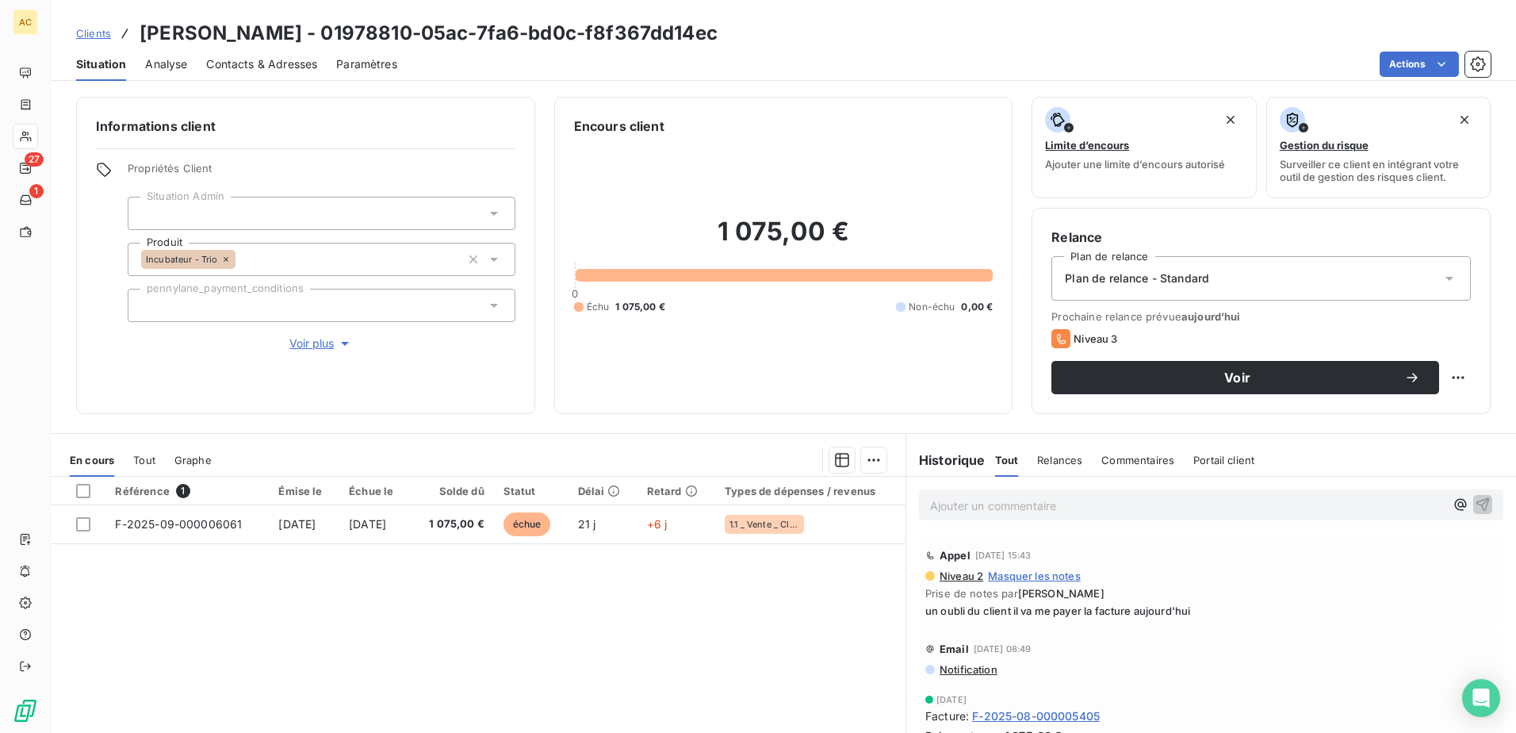
click at [178, 64] on span "Analyse" at bounding box center [166, 64] width 42 height 16
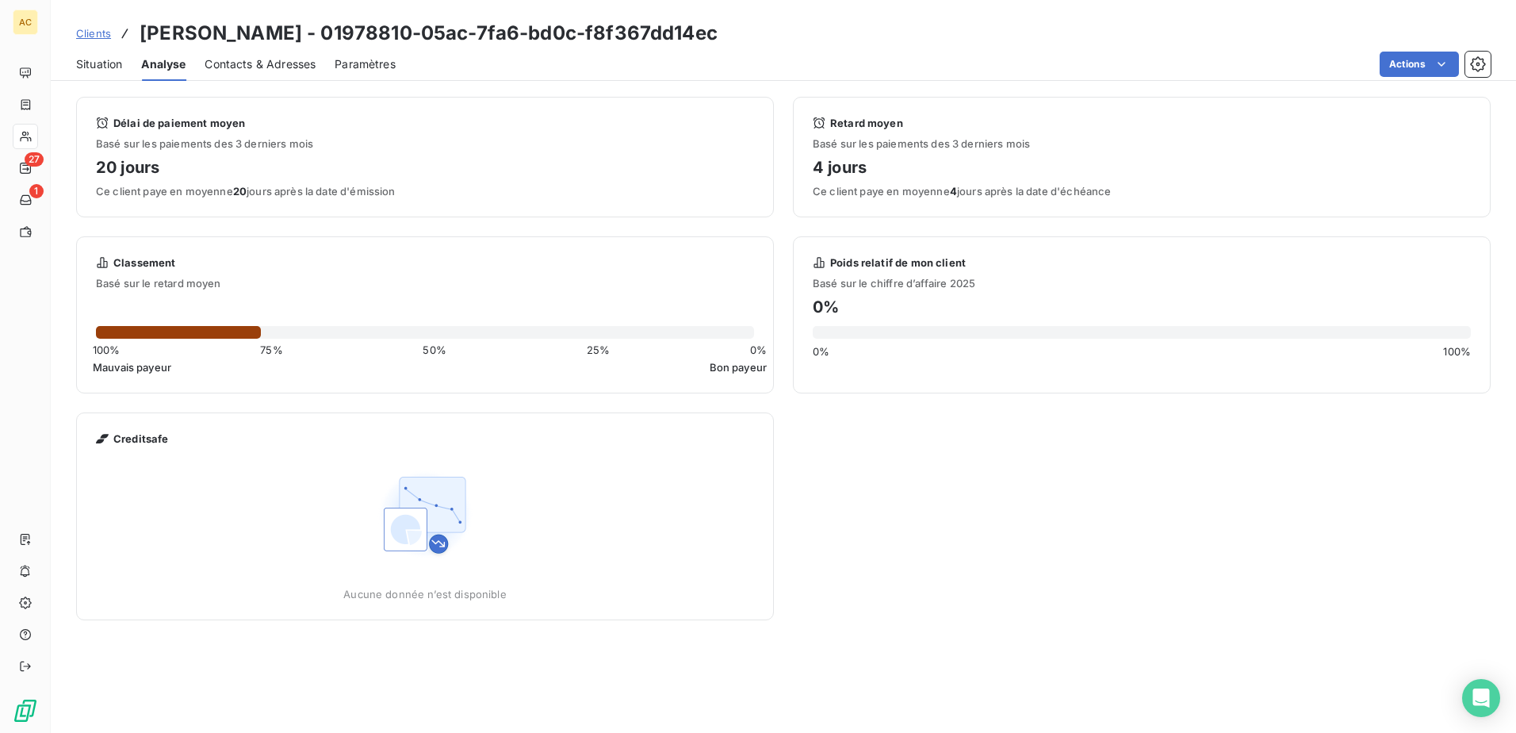
click at [299, 64] on span "Contacts & Adresses" at bounding box center [260, 64] width 111 height 16
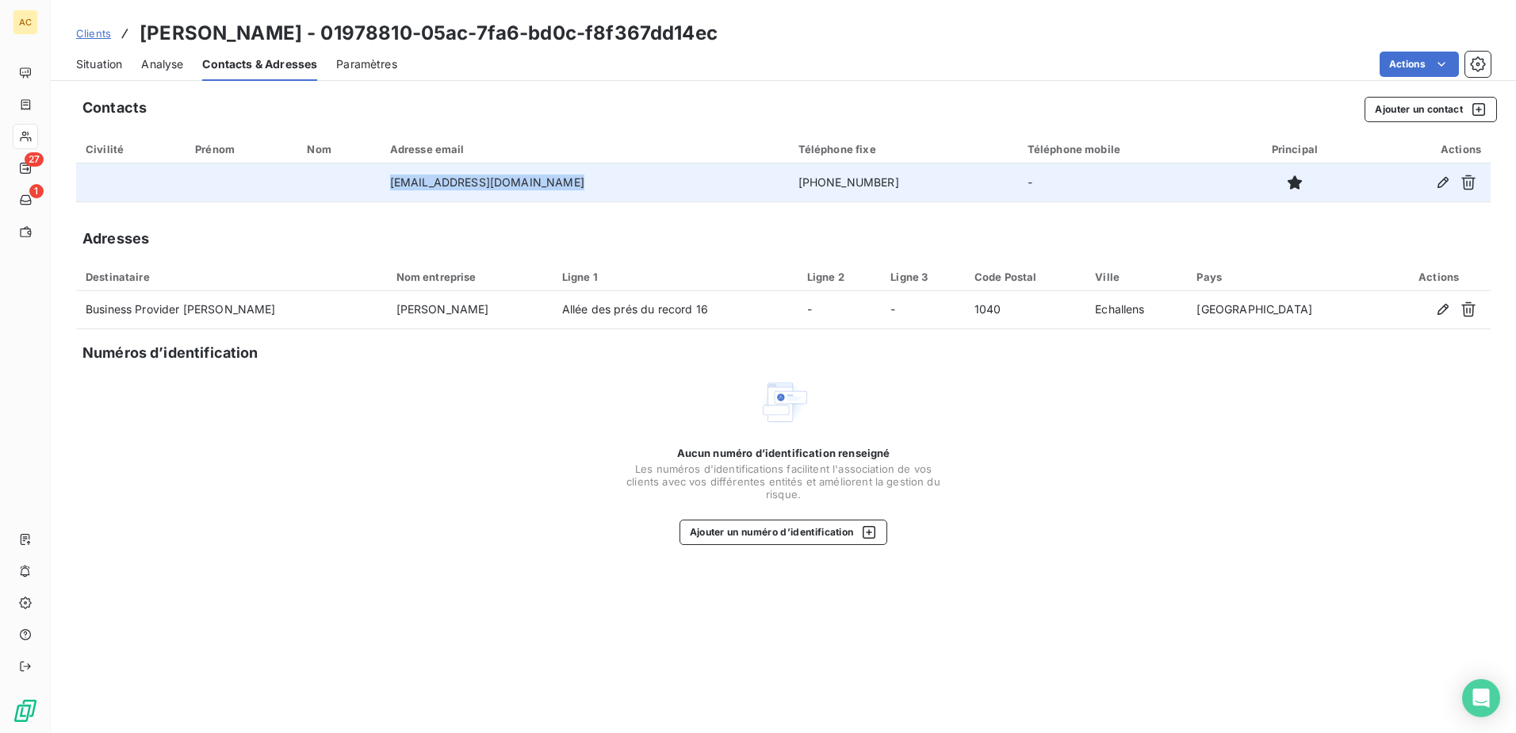
drag, startPoint x: 576, startPoint y: 182, endPoint x: 396, endPoint y: 186, distance: 180.0
click at [396, 186] on td "businessproviderch@gmail.com" at bounding box center [585, 182] width 408 height 38
copy td "businessproviderch@gmail.com"
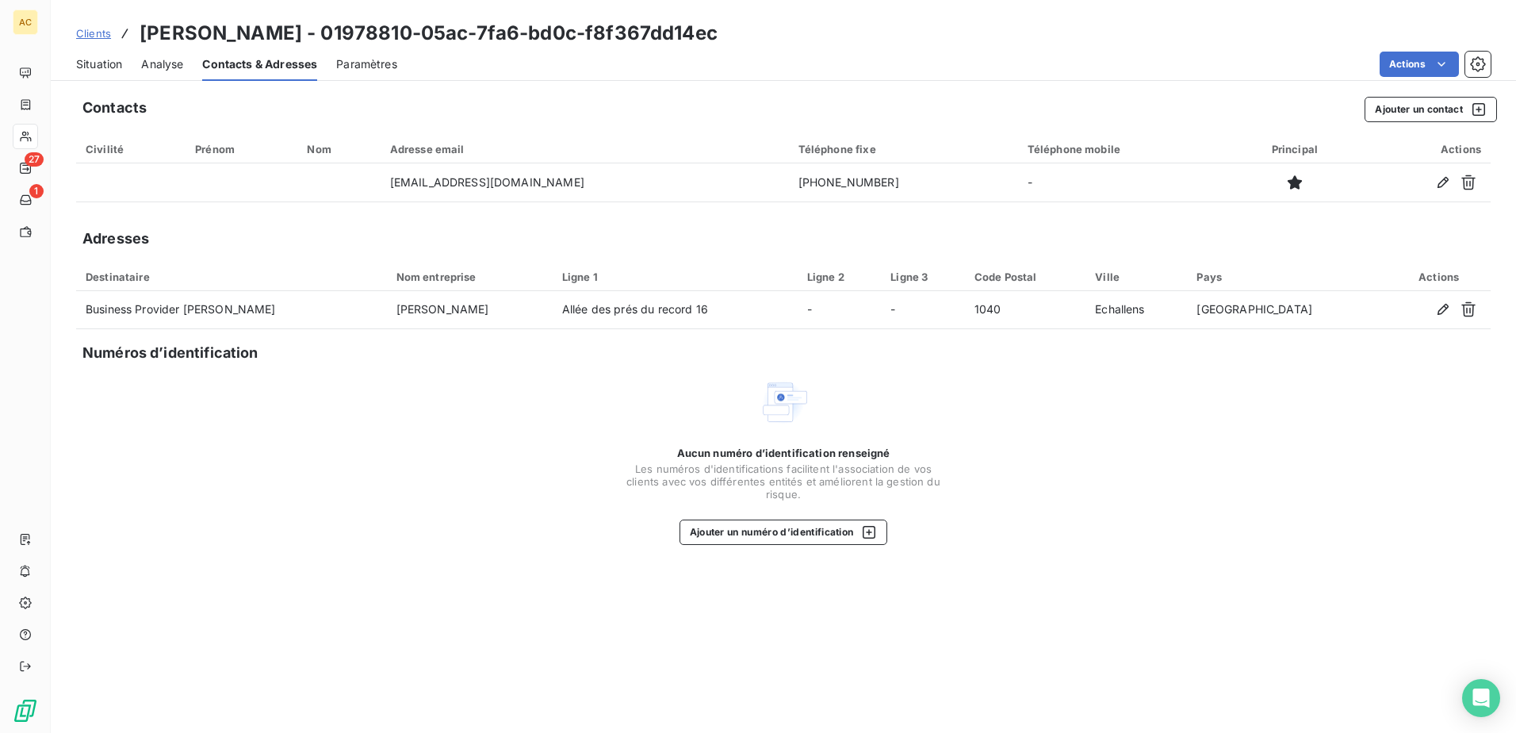
click at [463, 390] on div "Aucun numéro d’identification renseigné Les numéros d'identifications faciliten…" at bounding box center [783, 461] width 1415 height 168
